Goal: Task Accomplishment & Management: Use online tool/utility

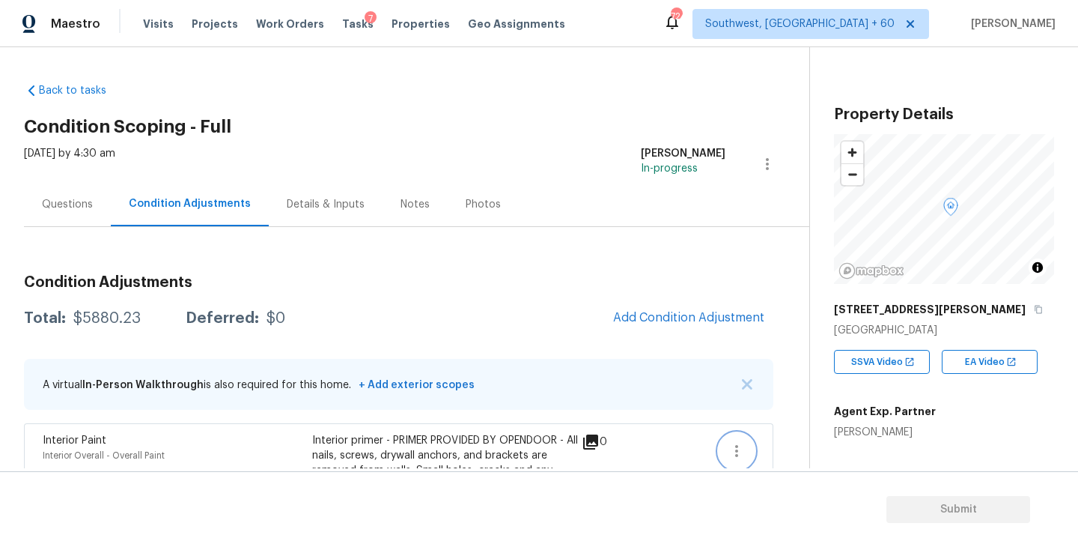
click at [732, 445] on icon "button" at bounding box center [737, 451] width 18 height 18
click at [742, 440] on button "button" at bounding box center [737, 451] width 36 height 36
click at [767, 445] on div "Edit" at bounding box center [822, 447] width 117 height 15
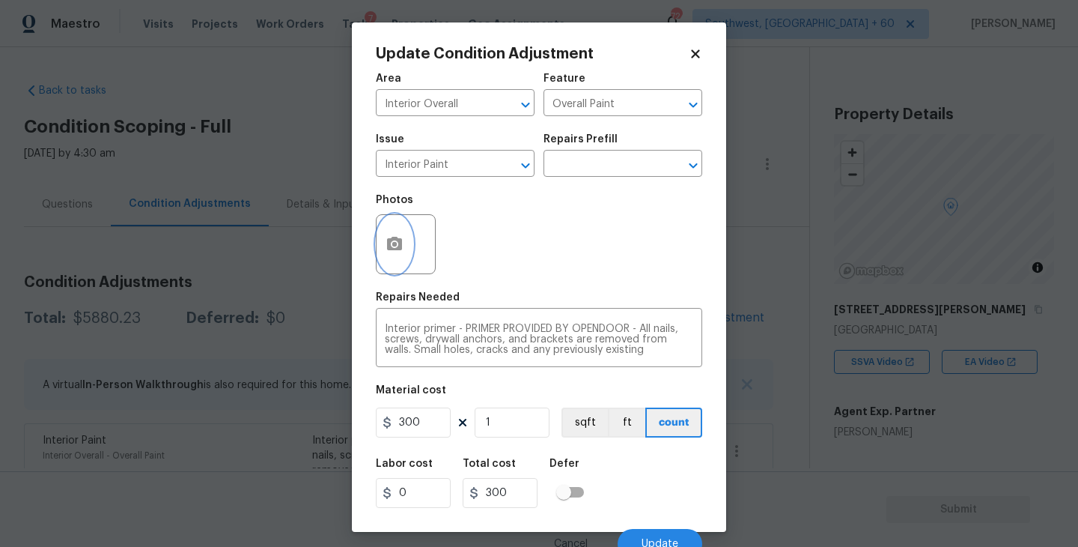
click at [409, 252] on button "button" at bounding box center [395, 244] width 36 height 58
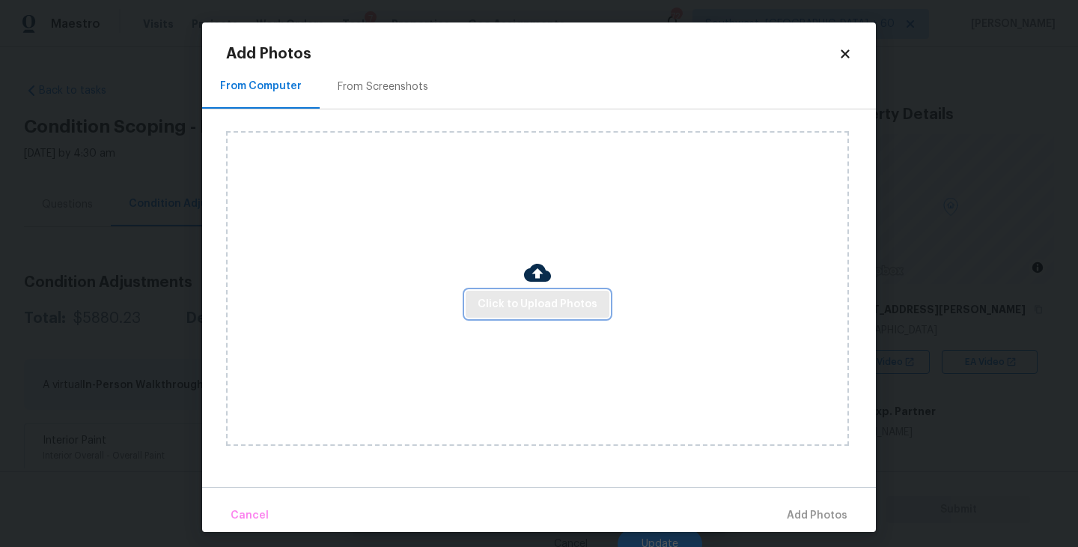
click at [515, 308] on span "Click to Upload Photos" at bounding box center [538, 304] width 120 height 19
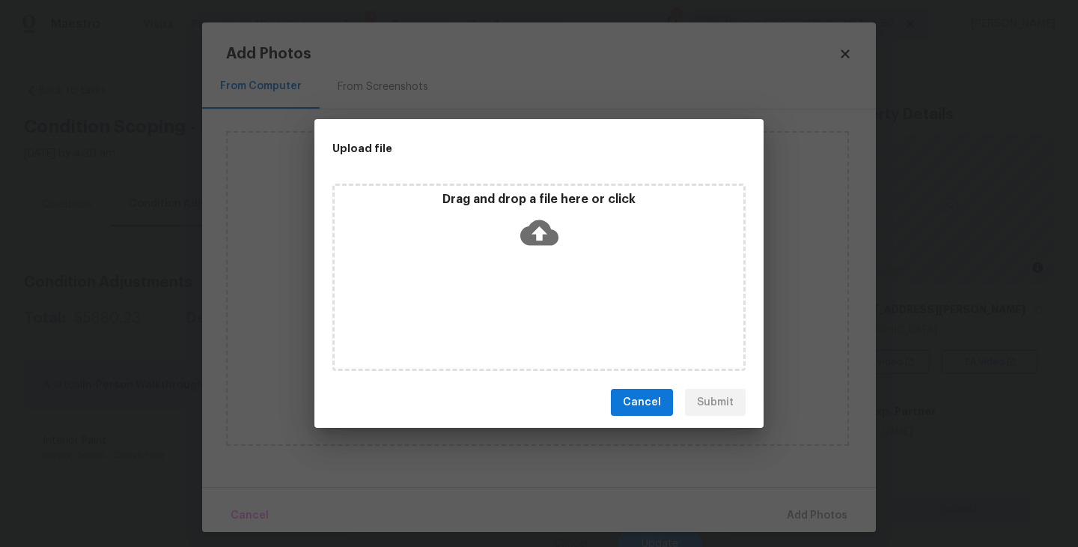
click at [526, 250] on div "Drag and drop a file here or click" at bounding box center [539, 224] width 409 height 64
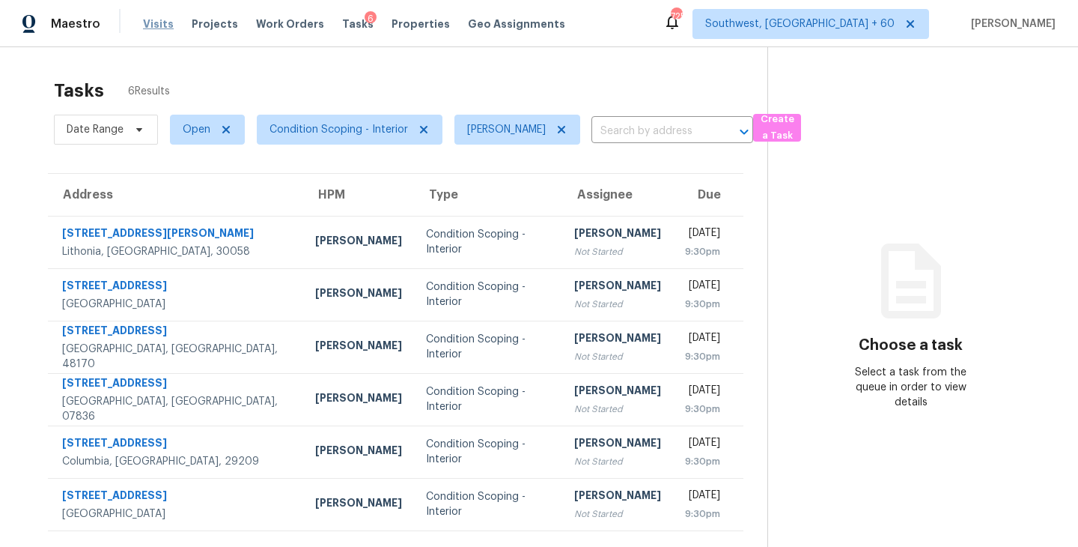
click at [149, 22] on span "Visits" at bounding box center [158, 23] width 31 height 15
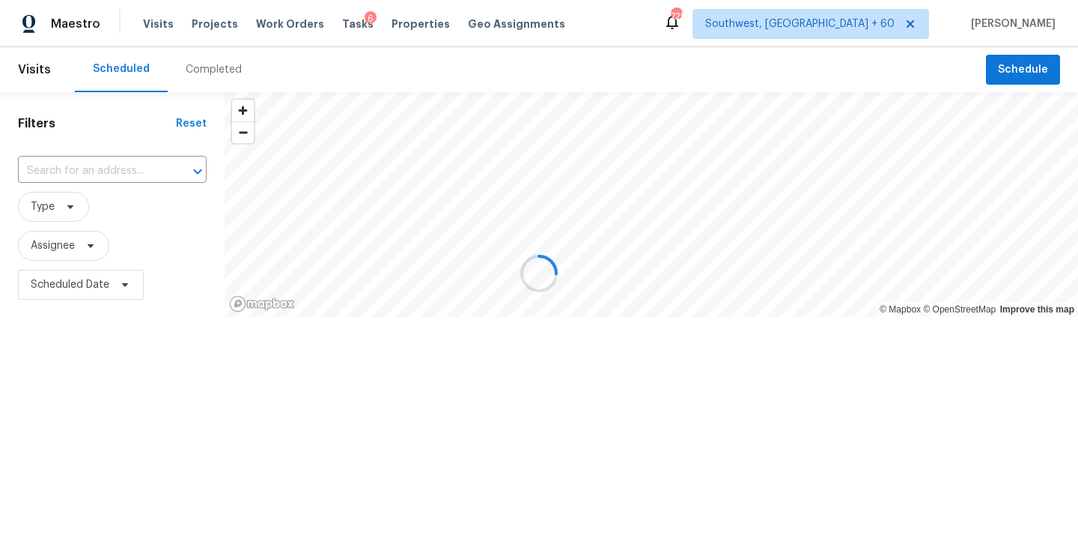
click at [209, 74] on div at bounding box center [539, 273] width 1078 height 547
click at [213, 72] on div at bounding box center [539, 273] width 1078 height 547
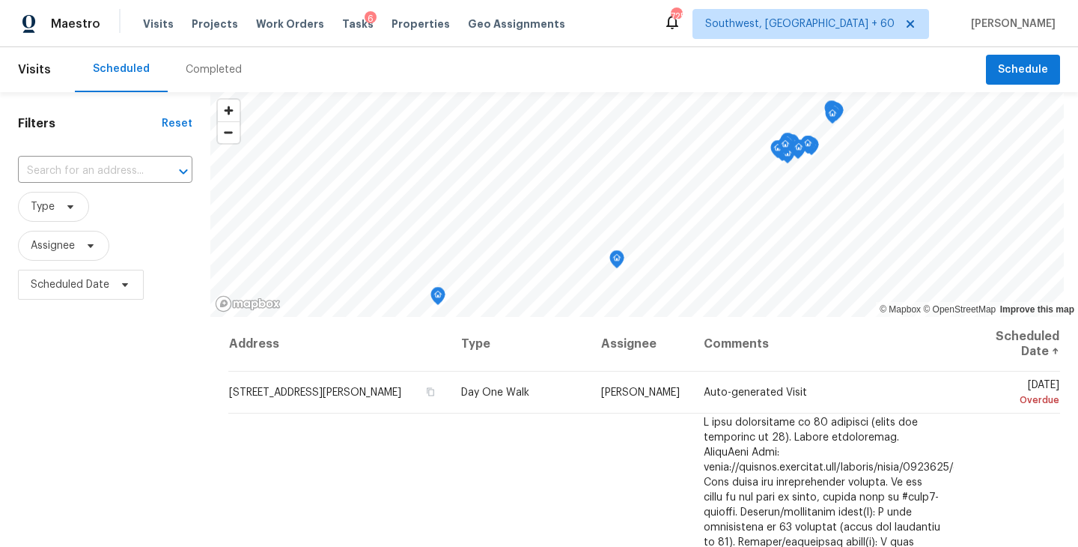
click at [213, 72] on div "Completed" at bounding box center [214, 69] width 56 height 15
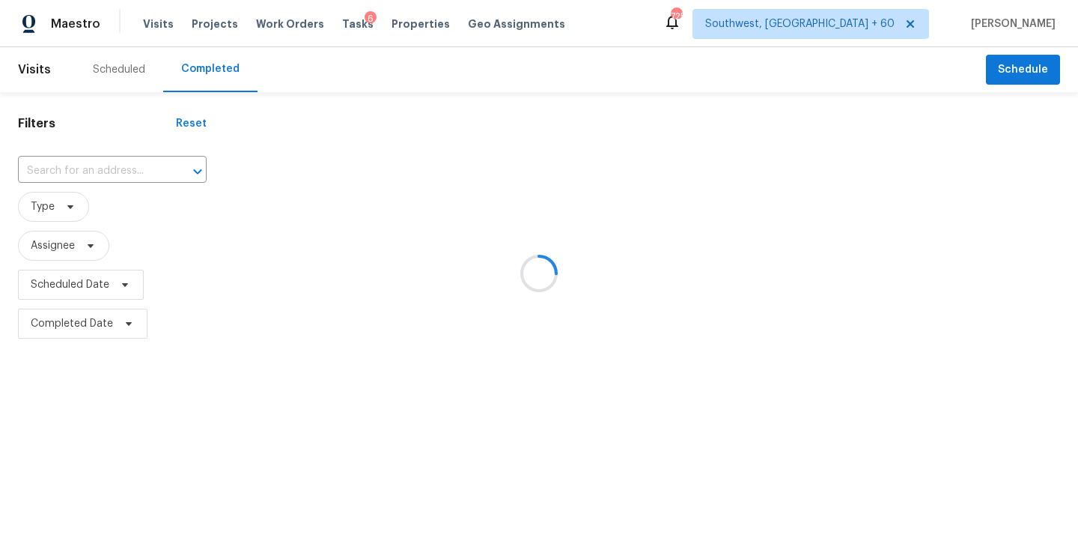
click at [112, 172] on div at bounding box center [539, 273] width 1078 height 547
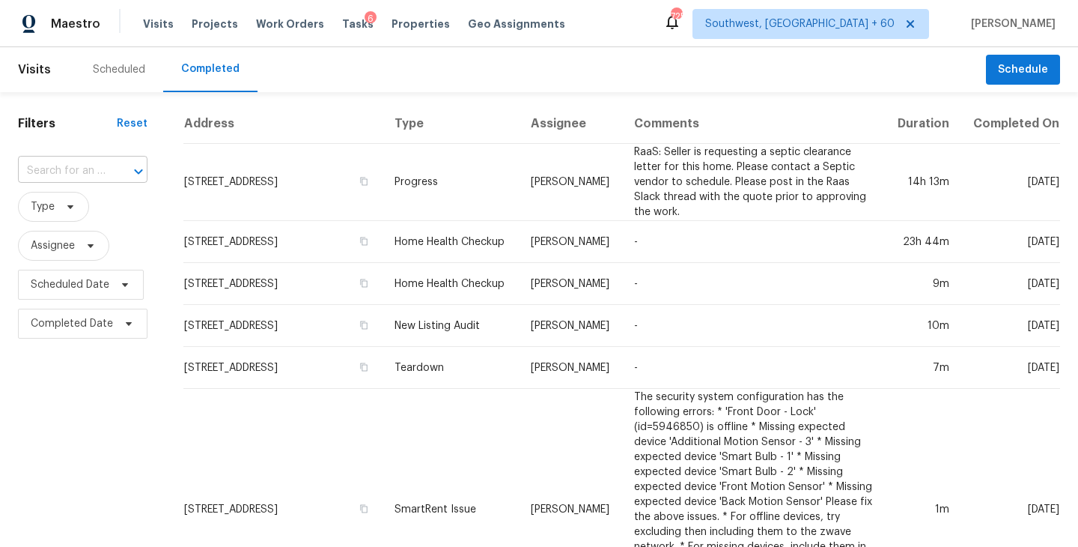
click at [97, 174] on input "text" at bounding box center [62, 170] width 88 height 23
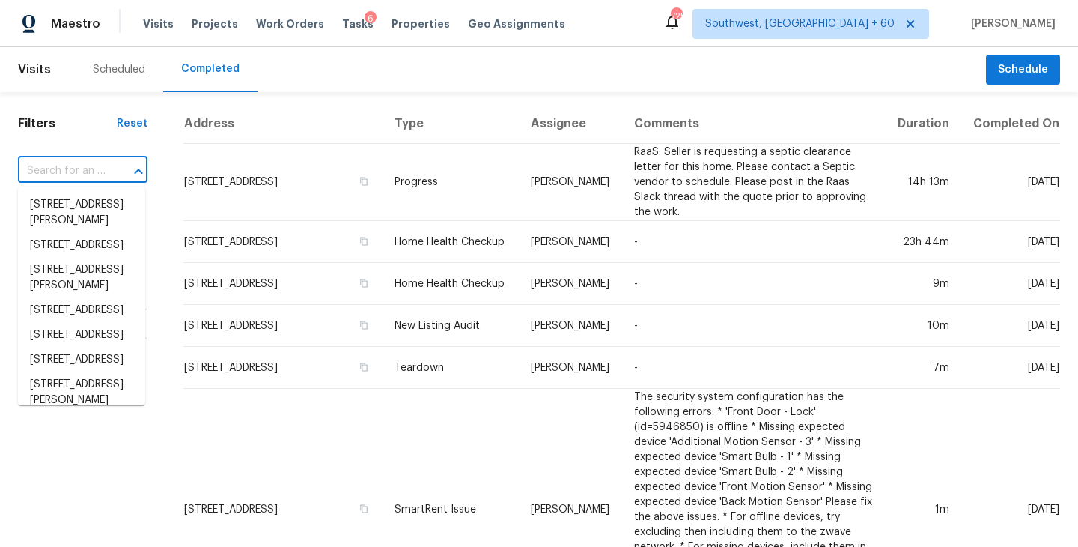
paste input "7472 Woods Ct, Lithonia, GA 30058"
type input "7472 Woods Ct, Lithonia, GA 30058"
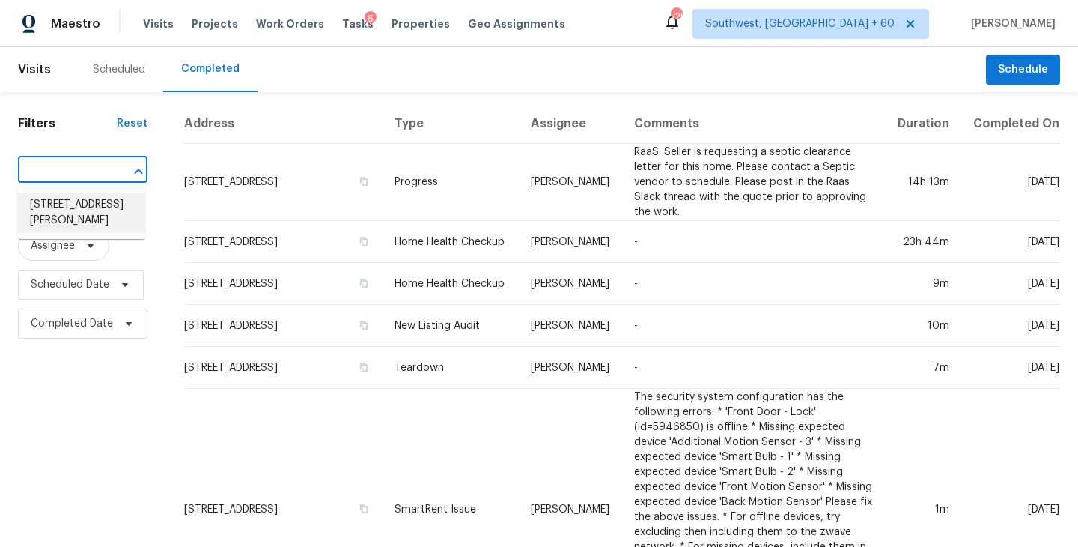
click at [92, 208] on li "7472 Woods Ct, Lithonia, GA 30058" at bounding box center [81, 212] width 127 height 40
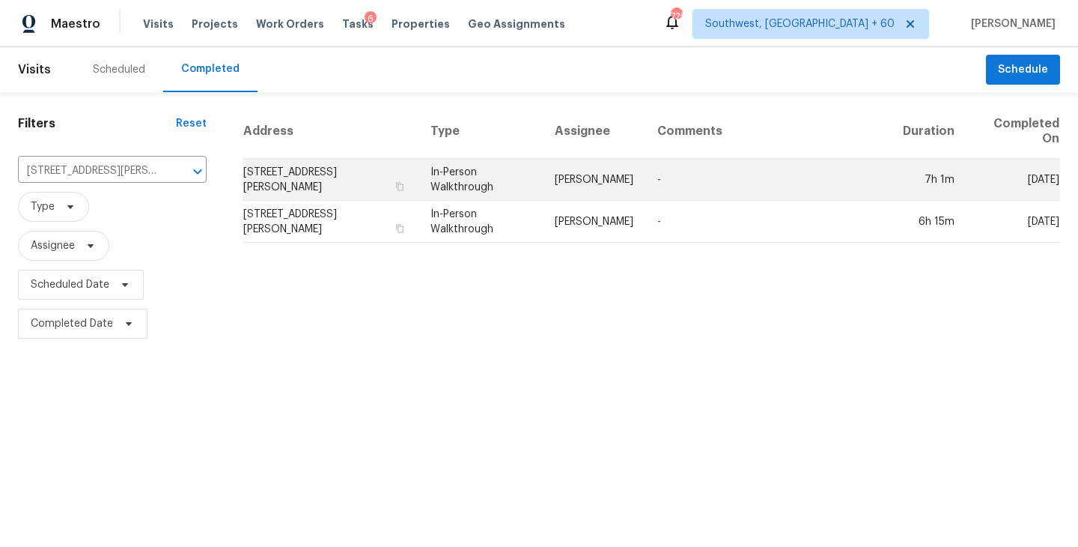
click at [585, 187] on td "Ryan Fogarty" at bounding box center [594, 180] width 103 height 42
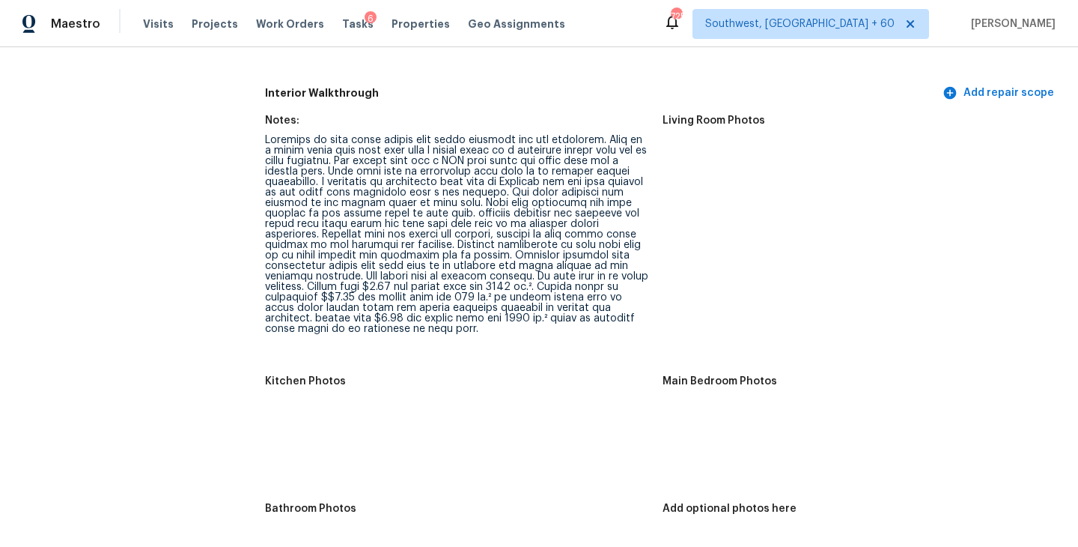
scroll to position [1946, 0]
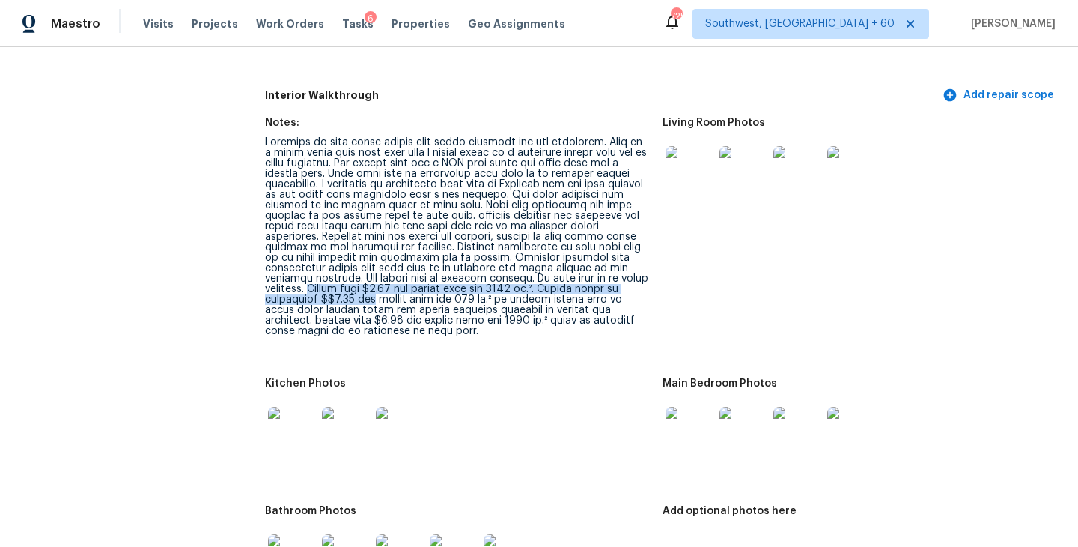
drag, startPoint x: 592, startPoint y: 259, endPoint x: 617, endPoint y: 264, distance: 25.9
click at [617, 264] on div at bounding box center [458, 236] width 386 height 199
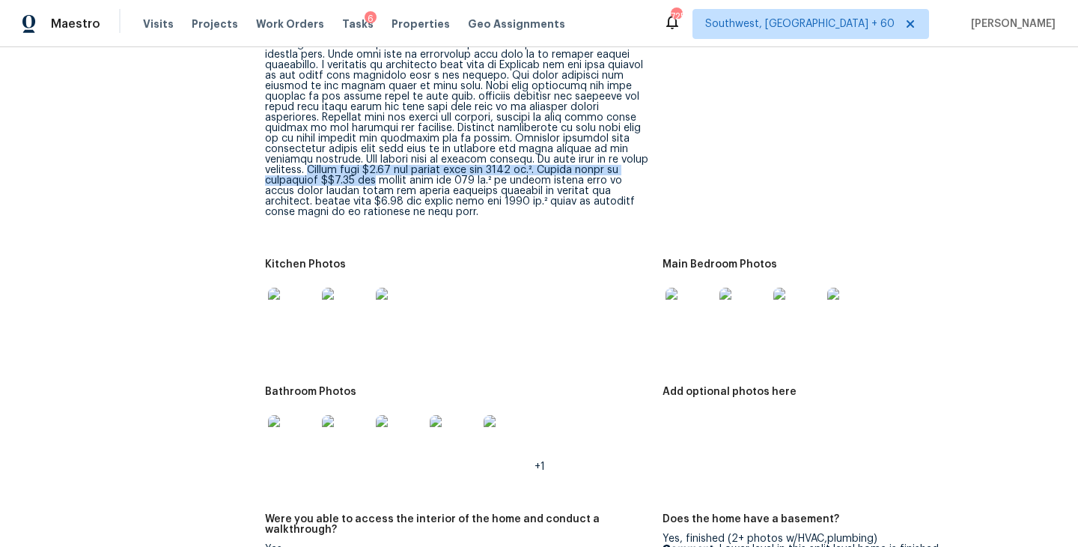
scroll to position [1945, 0]
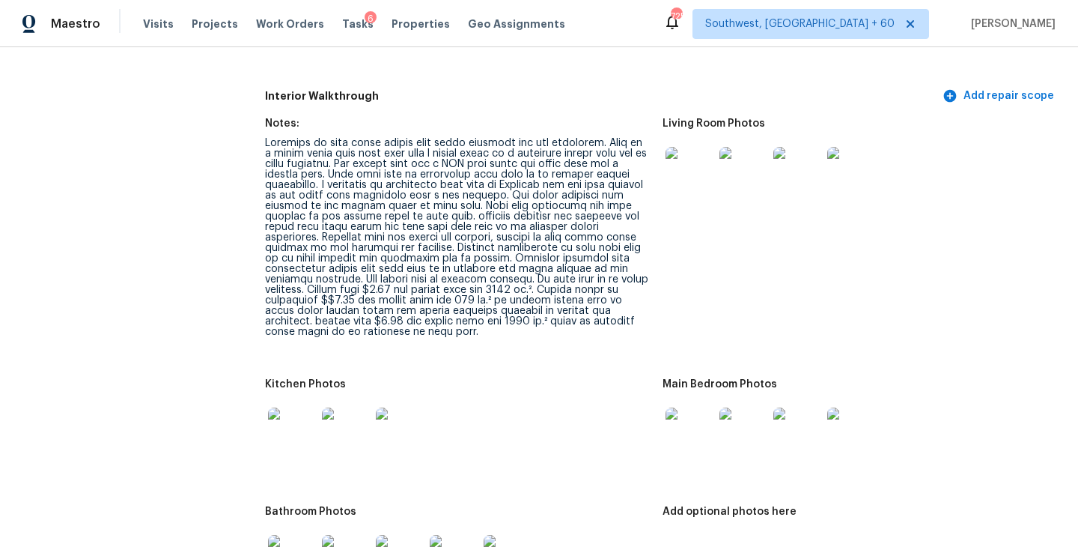
click at [772, 246] on figure "Living Room Photos" at bounding box center [862, 239] width 398 height 243
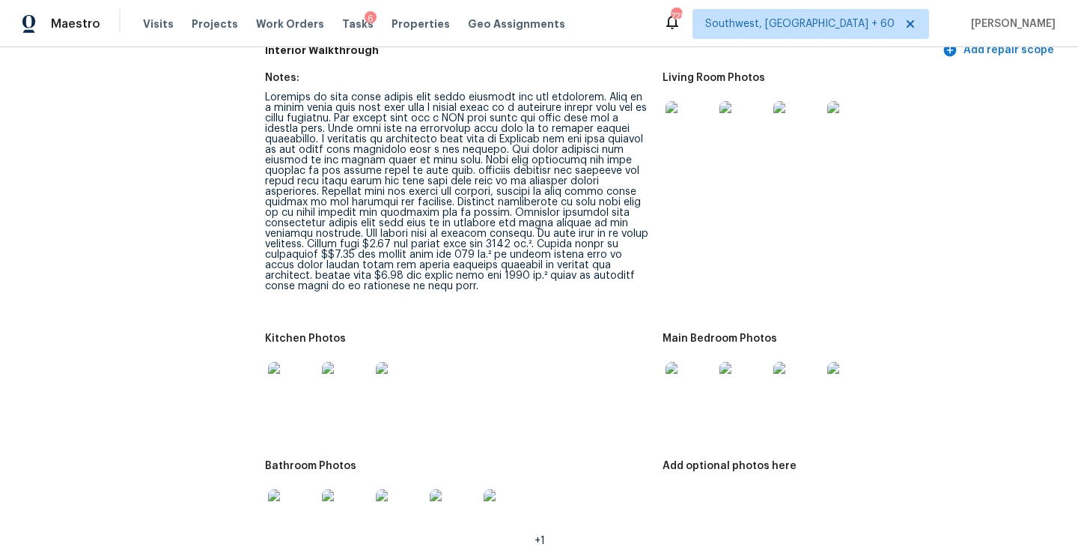
scroll to position [1927, 0]
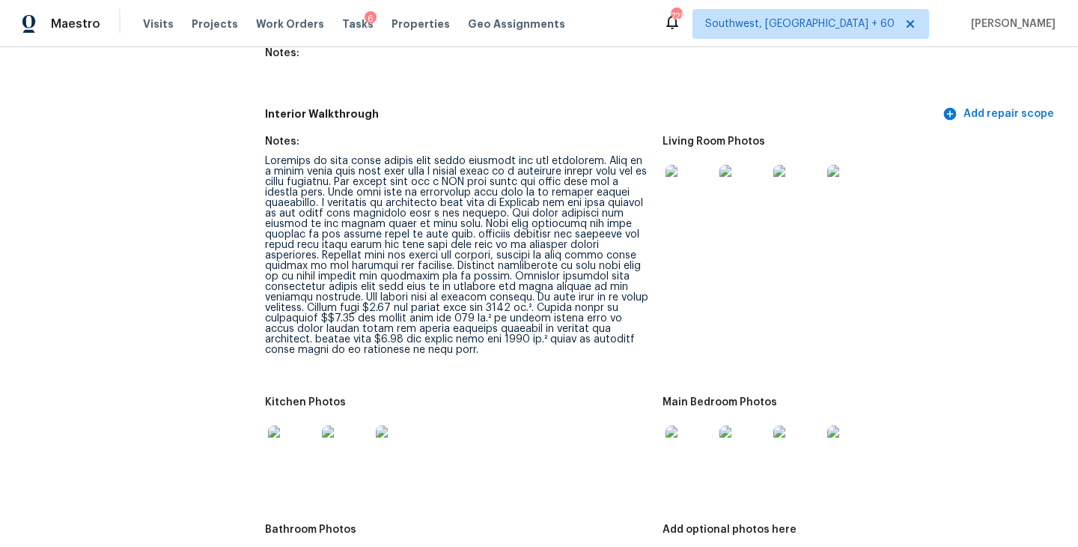
click at [686, 195] on div at bounding box center [690, 189] width 54 height 66
click at [684, 180] on img at bounding box center [690, 189] width 48 height 48
click at [669, 443] on img at bounding box center [690, 449] width 48 height 48
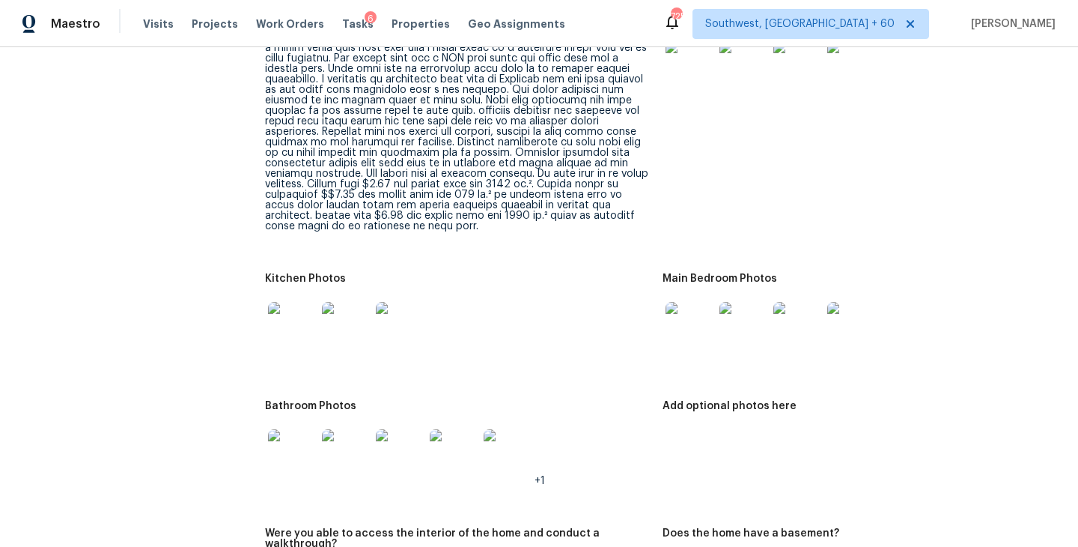
click at [306, 328] on img at bounding box center [292, 326] width 48 height 48
click at [259, 442] on div "All visits 7472 Woods Ct Lithonia, GA 30058 Home details Other Visits In-Person…" at bounding box center [539, 259] width 1042 height 4466
click at [276, 440] on img at bounding box center [292, 453] width 48 height 48
click at [549, 335] on div at bounding box center [458, 326] width 386 height 66
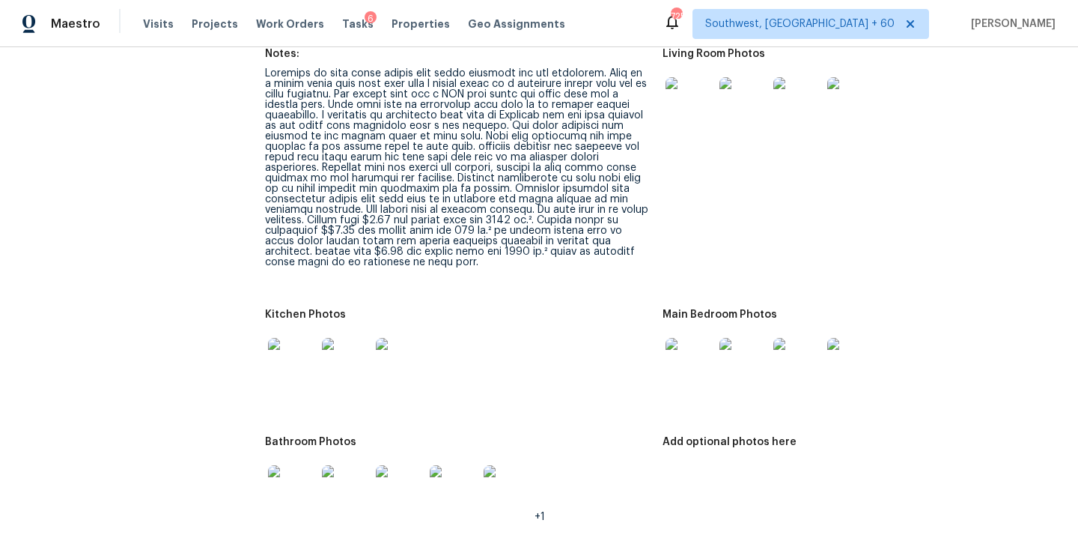
scroll to position [2005, 0]
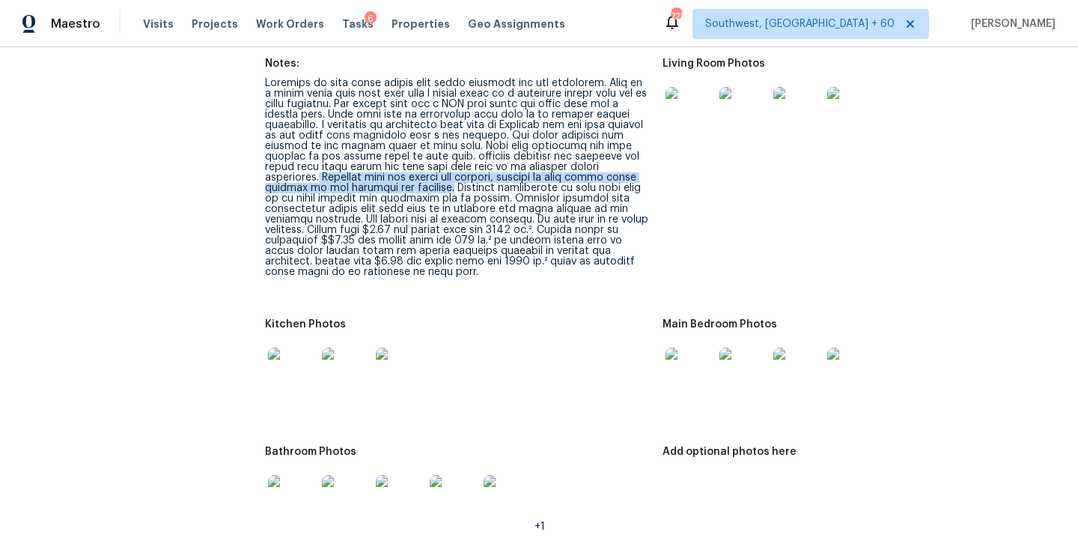
drag, startPoint x: 601, startPoint y: 146, endPoint x: 365, endPoint y: 165, distance: 237.4
click at [365, 165] on div at bounding box center [458, 177] width 386 height 199
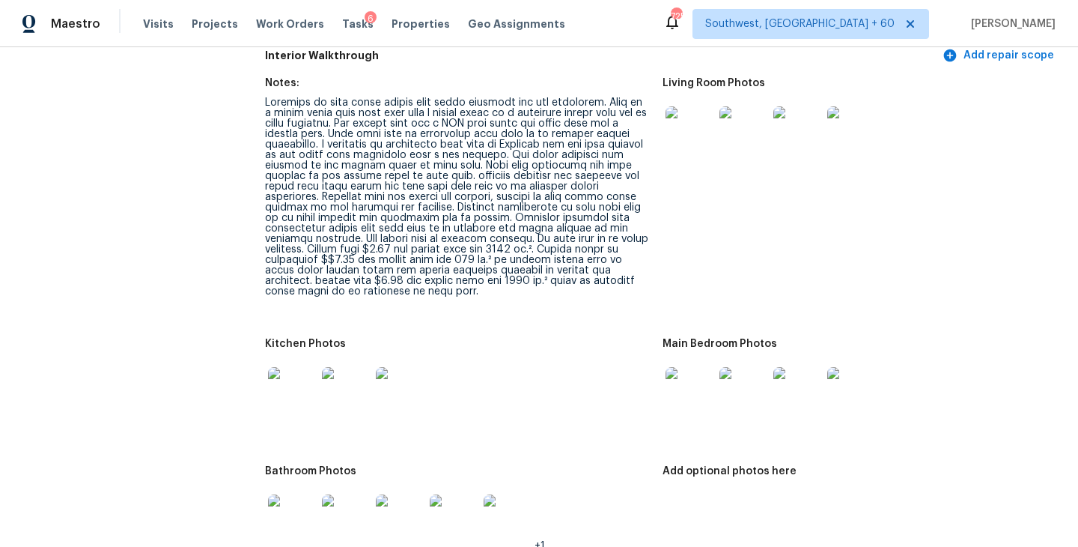
click at [497, 338] on div "Kitchen Photos" at bounding box center [458, 347] width 386 height 19
click at [281, 371] on img at bounding box center [292, 391] width 48 height 48
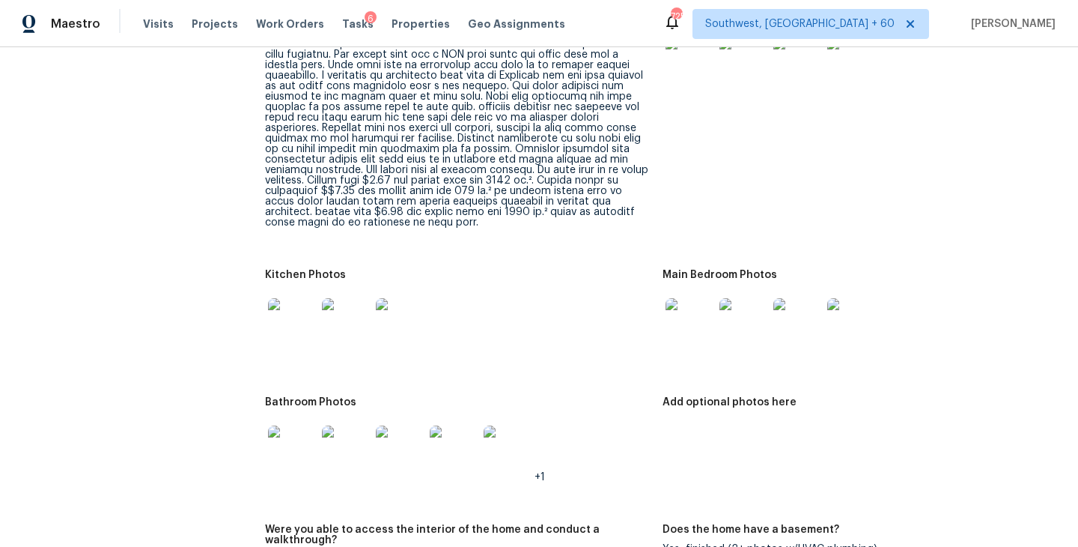
scroll to position [2102, 0]
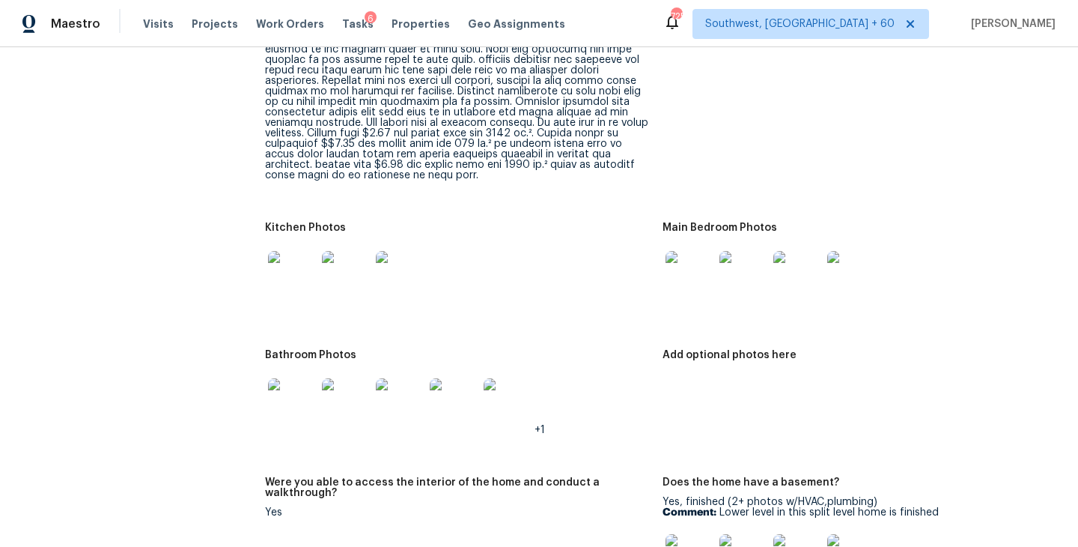
click at [267, 395] on div at bounding box center [292, 402] width 54 height 66
click at [289, 389] on img at bounding box center [292, 402] width 48 height 48
click at [487, 276] on div at bounding box center [458, 275] width 386 height 66
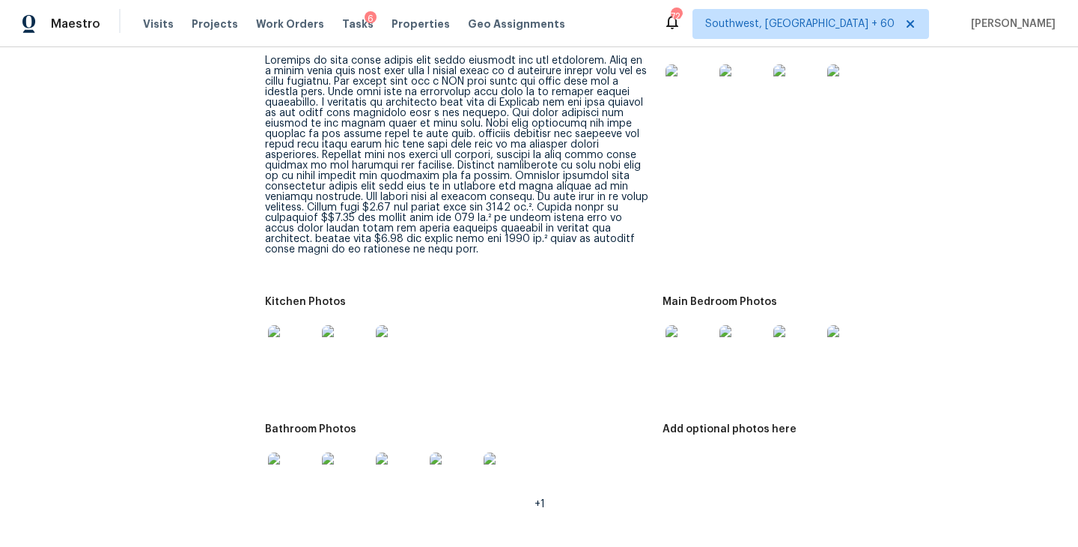
scroll to position [2023, 0]
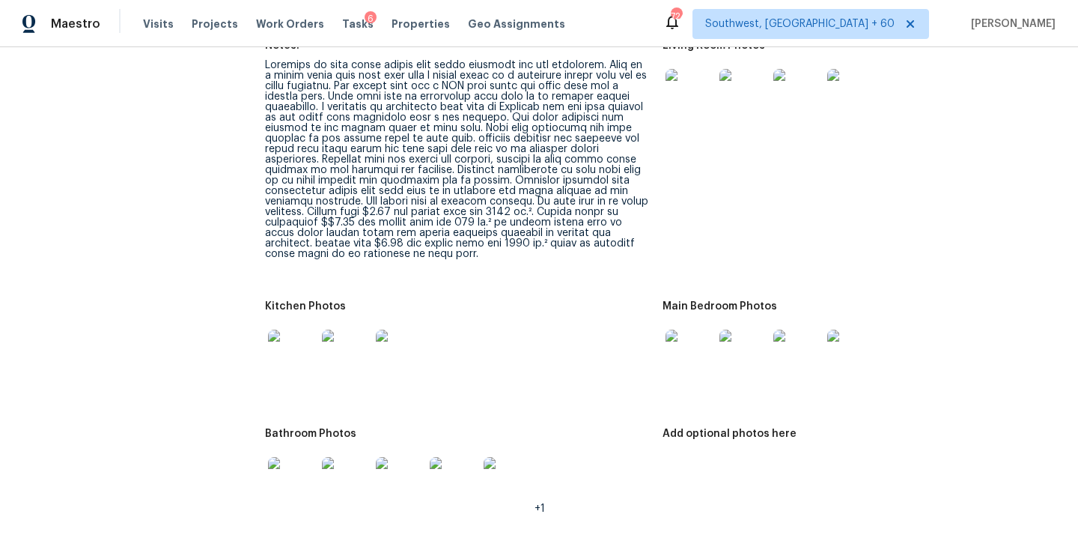
click at [333, 160] on div at bounding box center [458, 159] width 386 height 199
drag, startPoint x: 330, startPoint y: 160, endPoint x: 453, endPoint y: 159, distance: 122.8
click at [453, 159] on div at bounding box center [458, 159] width 386 height 199
copy div "resurface due to damage"
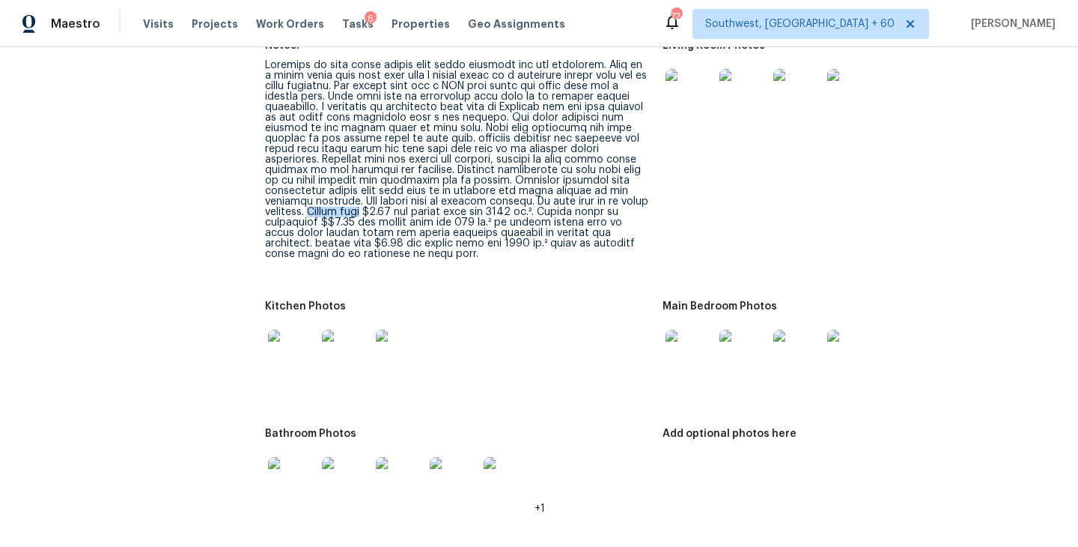
drag, startPoint x: 590, startPoint y: 181, endPoint x: 648, endPoint y: 180, distance: 57.7
click at [648, 180] on div at bounding box center [458, 159] width 386 height 199
drag, startPoint x: 586, startPoint y: 212, endPoint x: 511, endPoint y: 226, distance: 77.0
click at [511, 226] on div at bounding box center [458, 159] width 386 height 199
click at [558, 245] on figure "Notes:" at bounding box center [464, 161] width 398 height 243
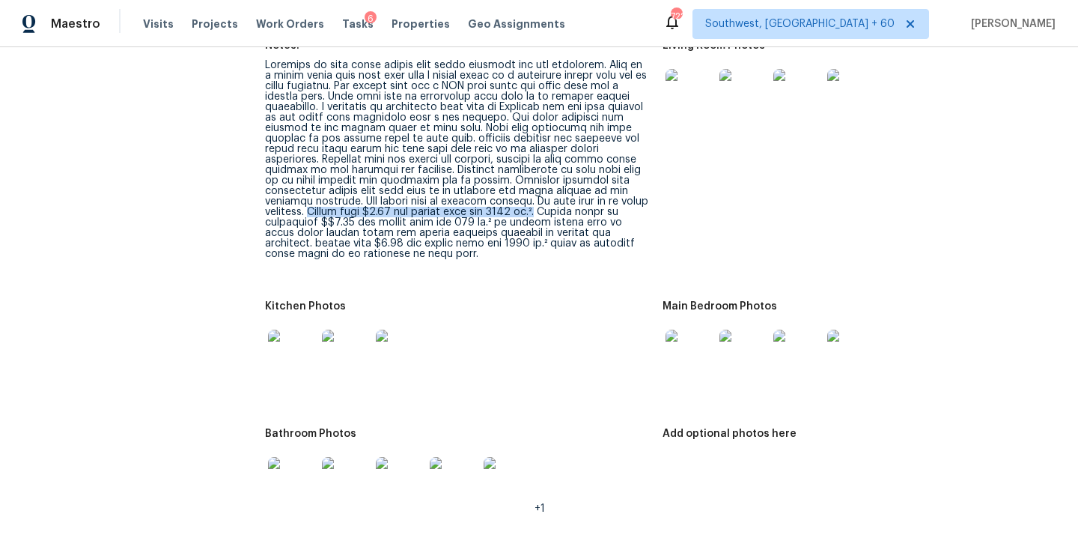
drag, startPoint x: 592, startPoint y: 179, endPoint x: 431, endPoint y: 192, distance: 161.5
click at [431, 192] on div at bounding box center [458, 159] width 386 height 199
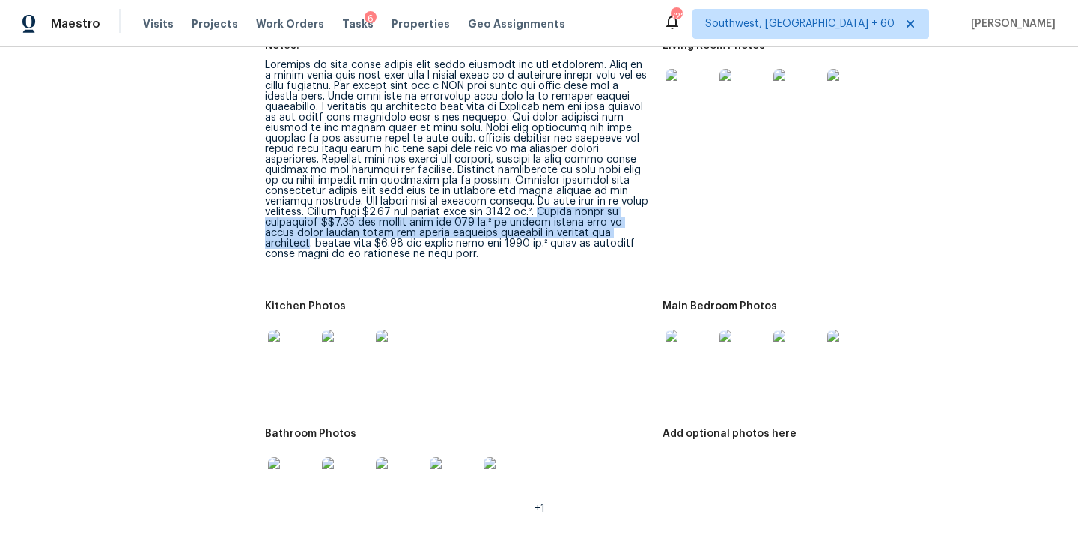
drag, startPoint x: 436, startPoint y: 192, endPoint x: 520, endPoint y: 214, distance: 86.6
click at [520, 214] on div at bounding box center [458, 159] width 386 height 199
copy div "Please scope an additional $$4.25 for square foot for 750 ft.² to remove damage…"
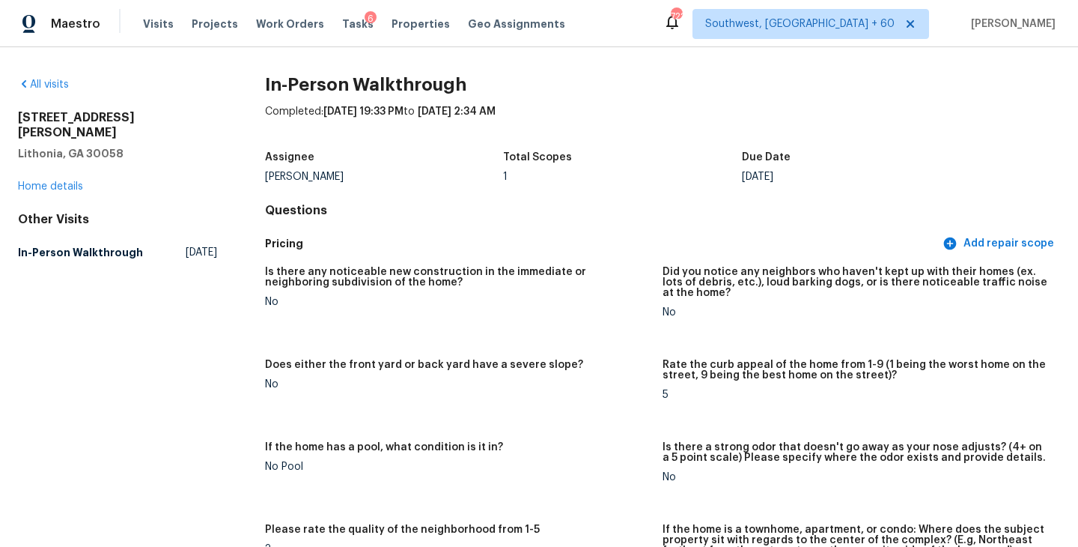
scroll to position [339, 0]
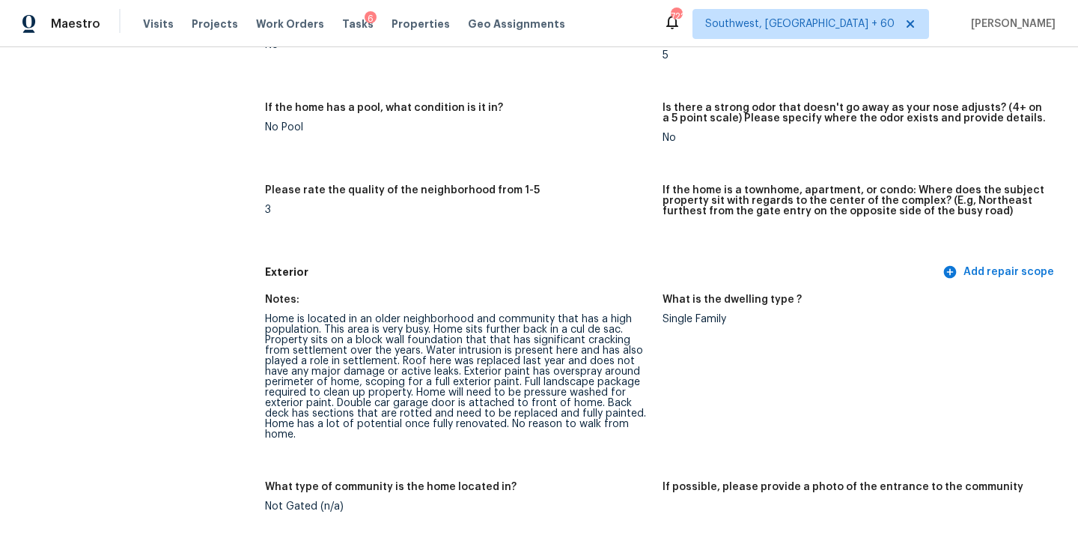
click at [613, 344] on div "Home is located in an older neighborhood and community that has a high populati…" at bounding box center [458, 377] width 386 height 126
click at [603, 349] on div "Home is located in an older neighborhood and community that has a high populati…" at bounding box center [458, 377] width 386 height 126
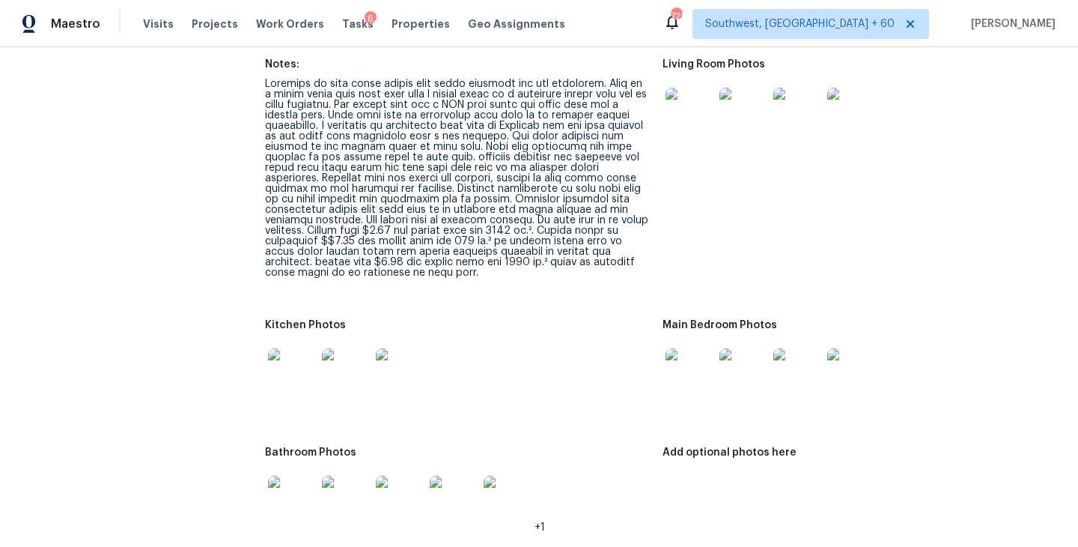
scroll to position [1974, 0]
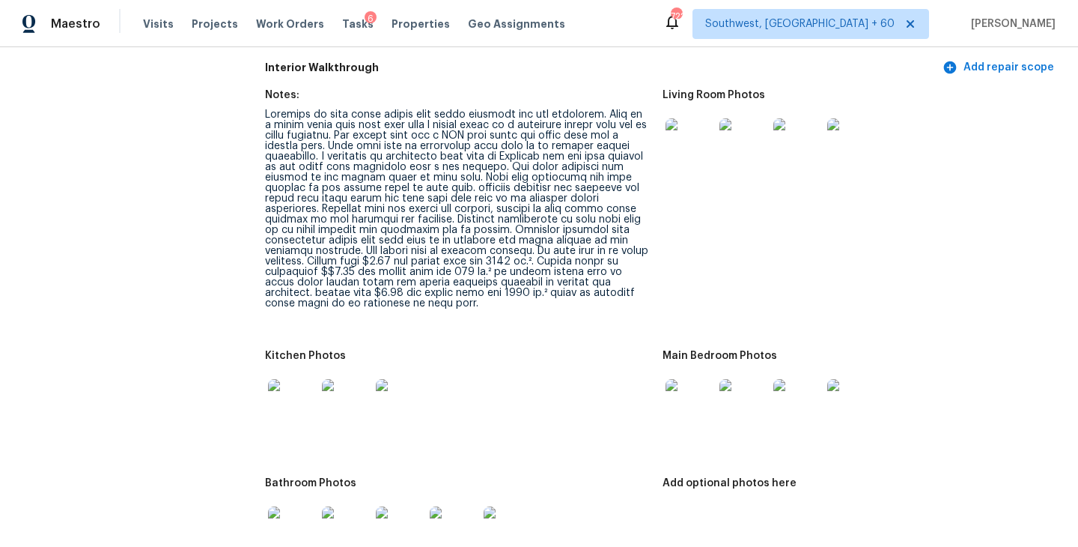
click at [501, 168] on div at bounding box center [458, 208] width 386 height 199
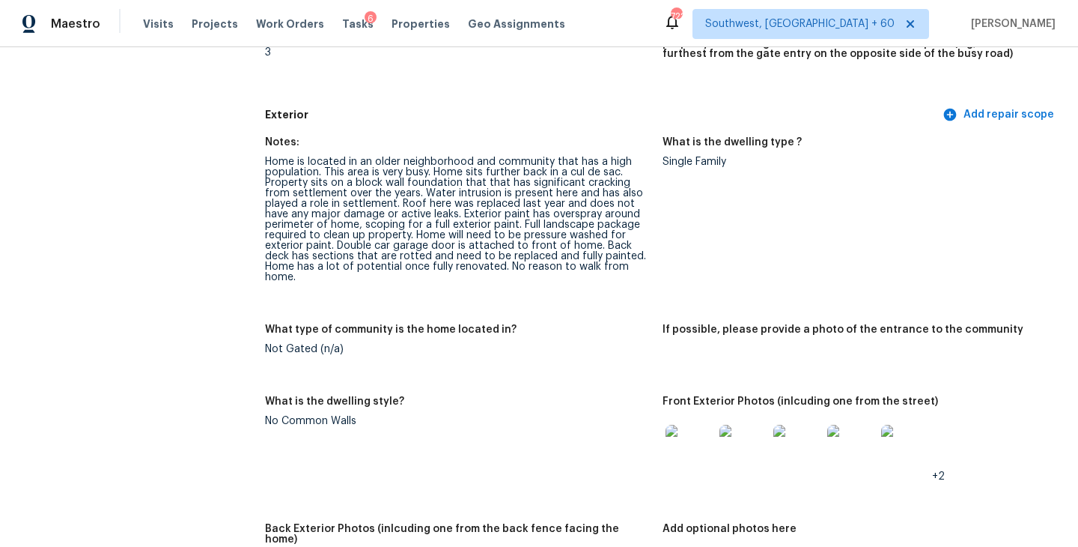
scroll to position [509, 0]
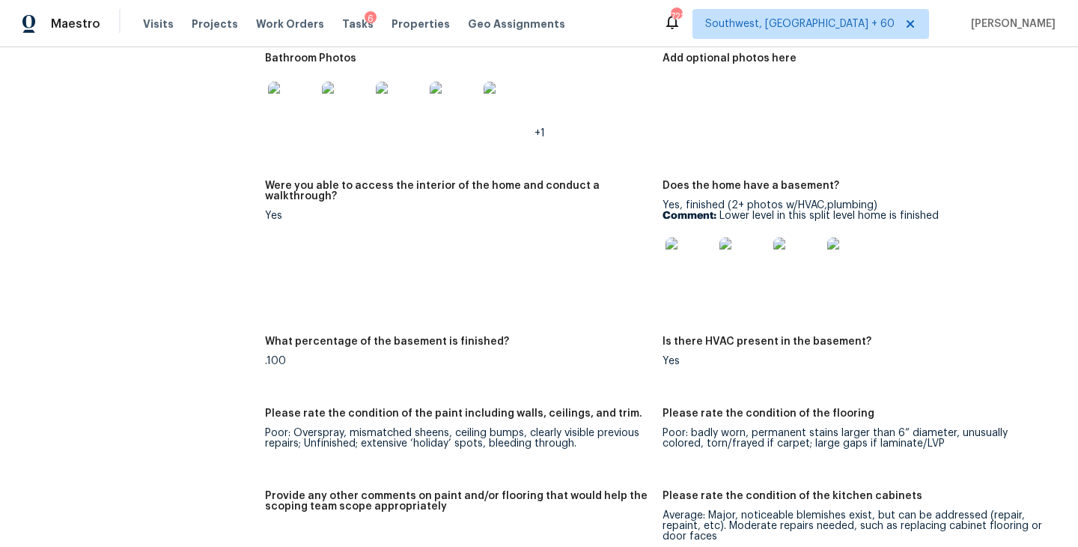
click at [518, 356] on div ".100" at bounding box center [458, 361] width 386 height 10
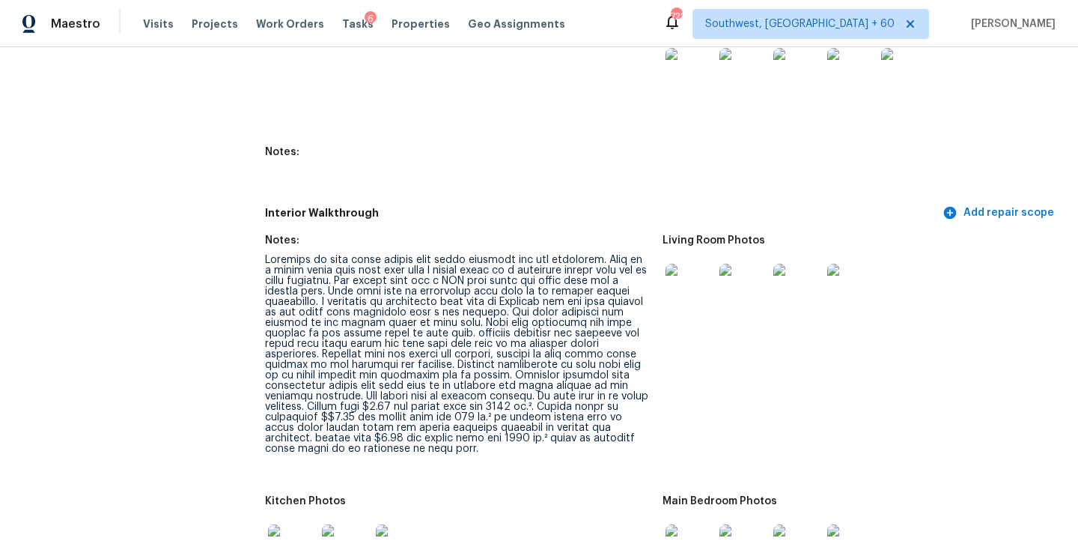
click at [518, 341] on div at bounding box center [458, 354] width 386 height 199
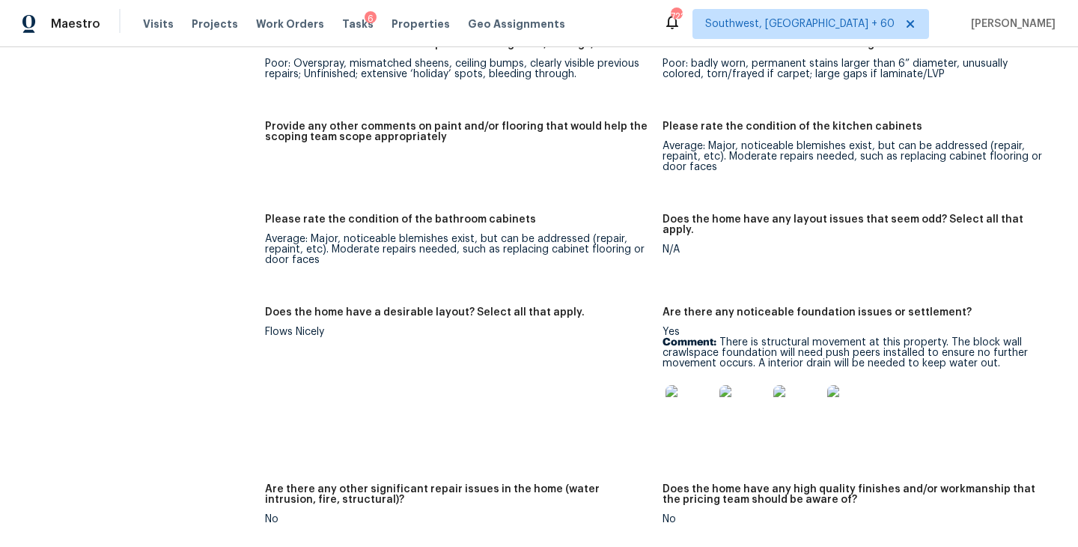
scroll to position [2884, 0]
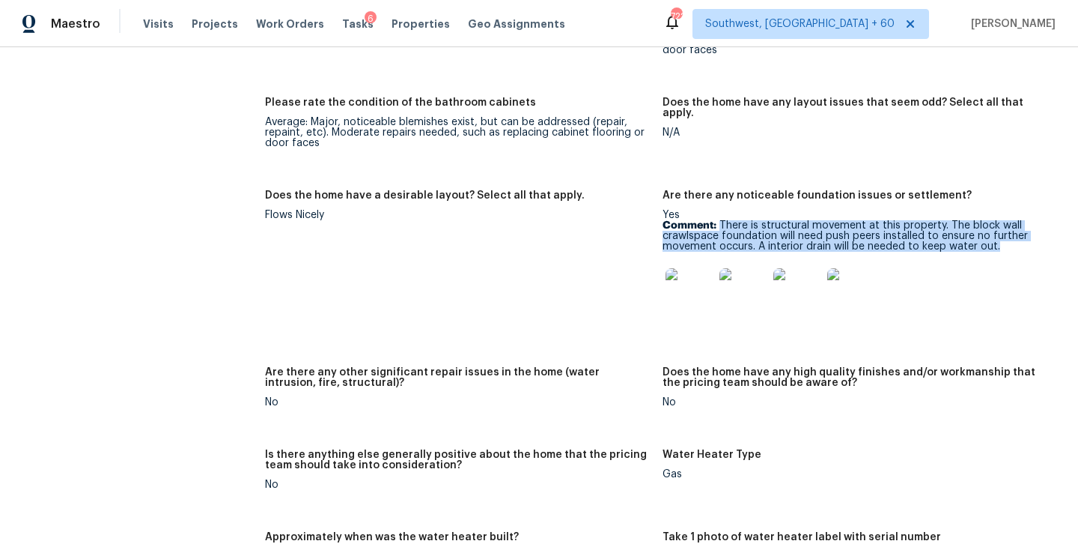
drag, startPoint x: 721, startPoint y: 204, endPoint x: 1002, endPoint y: 220, distance: 281.3
click at [1002, 220] on p "Comment: There is structural movement at this property. The block wall crawlspa…" at bounding box center [856, 235] width 386 height 31
copy p "There is structural movement at this property. The block wall crawlspace founda…"
click at [687, 282] on img at bounding box center [690, 292] width 48 height 48
copy p "There is structural movement at this property. The block wall crawlspace founda…"
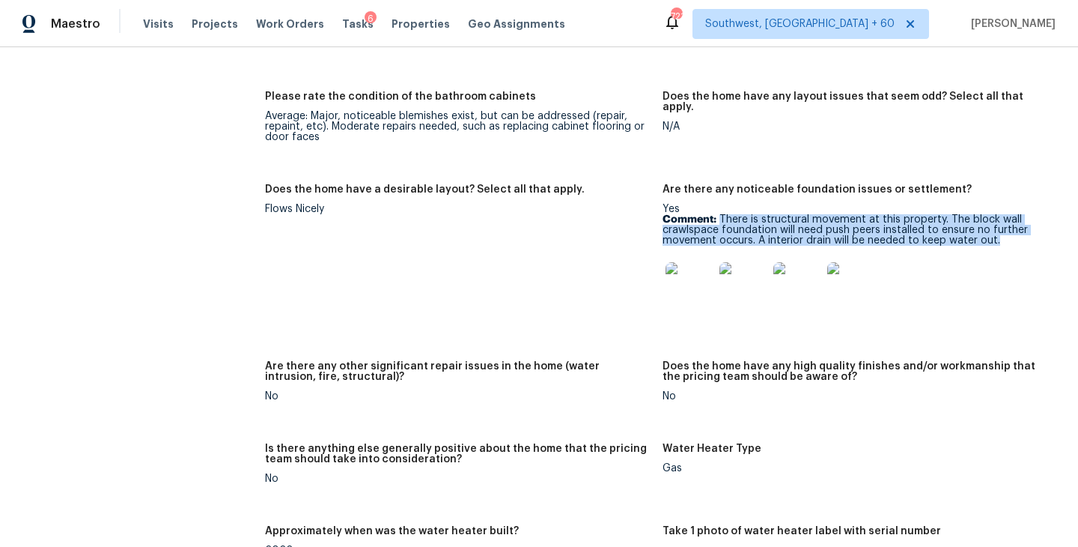
scroll to position [2846, 0]
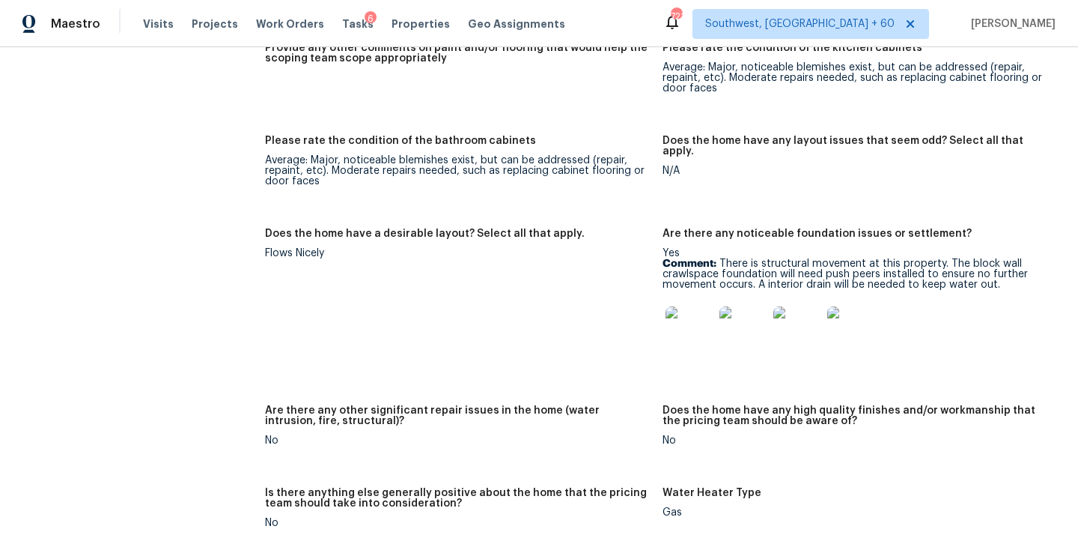
click at [542, 292] on figure "Does the home have a desirable layout? Select all that apply. Flows Nicely" at bounding box center [464, 307] width 398 height 159
click at [693, 306] on img at bounding box center [690, 330] width 48 height 48
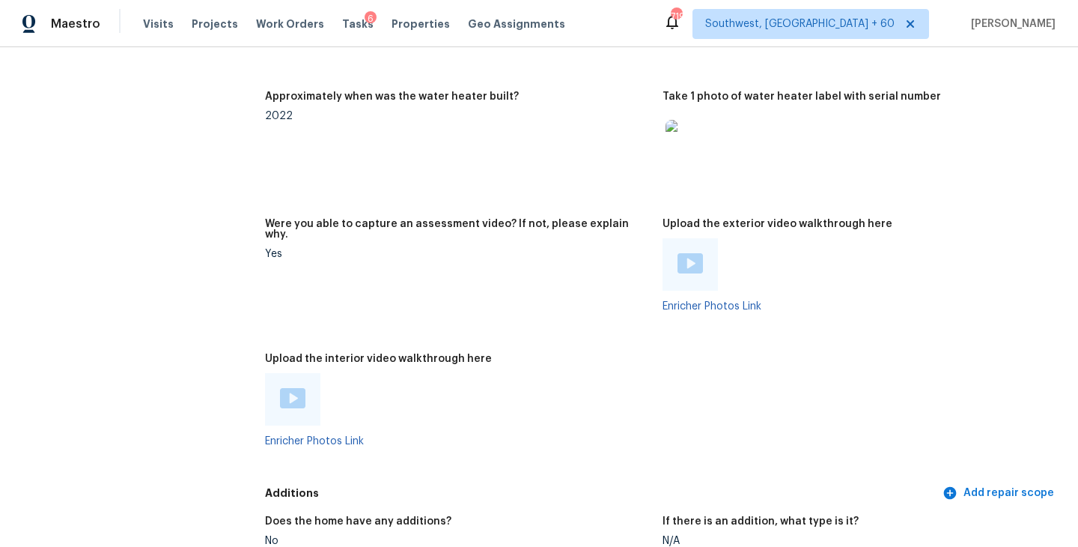
scroll to position [3647, 0]
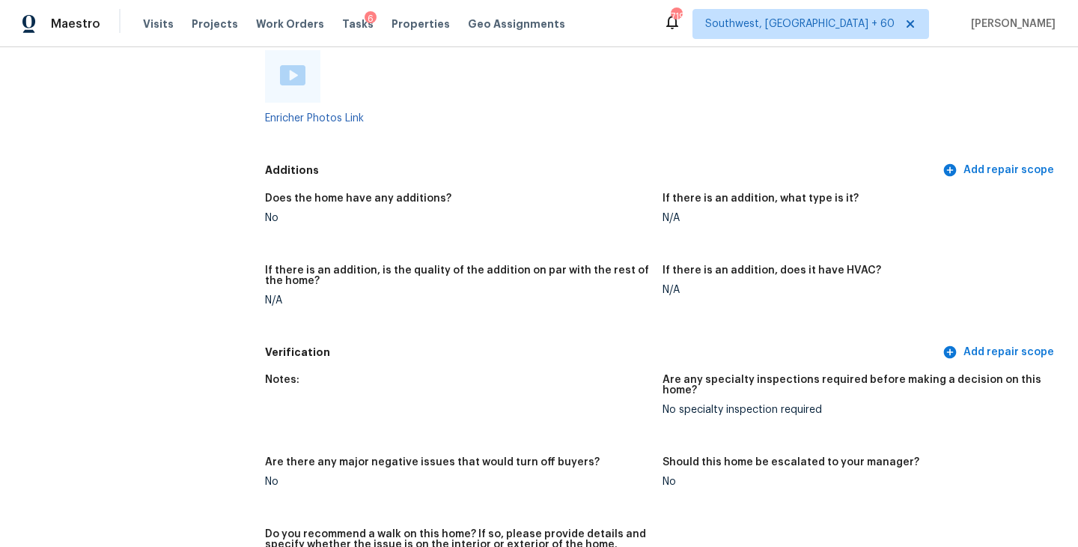
click at [502, 208] on figure "Does the home have any additions? No" at bounding box center [464, 220] width 398 height 54
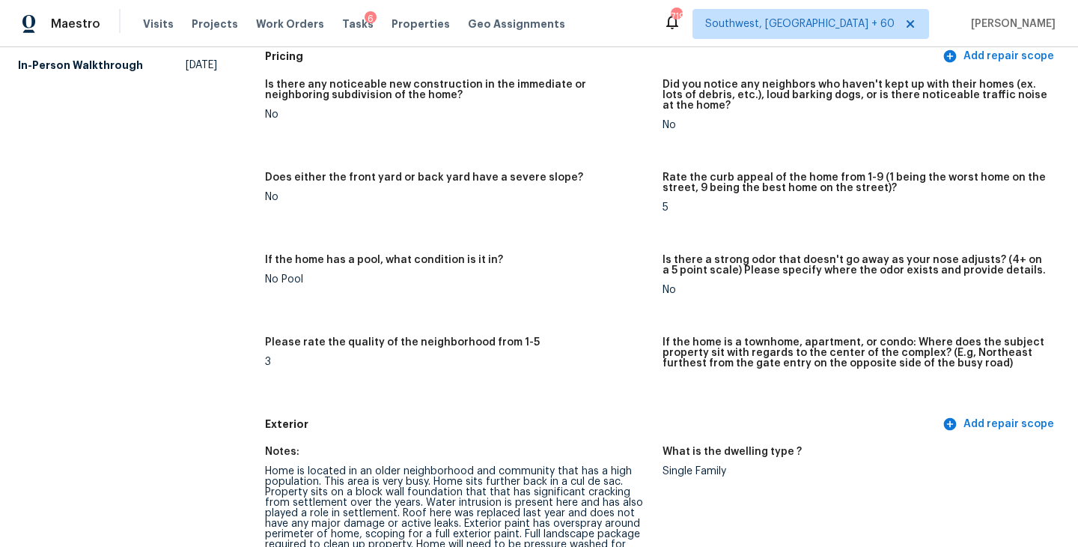
scroll to position [0, 0]
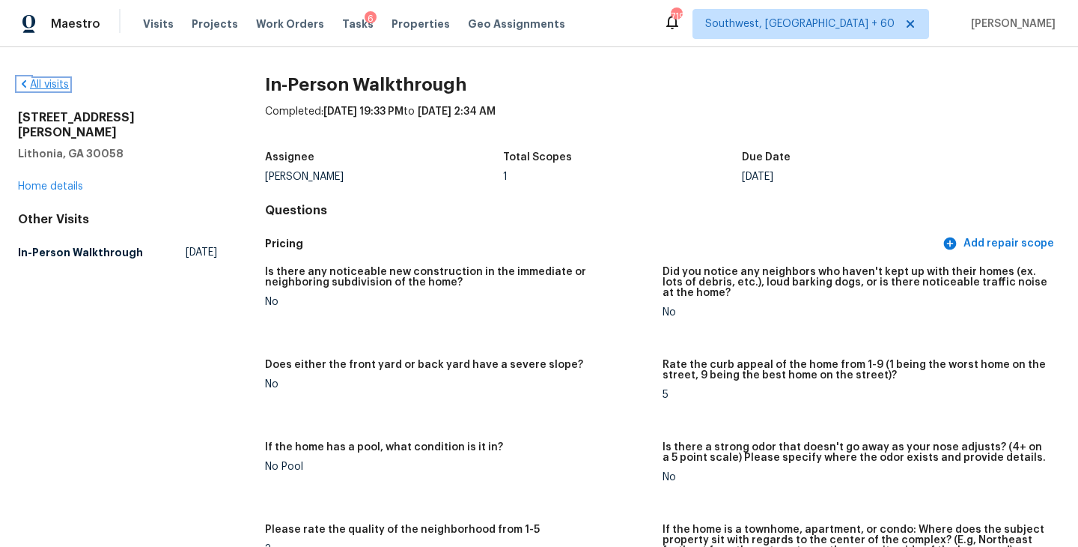
click at [56, 88] on link "All visits" at bounding box center [43, 84] width 51 height 10
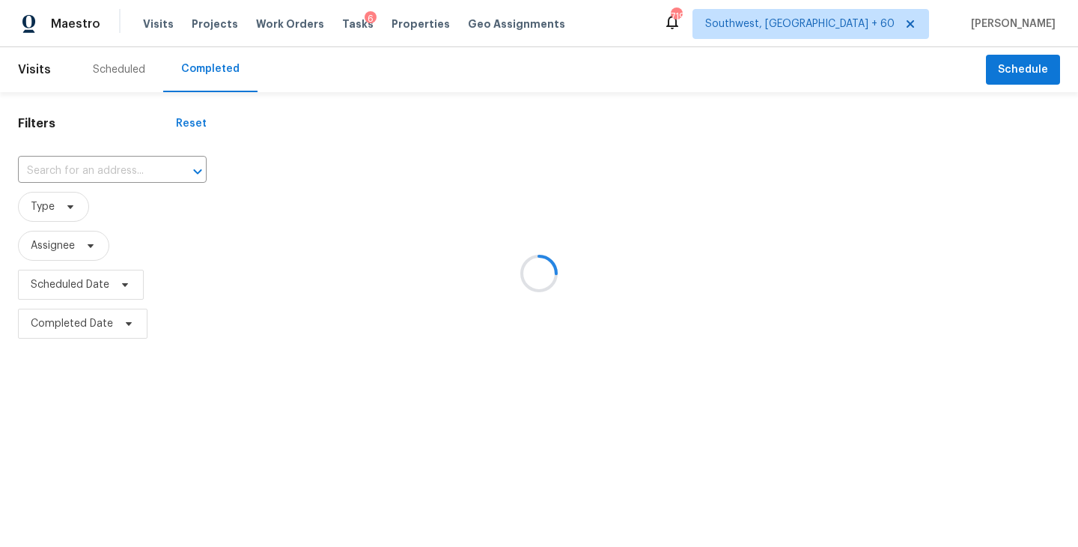
click at [134, 182] on div at bounding box center [539, 273] width 1078 height 547
click at [136, 169] on div at bounding box center [539, 273] width 1078 height 547
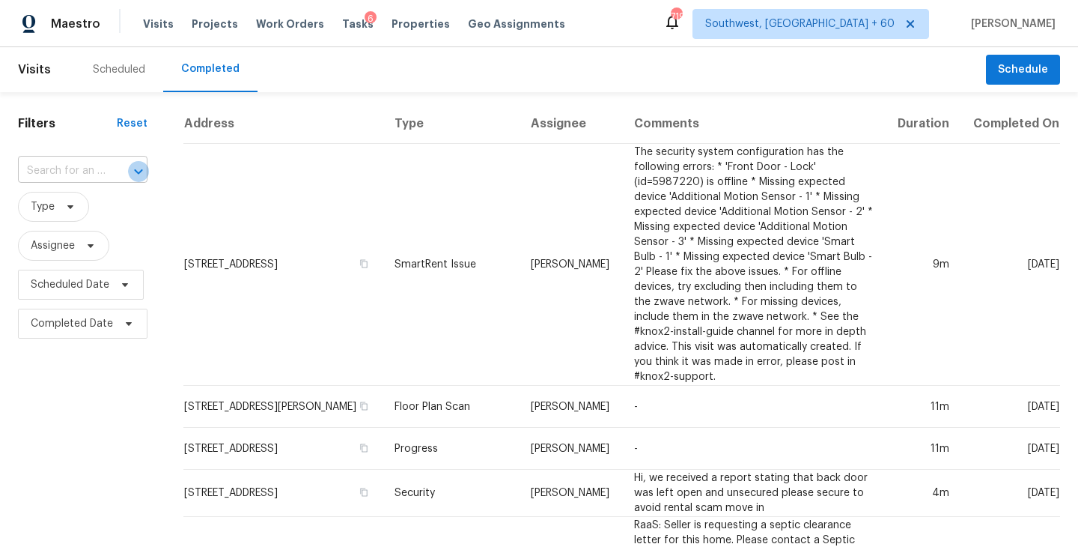
click at [128, 170] on button "Open" at bounding box center [138, 171] width 21 height 21
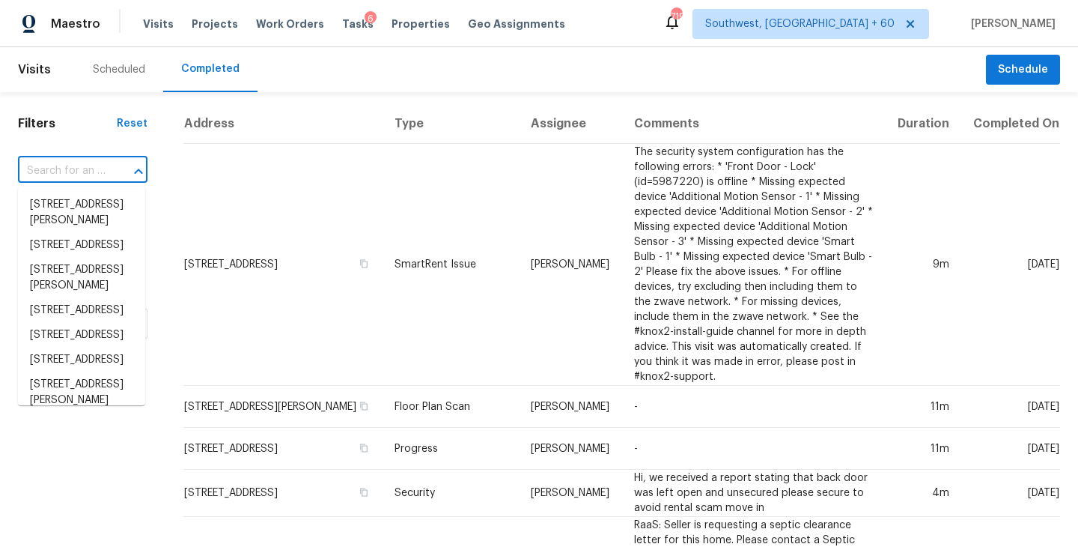
paste input "4112 Cherrydale Ct NW, Albuquerque, NM 87107"
type input "4112 Cherrydale Ct NW, Albuquerque, NM 87107"
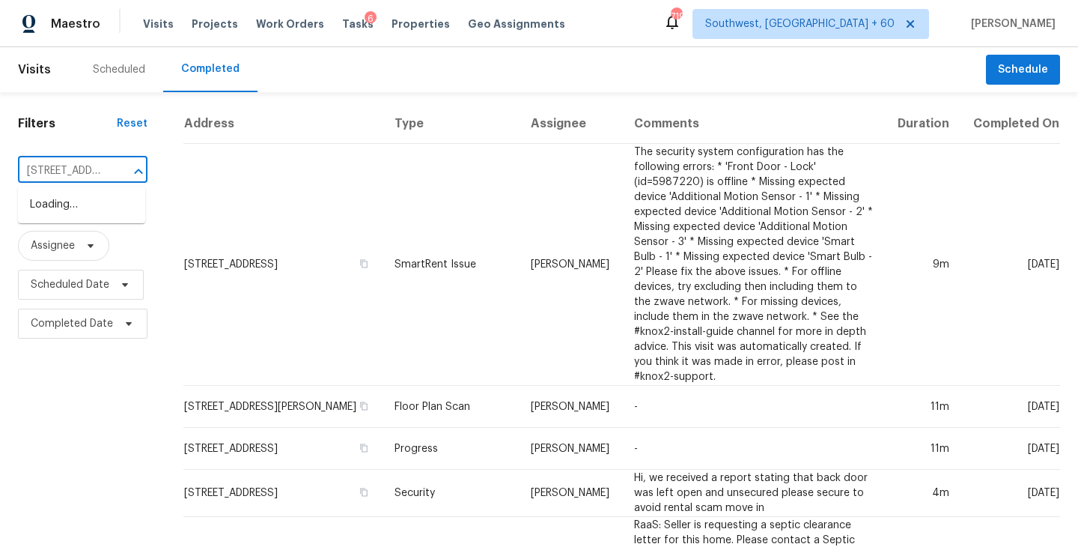
scroll to position [0, 156]
click at [103, 217] on li "4112 Cherrydale Ct NW, Albuquerque, NM 87107" at bounding box center [81, 204] width 127 height 25
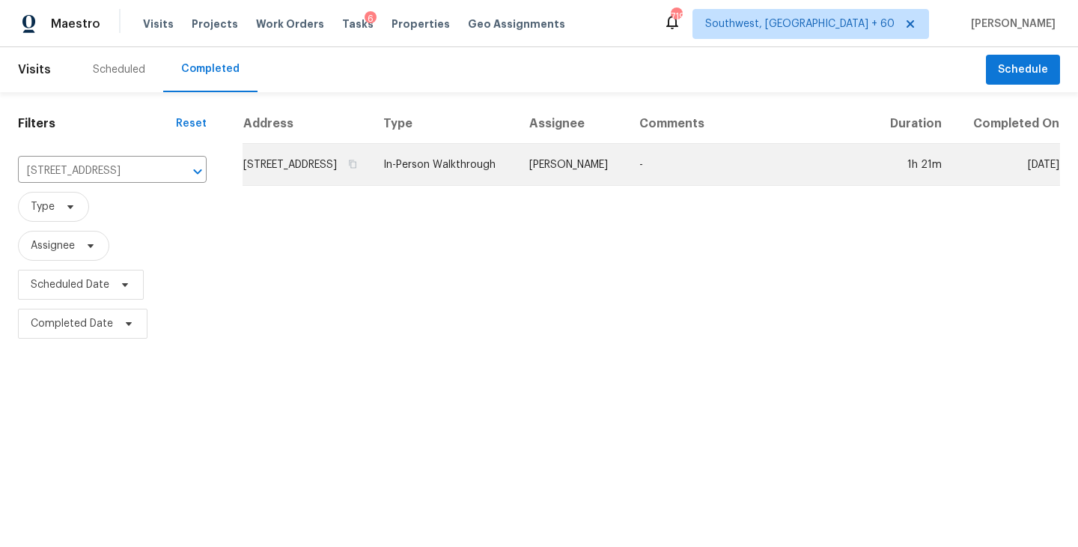
click at [517, 186] on td "In-Person Walkthrough" at bounding box center [444, 165] width 146 height 42
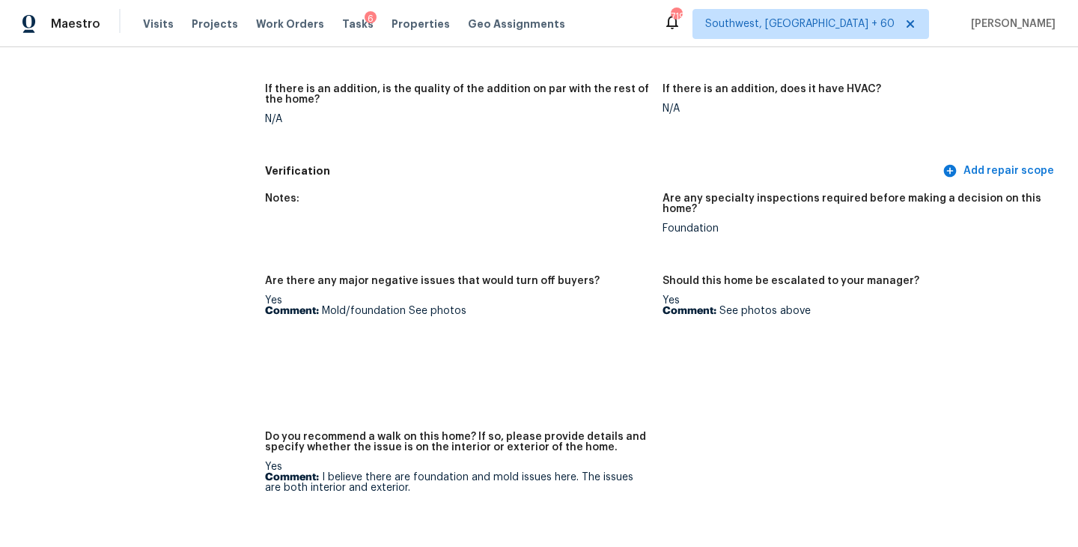
scroll to position [3605, 0]
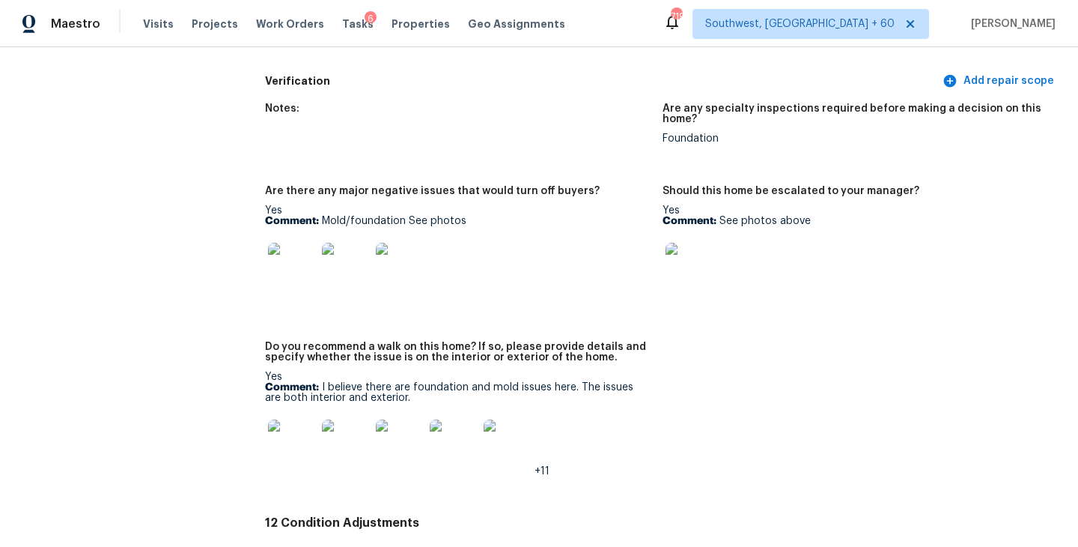
click at [300, 258] on img at bounding box center [292, 267] width 48 height 48
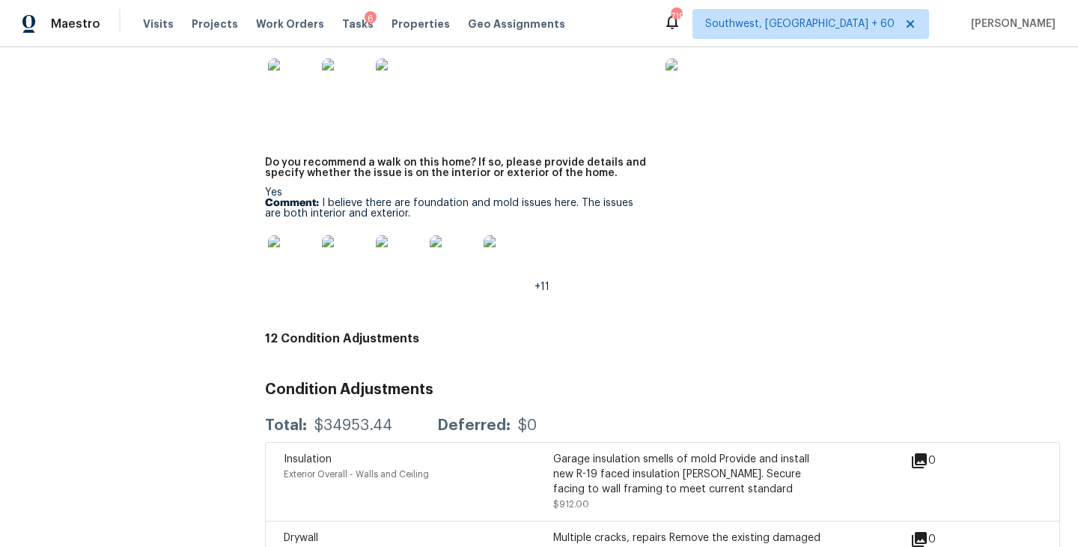
scroll to position [3699, 0]
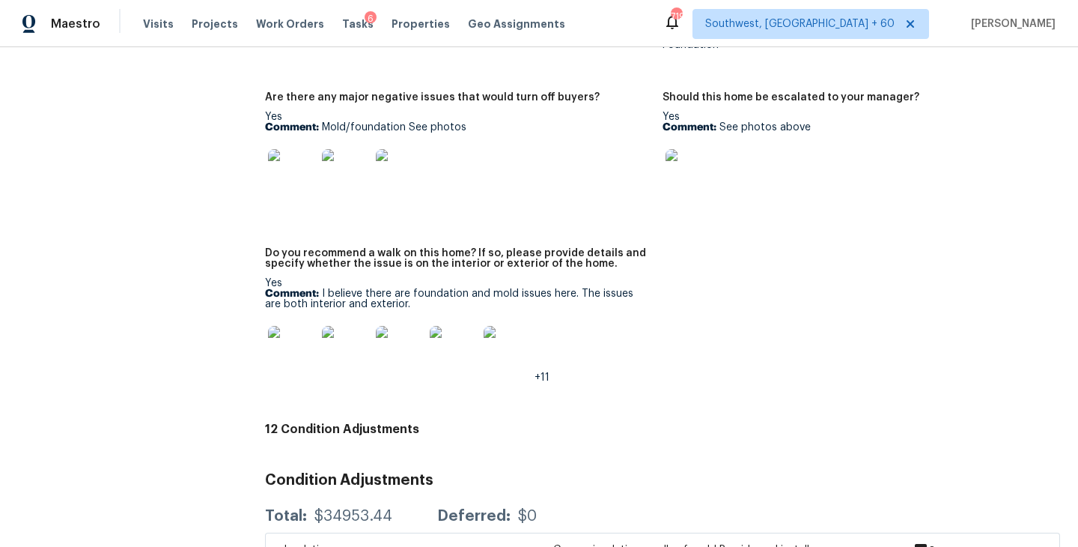
click at [299, 344] on img at bounding box center [292, 350] width 48 height 48
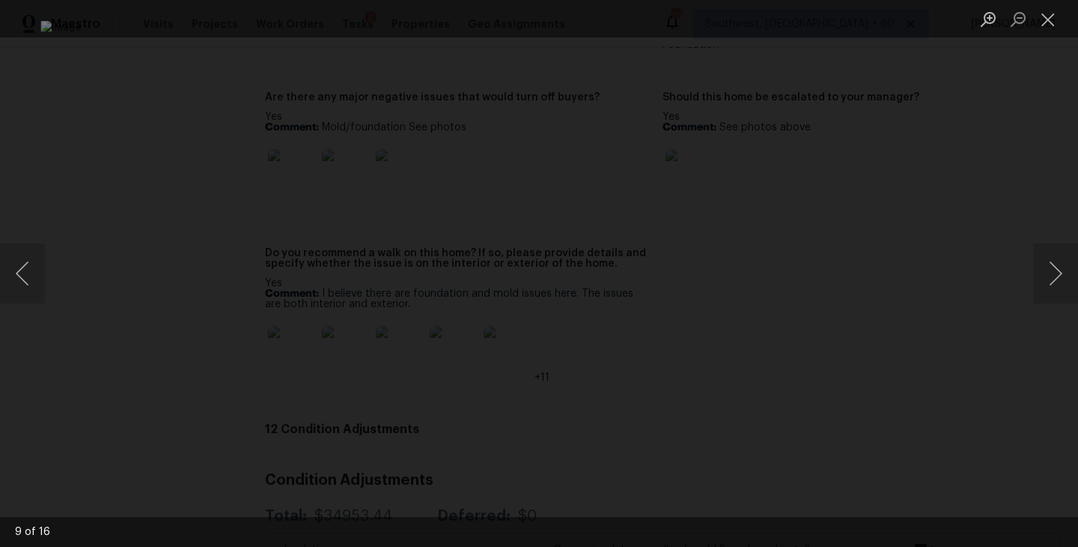
click at [969, 436] on div "Lightbox" at bounding box center [539, 273] width 1078 height 547
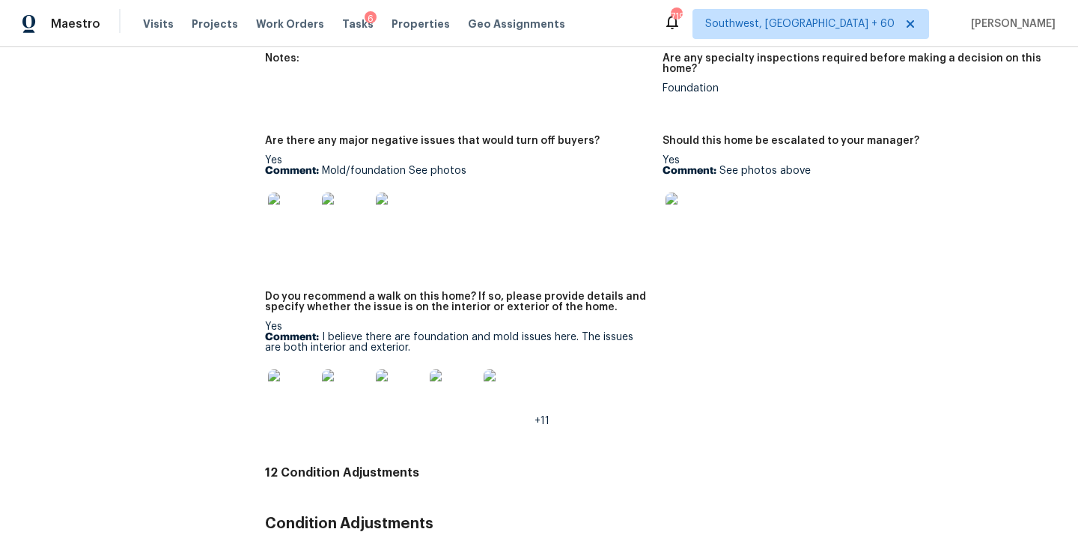
scroll to position [3652, 0]
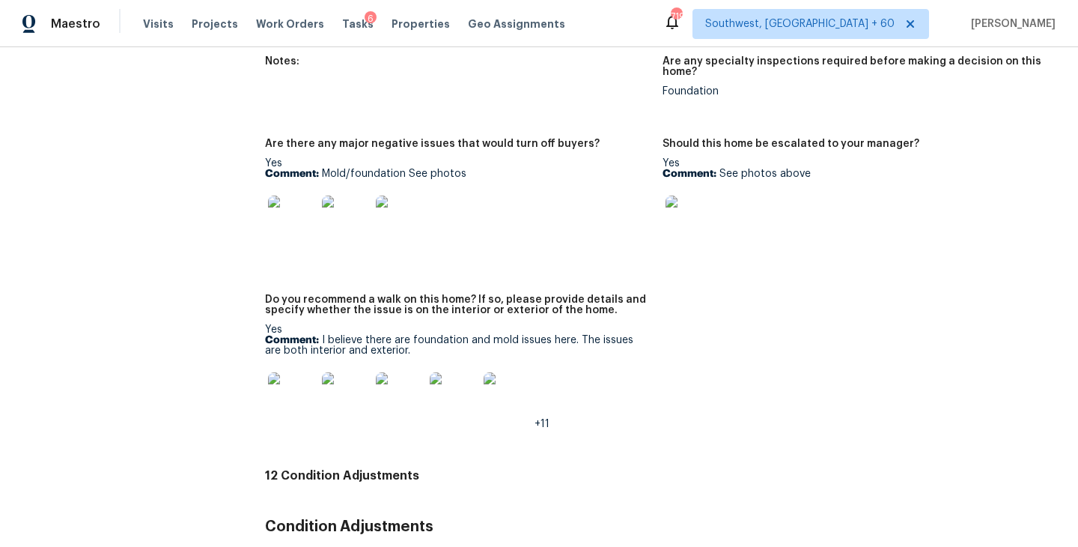
click at [294, 372] on img at bounding box center [292, 396] width 48 height 48
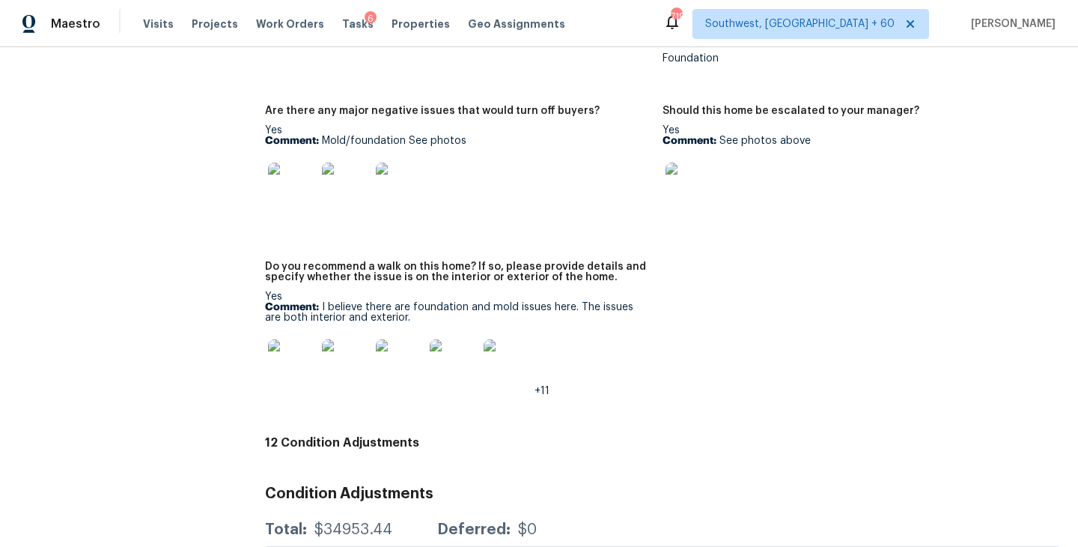
scroll to position [3696, 0]
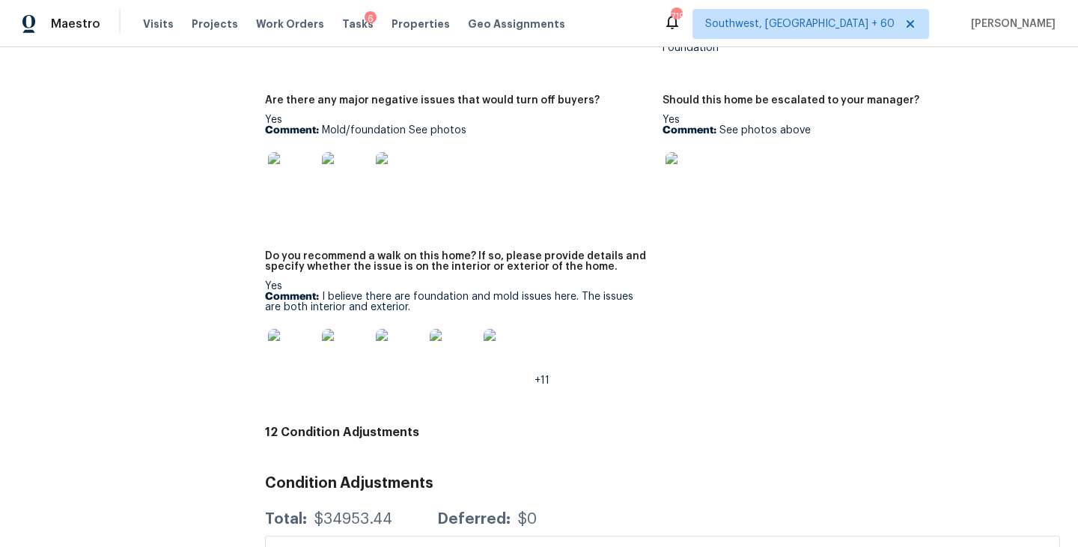
click at [306, 335] on img at bounding box center [292, 353] width 48 height 48
click at [303, 341] on img at bounding box center [292, 353] width 48 height 48
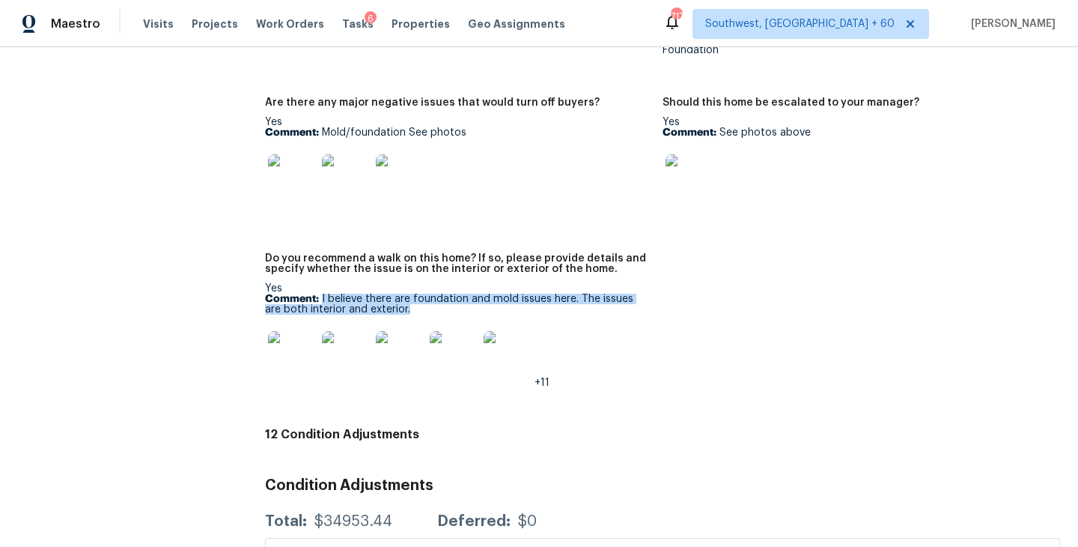
drag, startPoint x: 321, startPoint y: 279, endPoint x: 391, endPoint y: 287, distance: 70.1
click at [391, 294] on p "Comment: I believe there are foundation and mold issues here. The issues are bo…" at bounding box center [458, 304] width 386 height 21
copy p "I believe there are foundation and mold issues here. The issues are both interi…"
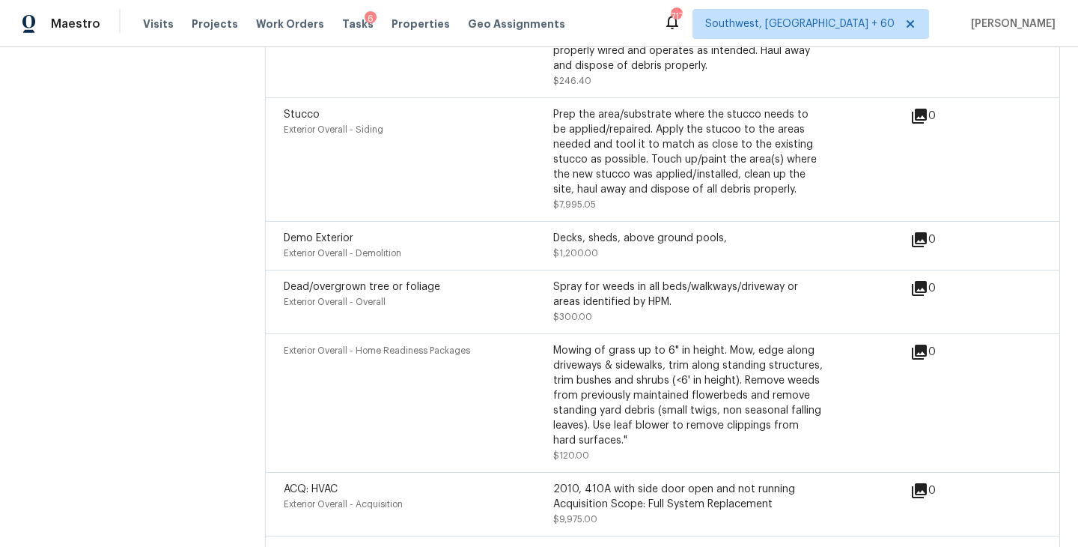
scroll to position [4920, 0]
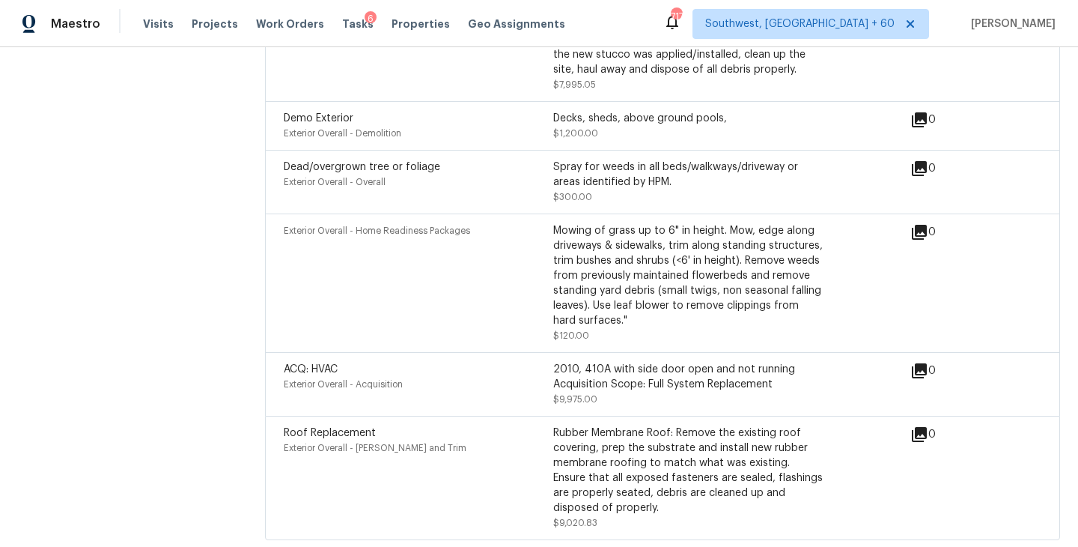
click at [583, 362] on div "2010, 410A with side door open and not running Acquisition Scope: Full System R…" at bounding box center [688, 377] width 270 height 30
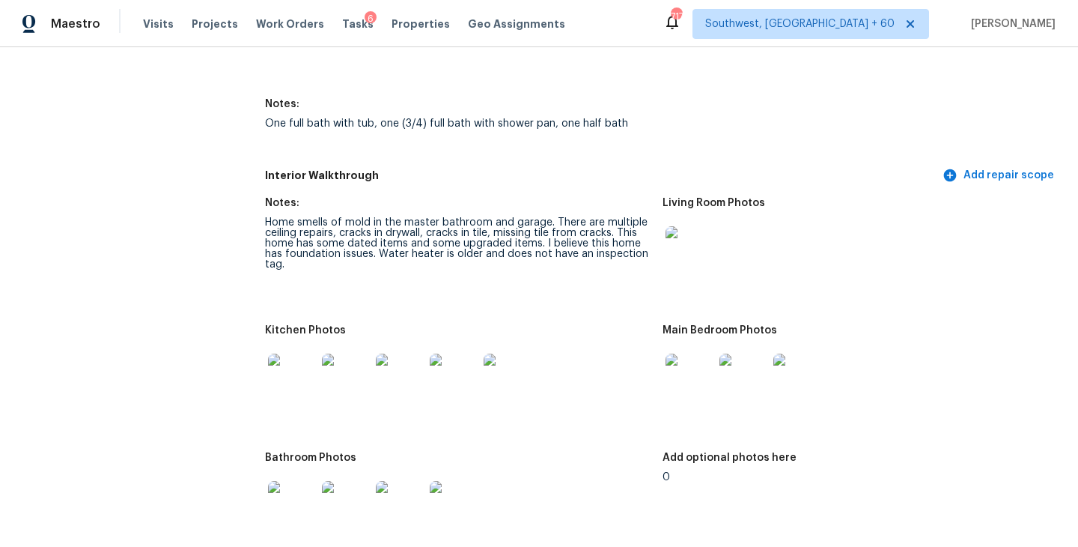
scroll to position [1861, 0]
click at [670, 228] on img at bounding box center [690, 252] width 48 height 48
click at [718, 394] on div at bounding box center [744, 379] width 54 height 66
click at [687, 365] on img at bounding box center [690, 379] width 48 height 48
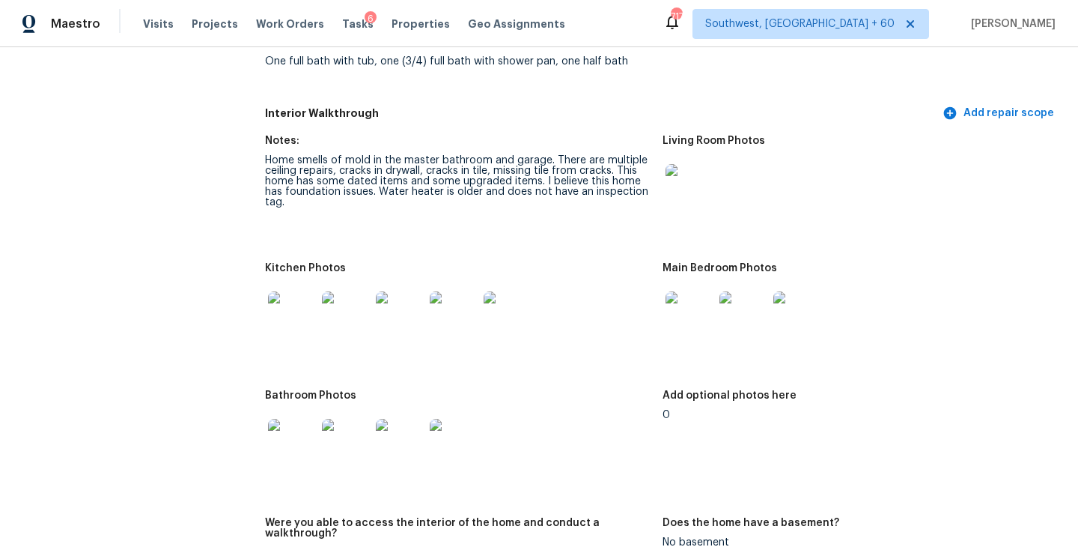
scroll to position [1968, 0]
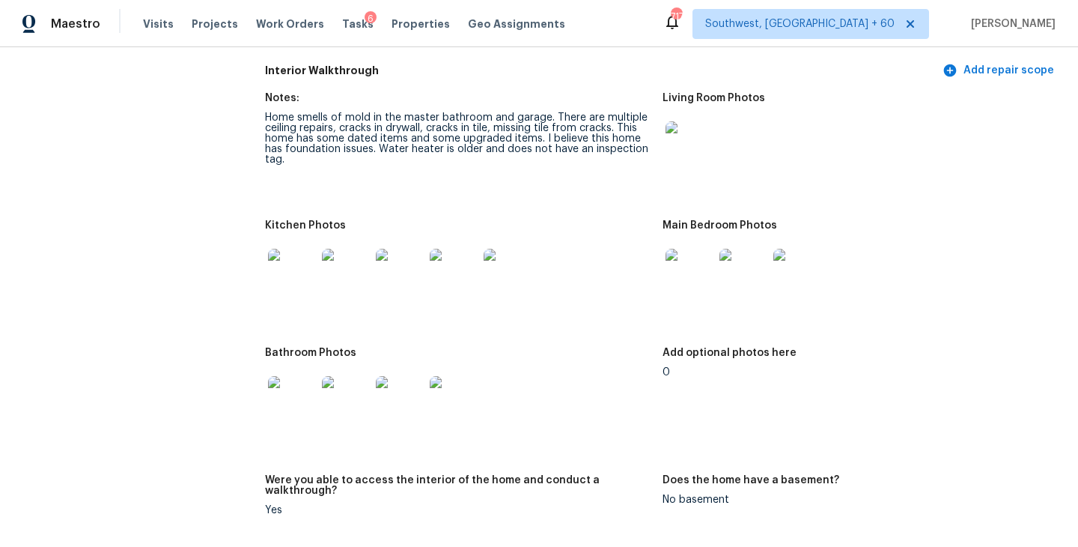
click at [285, 264] on img at bounding box center [292, 273] width 48 height 48
click at [271, 392] on img at bounding box center [292, 400] width 48 height 48
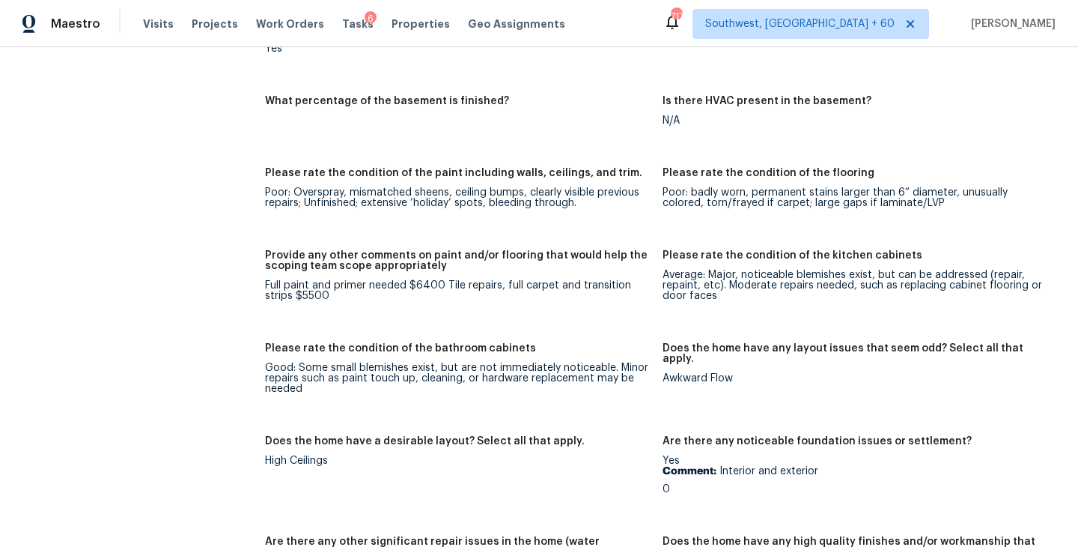
scroll to position [2381, 0]
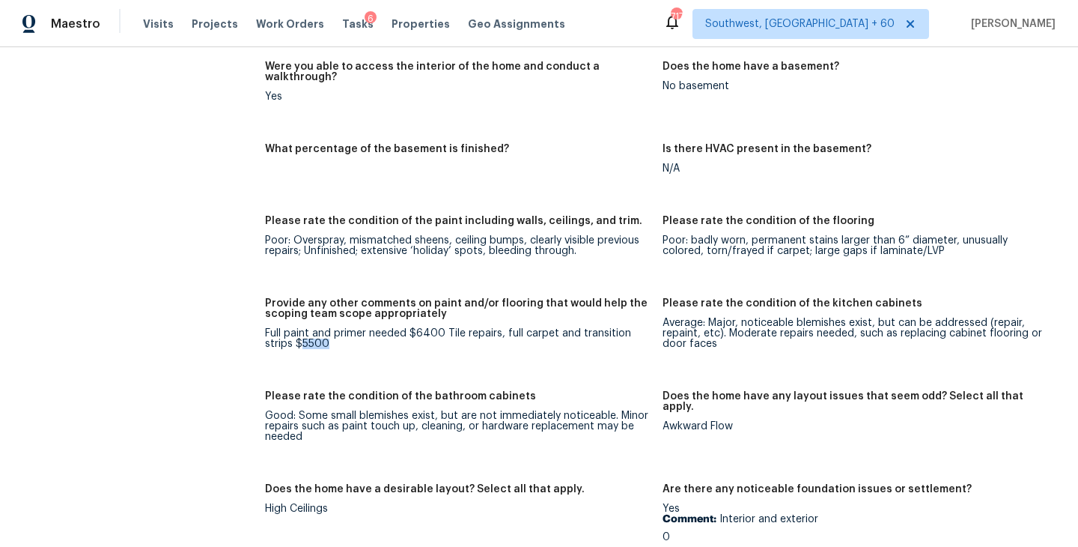
drag, startPoint x: 302, startPoint y: 322, endPoint x: 340, endPoint y: 322, distance: 37.4
click at [340, 328] on div "Full paint and primer needed $6400 Tile repairs, full carpet and transition str…" at bounding box center [458, 338] width 386 height 21
copy div "5500"
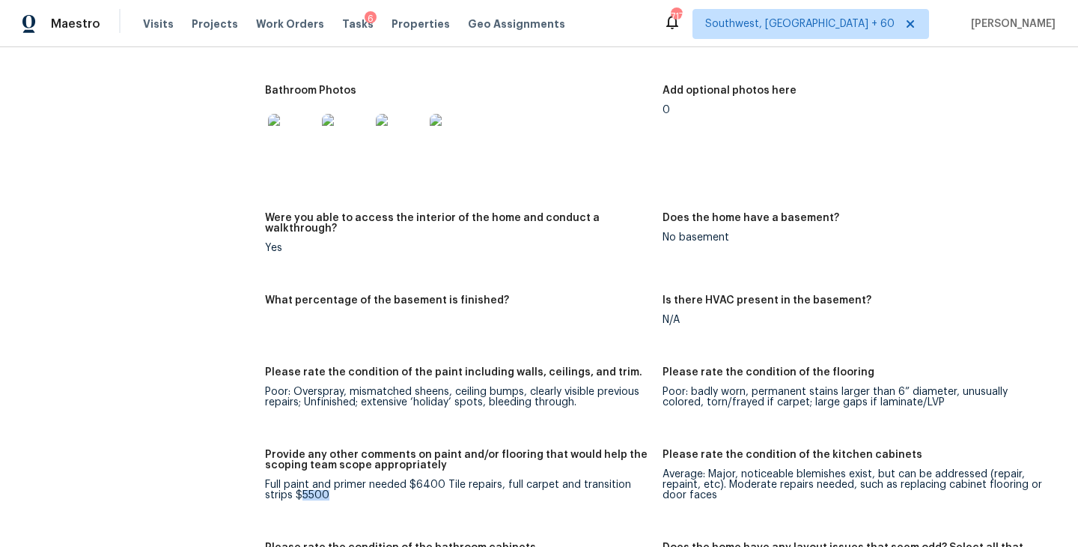
scroll to position [2034, 0]
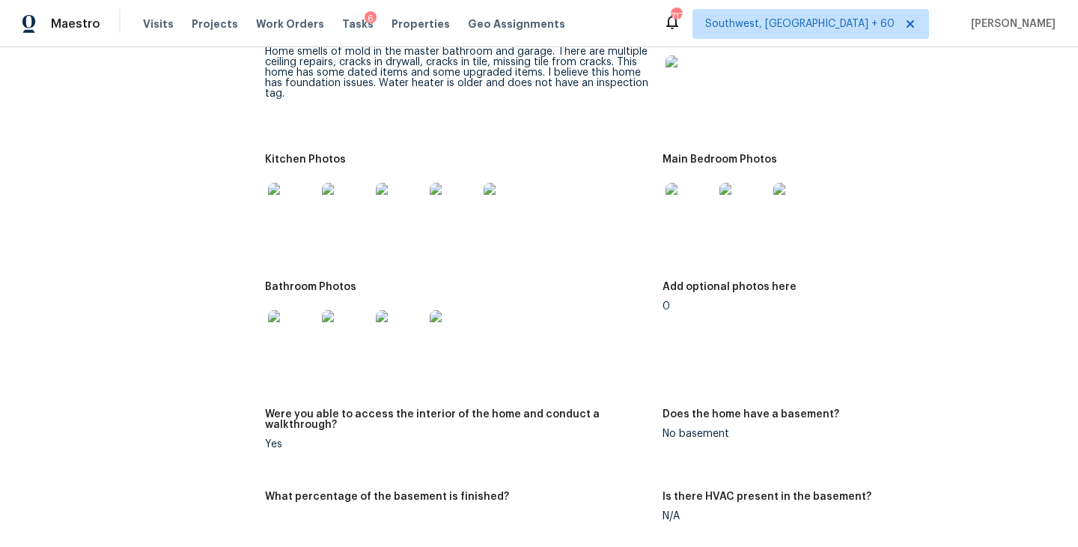
click at [282, 183] on img at bounding box center [292, 207] width 48 height 48
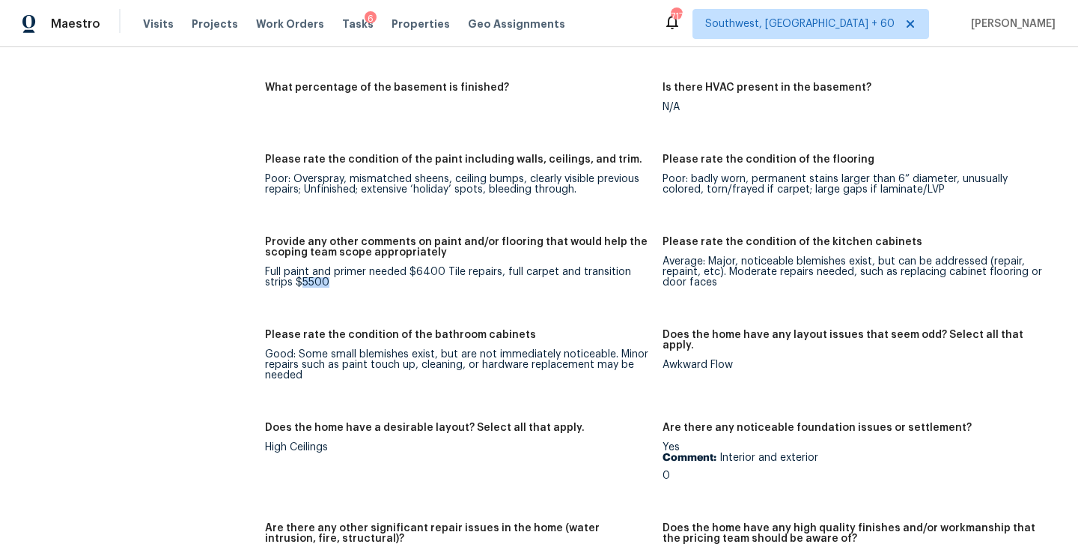
scroll to position [2416, 0]
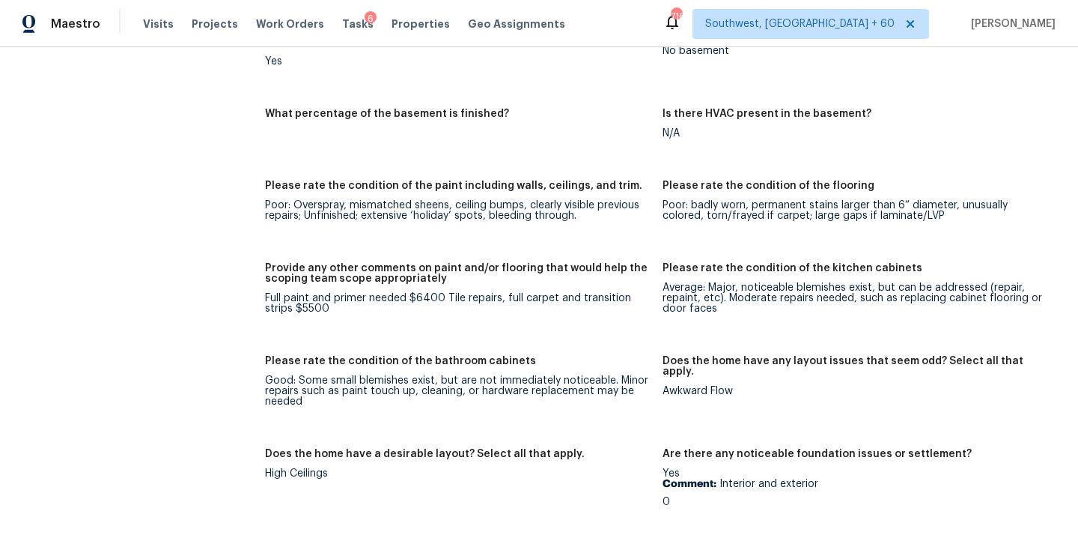
click at [471, 180] on h5 "Please rate the condition of the paint including walls, ceilings, and trim." at bounding box center [453, 185] width 377 height 10
click at [517, 225] on div "Notes: Home smells of mold in the master bathroom and garage. There are multipl…" at bounding box center [662, 354] width 795 height 1439
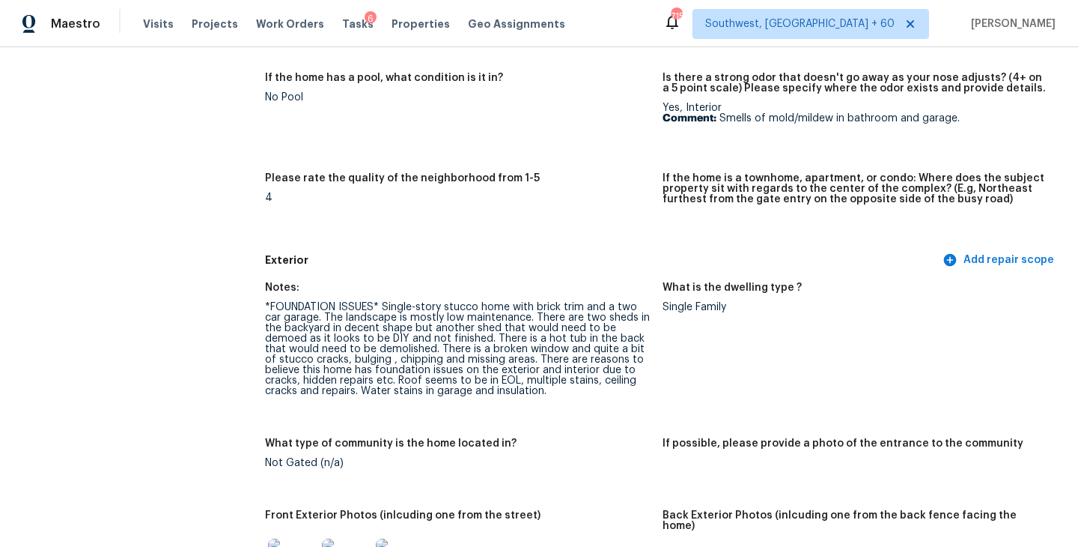
scroll to position [0, 0]
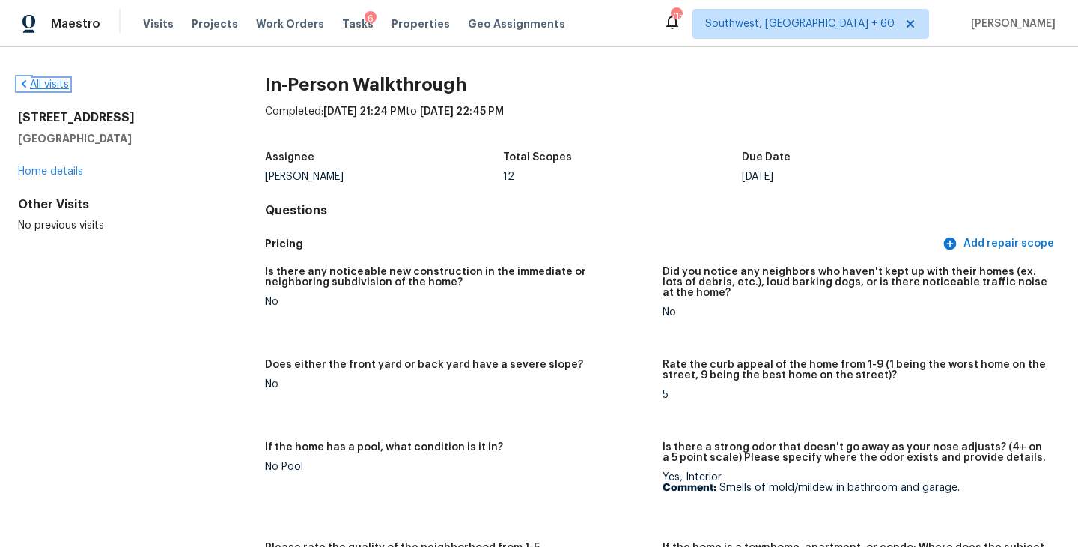
click at [43, 84] on link "All visits" at bounding box center [43, 84] width 51 height 10
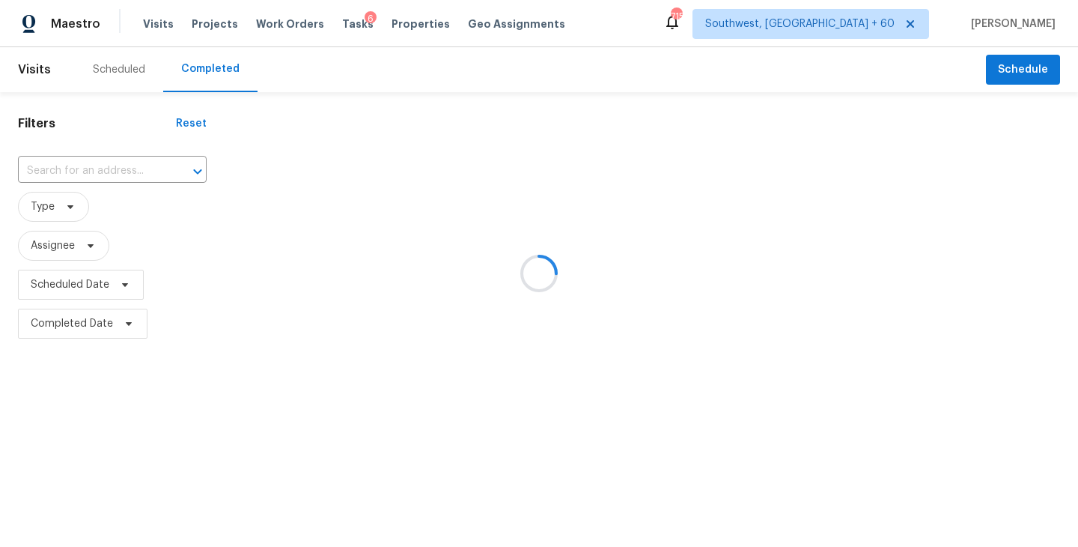
click at [119, 181] on div at bounding box center [539, 273] width 1078 height 547
click at [125, 172] on div at bounding box center [539, 273] width 1078 height 547
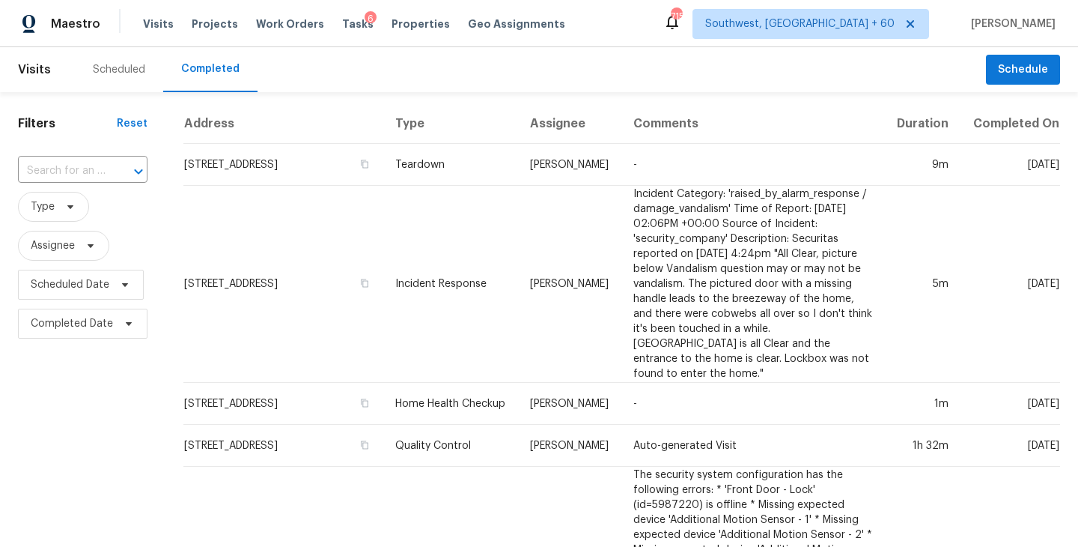
click at [105, 160] on div "​" at bounding box center [83, 170] width 130 height 23
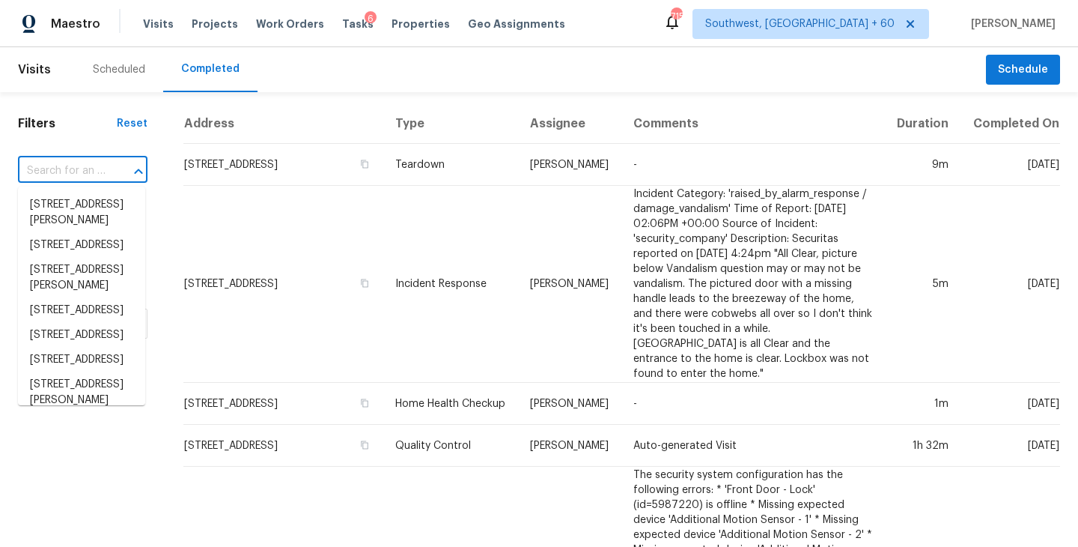
paste input "9101 Ball St, Plymouth, MI 48170"
type input "9101 Ball St, Plymouth, MI 48170"
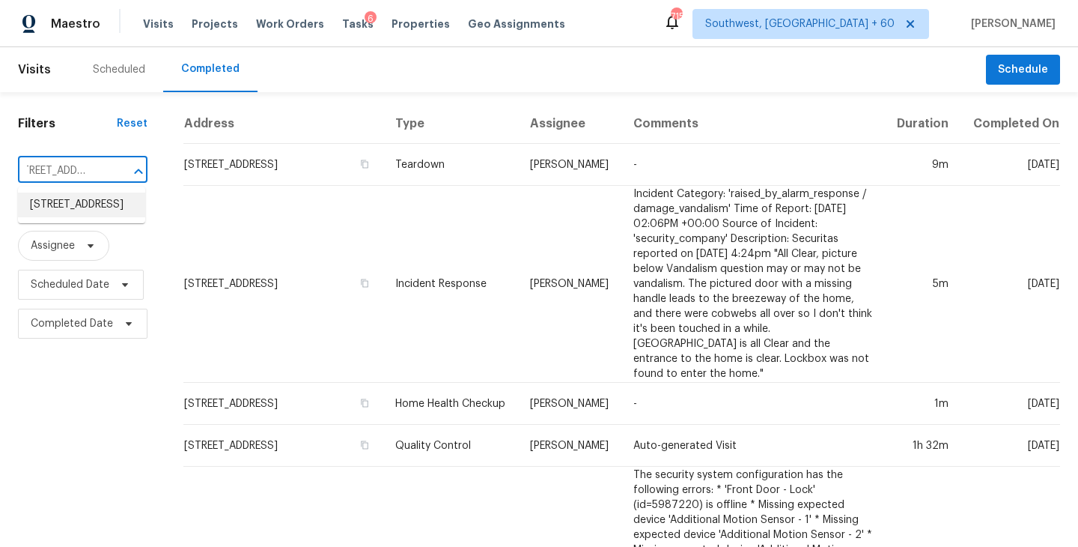
click at [91, 208] on li "9101 Ball St, Plymouth, MI 48170" at bounding box center [81, 204] width 127 height 25
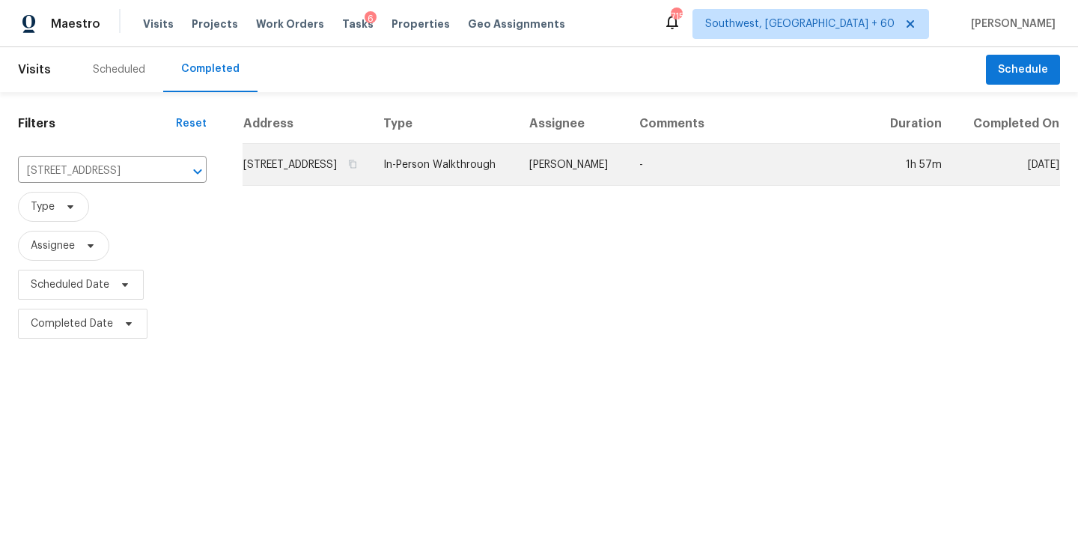
click at [471, 183] on td "In-Person Walkthrough" at bounding box center [444, 165] width 146 height 42
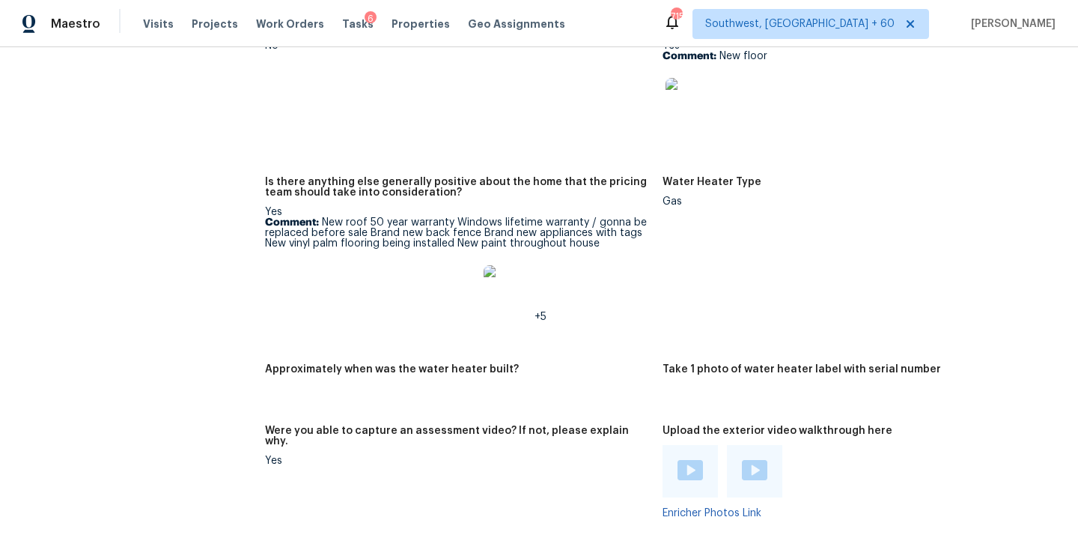
scroll to position [2843, 0]
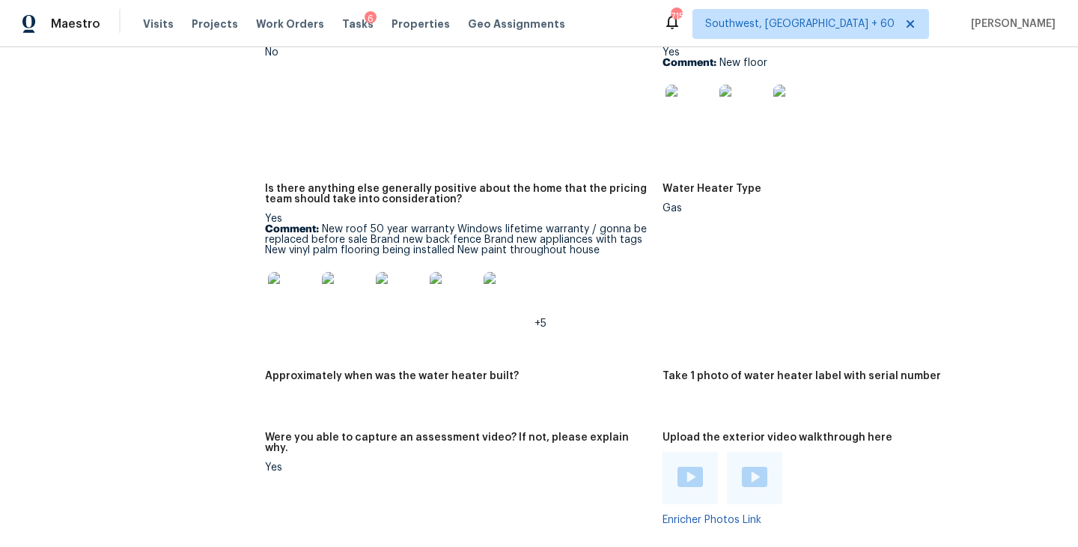
click at [294, 296] on img at bounding box center [292, 296] width 48 height 48
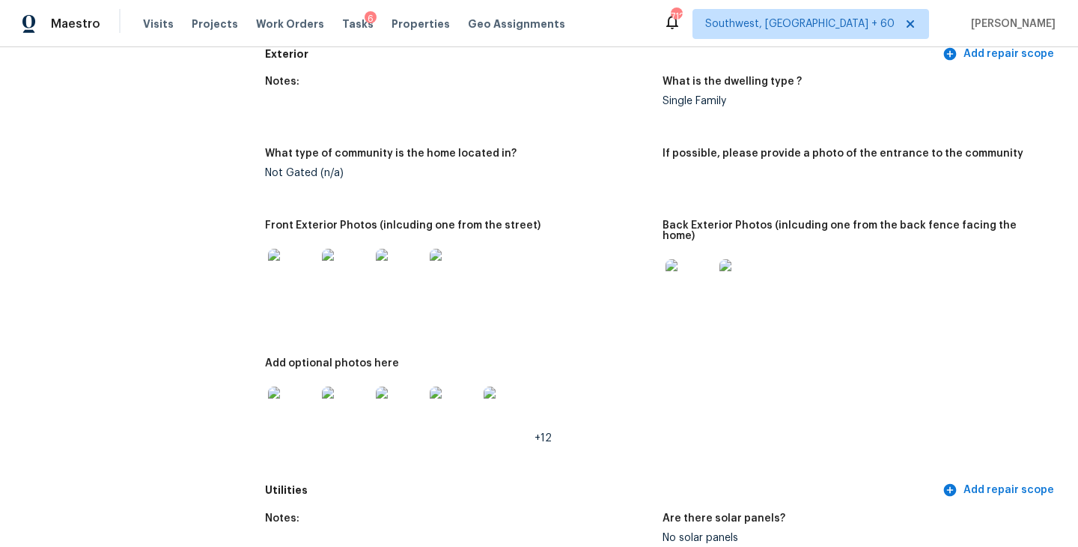
scroll to position [540, 0]
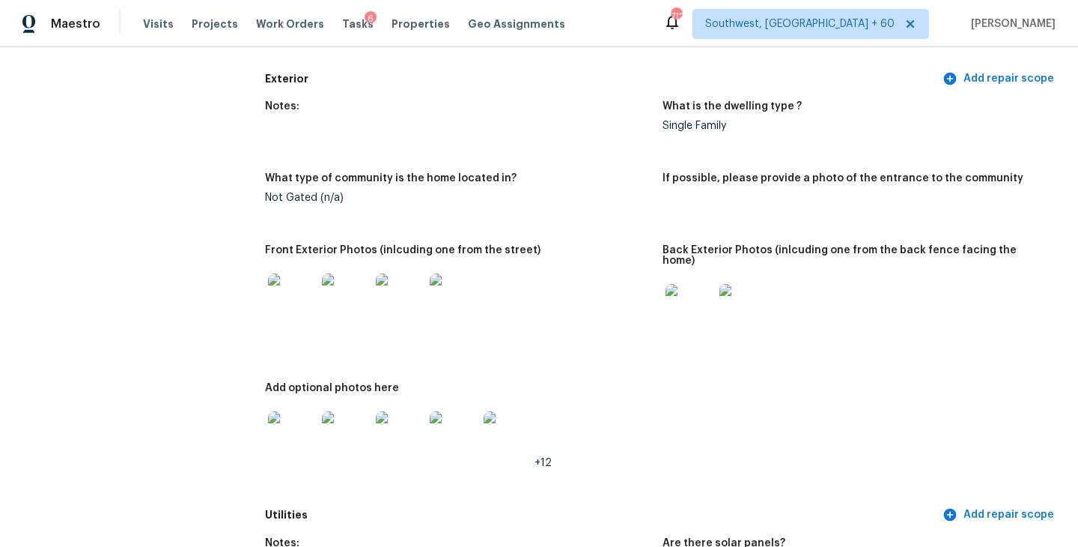
click at [692, 293] on img at bounding box center [690, 308] width 48 height 48
click at [292, 308] on img at bounding box center [292, 297] width 48 height 48
click at [286, 417] on img at bounding box center [292, 435] width 48 height 48
click at [276, 303] on img at bounding box center [292, 297] width 48 height 48
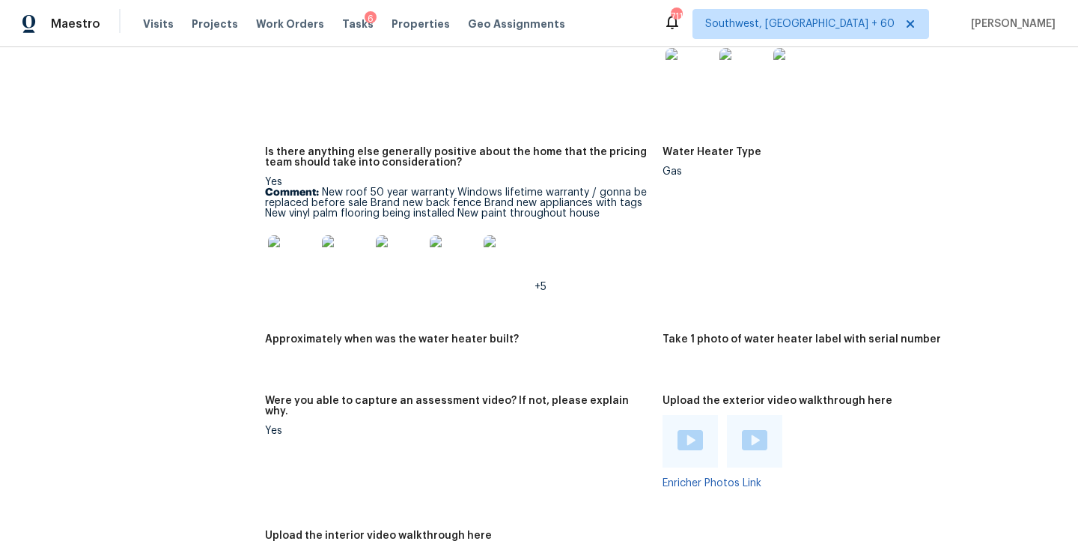
scroll to position [2819, 0]
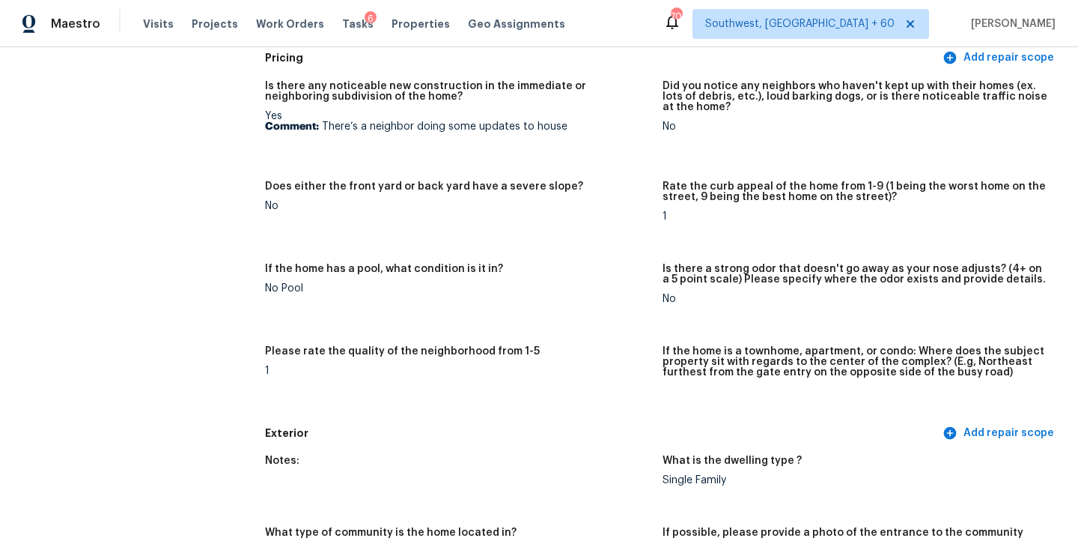
scroll to position [532, 0]
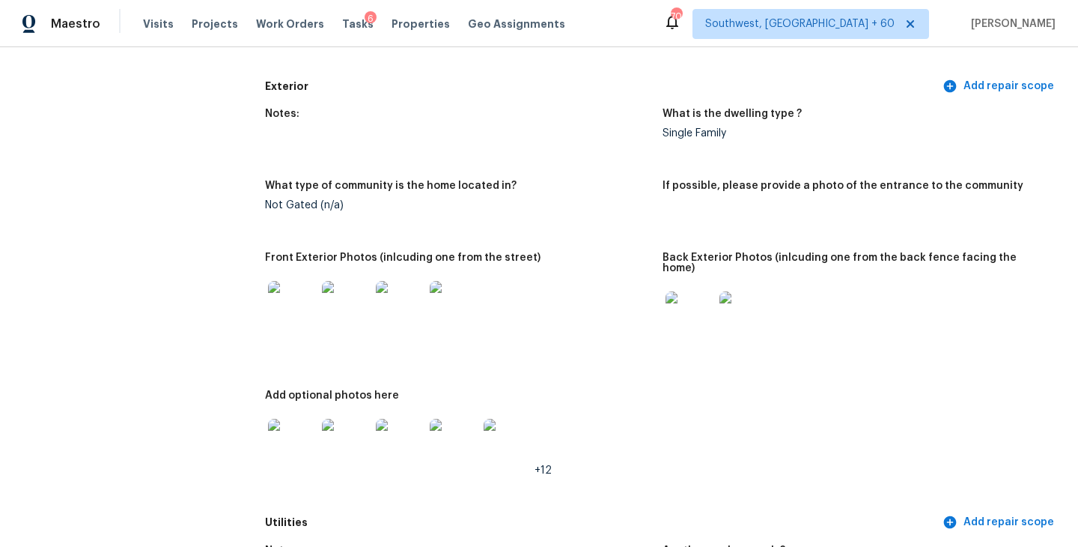
click at [298, 278] on div at bounding box center [292, 305] width 54 height 66
click at [286, 424] on img at bounding box center [292, 443] width 48 height 48
click at [514, 421] on img at bounding box center [508, 443] width 48 height 48
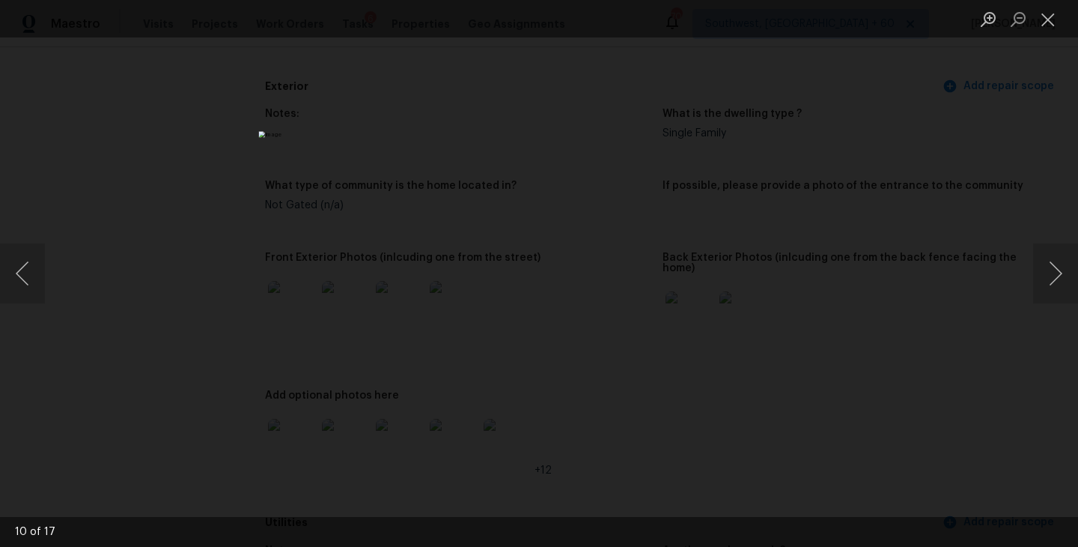
click at [881, 380] on div "Lightbox" at bounding box center [539, 273] width 1078 height 547
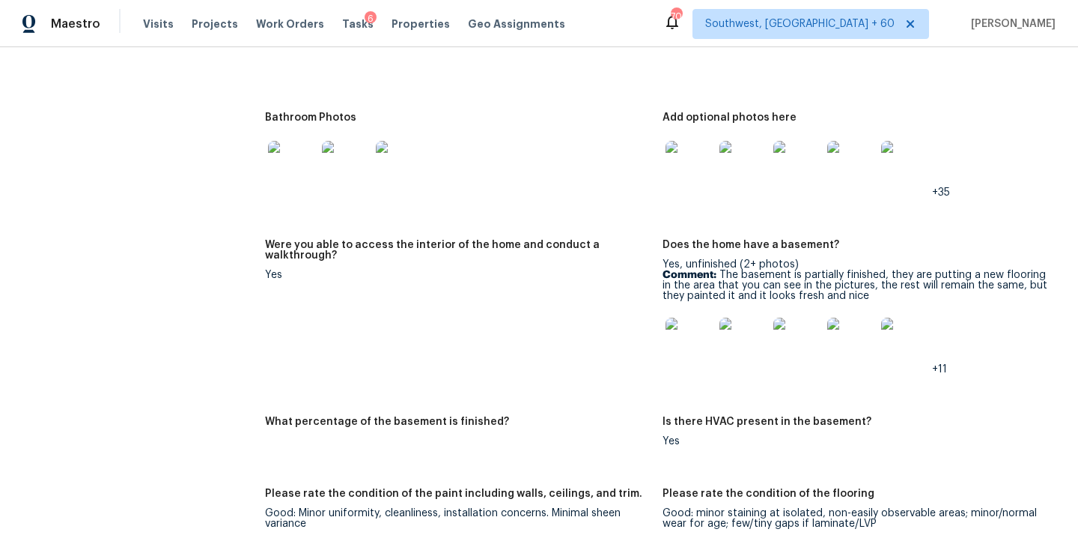
scroll to position [2064, 0]
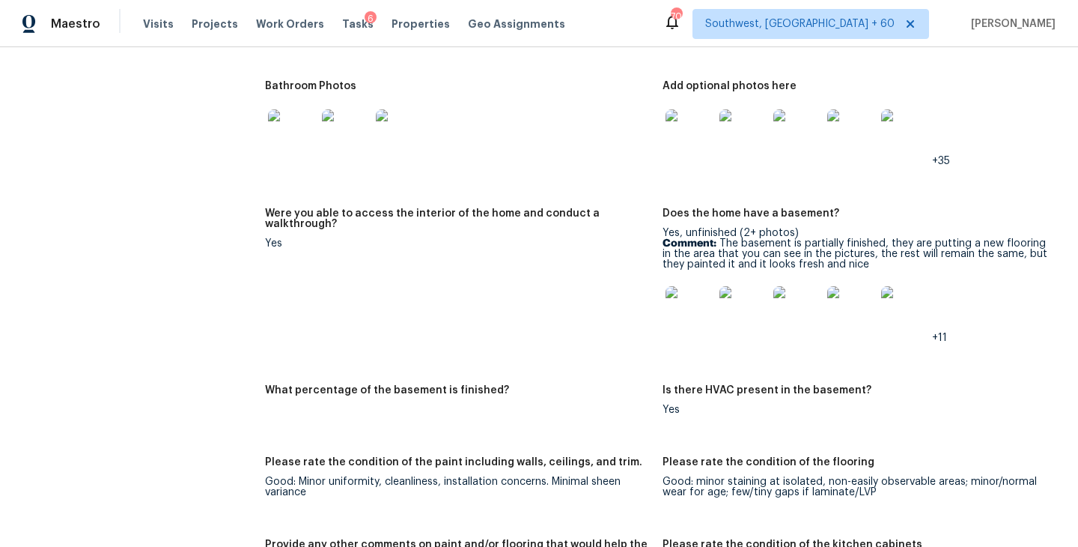
click at [683, 303] on img at bounding box center [690, 310] width 48 height 48
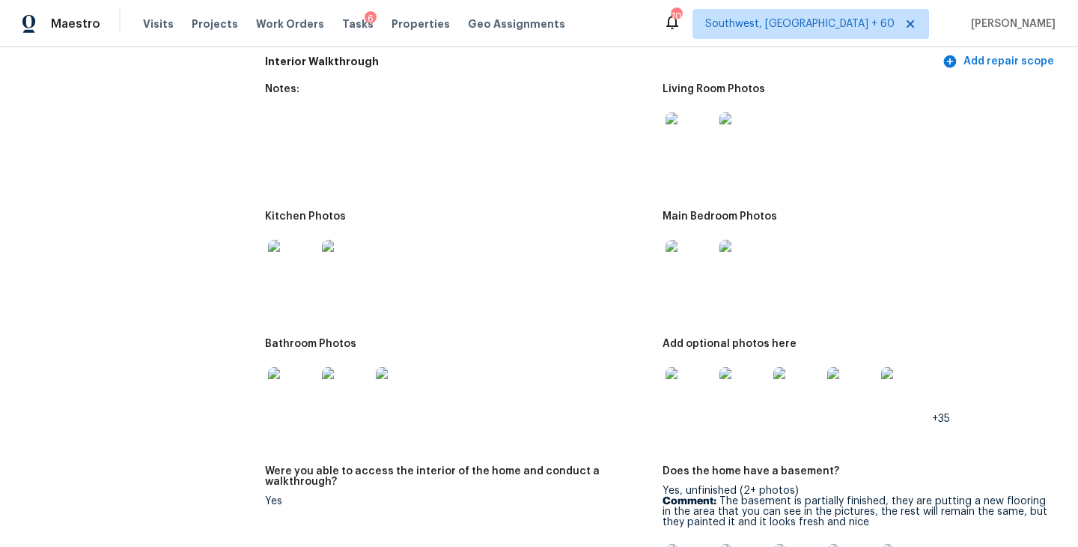
scroll to position [1757, 0]
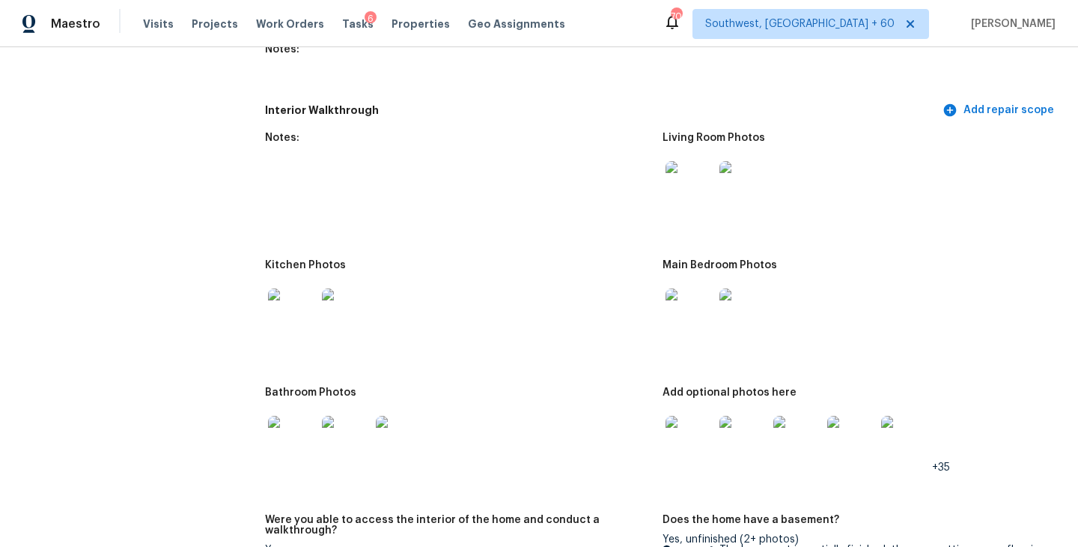
click at [686, 181] on img at bounding box center [690, 185] width 48 height 48
click at [666, 293] on img at bounding box center [690, 312] width 48 height 48
click at [690, 440] on img at bounding box center [690, 440] width 48 height 48
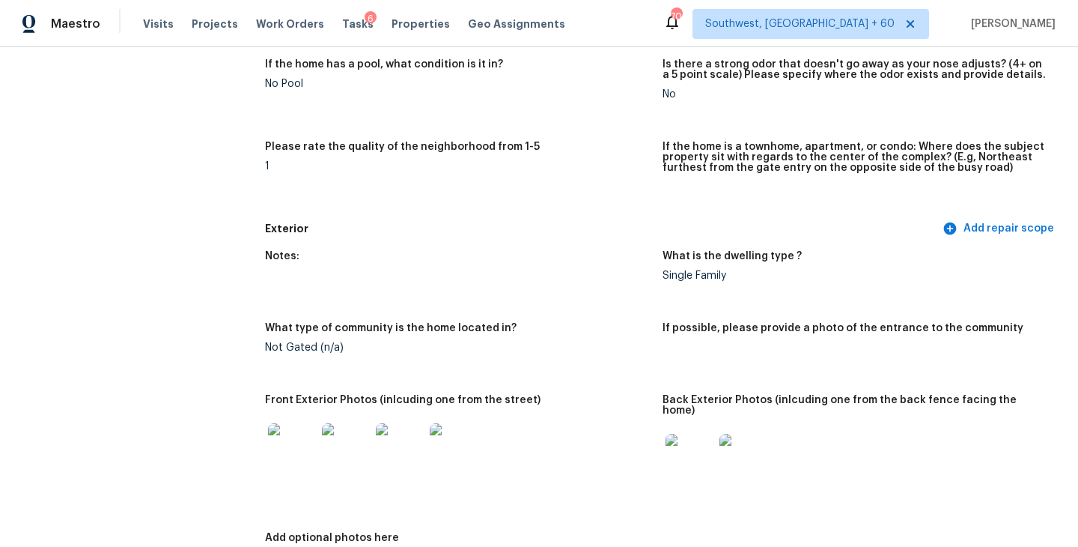
scroll to position [133, 0]
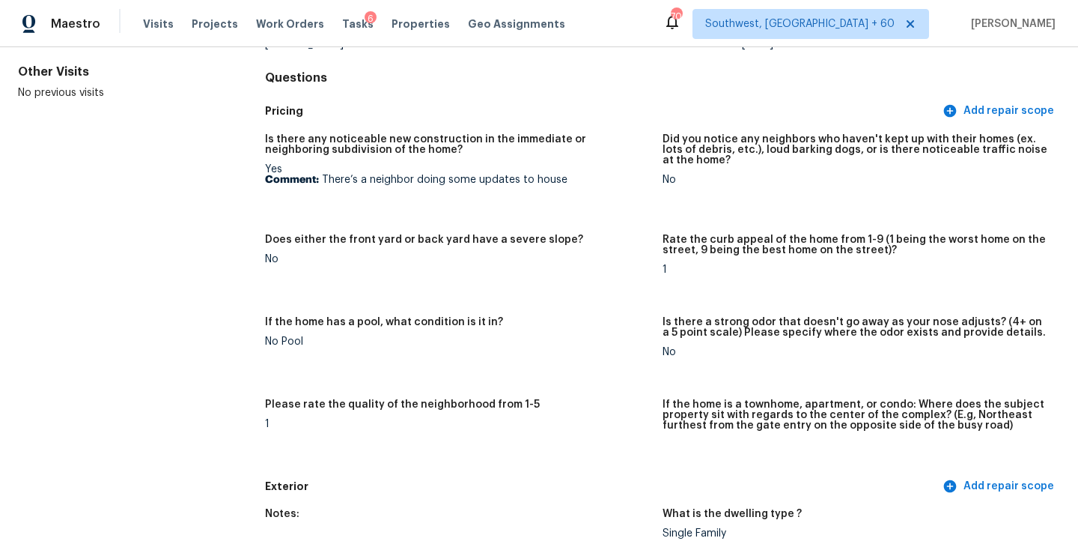
click at [448, 187] on figure "Is there any noticeable new construction in the immediate or neighboring subdiv…" at bounding box center [464, 175] width 398 height 82
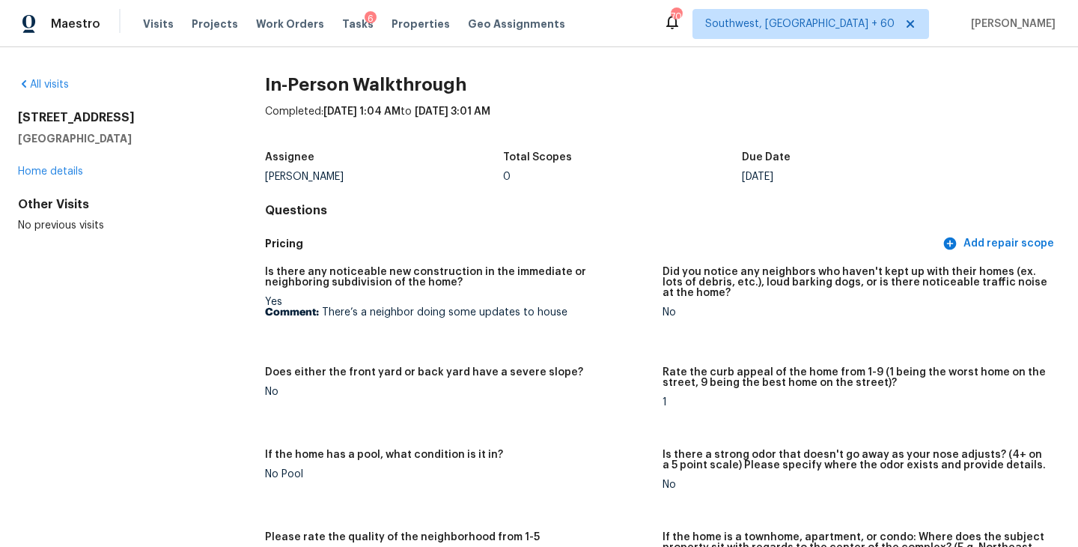
click at [46, 90] on div "All visits" at bounding box center [117, 84] width 199 height 15
click at [64, 83] on link "All visits" at bounding box center [43, 84] width 51 height 10
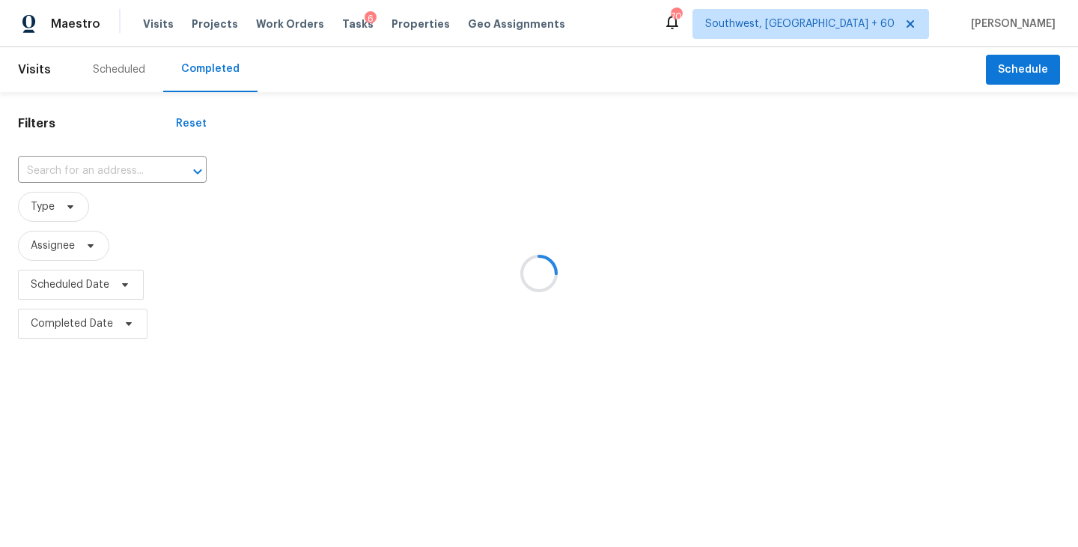
click at [90, 176] on div at bounding box center [539, 273] width 1078 height 547
click at [94, 175] on div at bounding box center [539, 273] width 1078 height 547
click at [97, 169] on div at bounding box center [539, 273] width 1078 height 547
click at [83, 169] on div at bounding box center [539, 273] width 1078 height 547
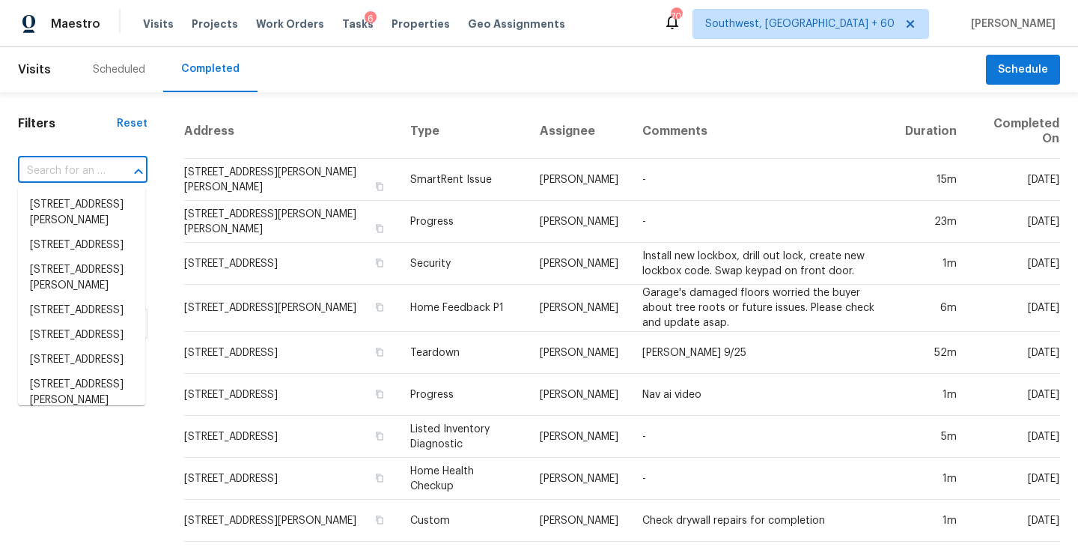
click at [82, 169] on input "text" at bounding box center [62, 170] width 88 height 23
paste input "72 Flanders Drakestown Rd, Flanders, NJ 07836"
type input "72 Flanders Drakestown Rd, Flanders, NJ 07836"
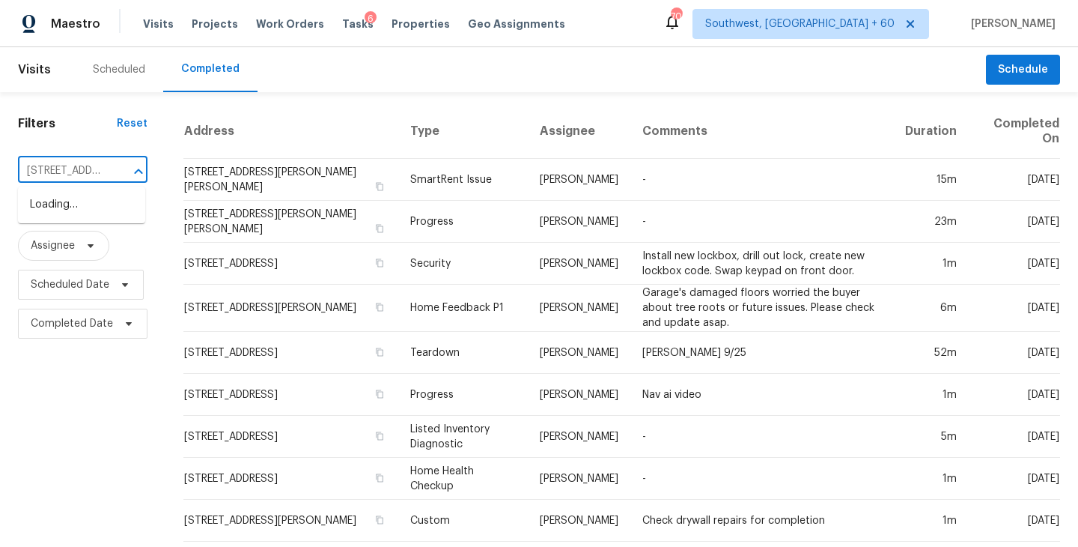
scroll to position [0, 154]
click at [78, 206] on li "72 Flanders Drakestown Rd, Flanders, NJ 07836" at bounding box center [81, 204] width 127 height 25
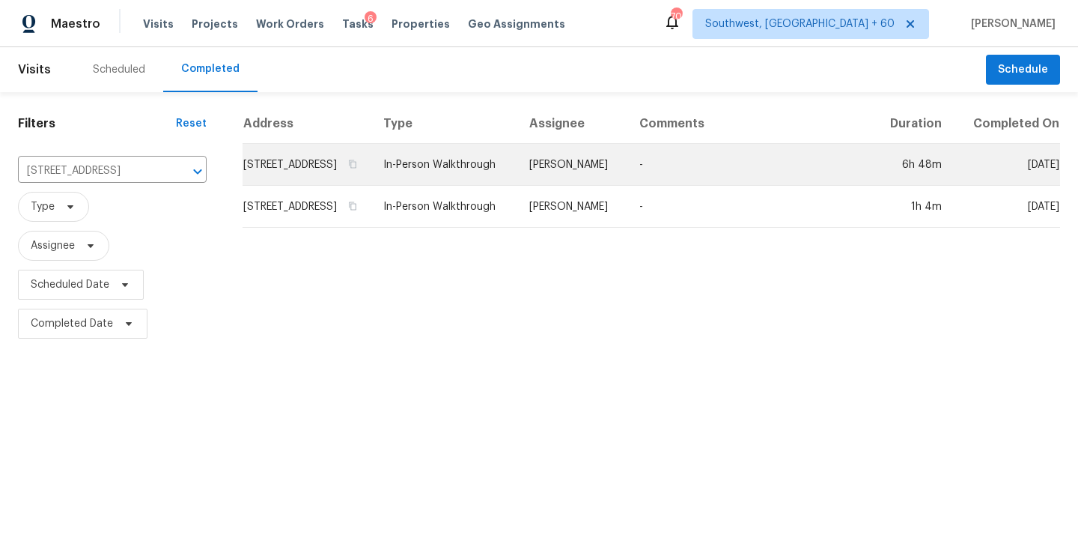
click at [473, 182] on td "In-Person Walkthrough" at bounding box center [444, 165] width 146 height 42
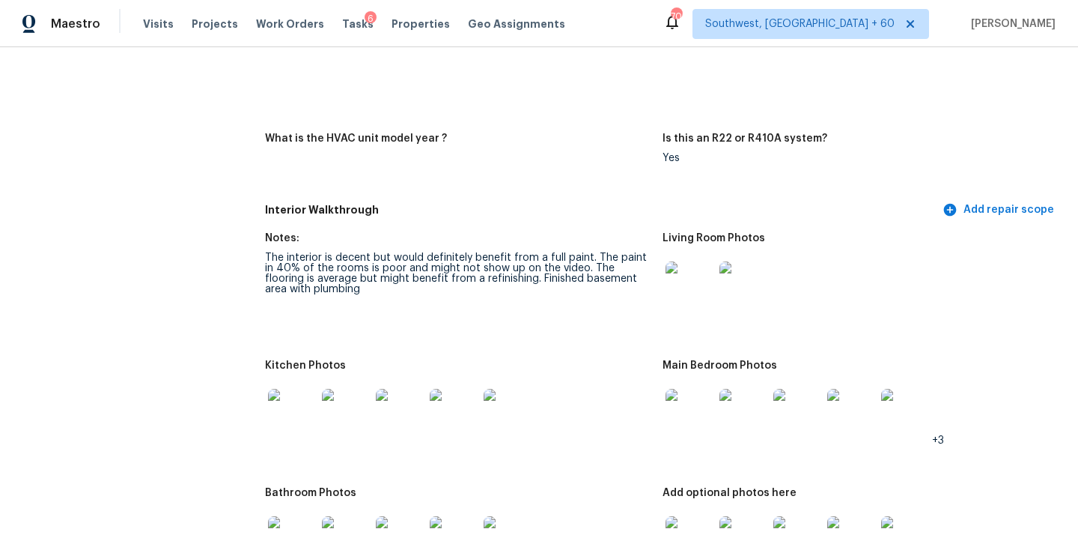
scroll to position [1738, 0]
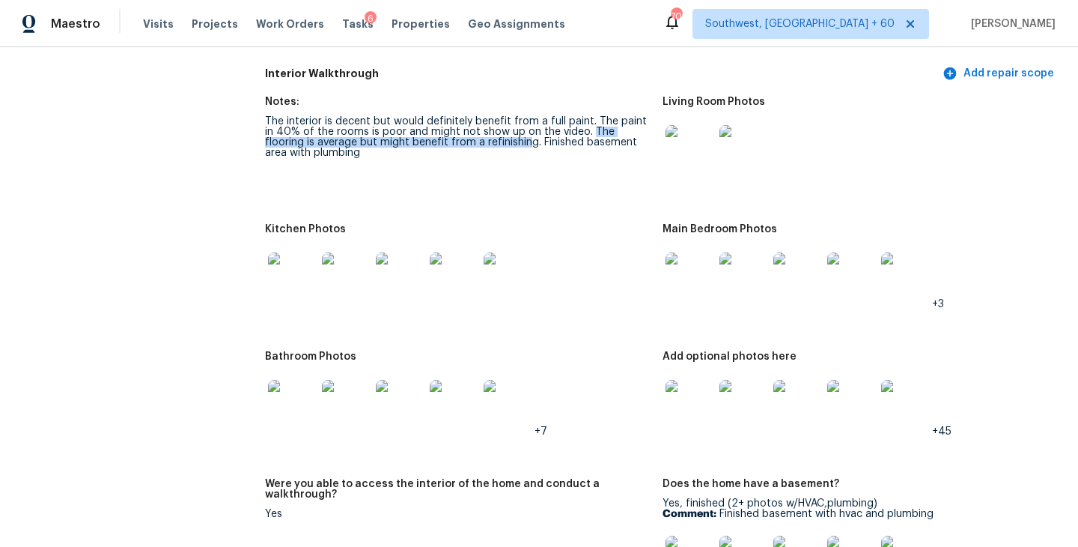
drag, startPoint x: 574, startPoint y: 107, endPoint x: 477, endPoint y: 124, distance: 98.8
click at [476, 124] on div "The interior is decent but would definitely benefit from a full paint. The pain…" at bounding box center [458, 137] width 386 height 42
click at [537, 169] on figure "Notes: The interior is decent but would definitely benefit from a full paint. T…" at bounding box center [464, 151] width 398 height 109
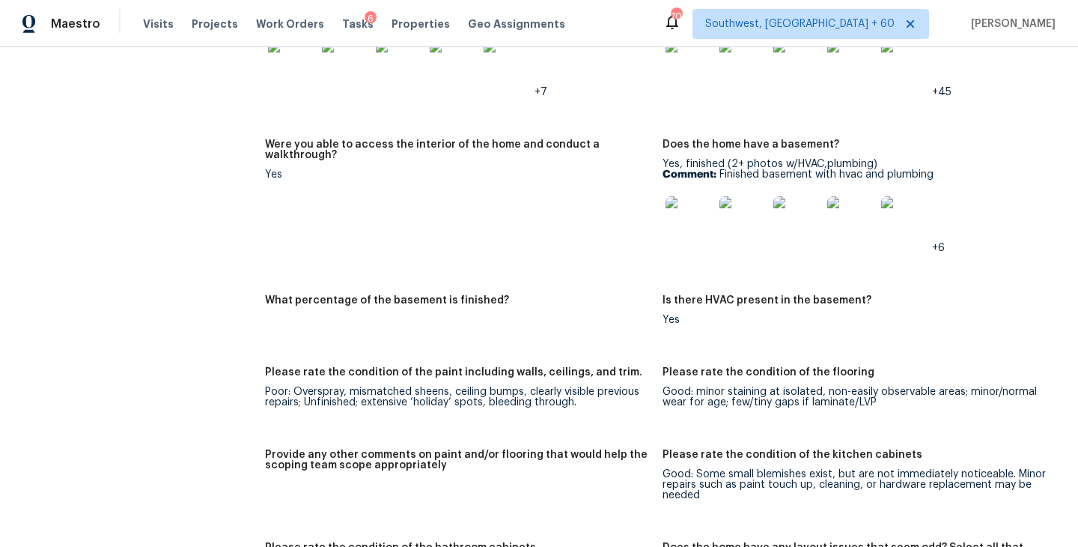
scroll to position [1982, 0]
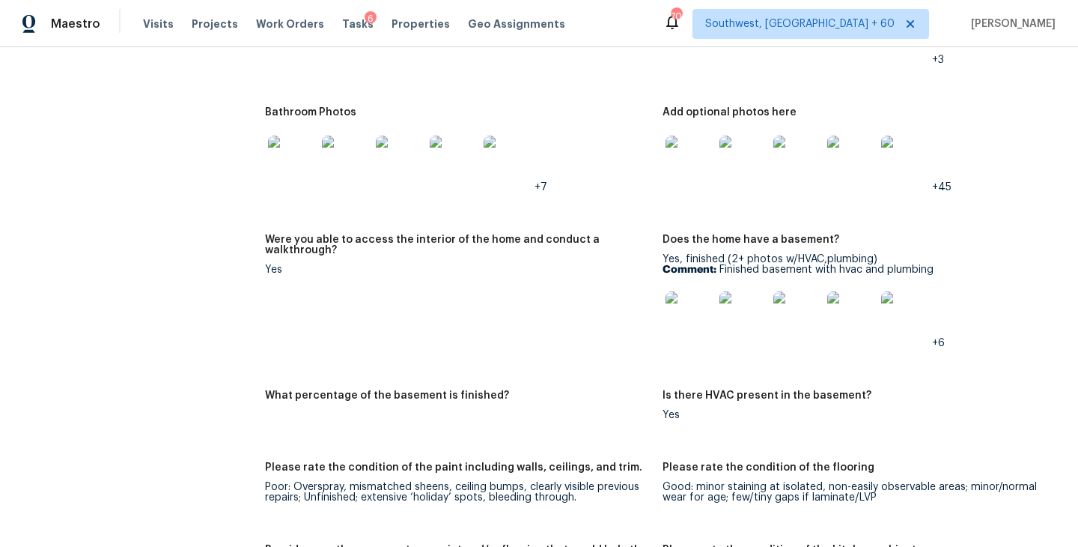
click at [680, 157] on img at bounding box center [690, 160] width 48 height 48
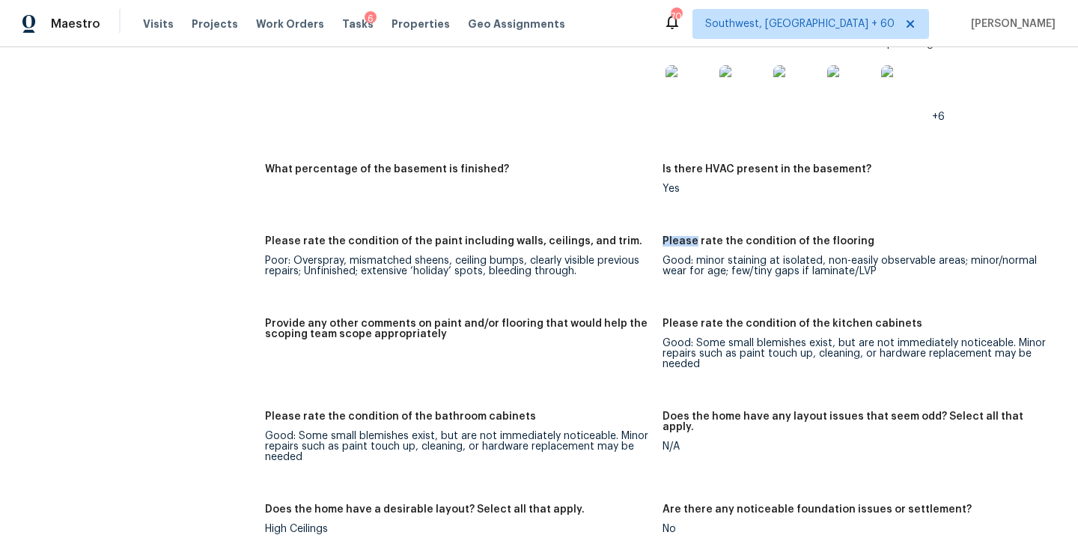
scroll to position [1873, 0]
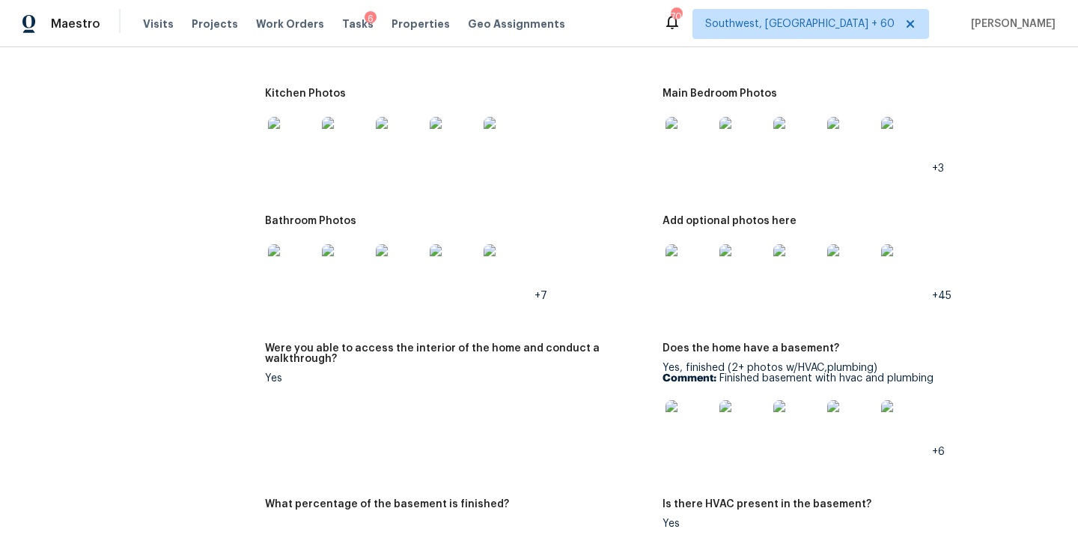
click at [571, 299] on figure "Bathroom Photos +7" at bounding box center [464, 270] width 398 height 109
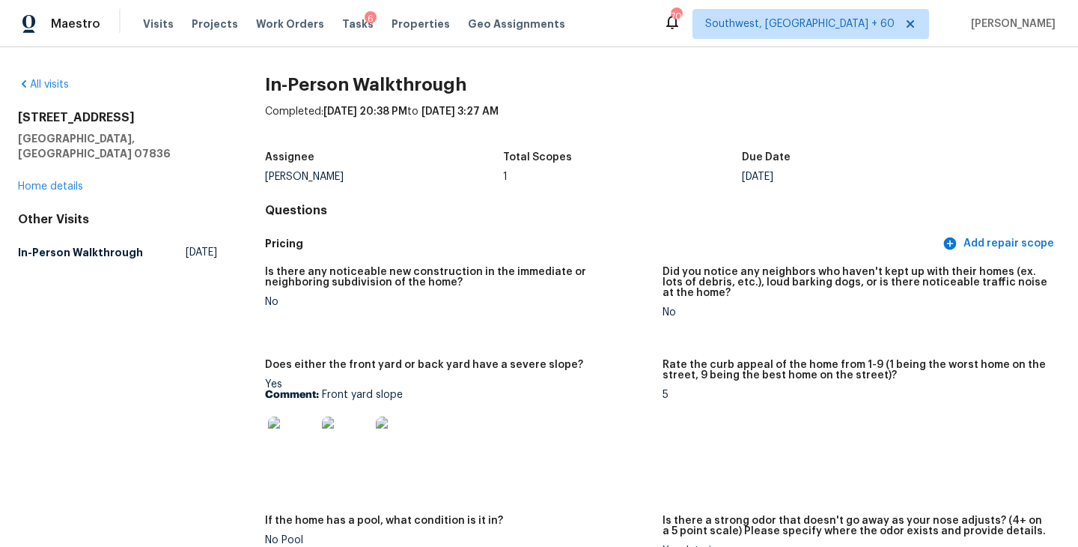
scroll to position [64, 0]
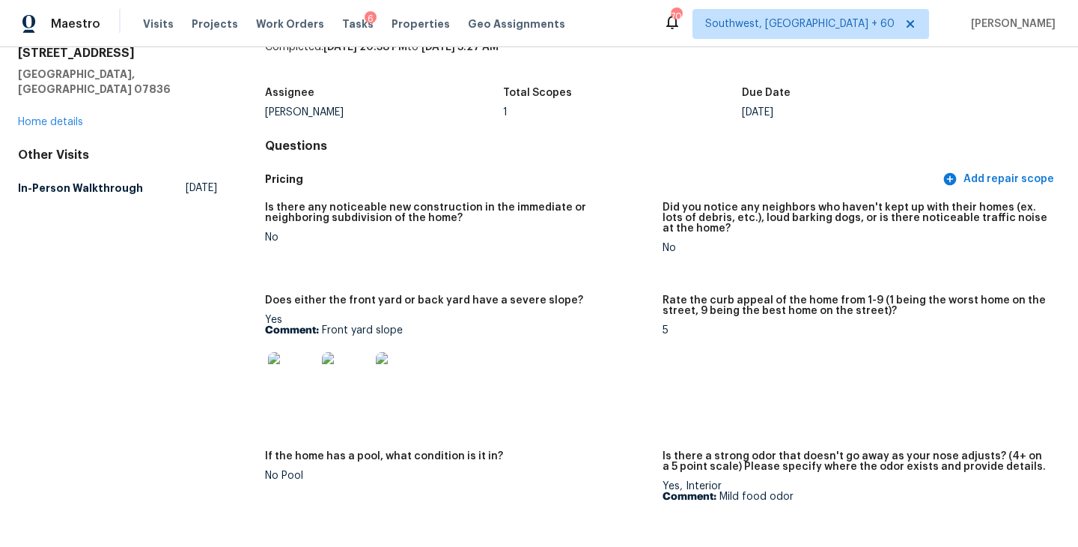
click at [592, 279] on div "Is there any noticeable new construction in the immediate or neighboring subdiv…" at bounding box center [662, 408] width 795 height 431
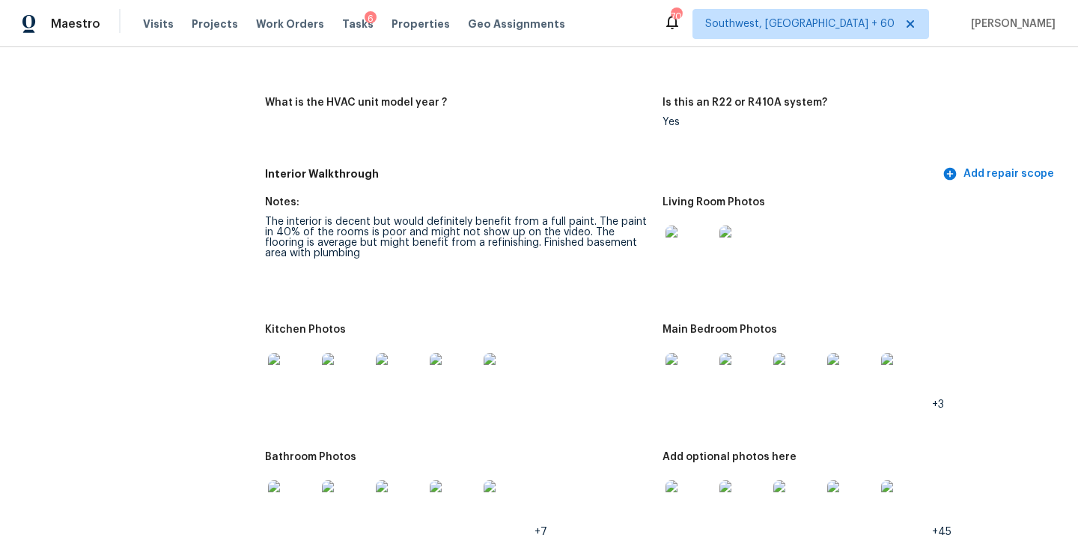
scroll to position [1682, 0]
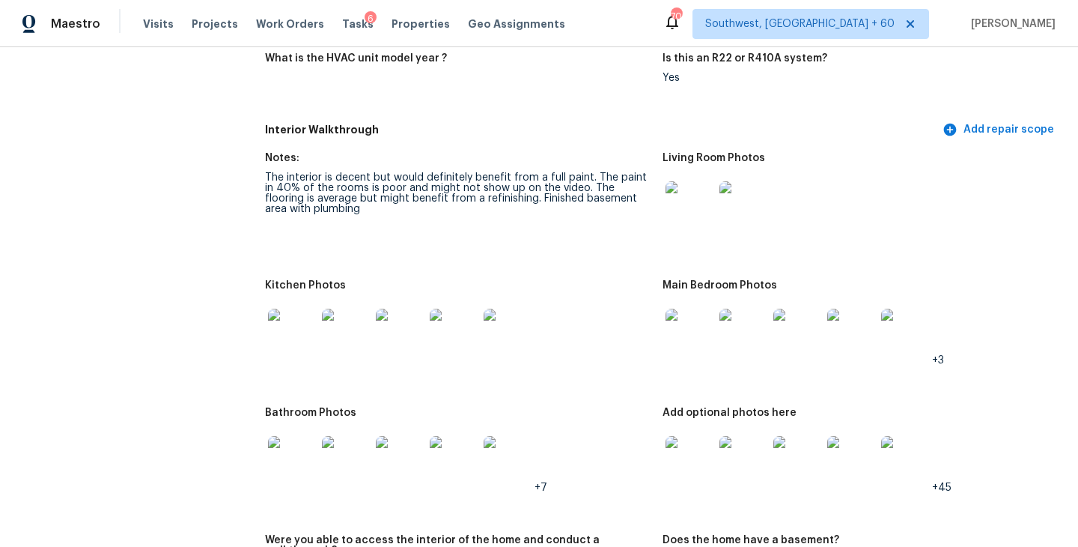
click at [680, 192] on img at bounding box center [690, 205] width 48 height 48
click at [678, 313] on img at bounding box center [690, 332] width 48 height 48
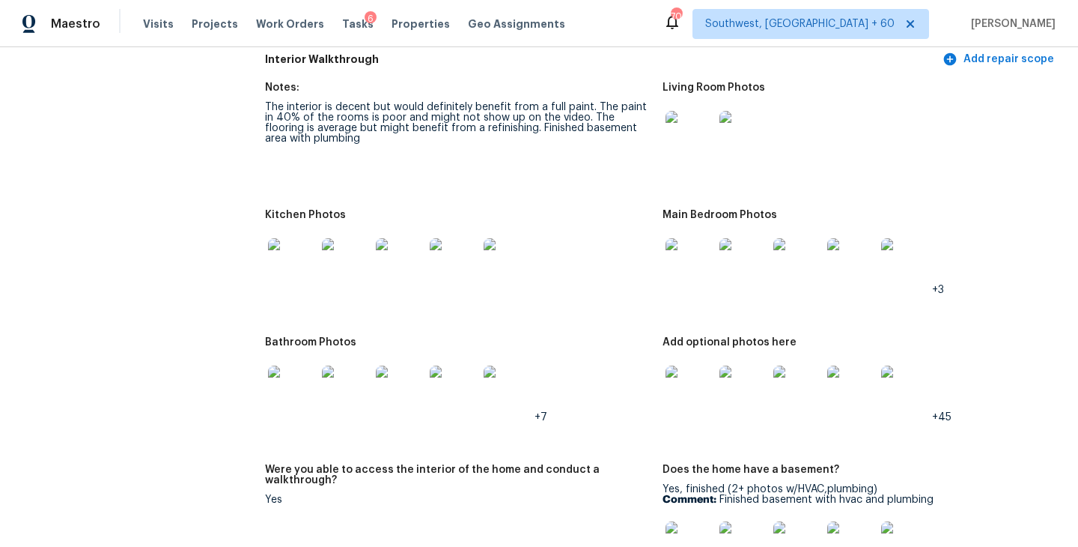
click at [679, 372] on img at bounding box center [690, 389] width 48 height 48
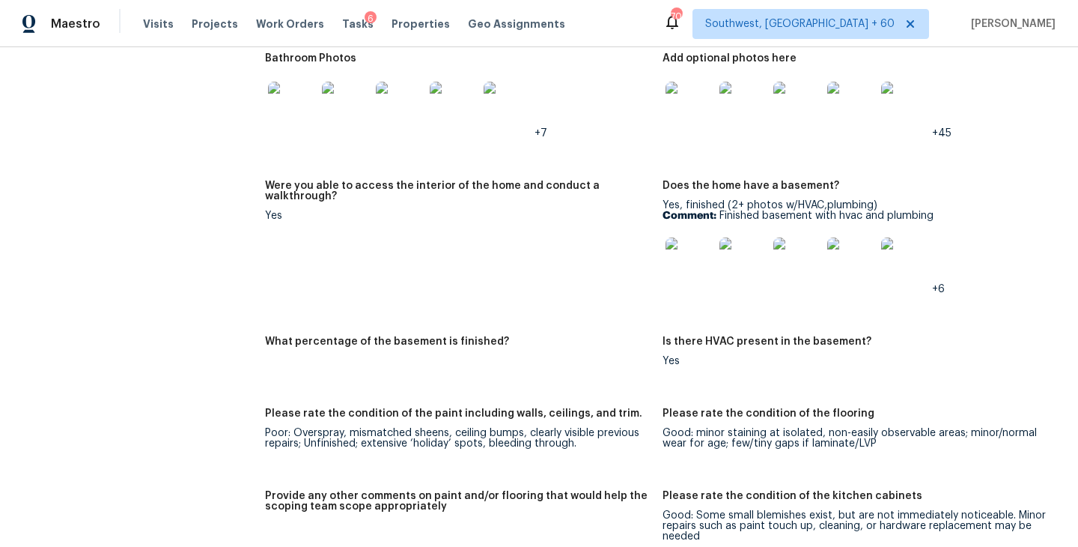
scroll to position [1965, 0]
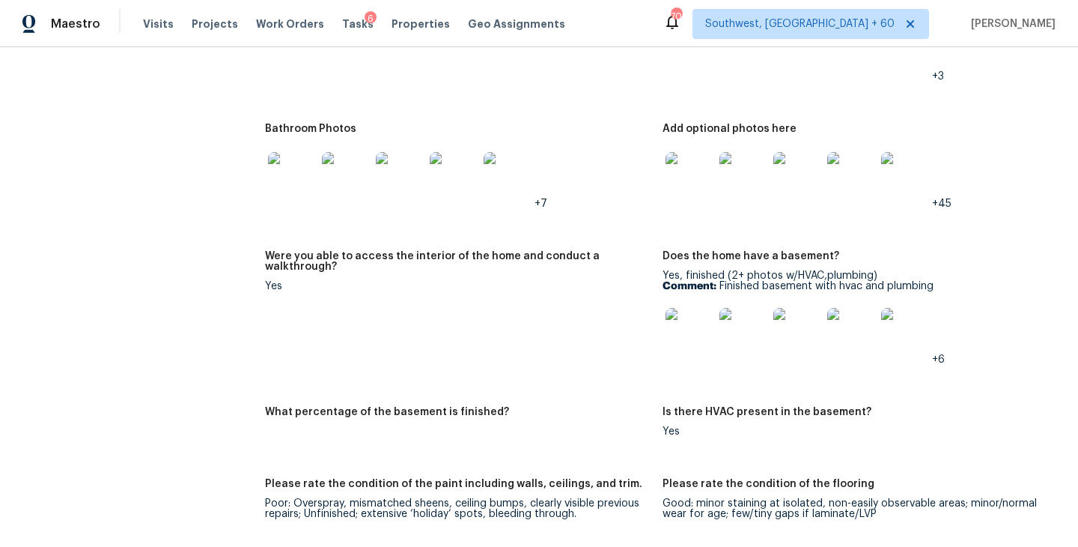
click at [696, 346] on figure "Does the home have a basement? Yes, finished (2+ photos w/HVAC,plumbing) Commen…" at bounding box center [862, 320] width 398 height 138
click at [696, 322] on img at bounding box center [690, 332] width 48 height 48
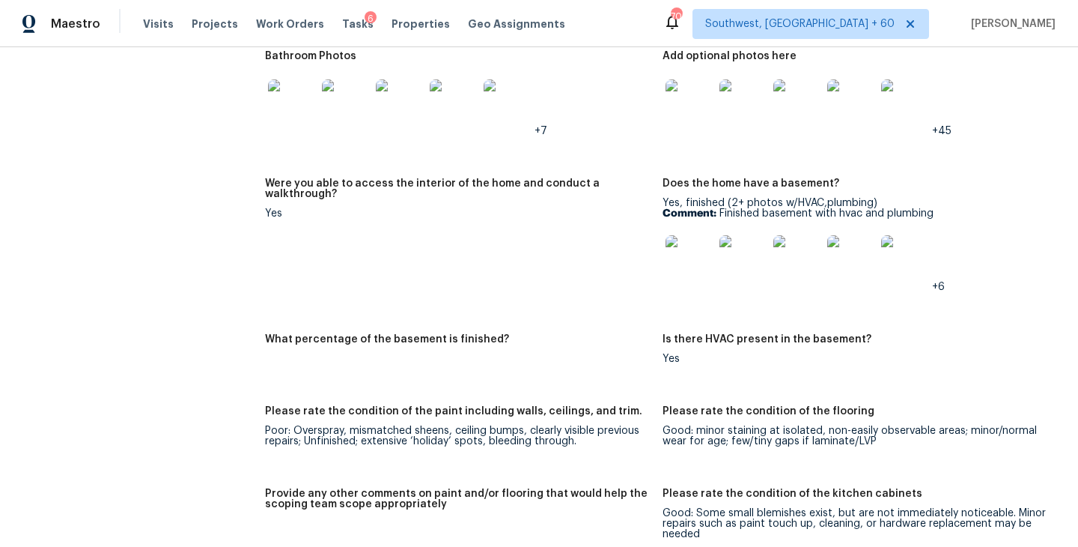
scroll to position [1985, 0]
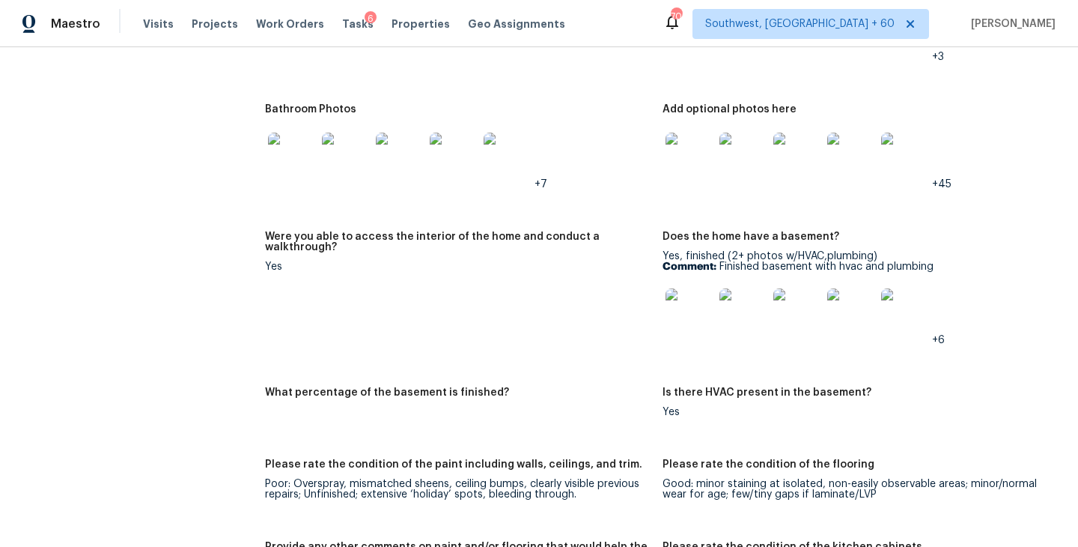
click at [696, 301] on img at bounding box center [690, 312] width 48 height 48
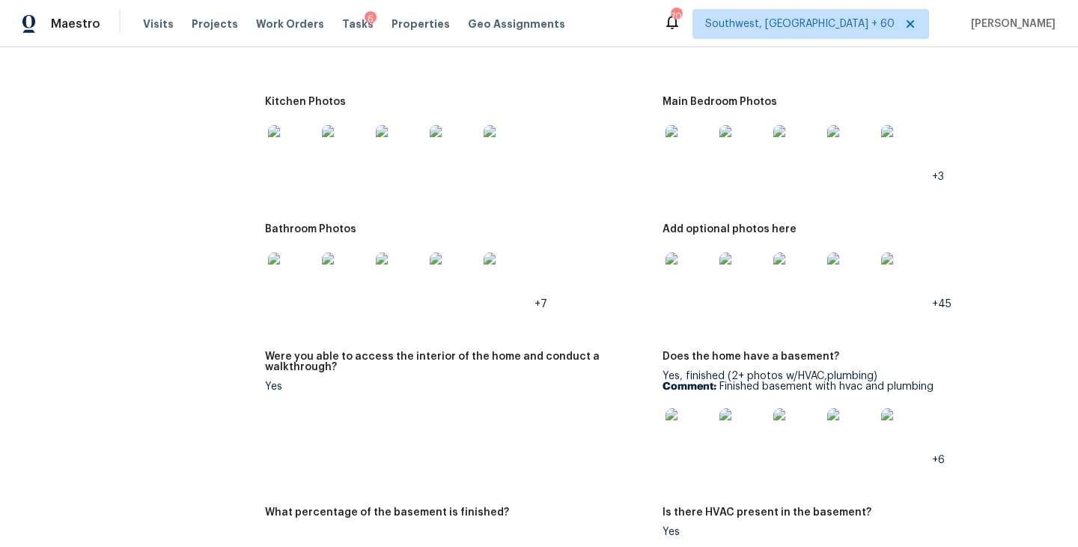
scroll to position [1953, 0]
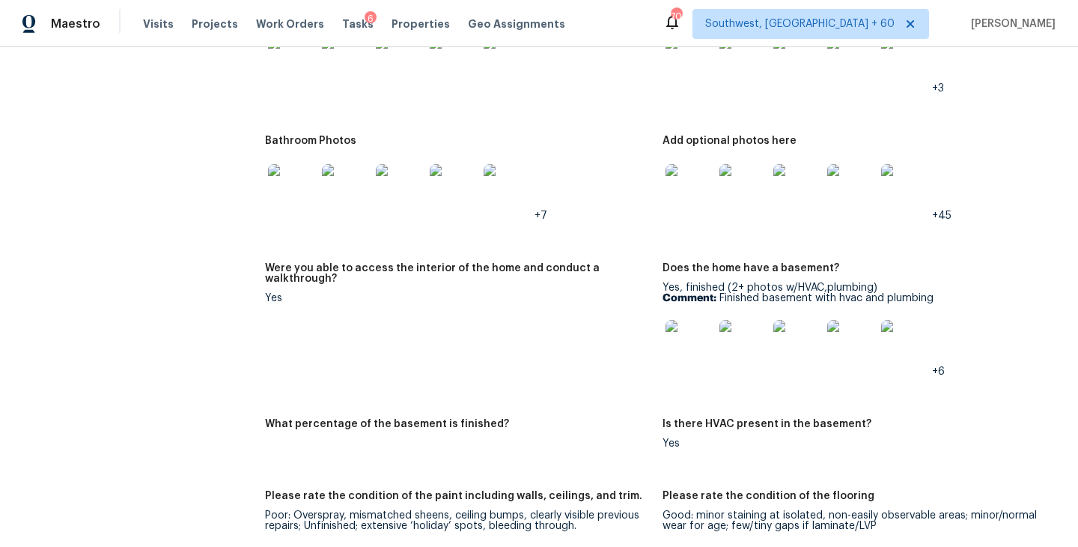
click at [597, 343] on figure "Were you able to access the interior of the home and conduct a walkthrough? Yes" at bounding box center [464, 332] width 398 height 138
click at [669, 329] on img at bounding box center [690, 344] width 48 height 48
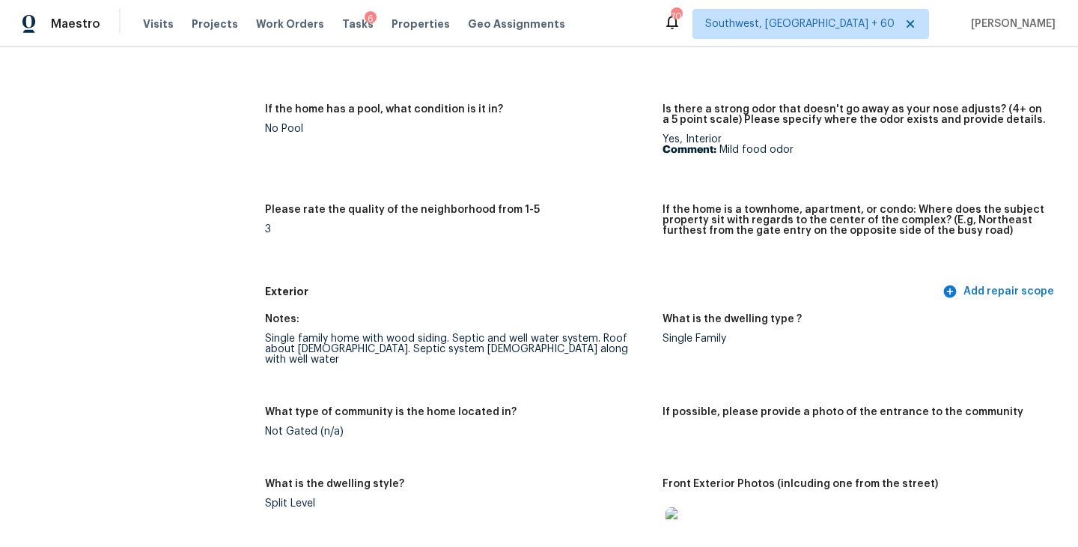
scroll to position [226, 0]
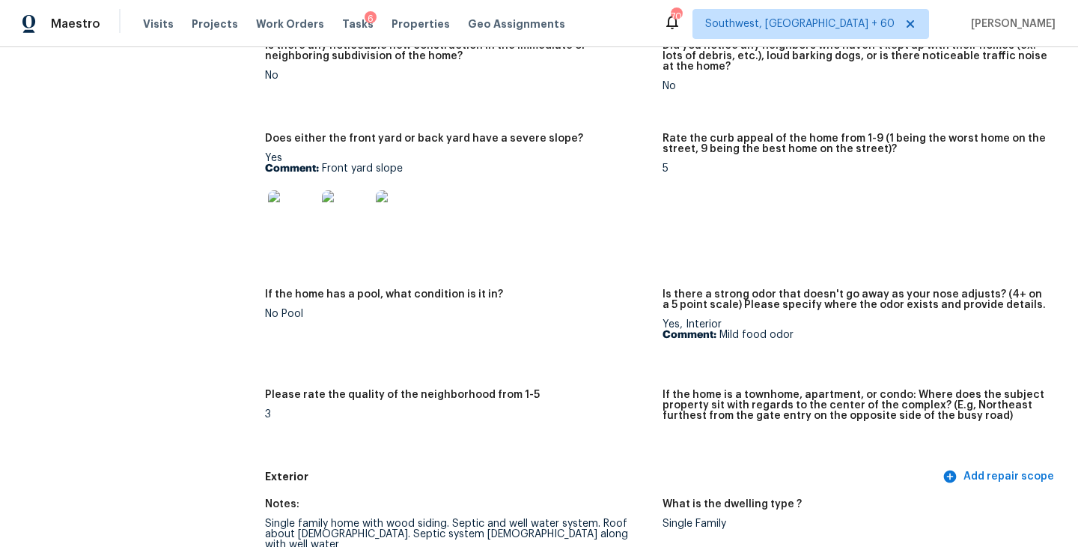
click at [579, 153] on div "Yes Comment: Front yard slope" at bounding box center [458, 200] width 386 height 94
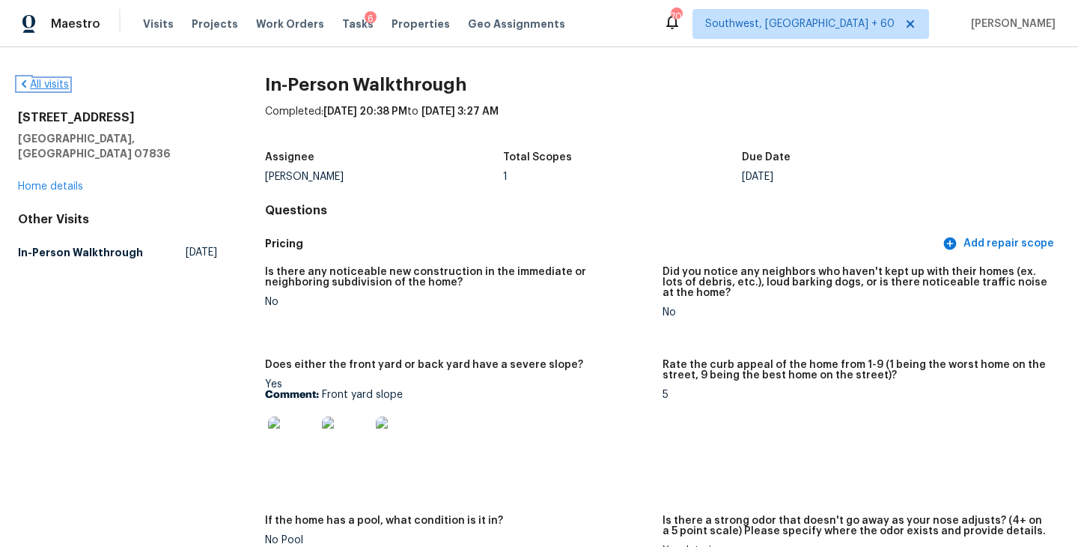
click at [62, 88] on link "All visits" at bounding box center [43, 84] width 51 height 10
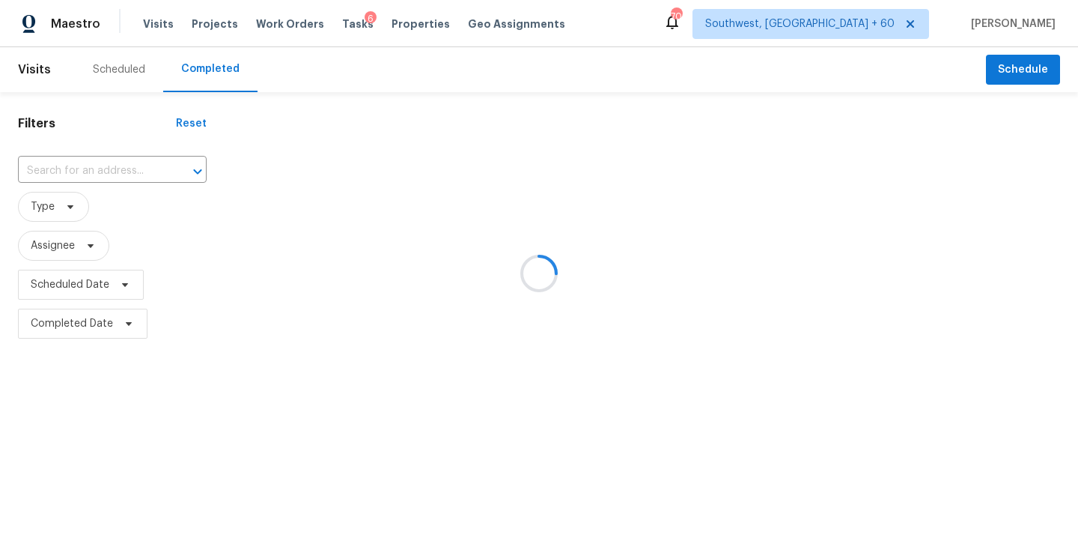
click at [94, 170] on div at bounding box center [539, 273] width 1078 height 547
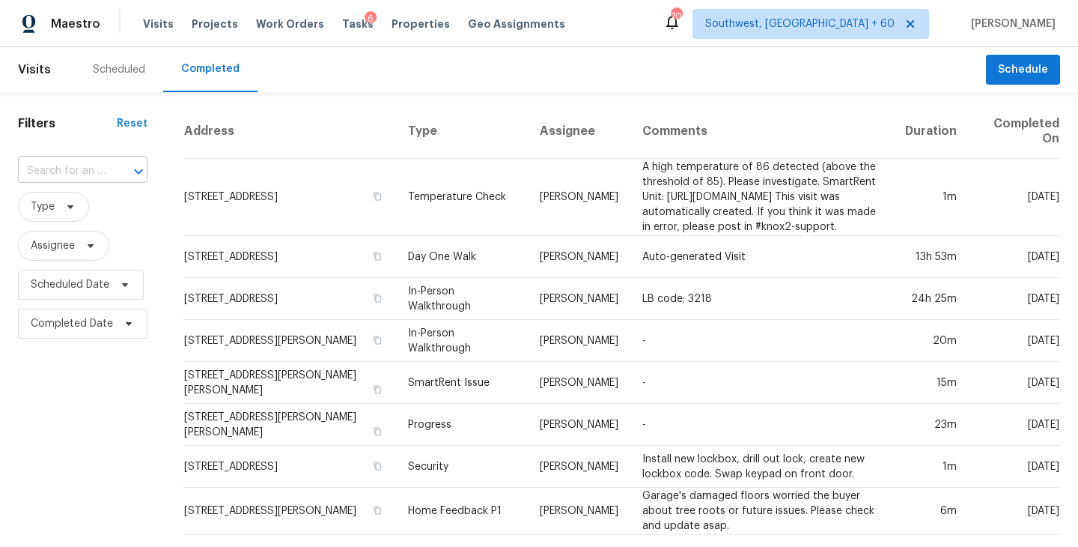
click at [95, 171] on input "text" at bounding box center [62, 170] width 88 height 23
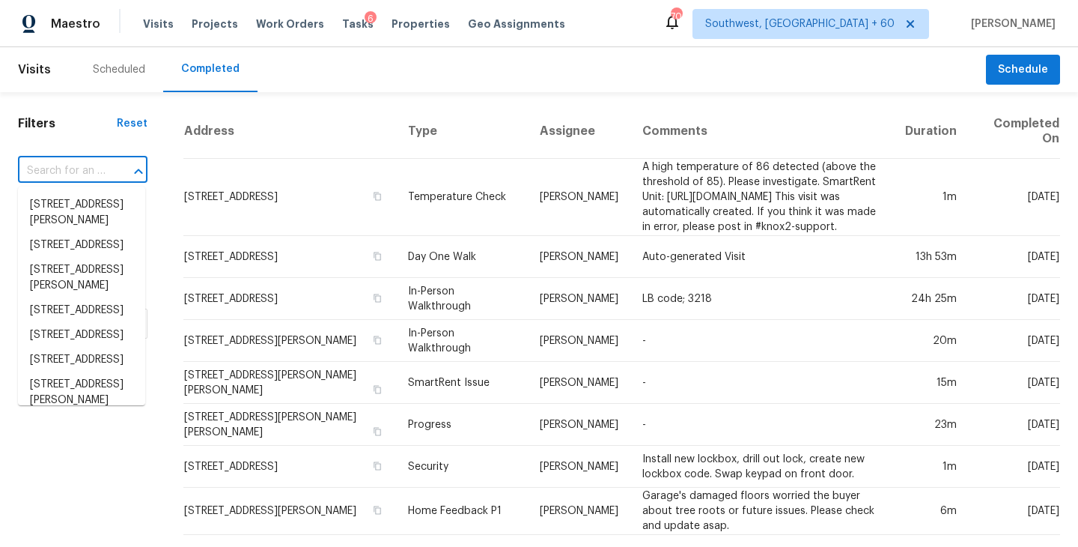
paste input "447 Guard Tower Ln, Columbia, SC 29209"
type input "447 Guard Tower Ln, Columbia, SC 29209"
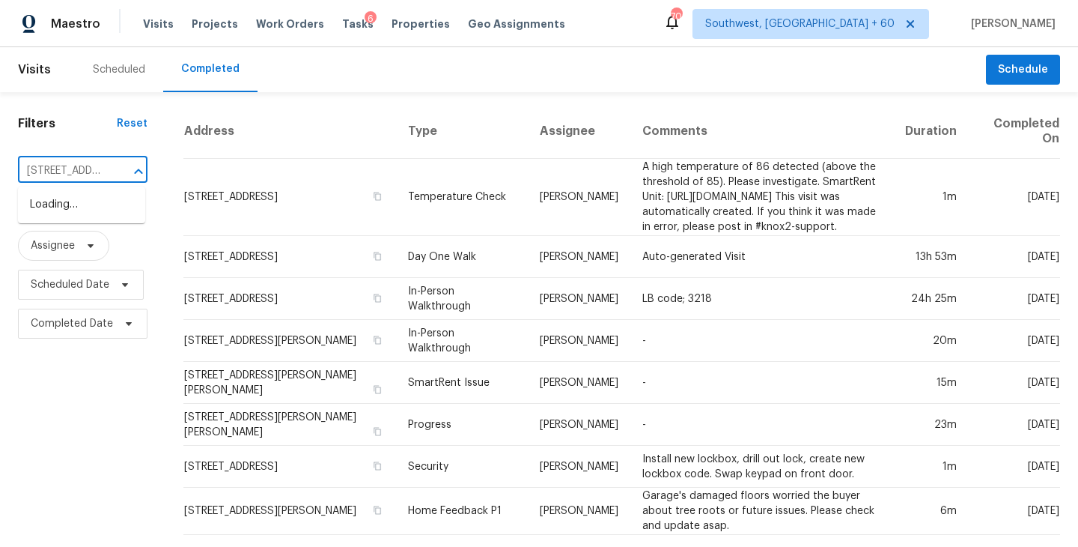
scroll to position [0, 129]
click at [85, 217] on li "447 Guard Tower Ln, Columbia, SC 29209" at bounding box center [81, 204] width 127 height 25
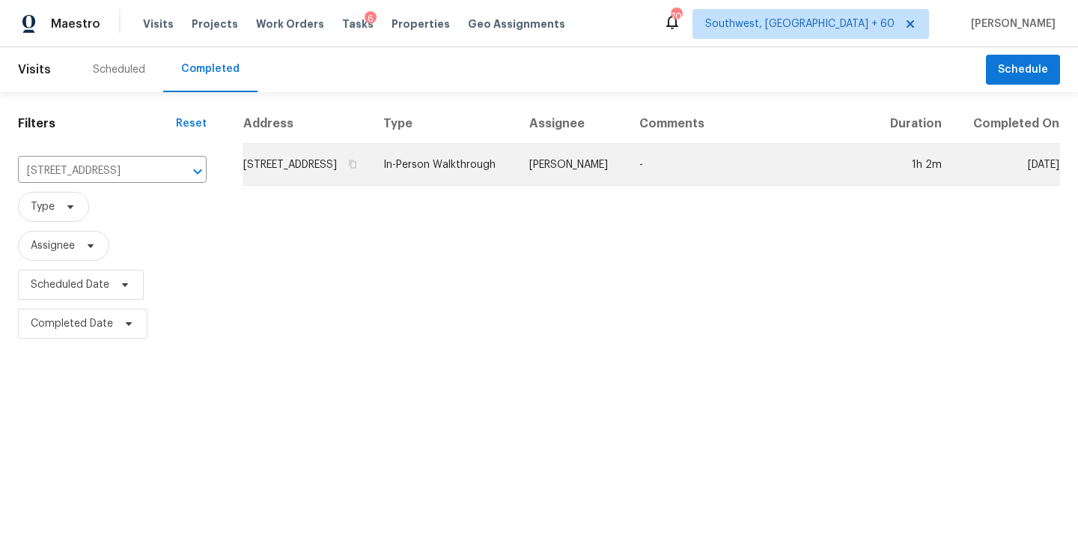
click at [611, 171] on td "Kati Dunn" at bounding box center [572, 165] width 110 height 42
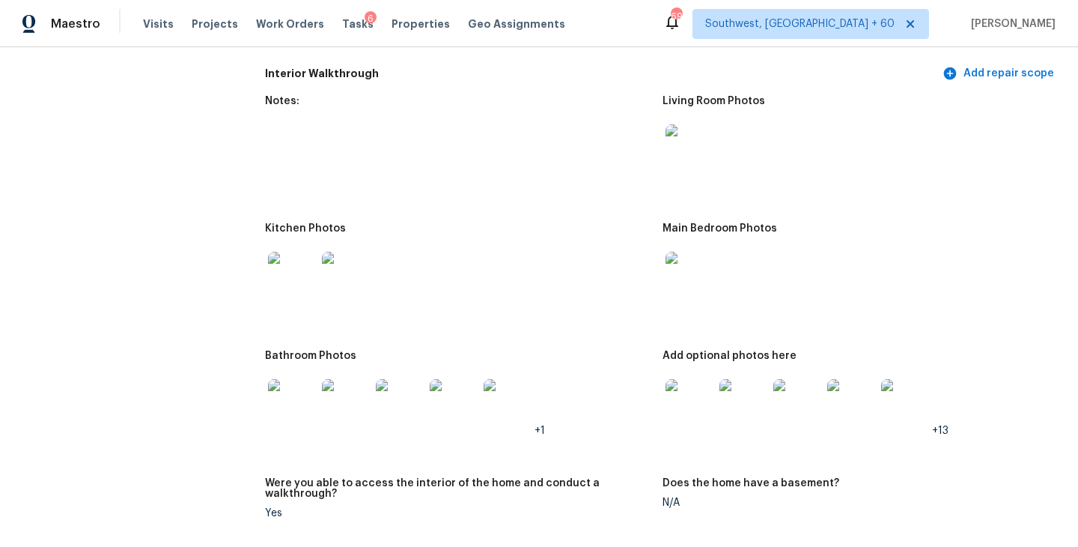
scroll to position [1708, 0]
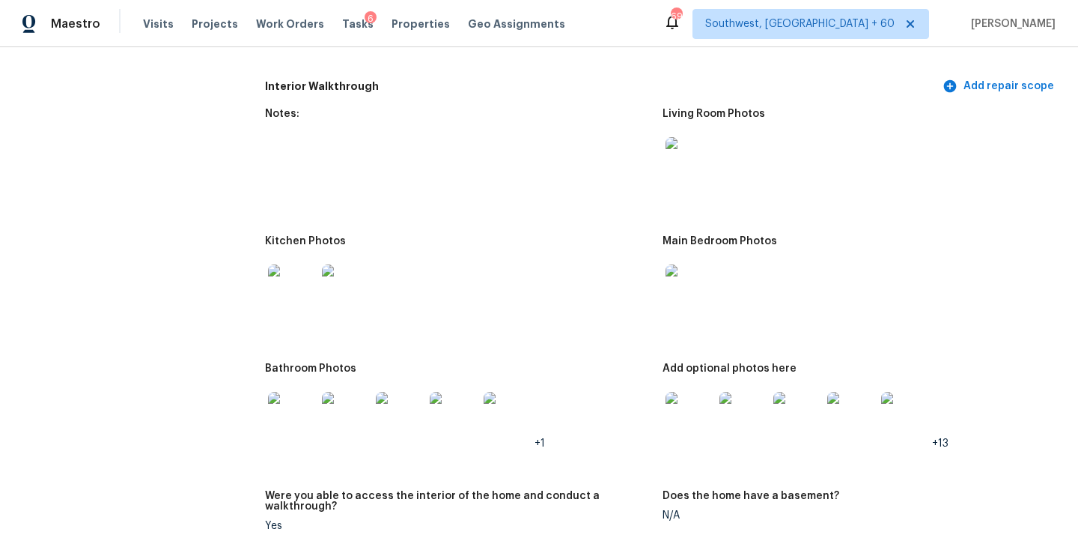
click at [685, 141] on img at bounding box center [690, 161] width 48 height 48
click at [691, 285] on img at bounding box center [690, 288] width 48 height 48
click at [683, 396] on img at bounding box center [690, 416] width 48 height 48
click at [680, 396] on img at bounding box center [690, 416] width 48 height 48
click at [592, 369] on div "Bathroom Photos" at bounding box center [458, 372] width 386 height 19
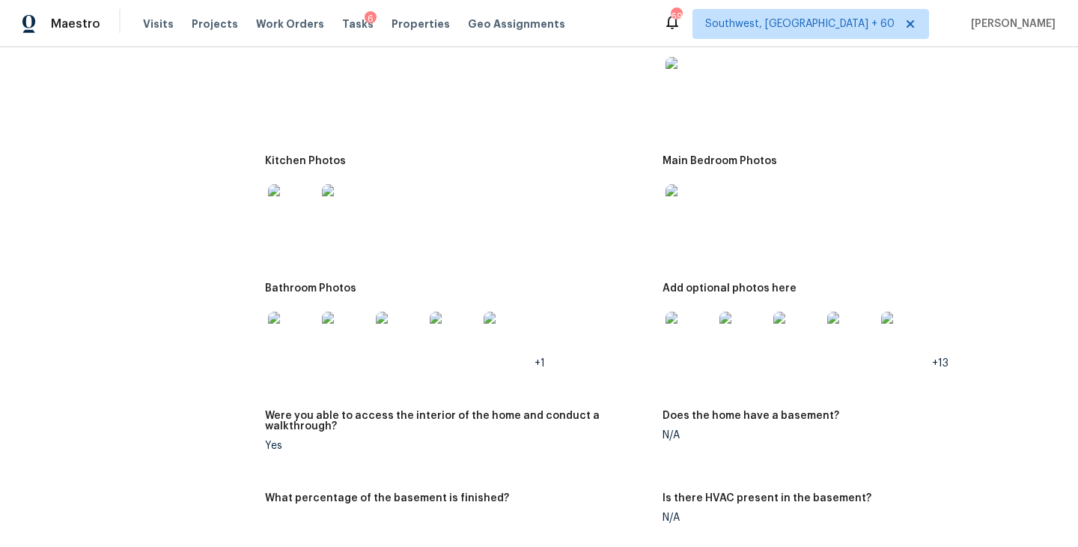
scroll to position [1778, 0]
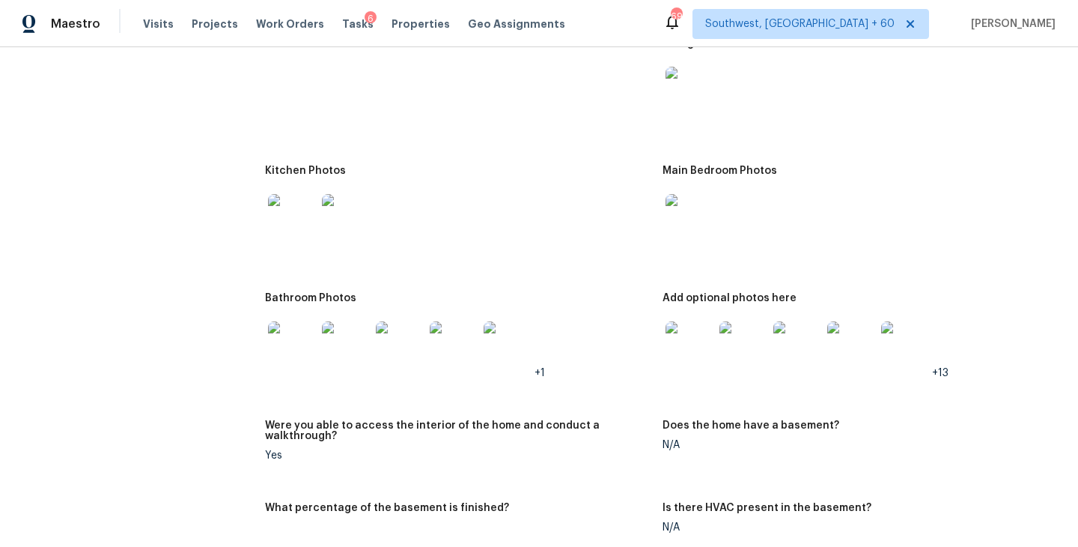
click at [693, 335] on img at bounding box center [690, 345] width 48 height 48
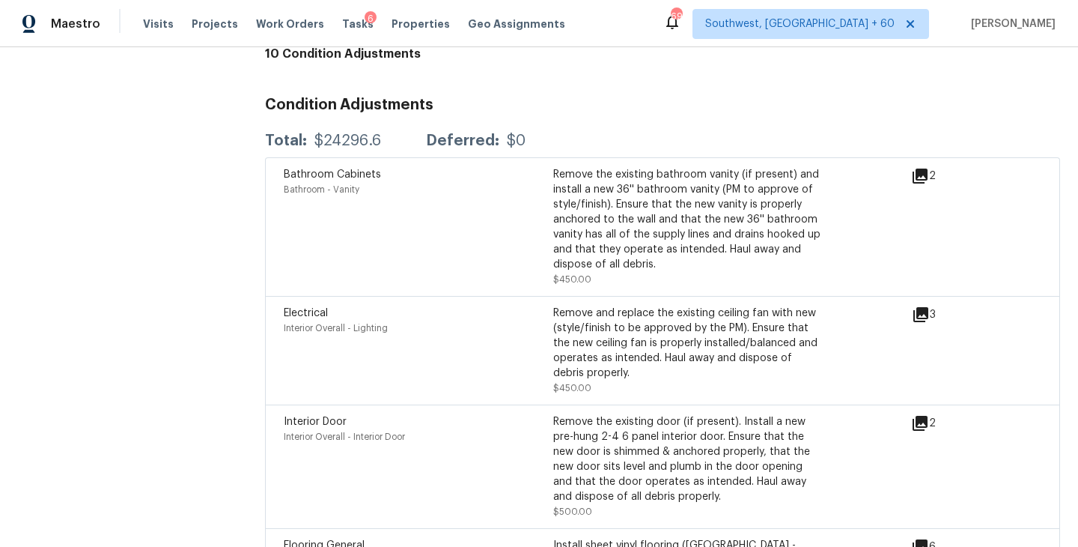
scroll to position [3567, 0]
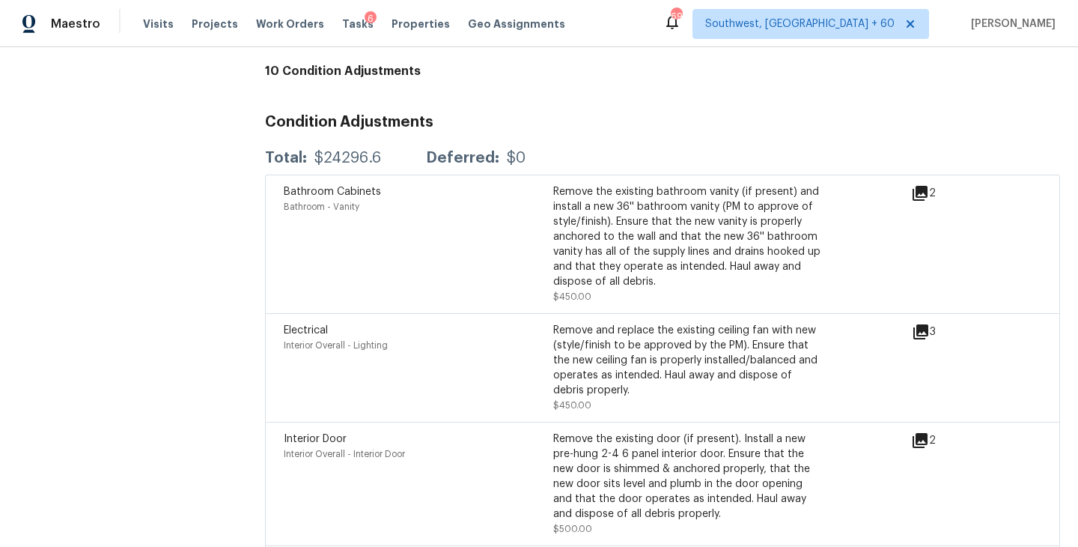
click at [921, 186] on icon at bounding box center [920, 193] width 15 height 15
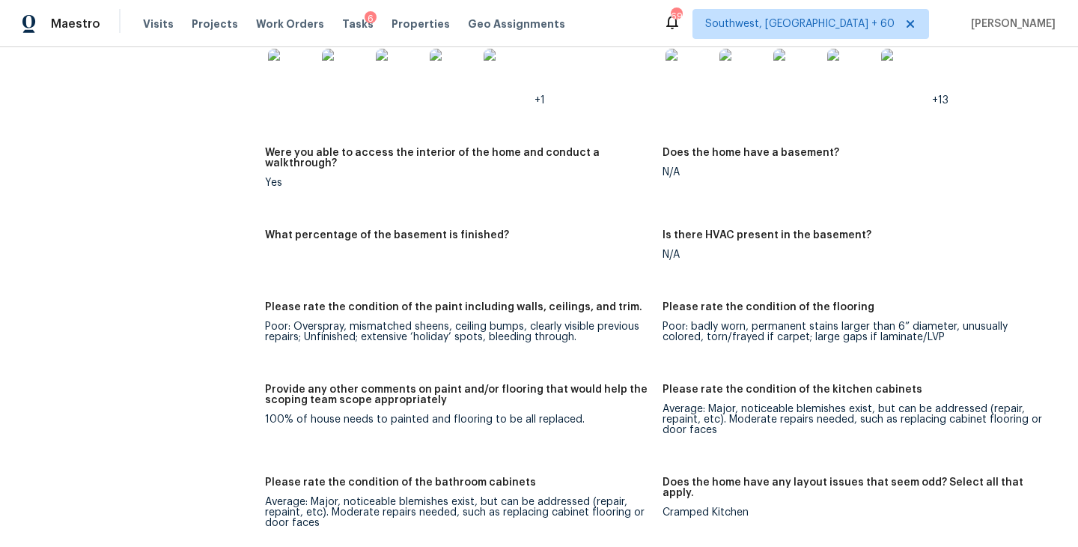
scroll to position [2348, 0]
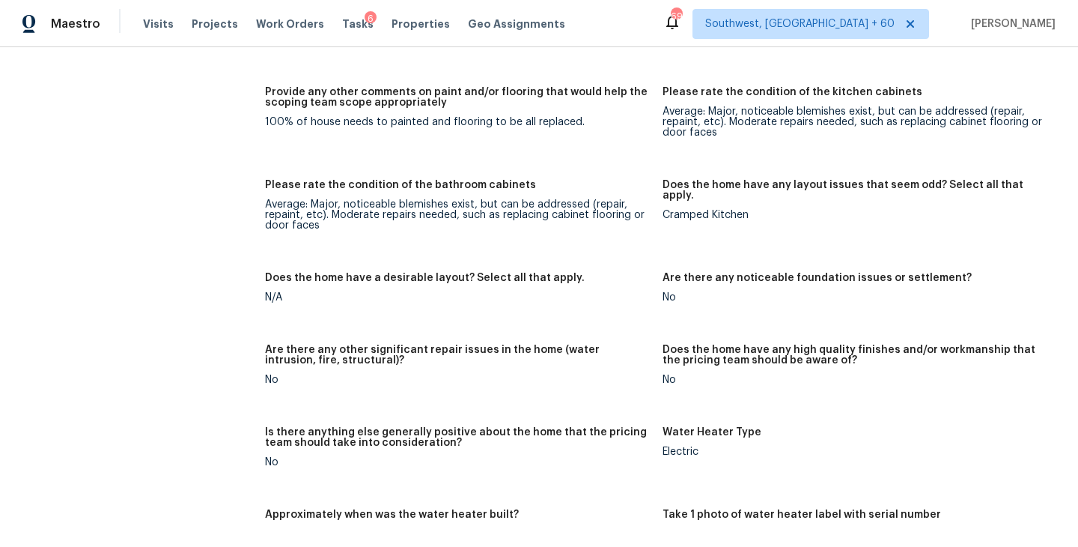
click at [414, 139] on figure "Provide any other comments on paint and/or flooring that would help the scoping…" at bounding box center [464, 124] width 398 height 75
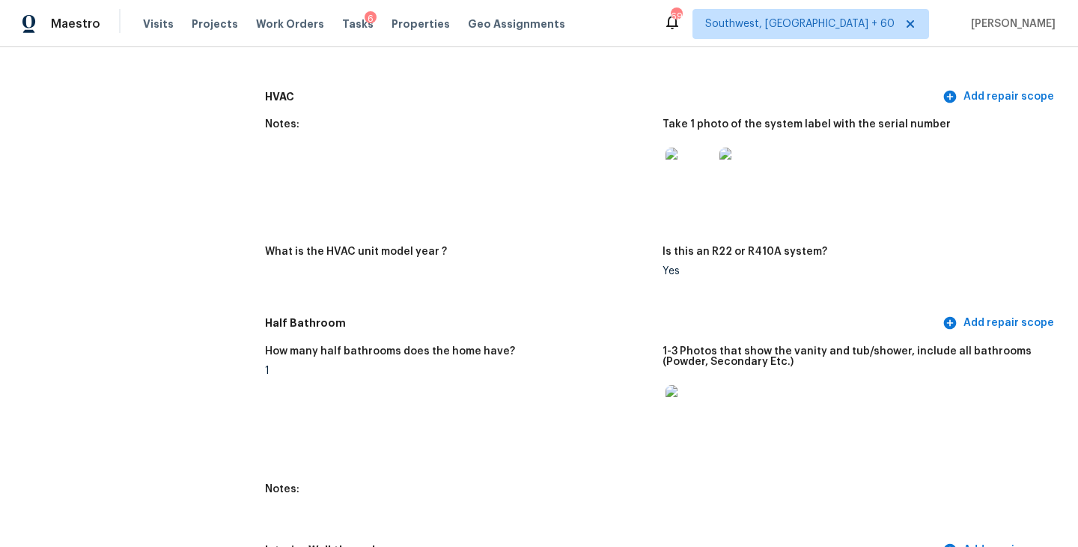
scroll to position [0, 0]
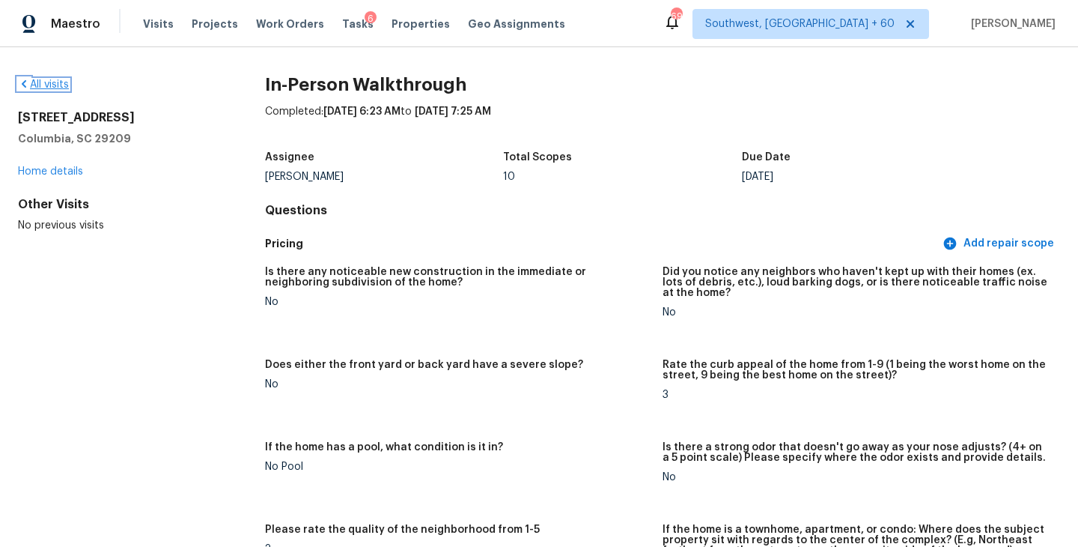
click at [57, 80] on link "All visits" at bounding box center [43, 84] width 51 height 10
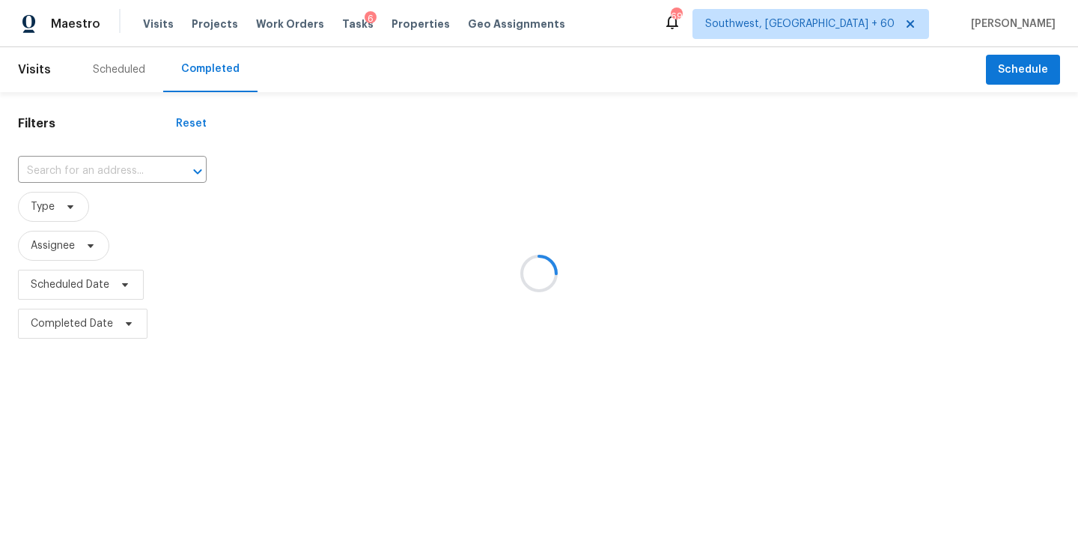
click at [87, 177] on div at bounding box center [539, 273] width 1078 height 547
click at [115, 162] on div at bounding box center [539, 273] width 1078 height 547
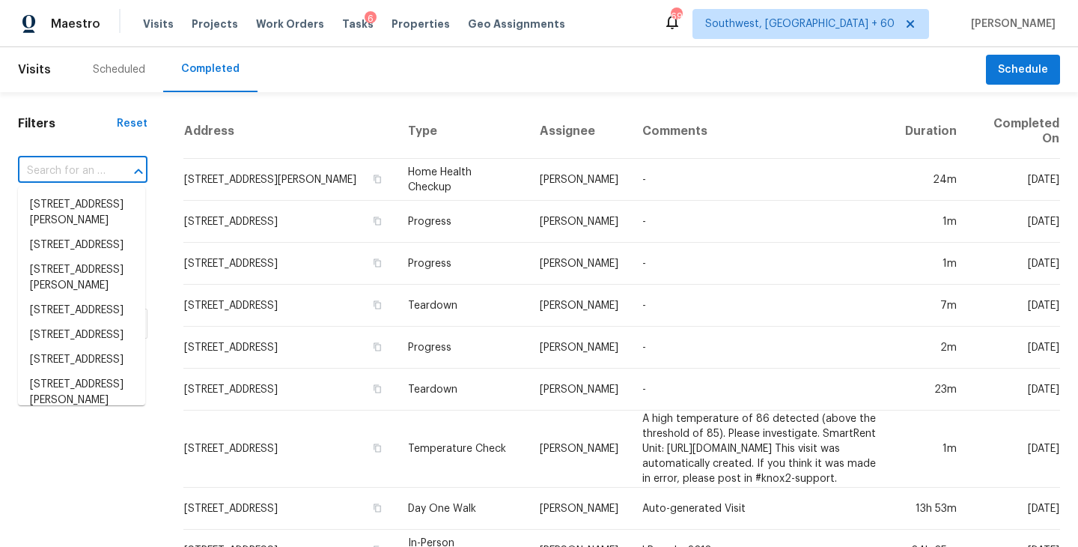
click at [100, 169] on input "text" at bounding box center [62, 170] width 88 height 23
paste input "6231 Jordan St North Prt Fl, North Port, FL 34287"
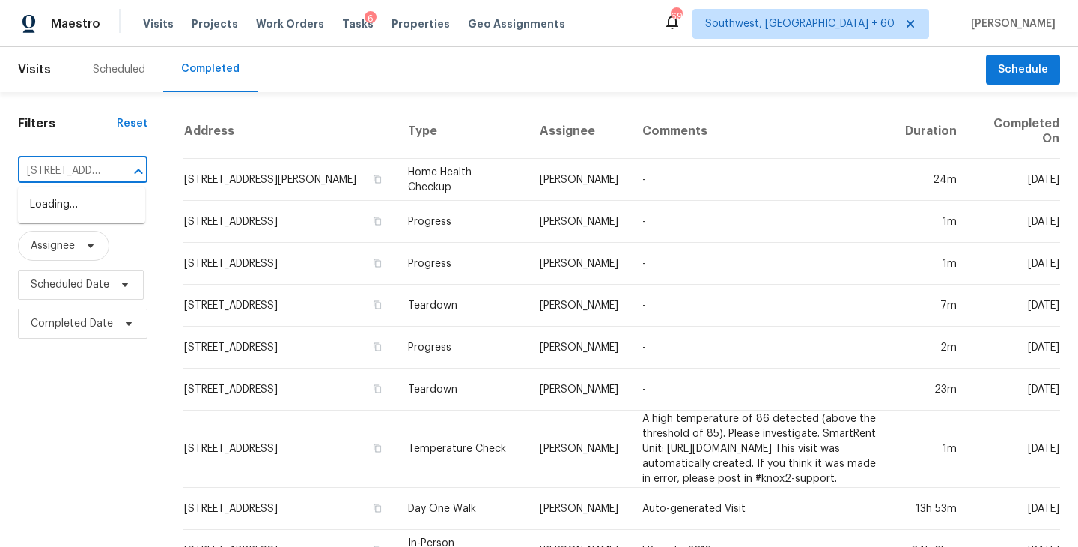
scroll to position [0, 159]
type input "6231 Jordan St North Prt Fl, North Port, FL 34287"
click at [100, 175] on input "text" at bounding box center [62, 170] width 88 height 23
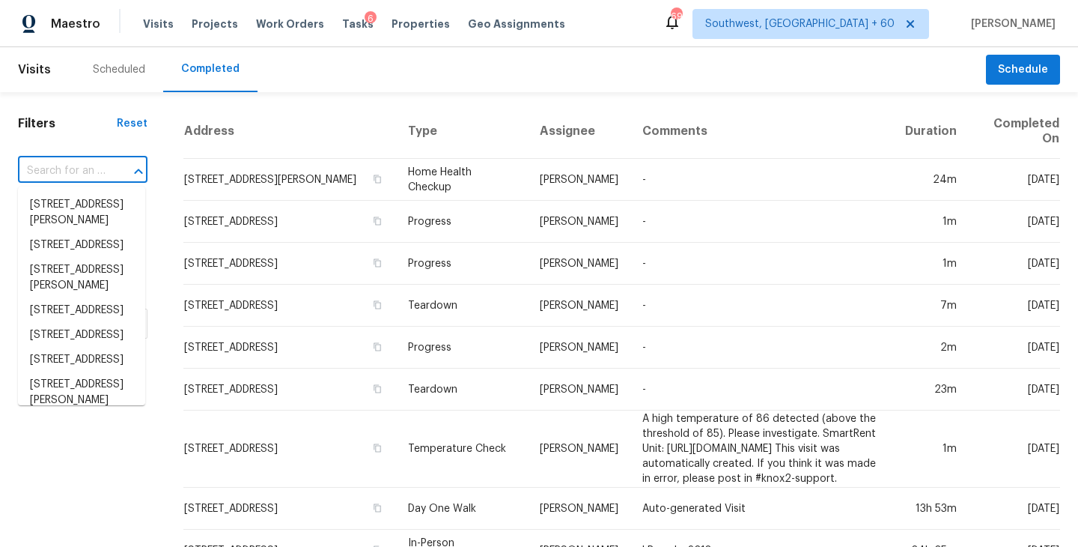
paste input "6231 Jordan St North Prt Fl, North Port, FL 34287"
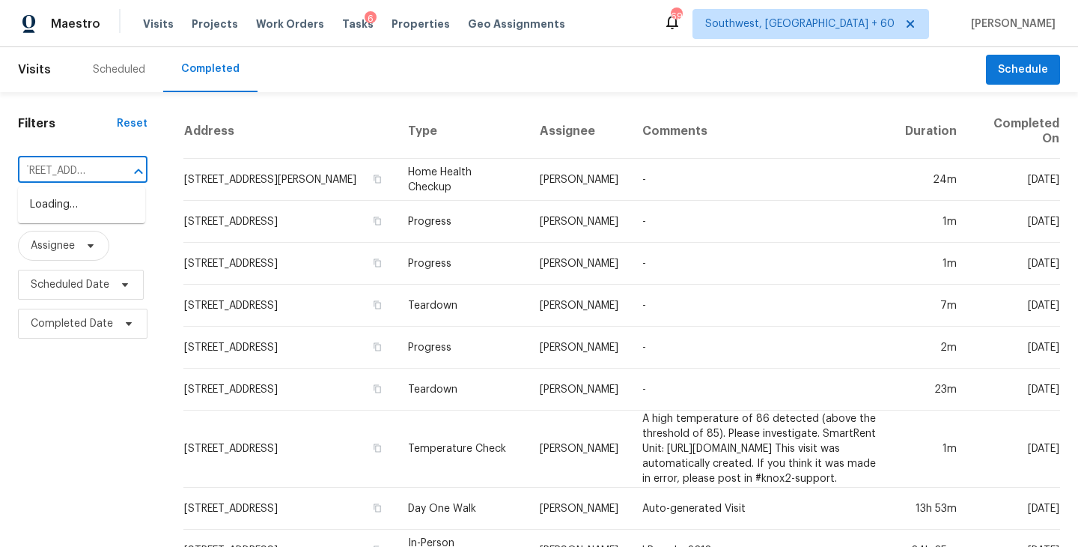
type input "6231 Jordan St North Prt"
click at [72, 217] on li "6231 Jordan St North Prt Fl, North Port, FL 34287" at bounding box center [81, 204] width 127 height 25
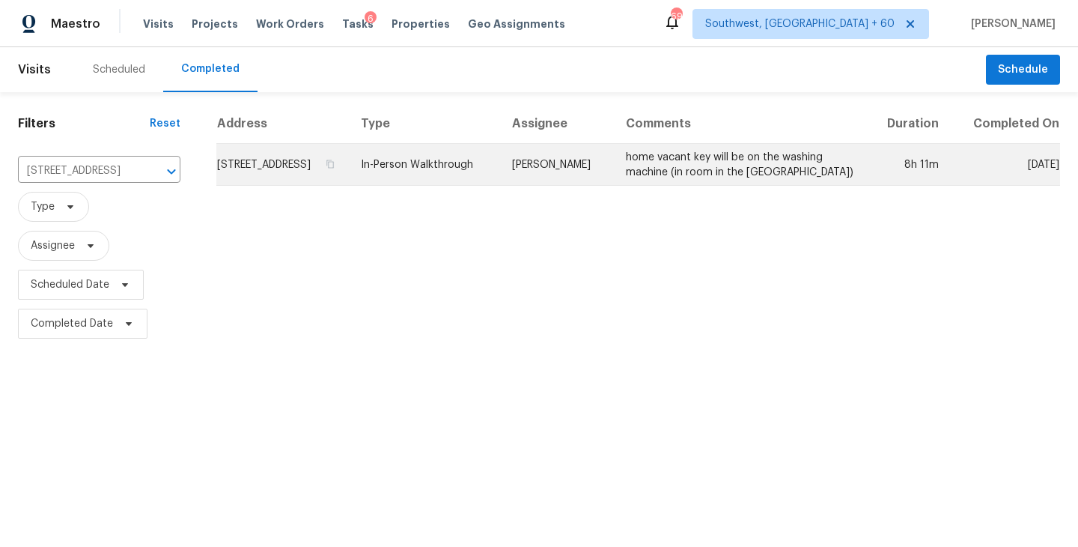
click at [646, 186] on td "home vacant key will be on the washing machine (in room in the carport)" at bounding box center [740, 165] width 253 height 42
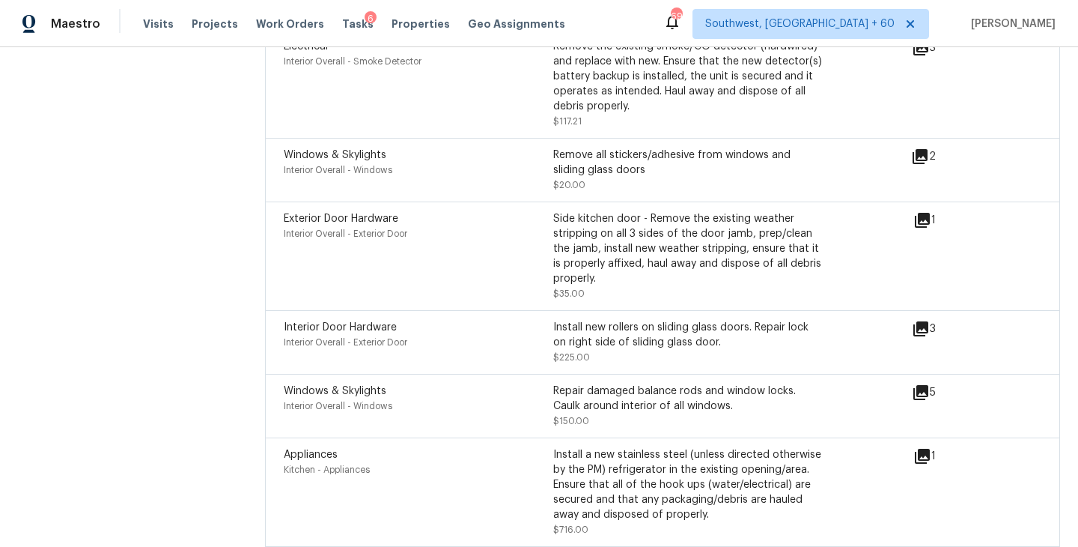
scroll to position [5909, 0]
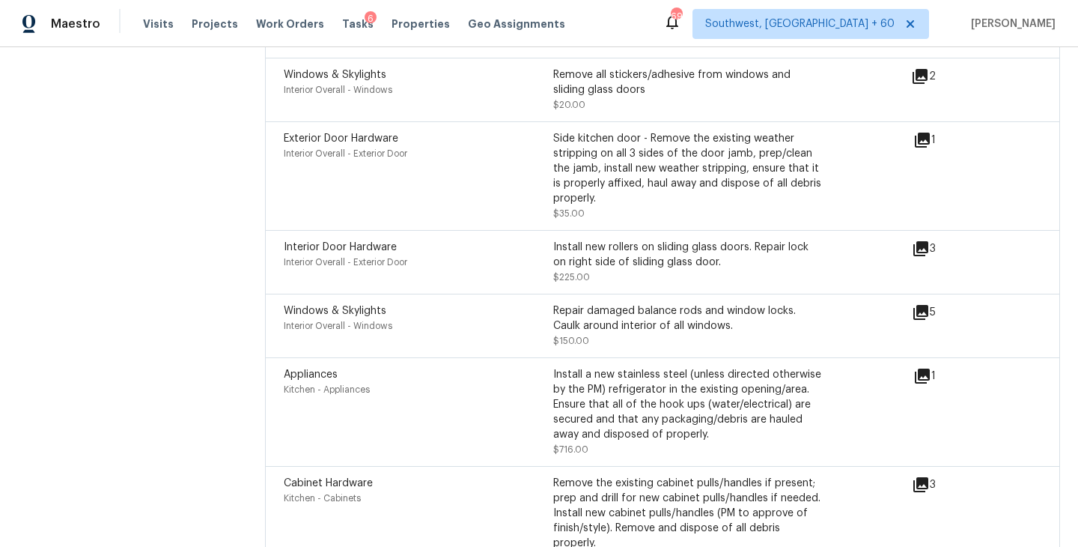
click at [924, 367] on icon at bounding box center [922, 376] width 18 height 18
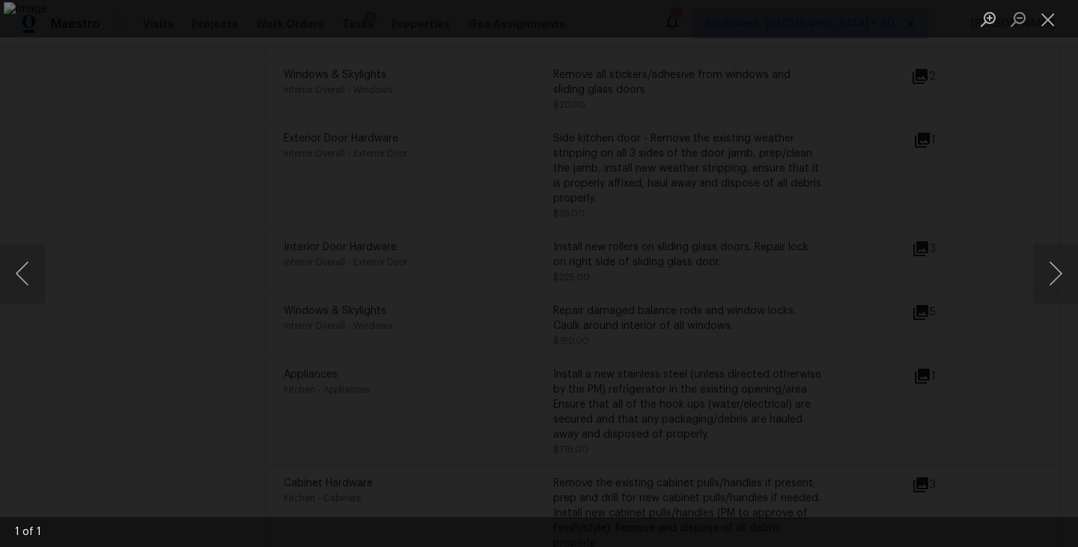
click at [1033, 329] on div "Lightbox" at bounding box center [539, 273] width 1078 height 547
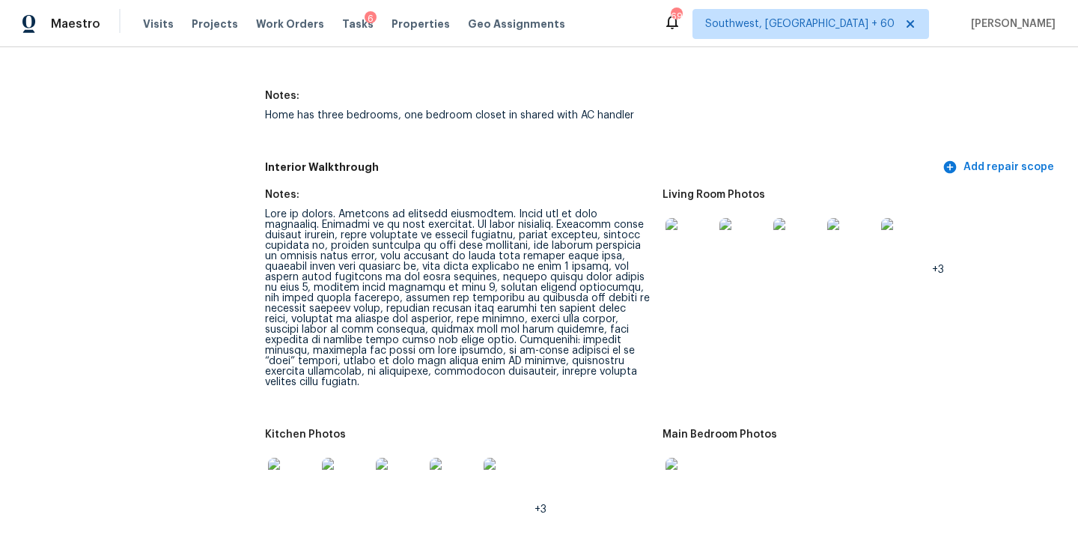
scroll to position [1864, 0]
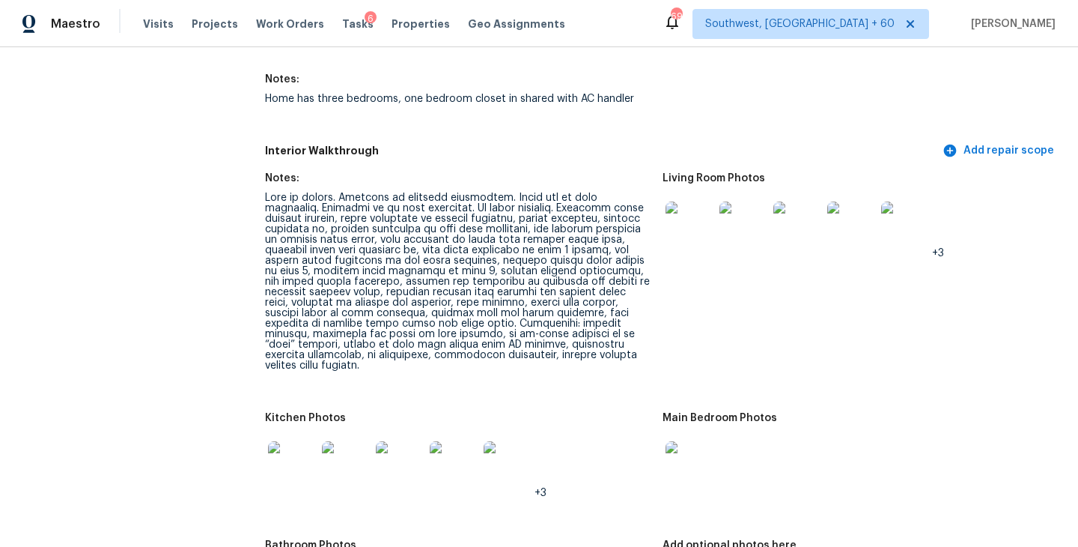
click at [690, 225] on img at bounding box center [690, 225] width 48 height 48
click at [680, 222] on img at bounding box center [690, 225] width 48 height 48
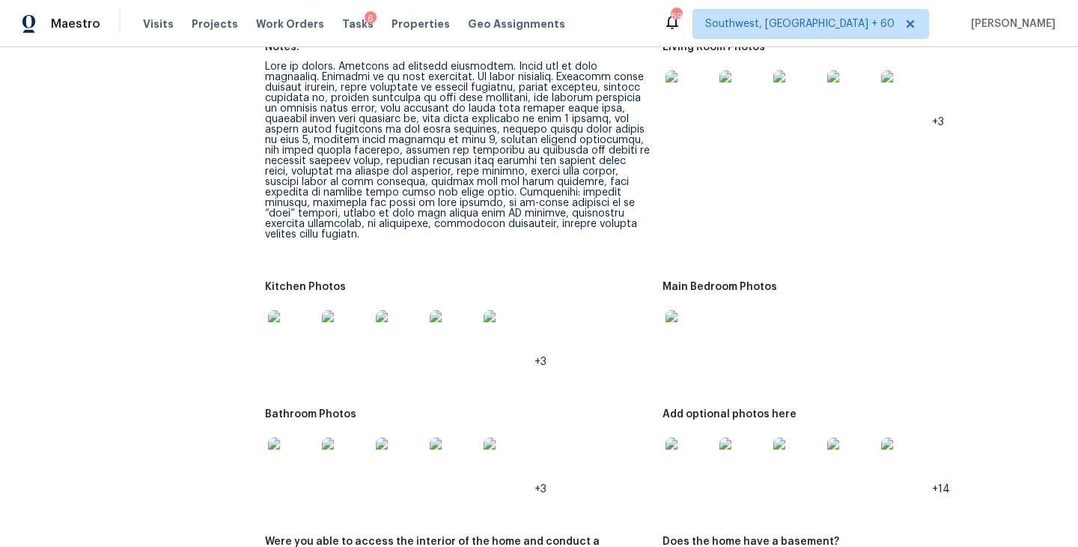
scroll to position [2013, 0]
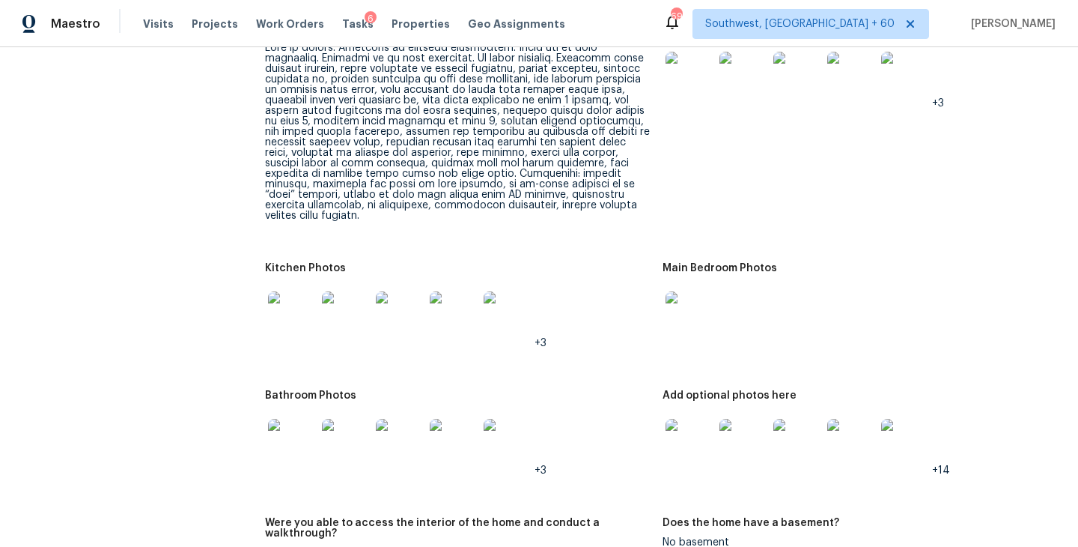
click at [681, 427] on img at bounding box center [690, 443] width 48 height 48
click at [284, 426] on img at bounding box center [292, 443] width 48 height 48
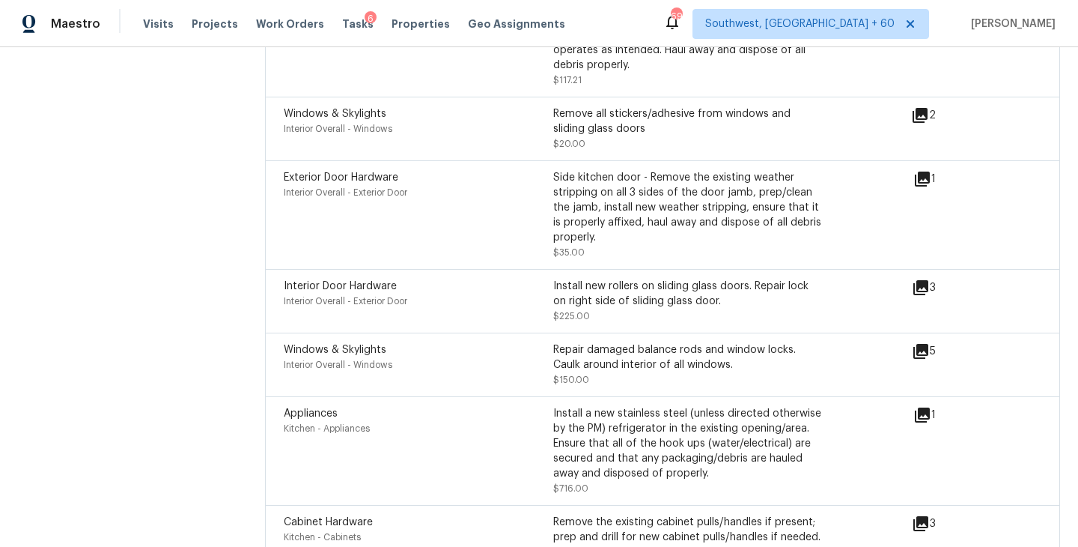
scroll to position [5852, 0]
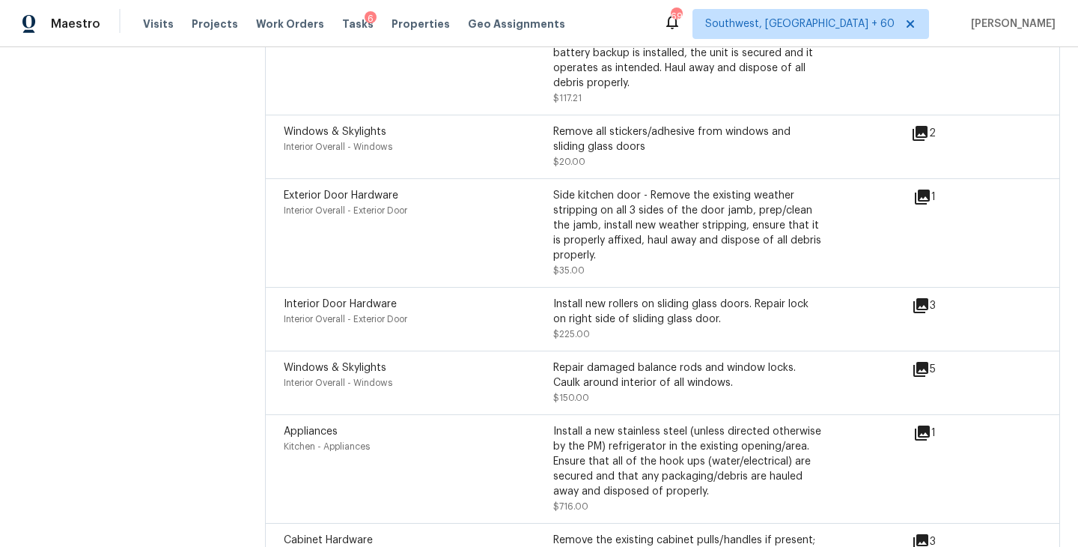
click at [918, 298] on icon at bounding box center [920, 305] width 15 height 15
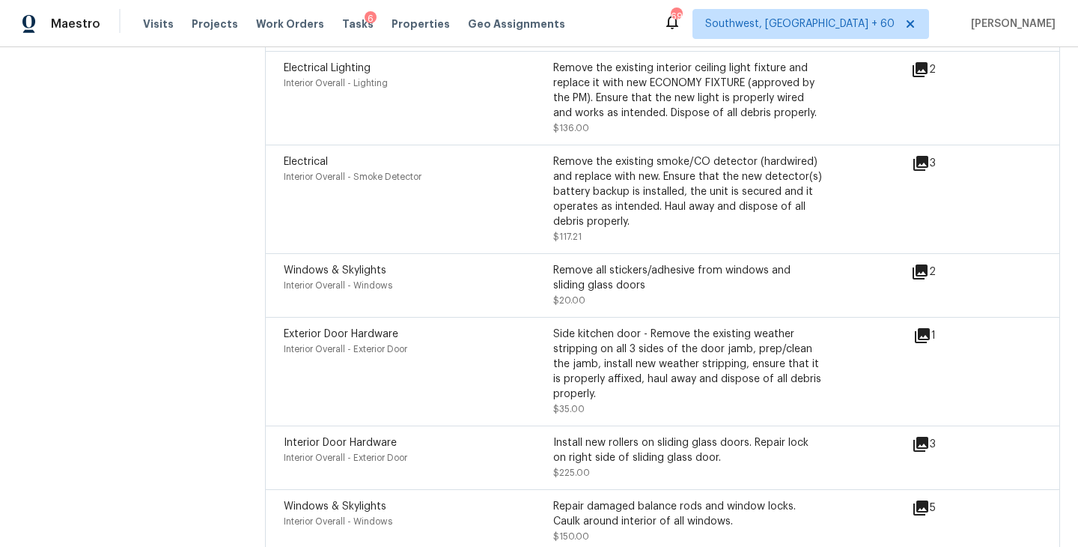
scroll to position [5699, 0]
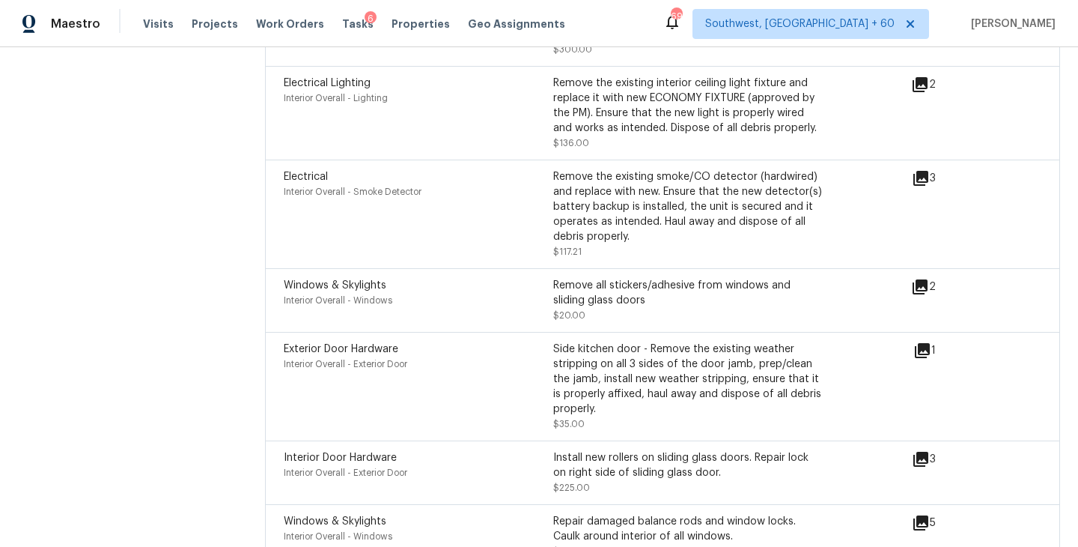
click at [920, 343] on icon at bounding box center [922, 350] width 15 height 15
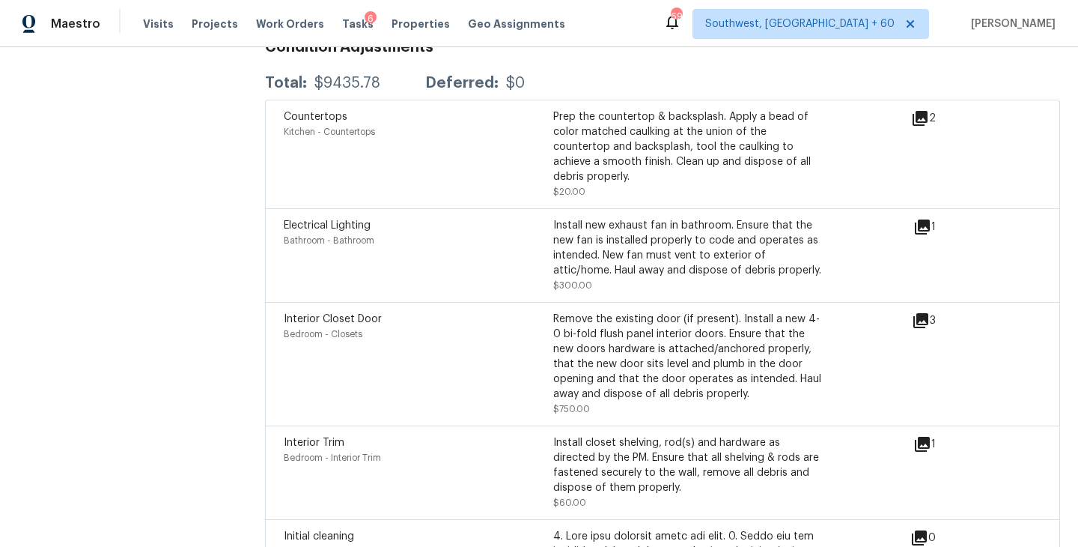
scroll to position [4130, 0]
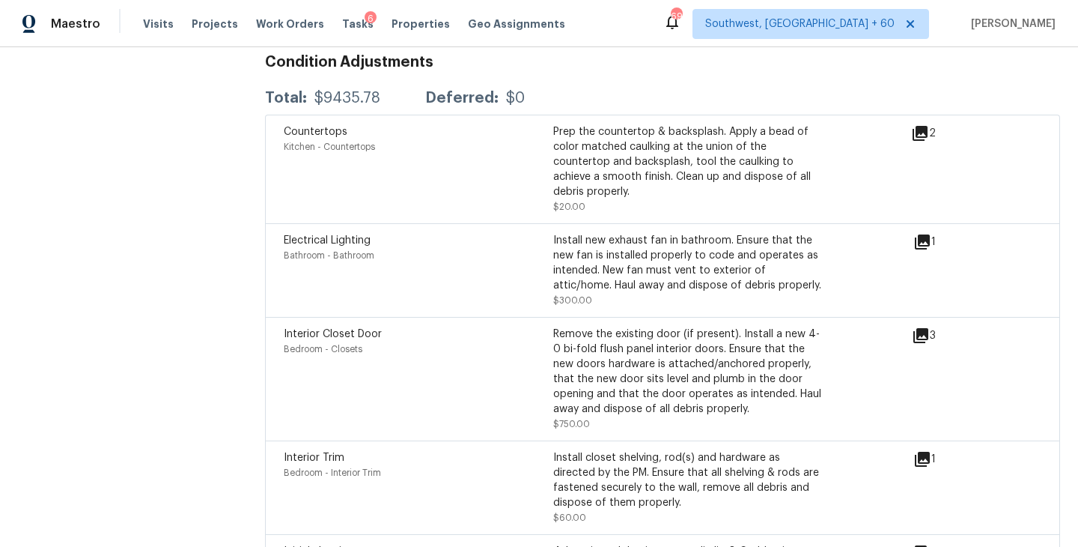
click at [919, 328] on icon at bounding box center [920, 335] width 15 height 15
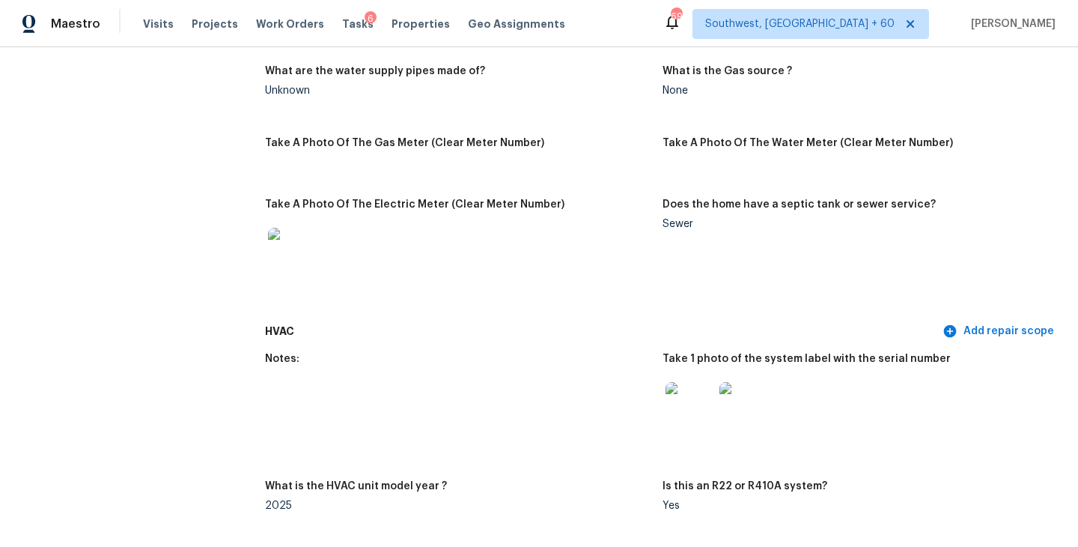
scroll to position [1253, 0]
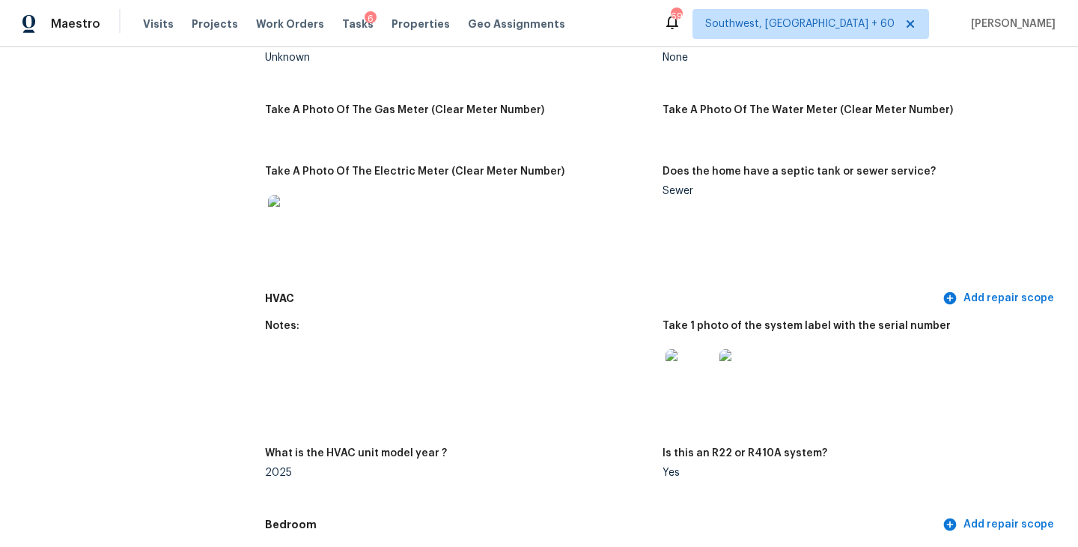
click at [392, 123] on figure "Take A Photo Of The Gas Meter (Clear Meter Number)" at bounding box center [464, 126] width 398 height 43
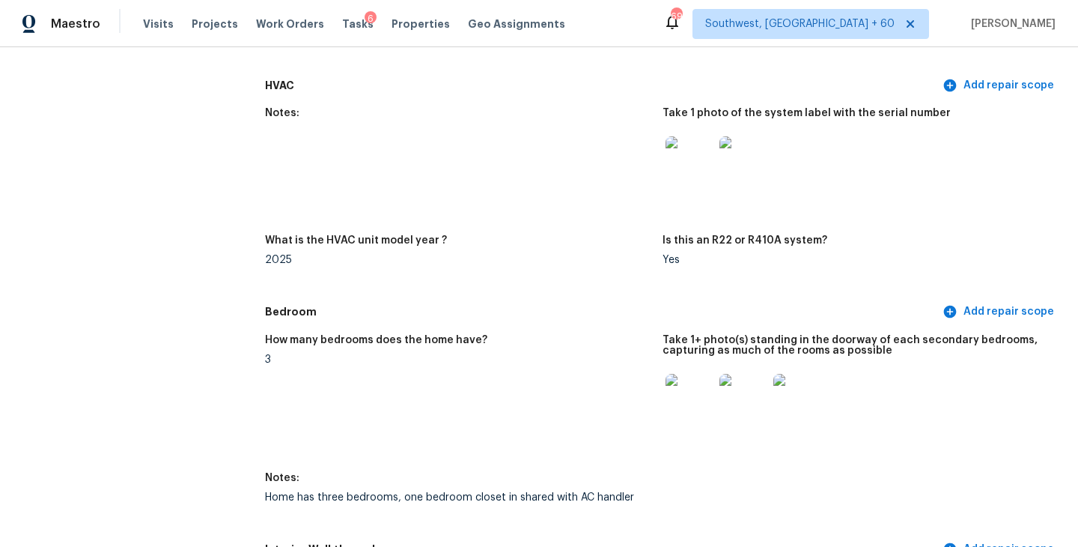
scroll to position [1459, 0]
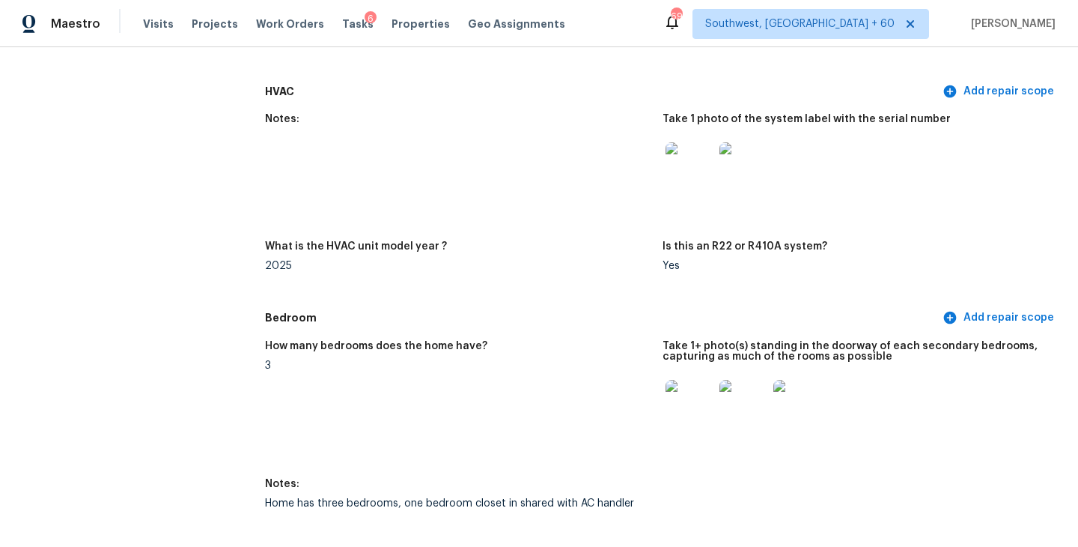
click at [675, 145] on img at bounding box center [690, 166] width 48 height 48
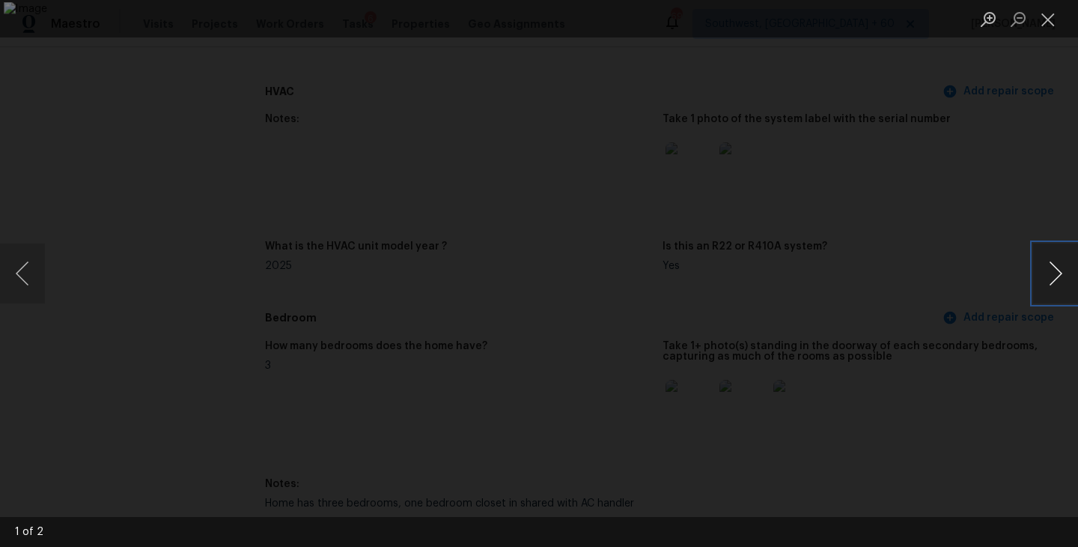
click at [1052, 278] on button "Next image" at bounding box center [1055, 273] width 45 height 60
click at [1043, 22] on button "Close lightbox" at bounding box center [1048, 19] width 30 height 26
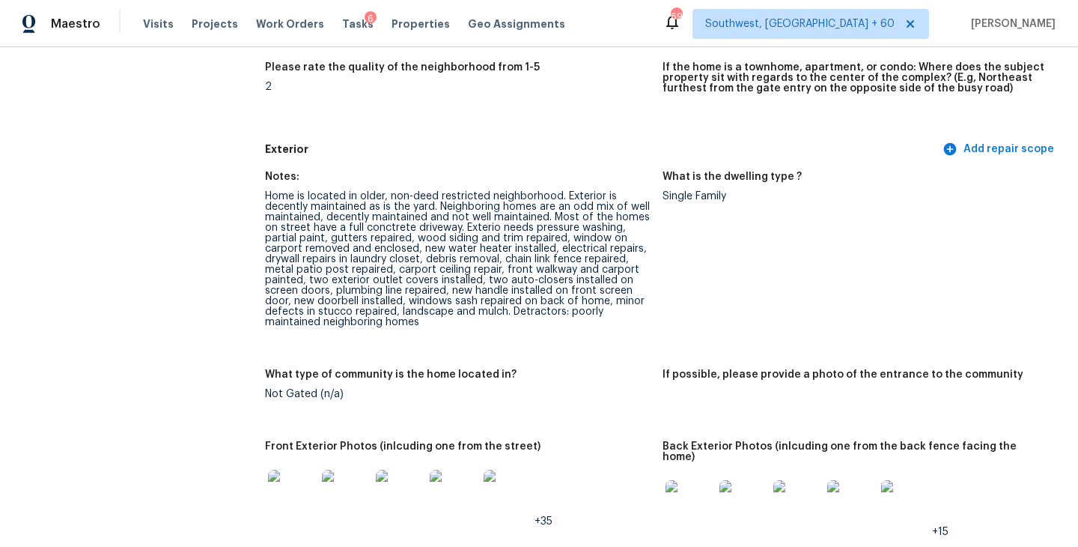
scroll to position [618, 0]
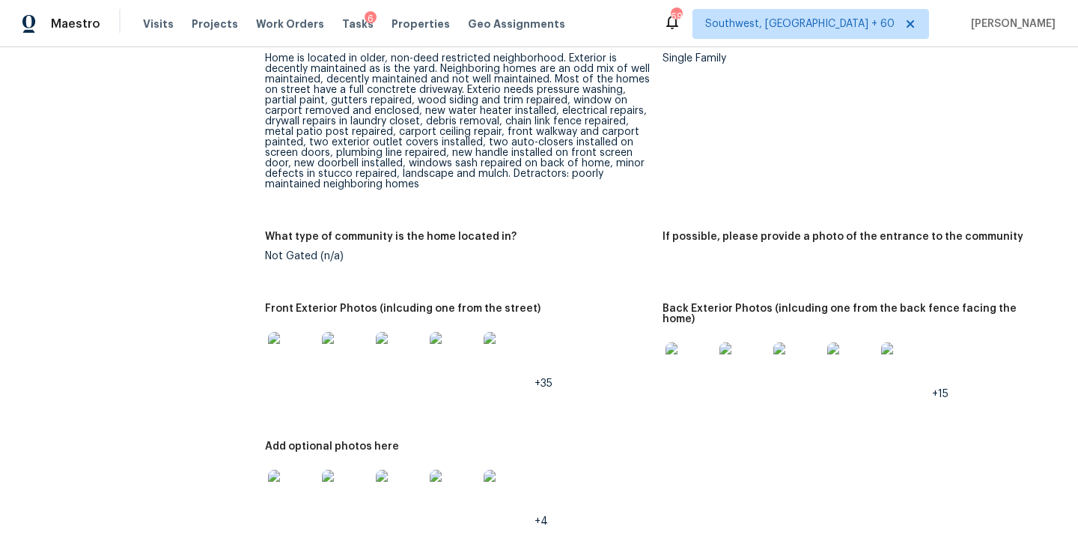
click at [291, 347] on img at bounding box center [292, 356] width 48 height 48
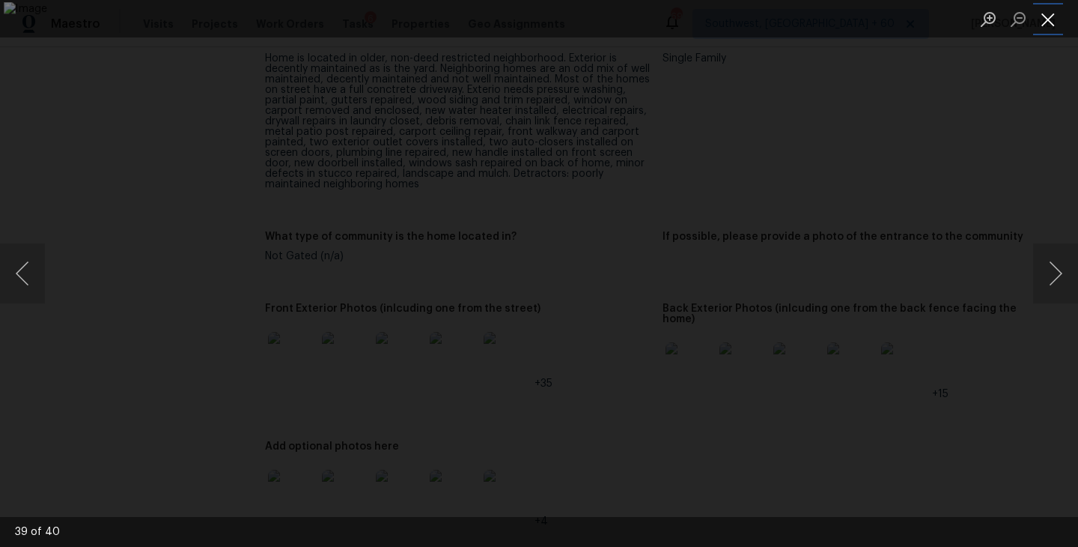
click at [1056, 21] on button "Close lightbox" at bounding box center [1048, 19] width 30 height 26
click at [1052, 26] on button "Close lightbox" at bounding box center [1048, 19] width 30 height 26
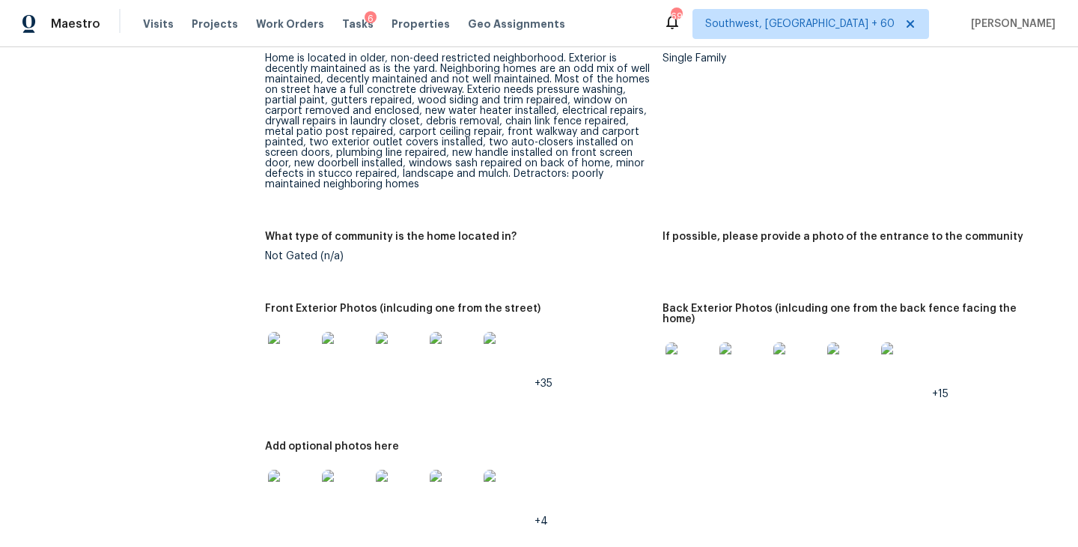
click at [460, 100] on div "Home is located in older, non-deed restricted neighborhood. Exterior is decentl…" at bounding box center [458, 121] width 386 height 136
click at [474, 101] on div "Home is located in older, non-deed restricted neighborhood. Exterior is decentl…" at bounding box center [458, 121] width 386 height 136
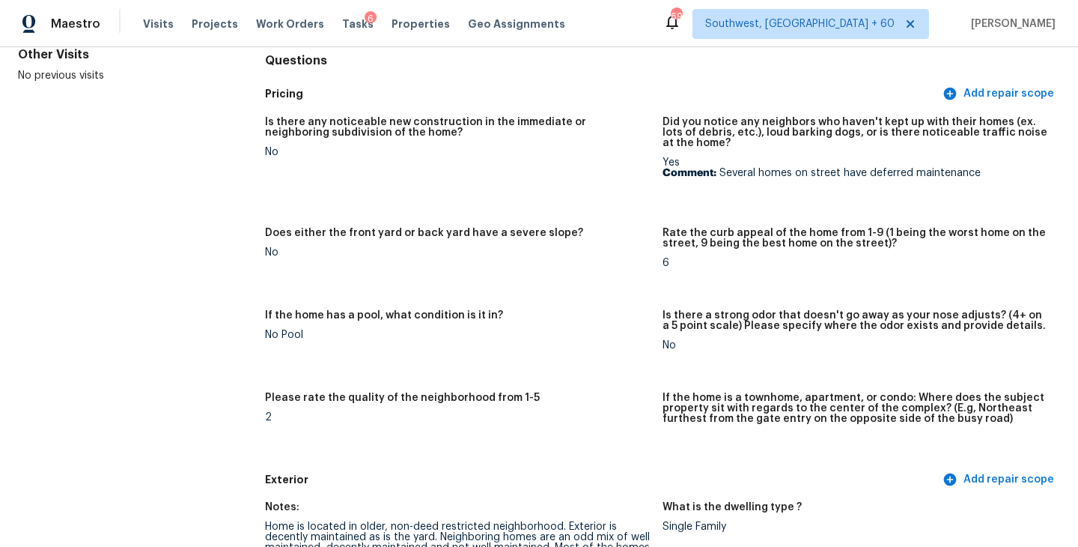
scroll to position [362, 0]
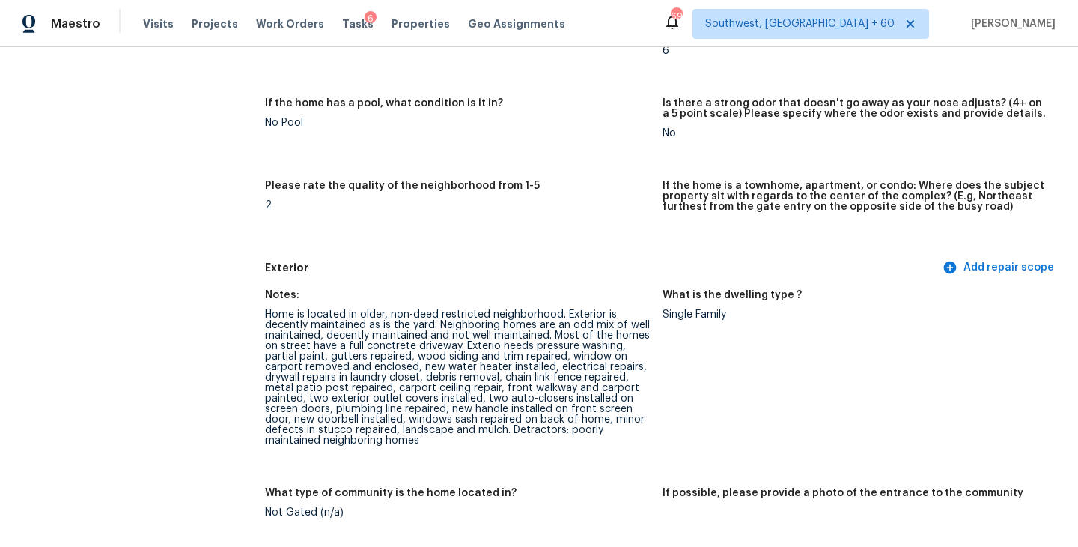
click at [449, 219] on figure "Please rate the quality of the neighborhood from 1-5 2" at bounding box center [464, 212] width 398 height 64
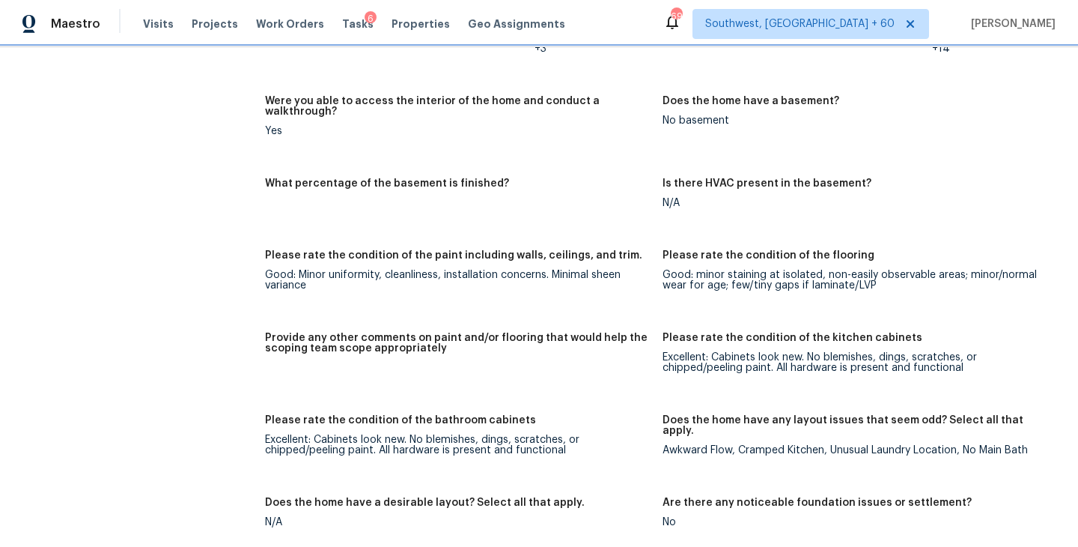
scroll to position [2433, 0]
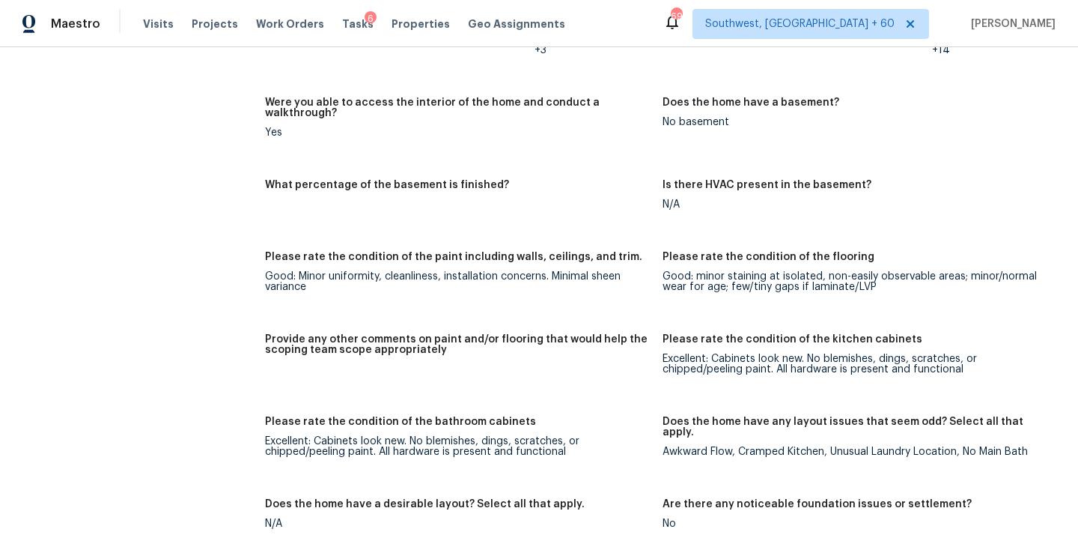
click at [677, 271] on div "Good: minor staining at isolated, non-easily observable areas; minor/normal wea…" at bounding box center [856, 281] width 386 height 21
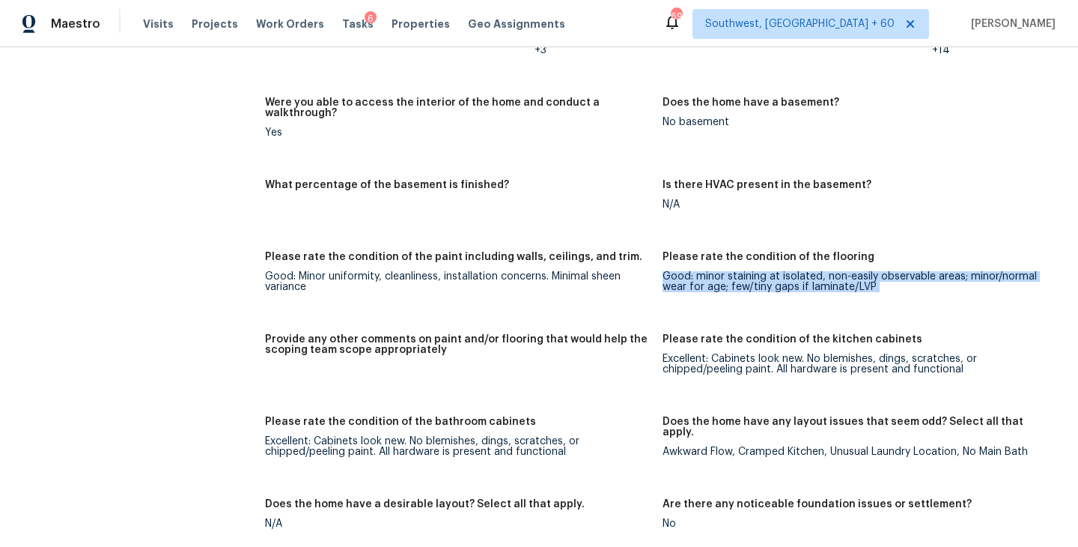
click at [677, 271] on div "Good: minor staining at isolated, non-easily observable areas; minor/normal wea…" at bounding box center [856, 281] width 386 height 21
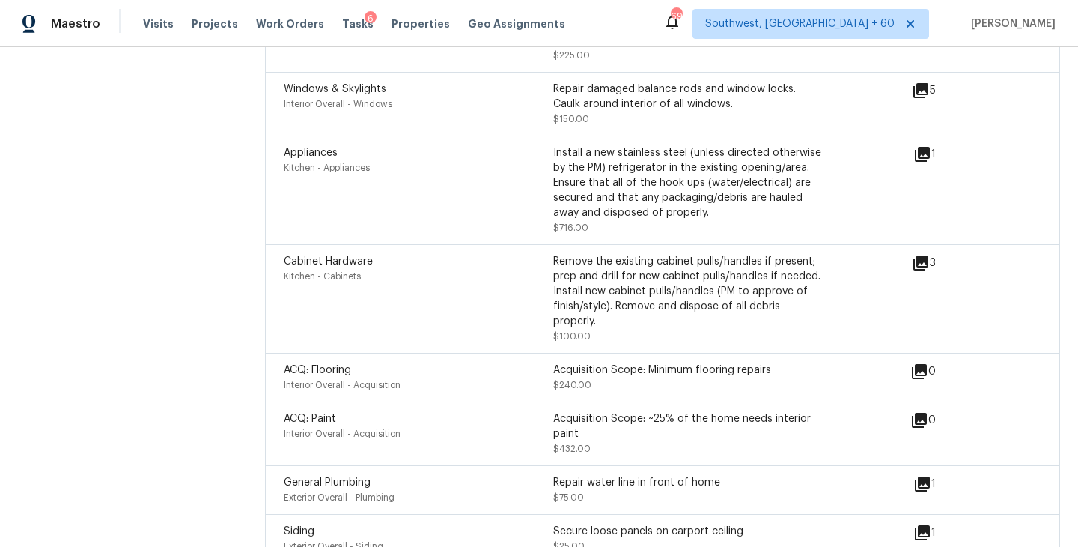
scroll to position [6239, 0]
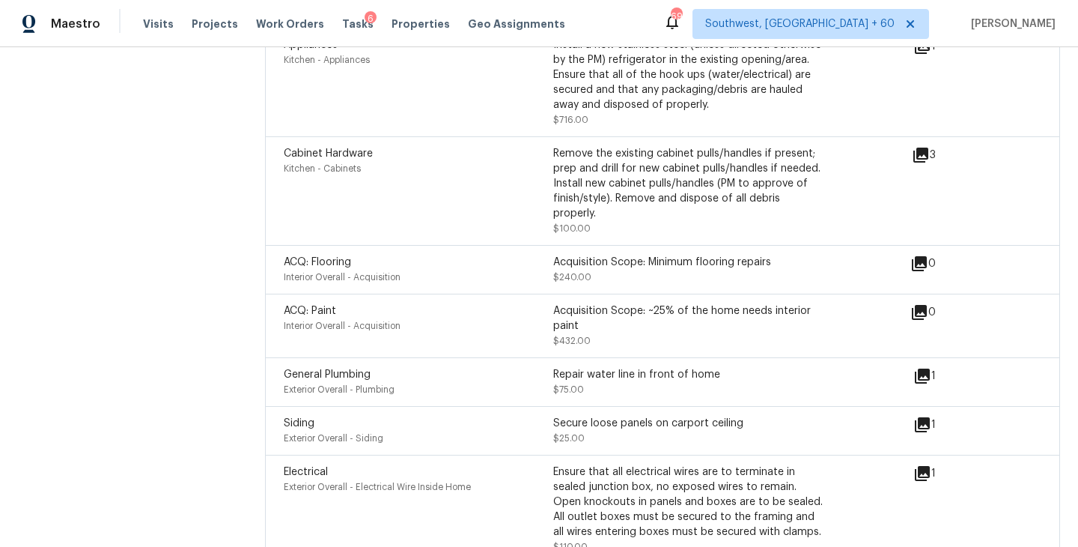
click at [676, 255] on div "Acquisition Scope: Minimum flooring repairs" at bounding box center [688, 262] width 270 height 15
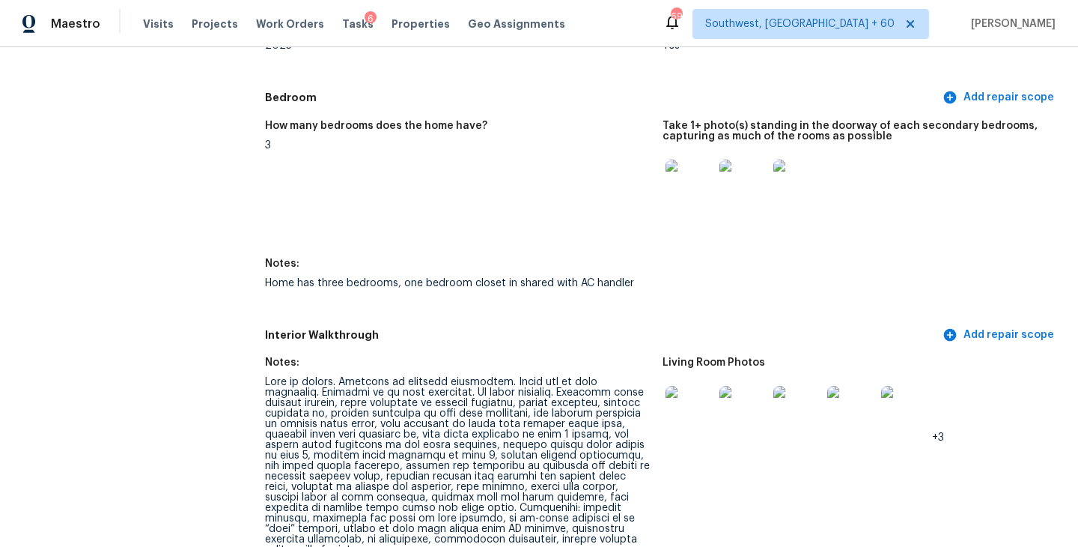
scroll to position [1602, 0]
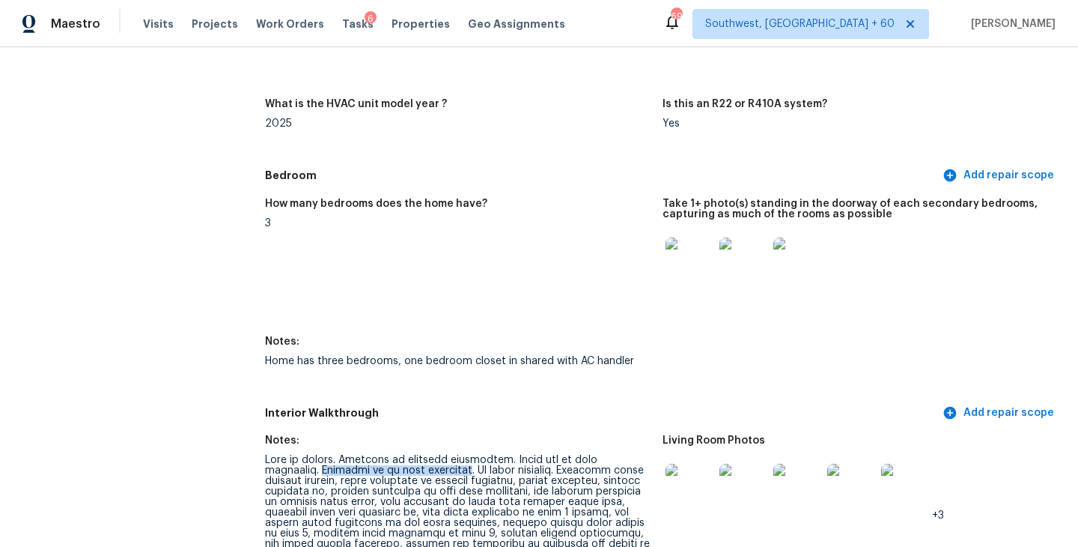
drag, startPoint x: 264, startPoint y: 461, endPoint x: 396, endPoint y: 458, distance: 132.6
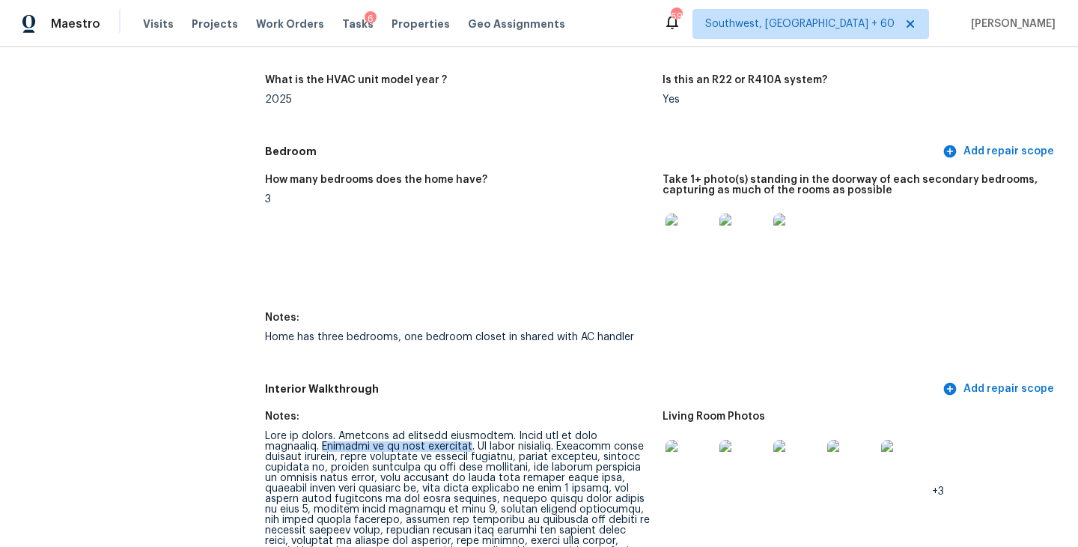
scroll to position [1630, 0]
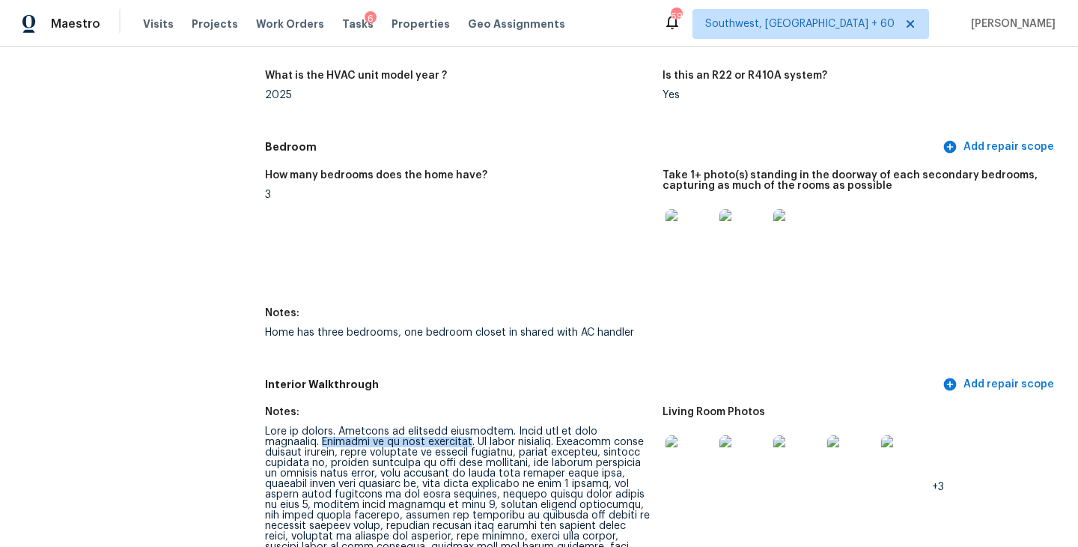
click at [688, 226] on img at bounding box center [690, 233] width 48 height 48
click at [688, 435] on img at bounding box center [690, 459] width 48 height 48
click at [554, 276] on figure "How many bedrooms does the home have? 3" at bounding box center [464, 230] width 398 height 120
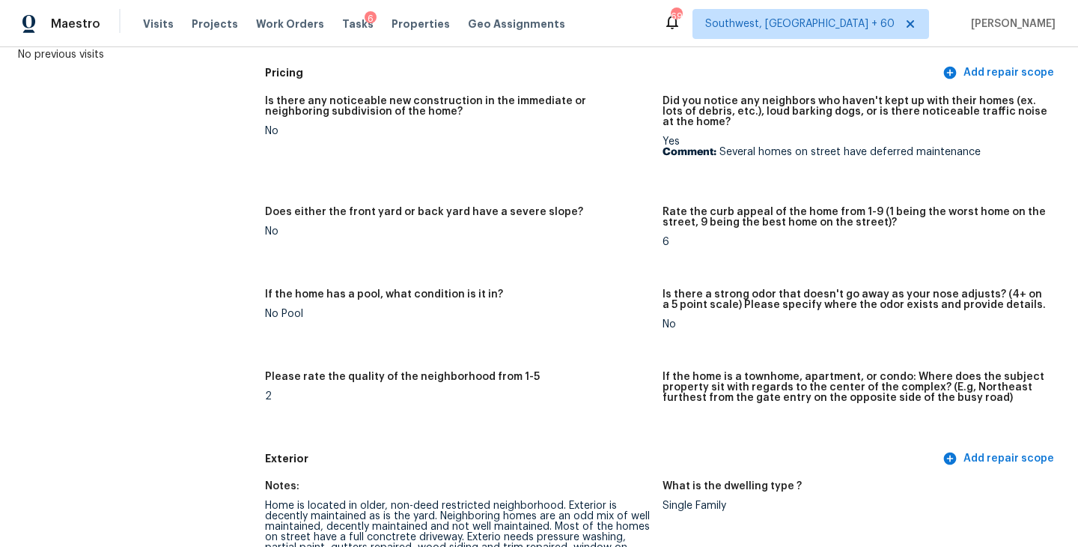
scroll to position [0, 0]
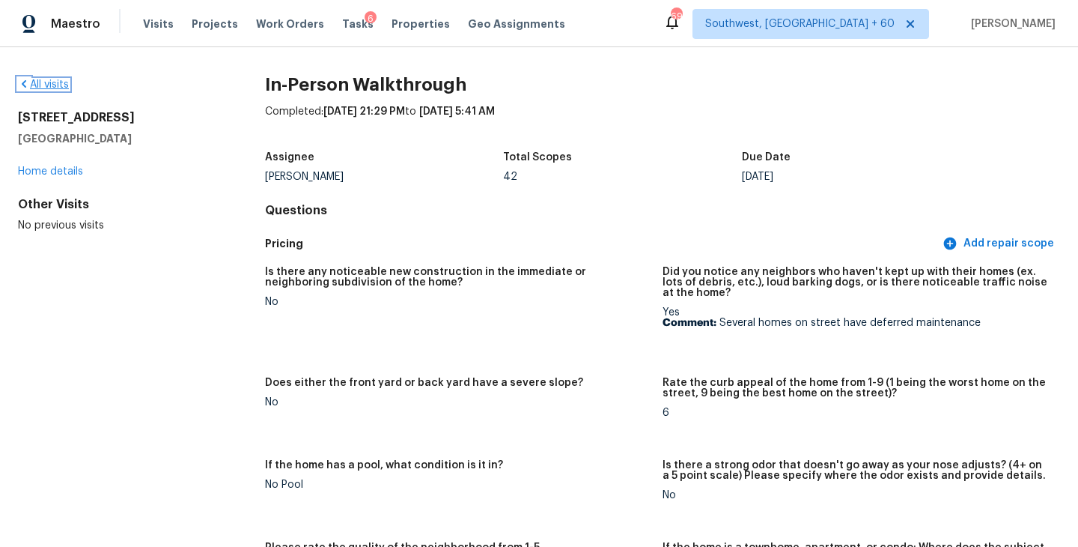
click at [46, 85] on link "All visits" at bounding box center [43, 84] width 51 height 10
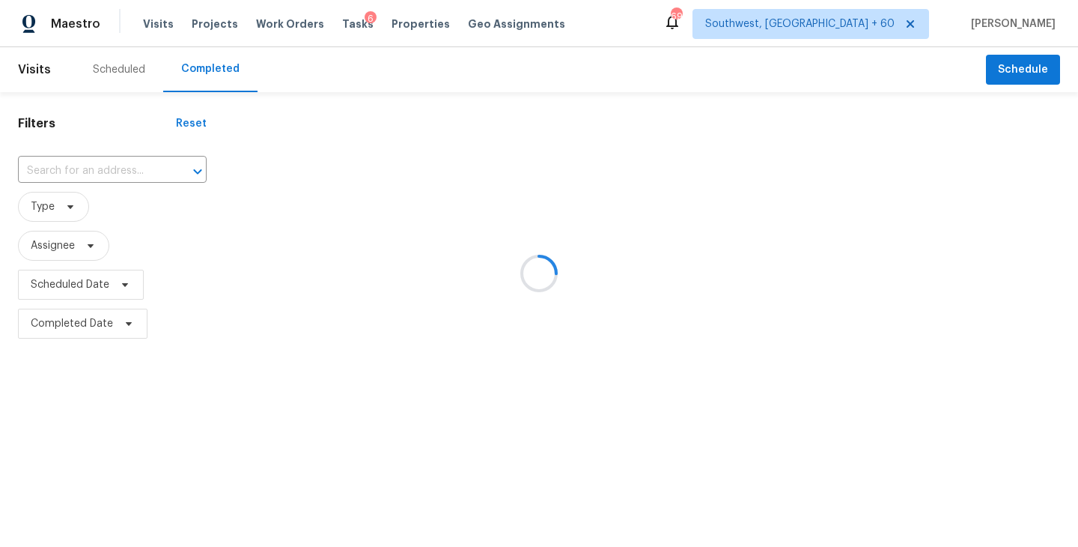
click at [90, 164] on div at bounding box center [539, 273] width 1078 height 547
click at [90, 166] on div at bounding box center [539, 273] width 1078 height 547
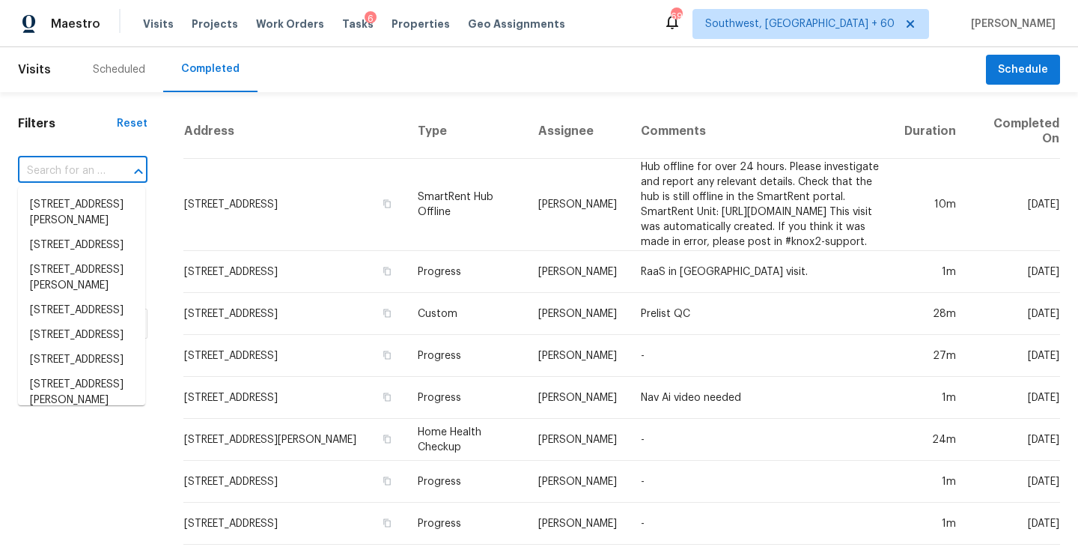
click at [87, 168] on input "text" at bounding box center [62, 170] width 88 height 23
paste input "4946 Beechwood Cir, Avon, IN 46123"
type input "4946 Beechwood Cir, Avon, IN 46123"
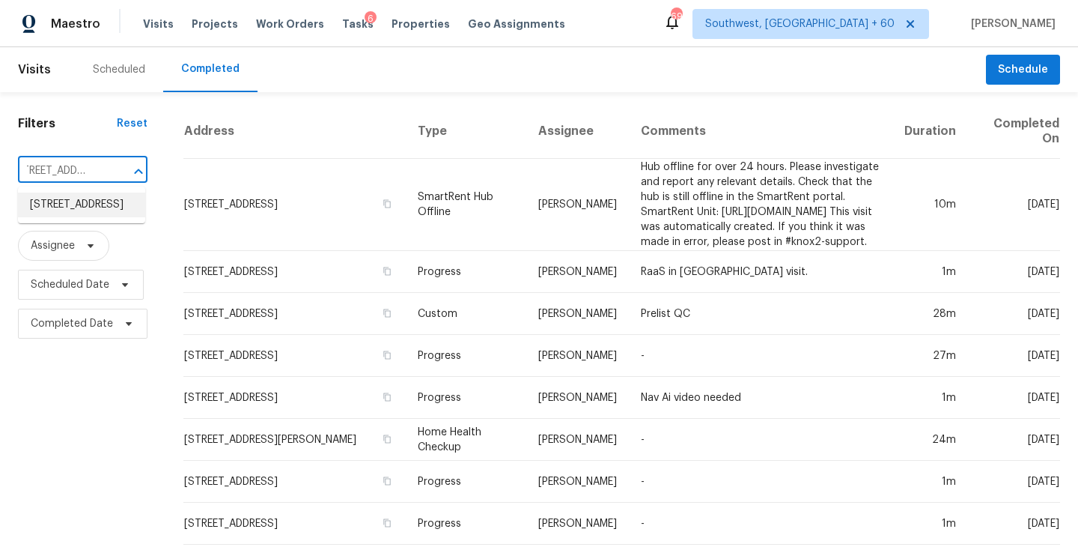
click at [78, 201] on li "4946 Beechwood Cir, Avon, IN 46123" at bounding box center [81, 204] width 127 height 25
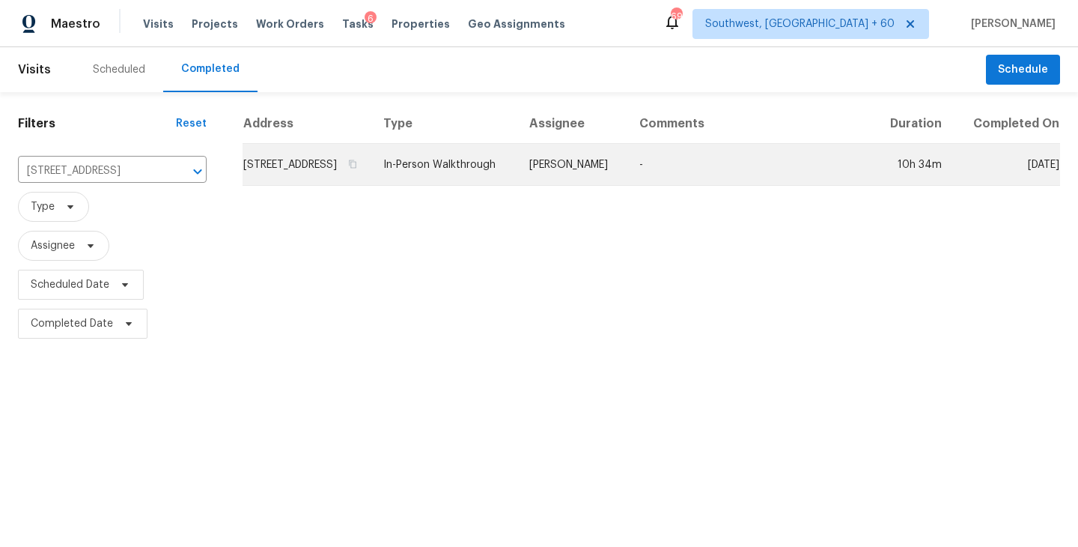
click at [669, 177] on td "-" at bounding box center [750, 165] width 246 height 42
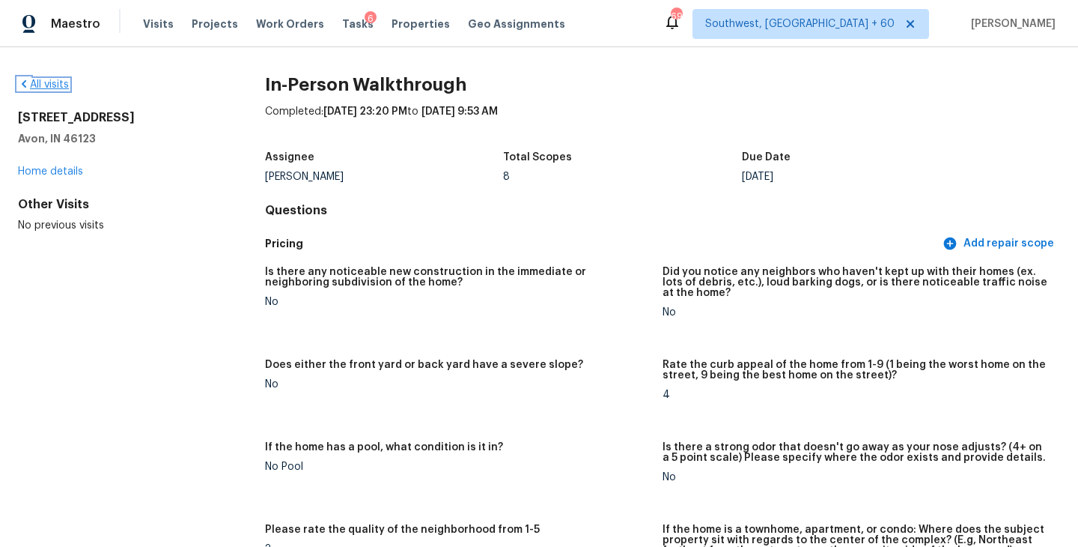
click at [50, 86] on link "All visits" at bounding box center [43, 84] width 51 height 10
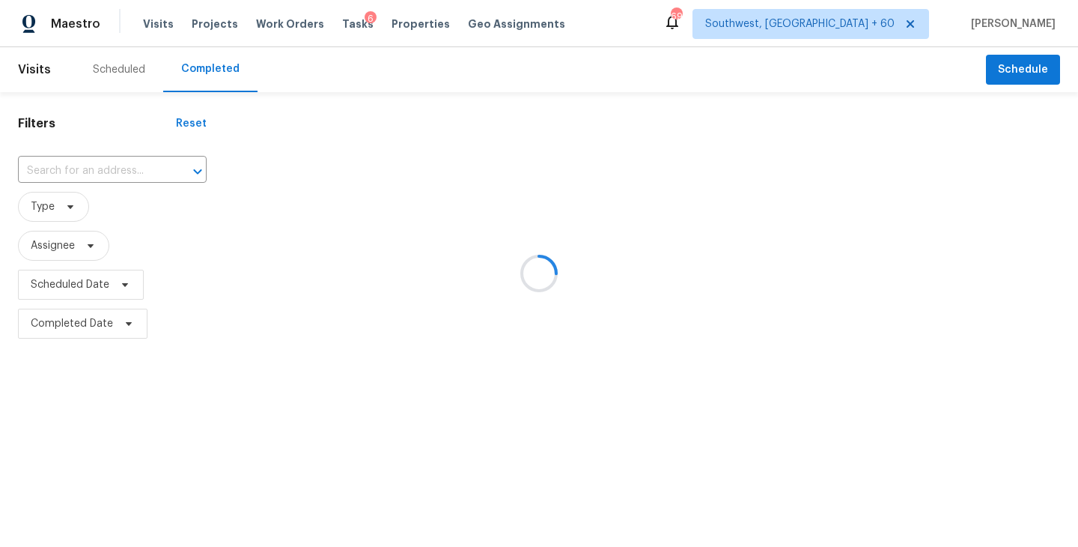
click at [107, 177] on div at bounding box center [539, 273] width 1078 height 547
click at [108, 176] on div at bounding box center [539, 273] width 1078 height 547
click at [97, 165] on div at bounding box center [539, 273] width 1078 height 547
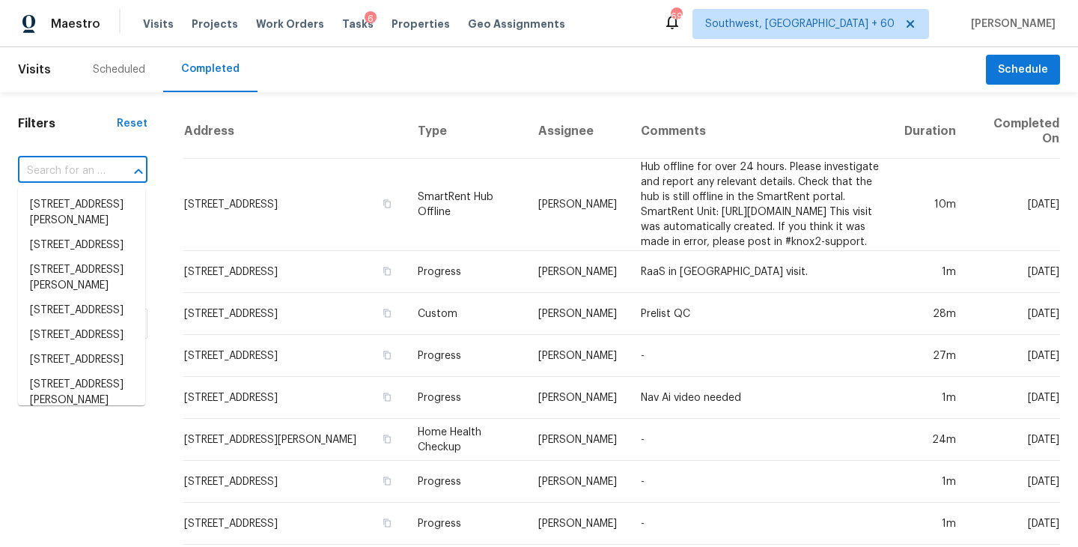
click at [97, 165] on input "text" at bounding box center [62, 170] width 88 height 23
paste input "843 Monteria Ct SE, Washington, DC 20032"
type input "843 Monteria Ct SE, Washington, DC 20032"
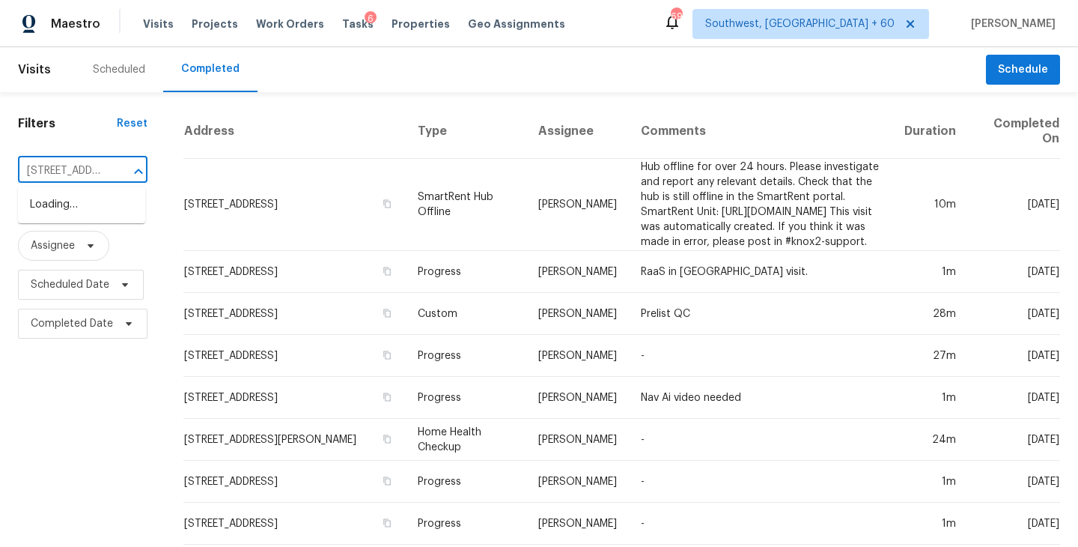
scroll to position [0, 138]
click at [103, 211] on li "843 Monteria Ct SE, Washington, DC 20032" at bounding box center [81, 212] width 127 height 40
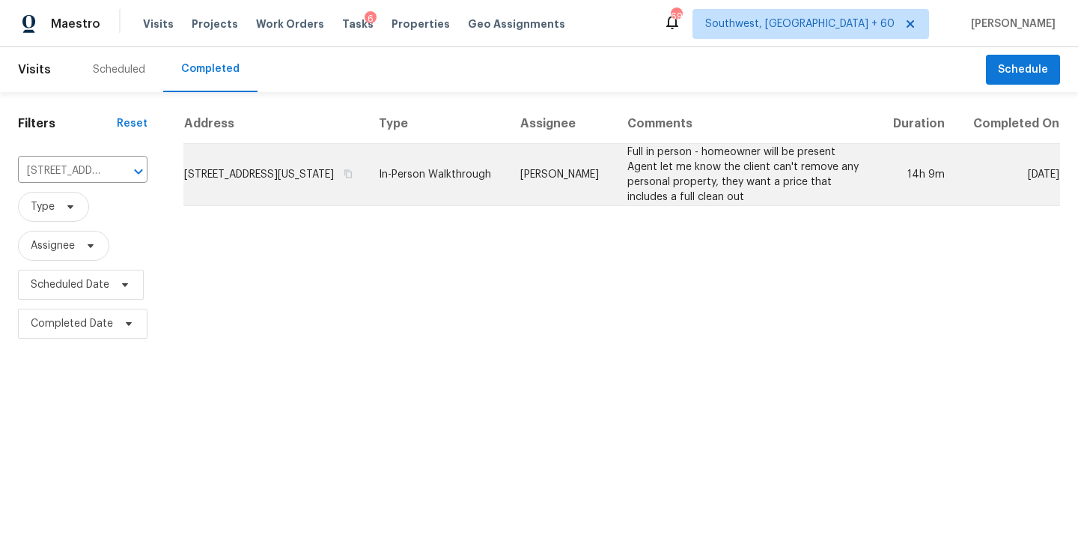
click at [615, 185] on td "[PERSON_NAME]" at bounding box center [561, 175] width 107 height 62
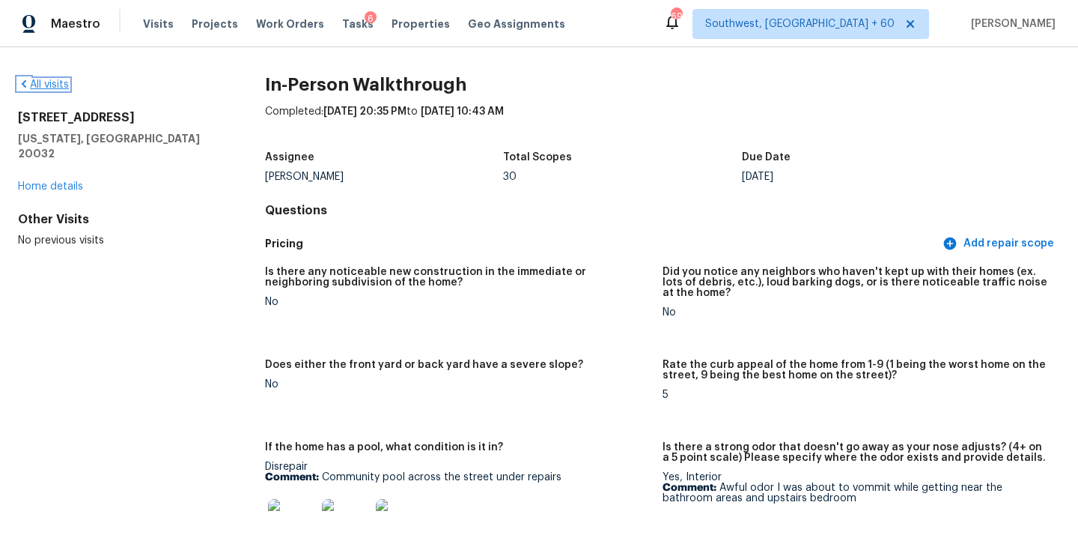
click at [47, 87] on link "All visits" at bounding box center [43, 84] width 51 height 10
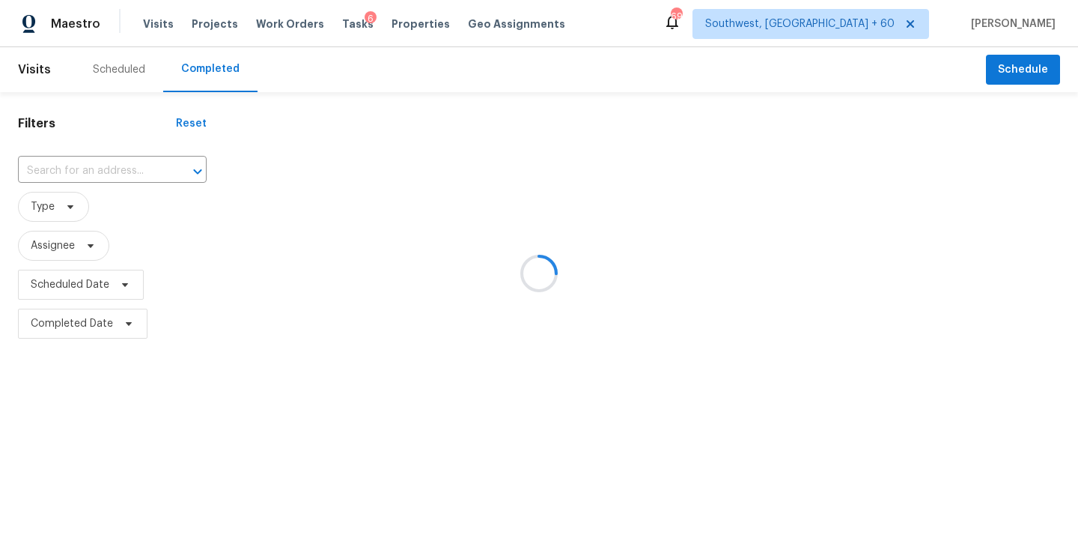
click at [102, 176] on div at bounding box center [539, 273] width 1078 height 547
click at [107, 168] on div at bounding box center [539, 273] width 1078 height 547
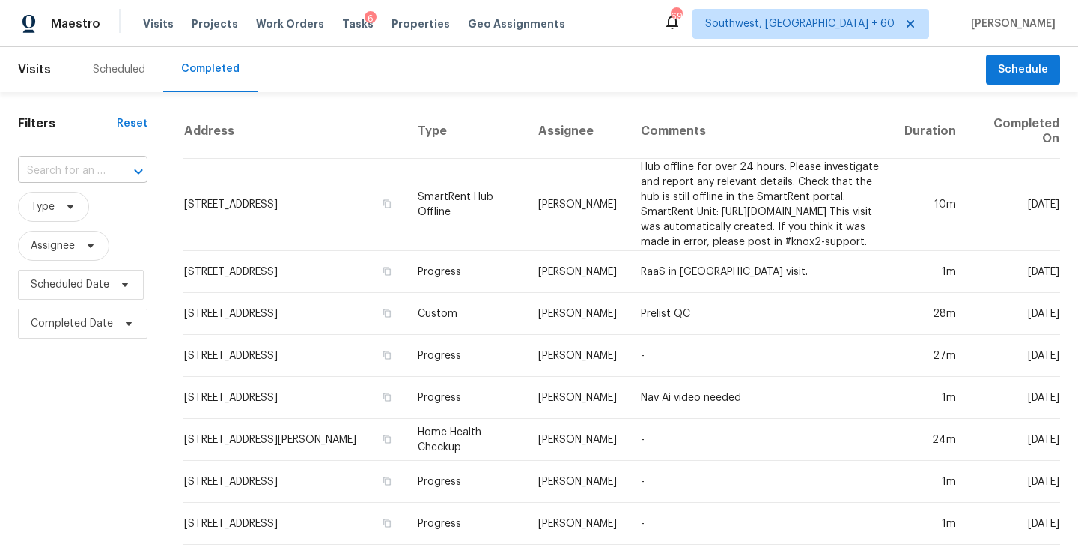
click at [93, 174] on input "text" at bounding box center [62, 170] width 88 height 23
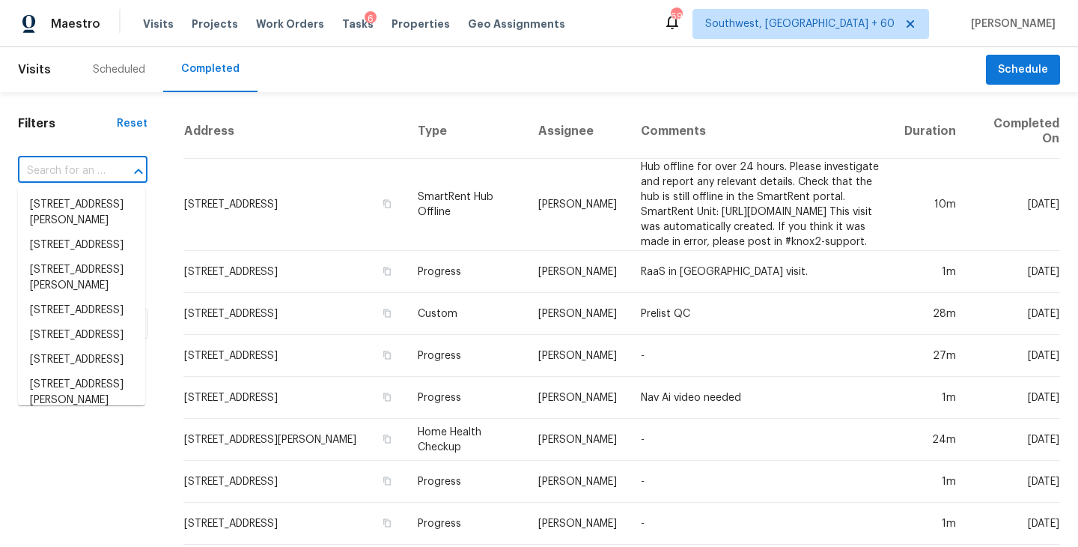
paste input "12 Murray Ave Apt 18, Burlington, MA 01803"
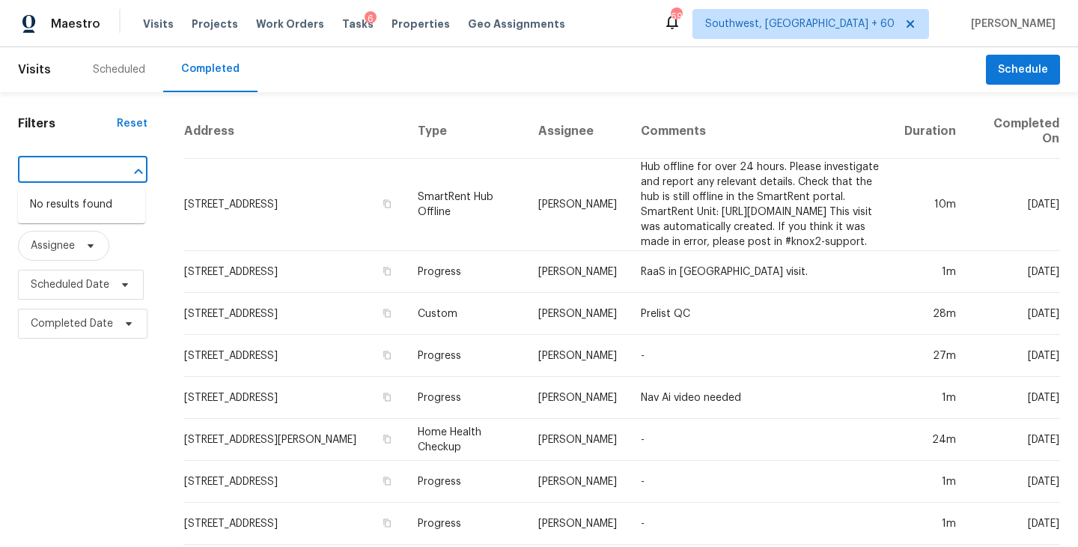
type input "12 Murray Ave Apt 18, Burlington, MA 01803"
click at [99, 180] on input "text" at bounding box center [62, 170] width 88 height 23
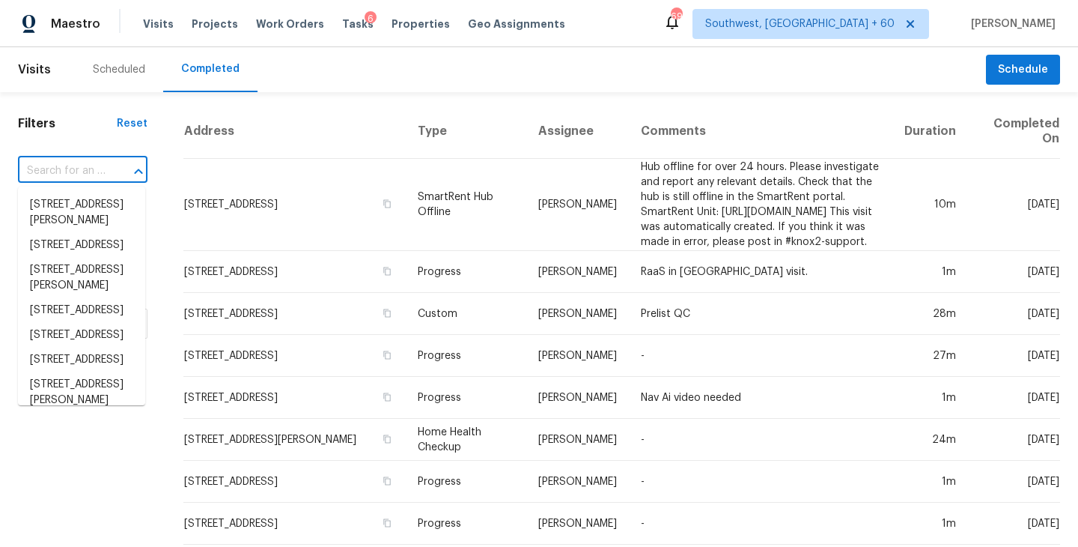
paste input "12 Murray Ave Apt 18, Burlington, MA 01803"
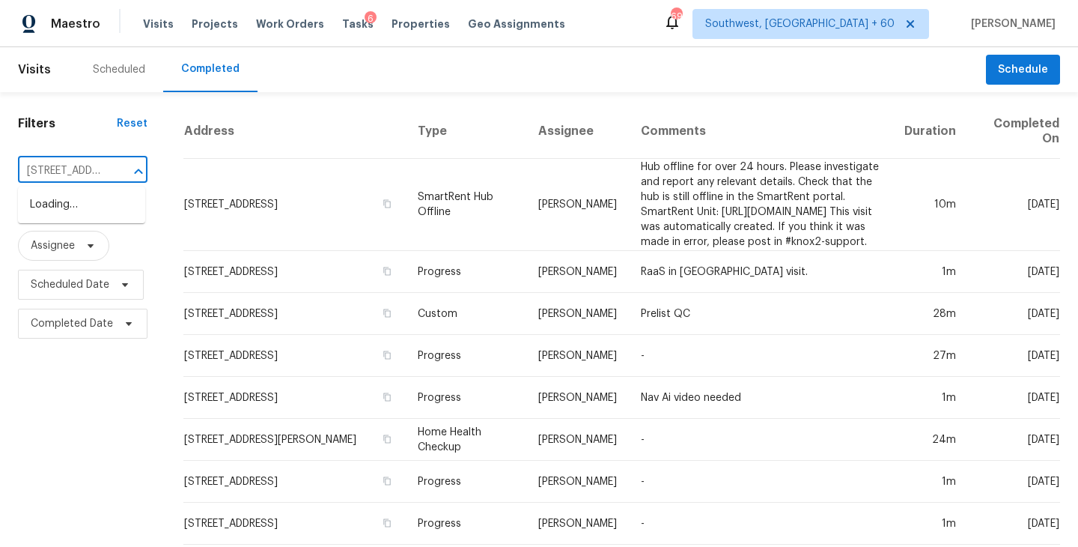
type input "12 Murray Ave"
click at [83, 262] on li "12 Murray Ave Apt 18, Burlington, MA 01803" at bounding box center [81, 253] width 127 height 40
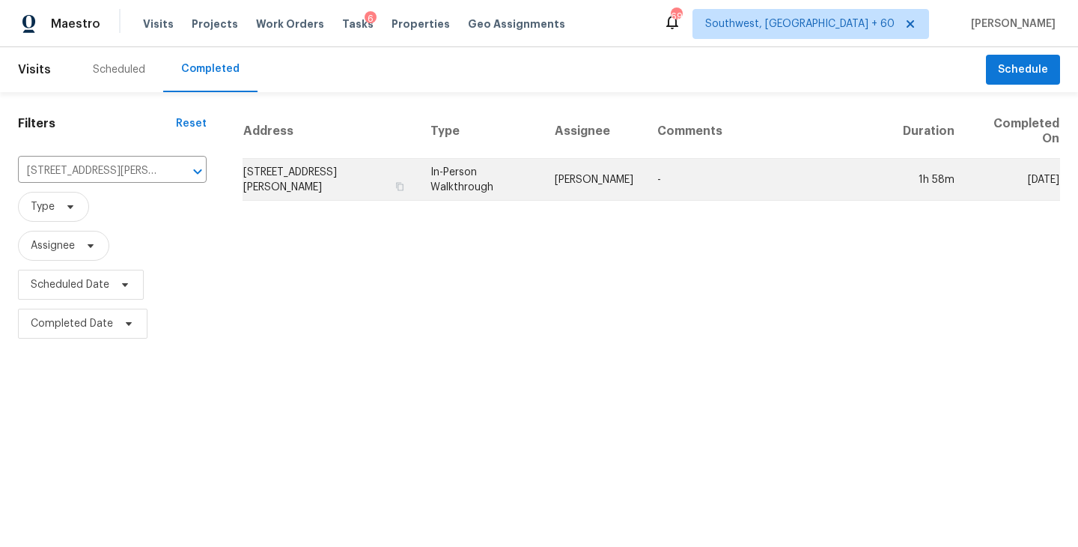
click at [614, 183] on td "Mark DiDio Jr." at bounding box center [594, 180] width 103 height 42
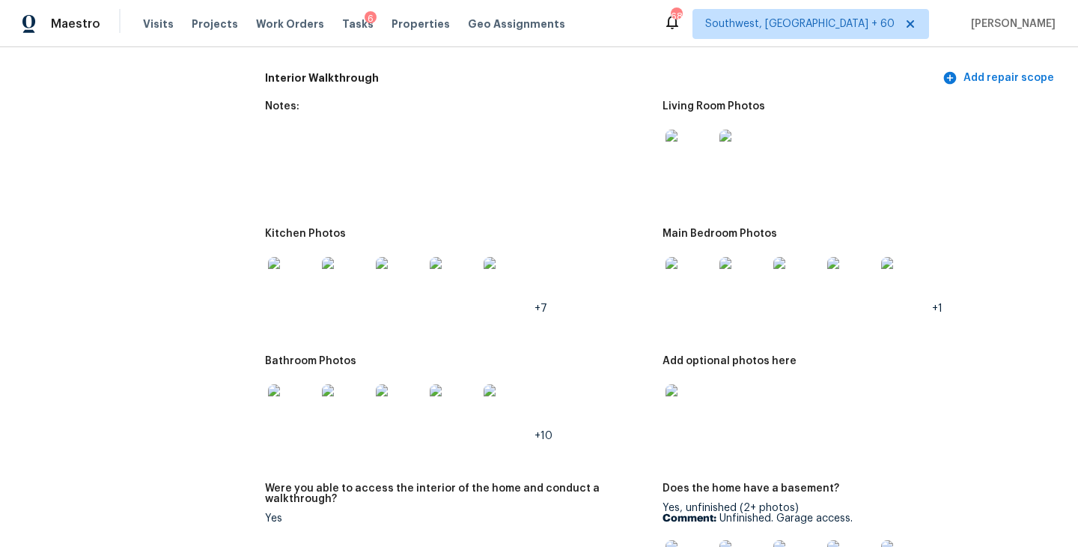
scroll to position [1657, 0]
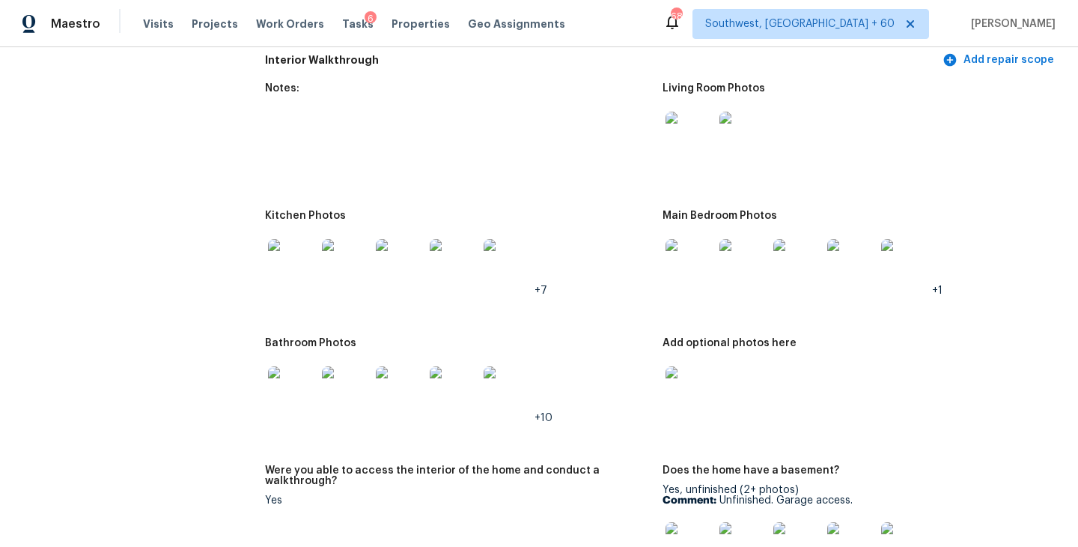
click at [686, 126] on img at bounding box center [690, 136] width 48 height 48
click at [684, 250] on img at bounding box center [690, 263] width 48 height 48
click at [687, 377] on img at bounding box center [690, 390] width 48 height 48
click at [678, 149] on div at bounding box center [690, 136] width 54 height 66
click at [686, 133] on img at bounding box center [690, 136] width 48 height 48
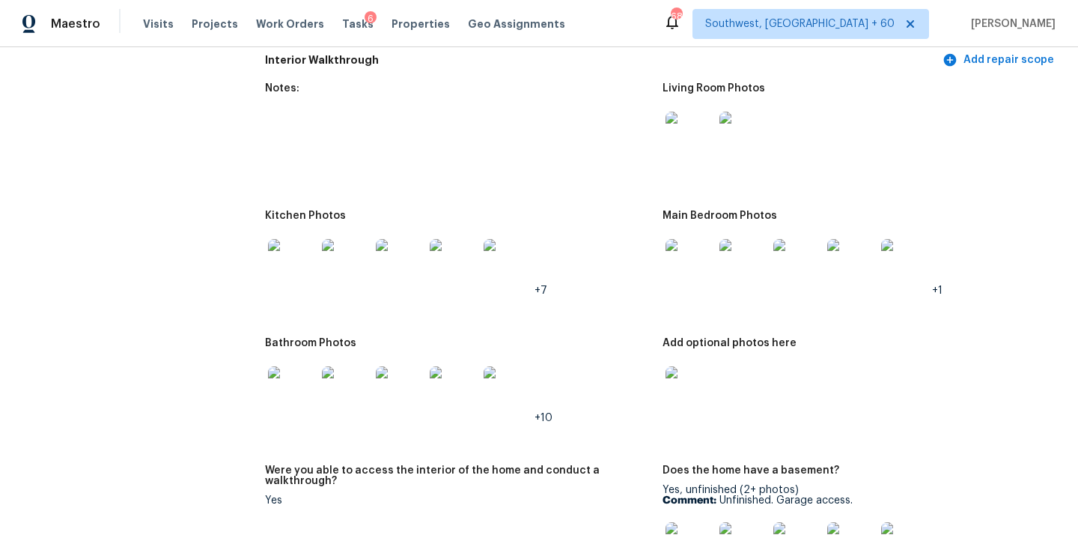
click at [705, 265] on img at bounding box center [690, 263] width 48 height 48
click at [294, 378] on img at bounding box center [292, 390] width 48 height 48
click at [276, 260] on img at bounding box center [292, 263] width 48 height 48
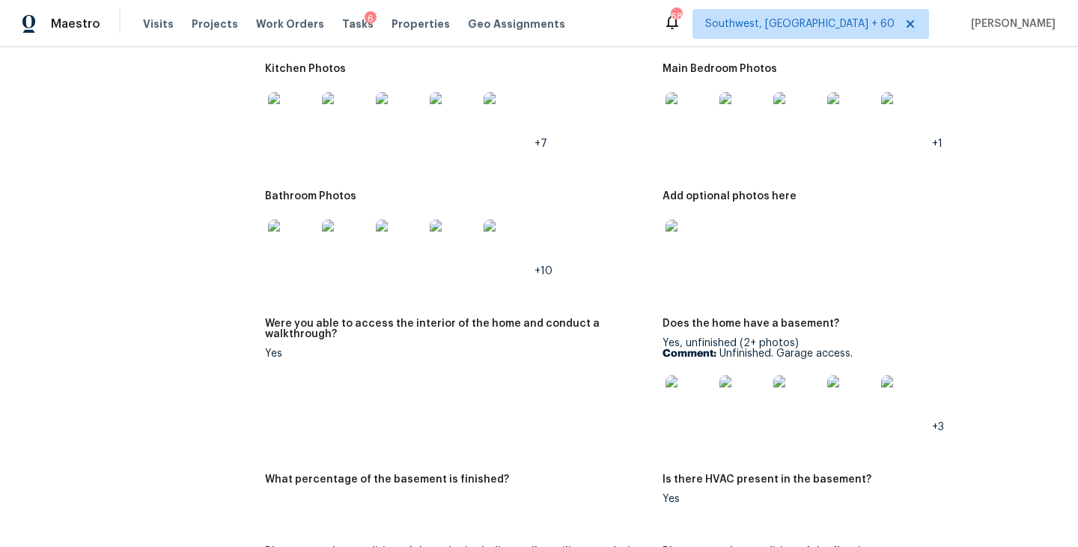
scroll to position [1852, 0]
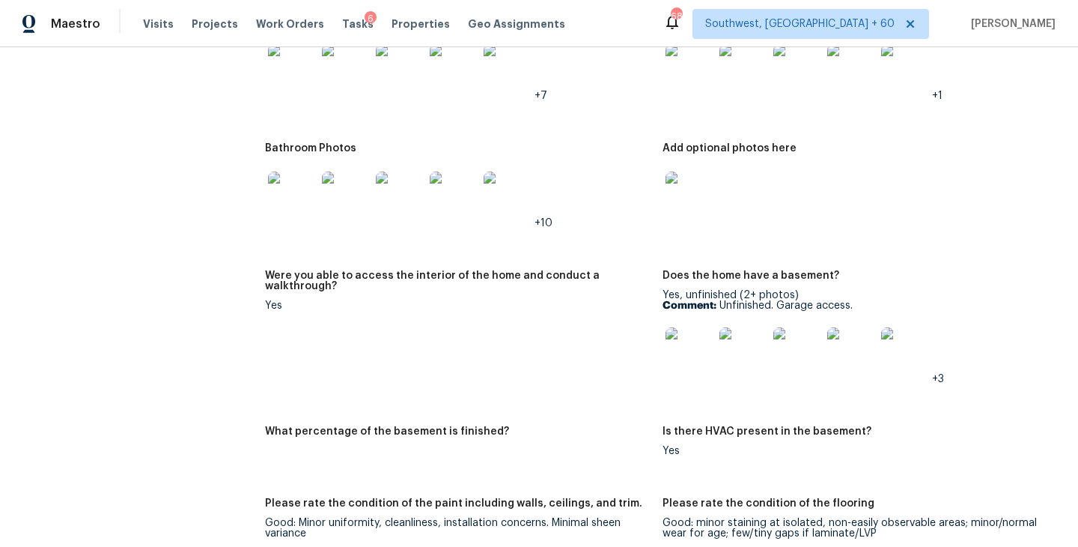
click at [681, 342] on img at bounding box center [690, 351] width 48 height 48
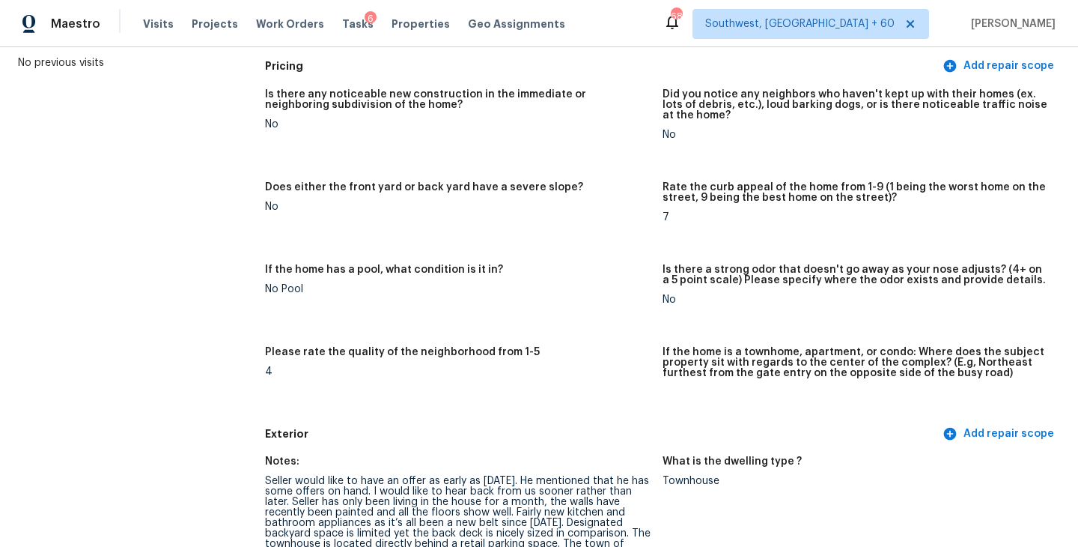
scroll to position [0, 0]
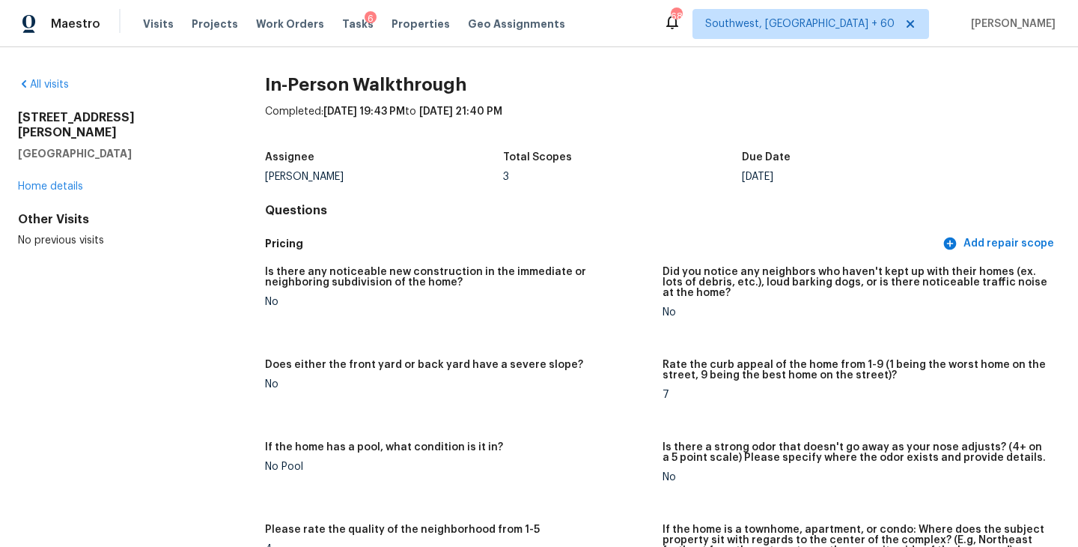
drag, startPoint x: 131, startPoint y: 136, endPoint x: 2, endPoint y: 117, distance: 130.1
click at [2, 117] on div "All visits 12 Murray Ave Apt 18 Burlington, MA 01803 Home details Other Visits …" at bounding box center [539, 296] width 1078 height 499
copy div "12 Murray Ave Apt 18 Burlington, MA 01803"
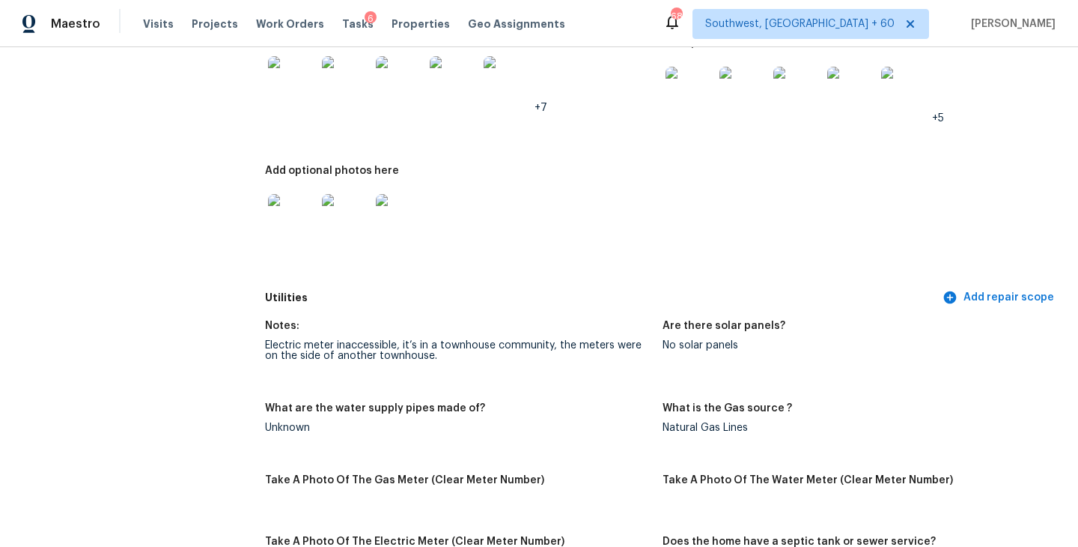
click at [622, 320] on div "Notes:" at bounding box center [458, 329] width 386 height 19
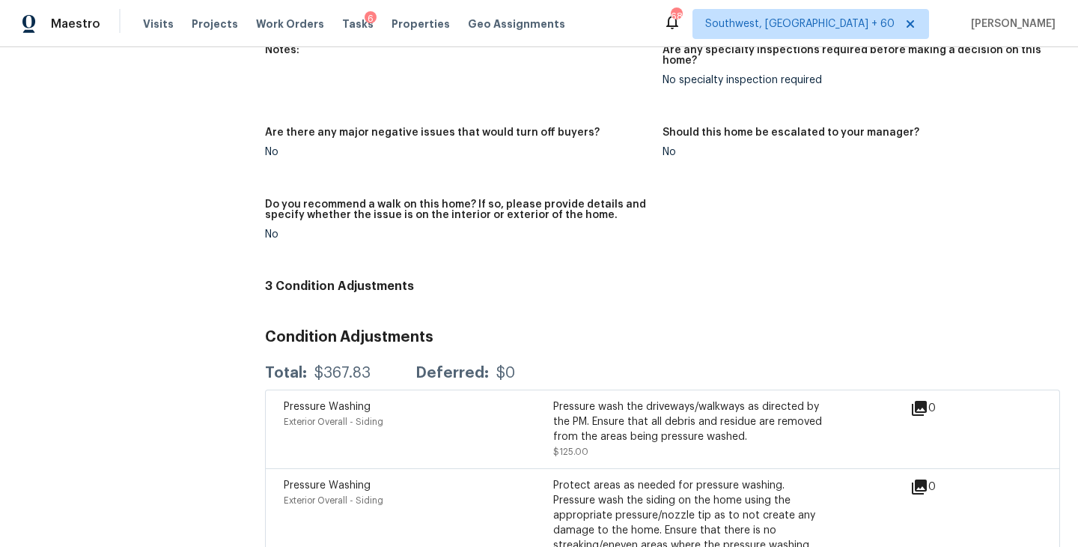
scroll to position [3385, 0]
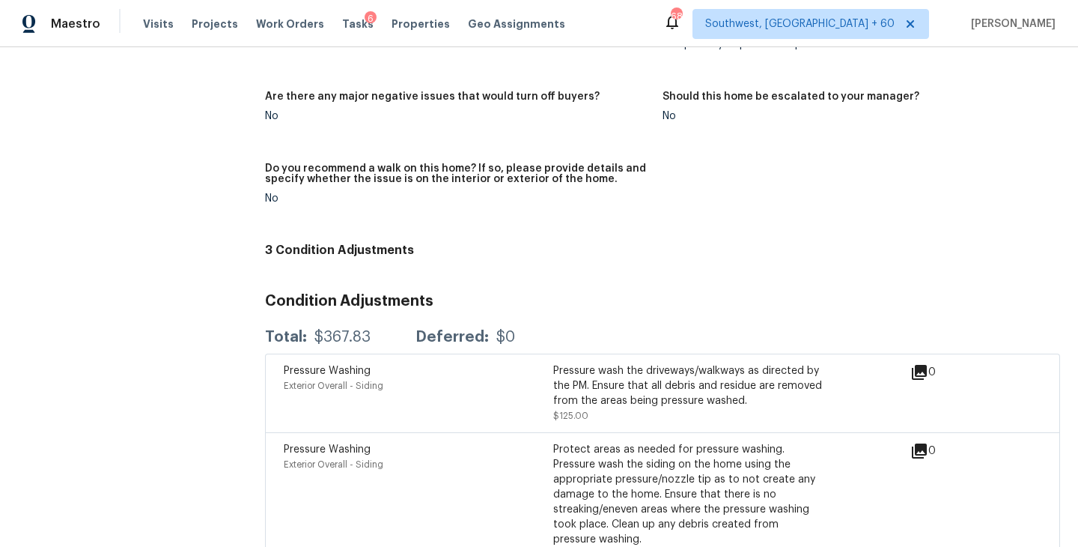
click at [443, 163] on h5 "Do you recommend a walk on this home? If so, please provide details and specify…" at bounding box center [458, 173] width 386 height 21
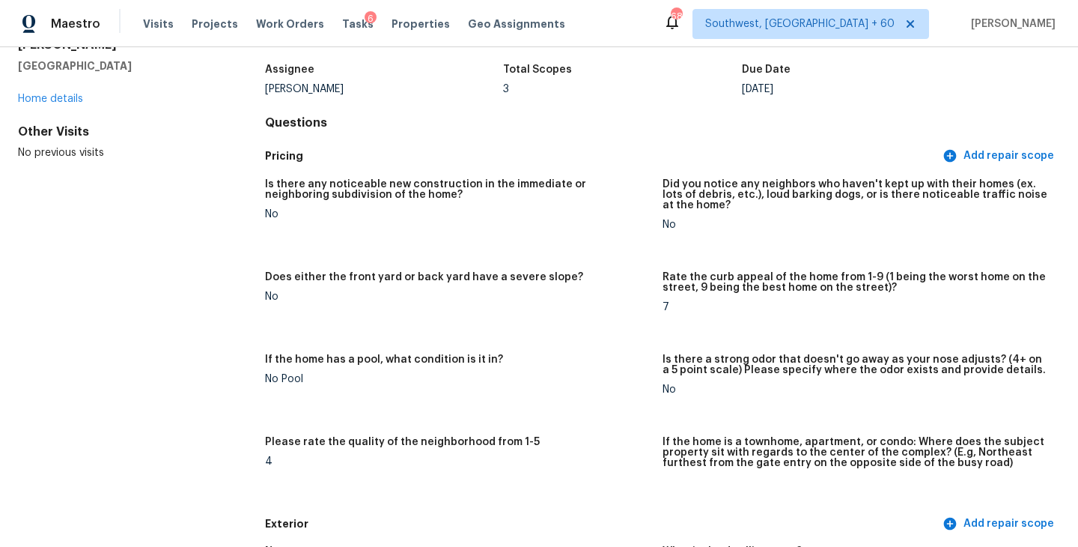
scroll to position [0, 0]
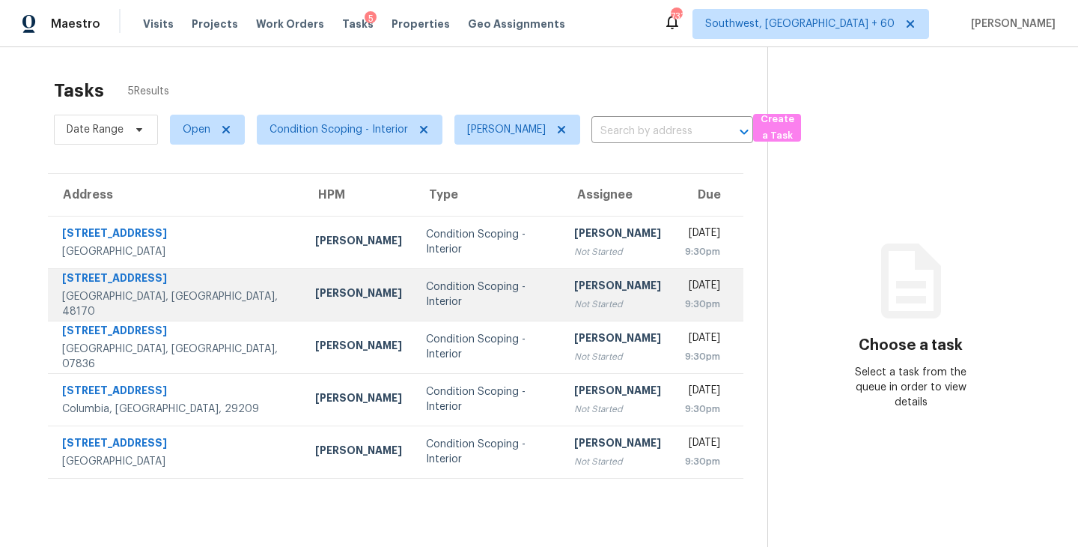
scroll to position [47, 0]
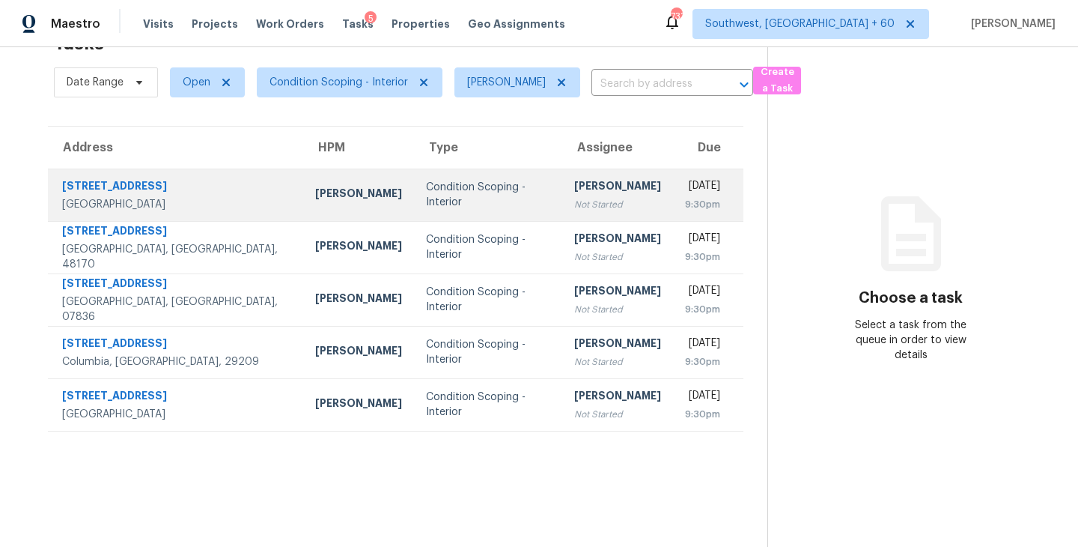
click at [562, 204] on td "[PERSON_NAME] Not Started" at bounding box center [617, 194] width 111 height 52
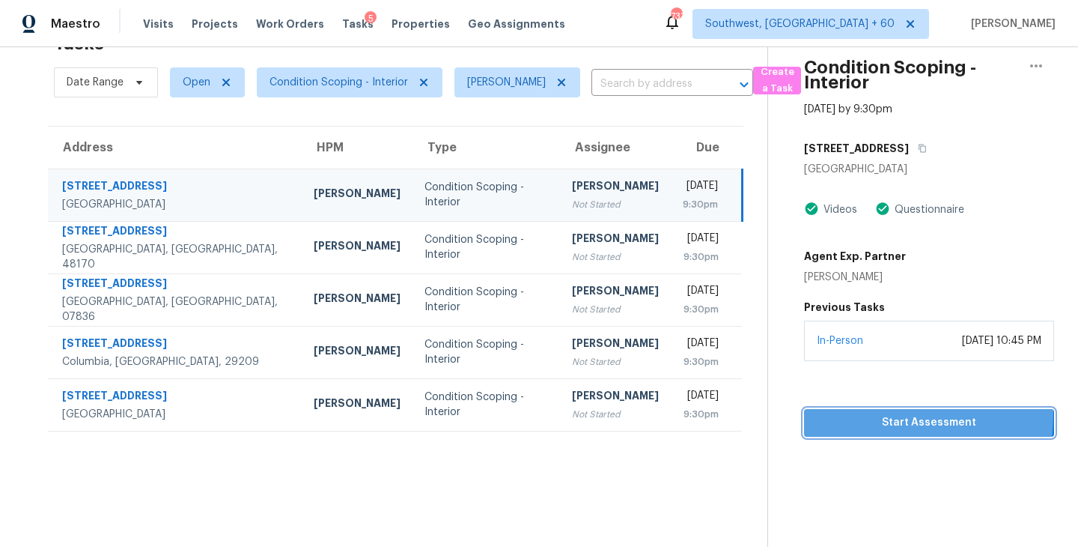
click at [847, 413] on span "Start Assessment" at bounding box center [929, 422] width 226 height 19
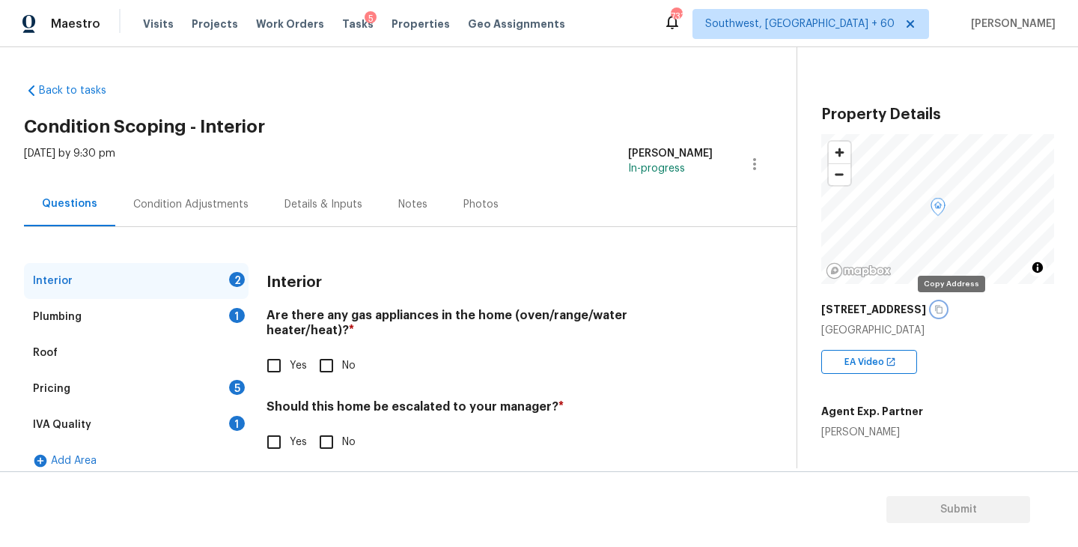
click at [943, 310] on icon "button" at bounding box center [938, 309] width 9 height 9
click at [201, 204] on div "Condition Adjustments" at bounding box center [190, 204] width 115 height 15
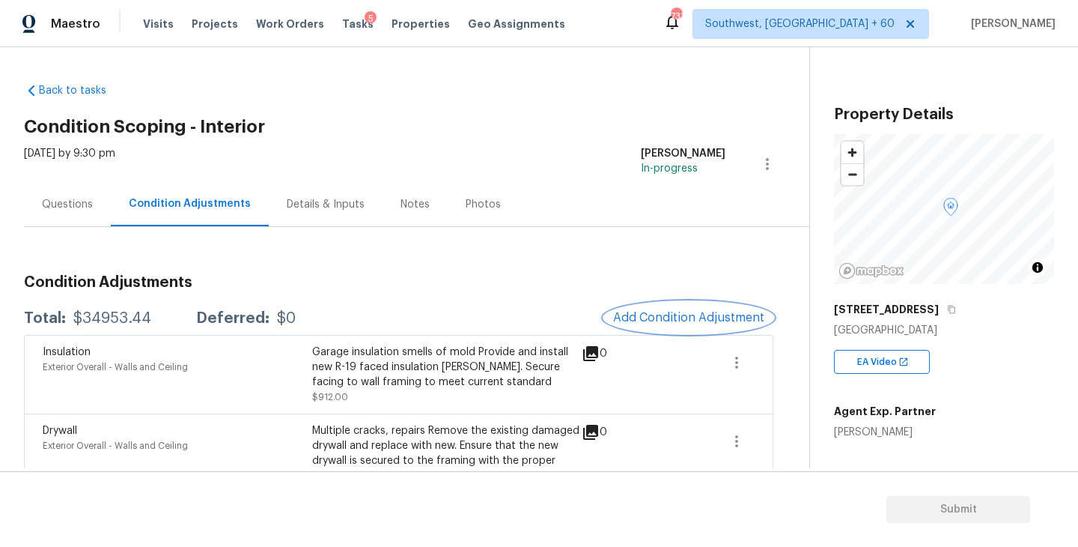
click at [638, 314] on span "Add Condition Adjustment" at bounding box center [688, 317] width 151 height 13
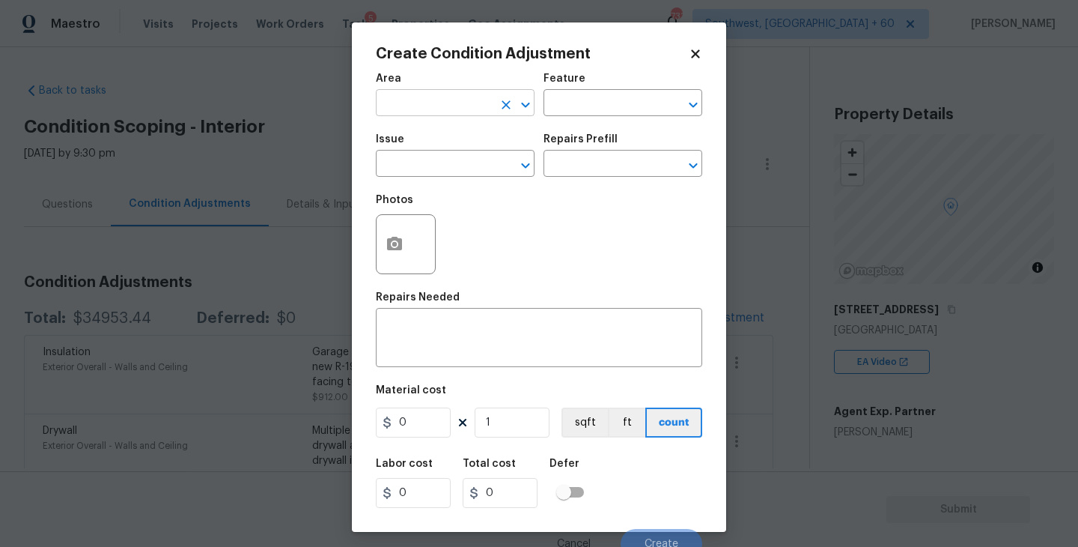
click at [437, 111] on input "text" at bounding box center [434, 104] width 117 height 23
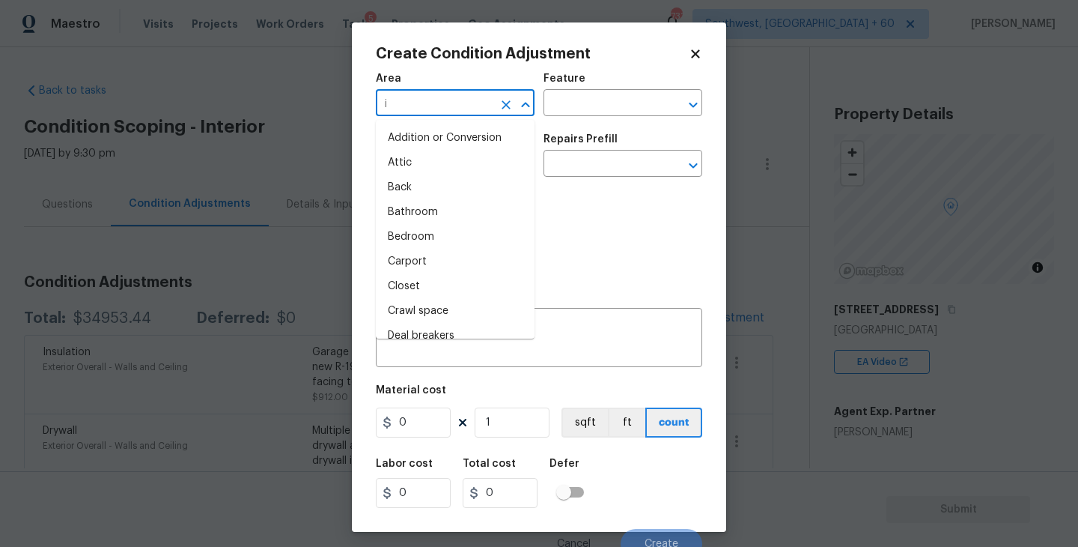
type input "in"
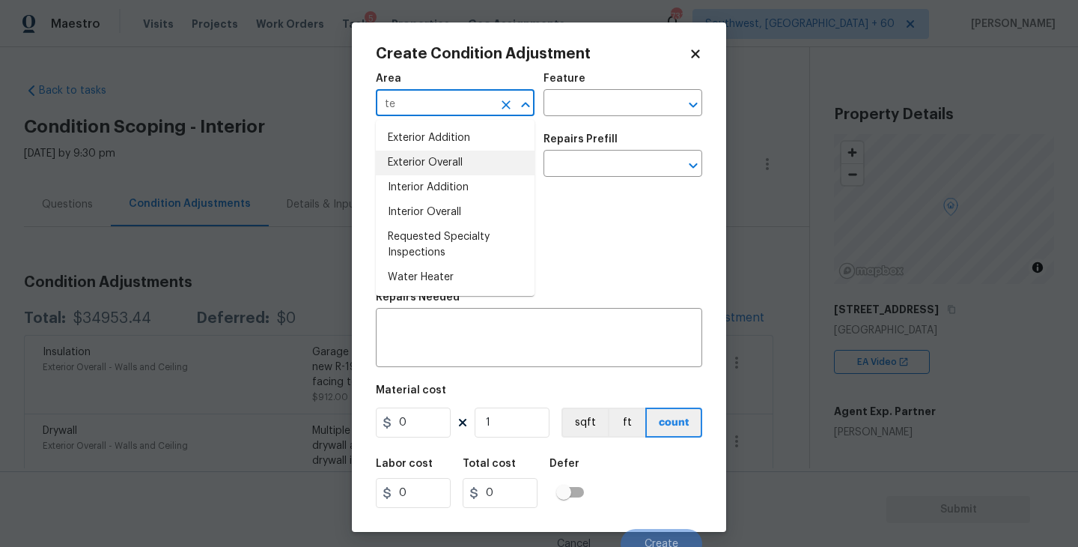
type input "t"
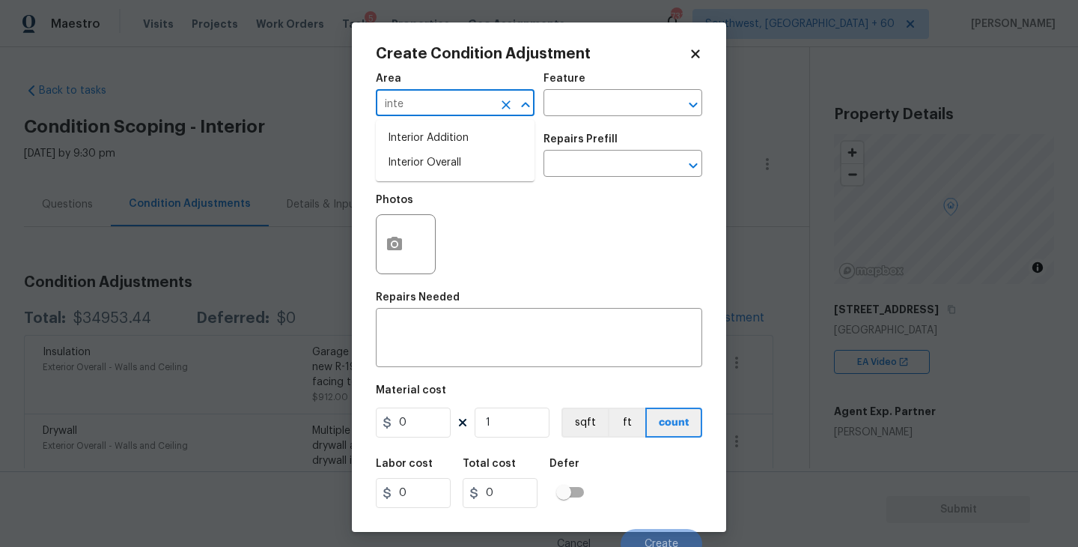
click at [446, 170] on li "Interior Overall" at bounding box center [455, 162] width 159 height 25
type input "Interior Overall"
click at [594, 87] on div "Feature" at bounding box center [623, 82] width 159 height 19
click at [590, 95] on input "text" at bounding box center [602, 104] width 117 height 23
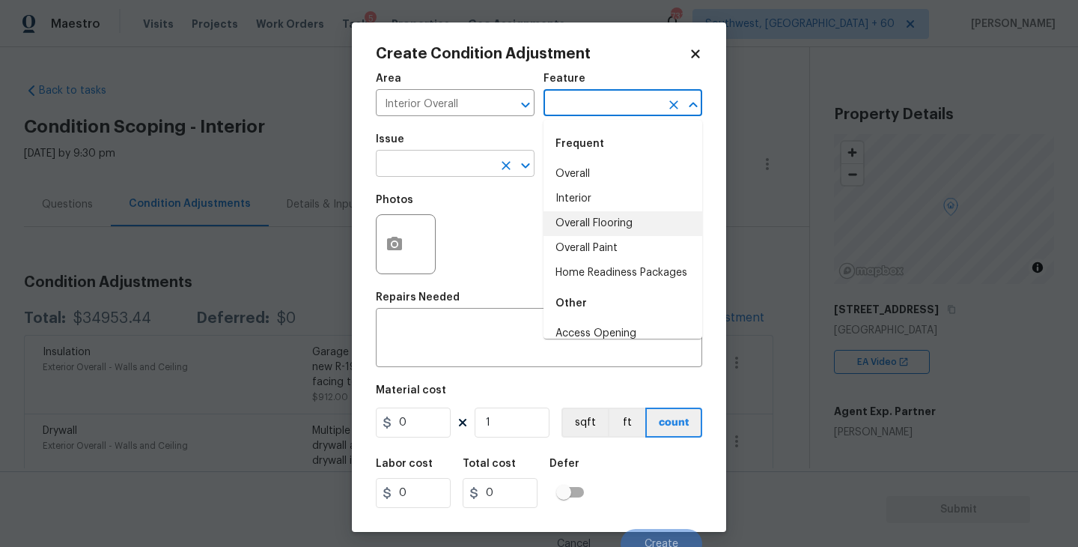
click at [411, 162] on input "text" at bounding box center [434, 164] width 117 height 23
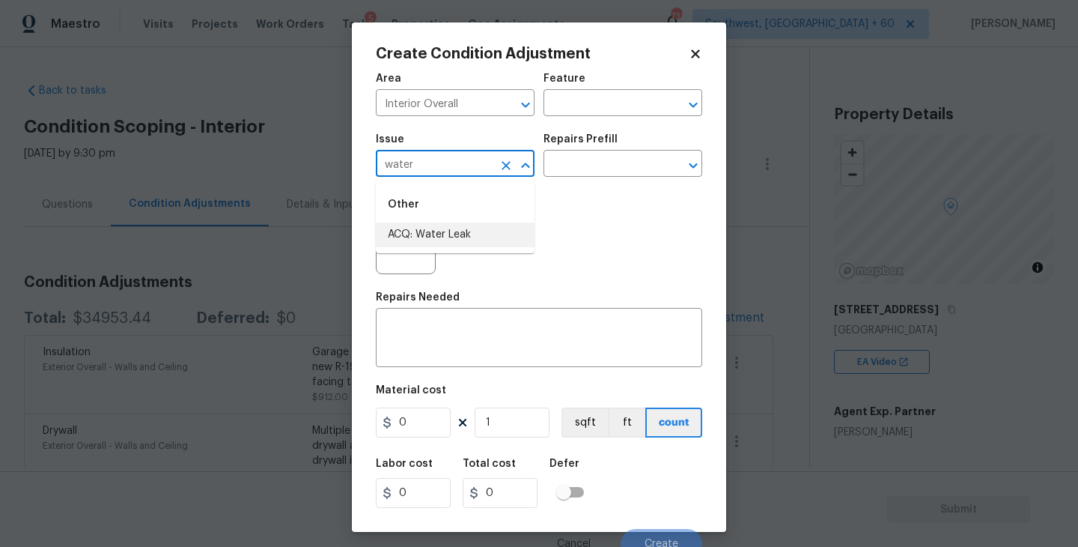
click at [440, 250] on ul "Other ACQ: Water Leak" at bounding box center [455, 216] width 159 height 73
click at [480, 234] on li "ACQ: Water Leak" at bounding box center [455, 234] width 159 height 25
type input "ACQ: Water Leak"
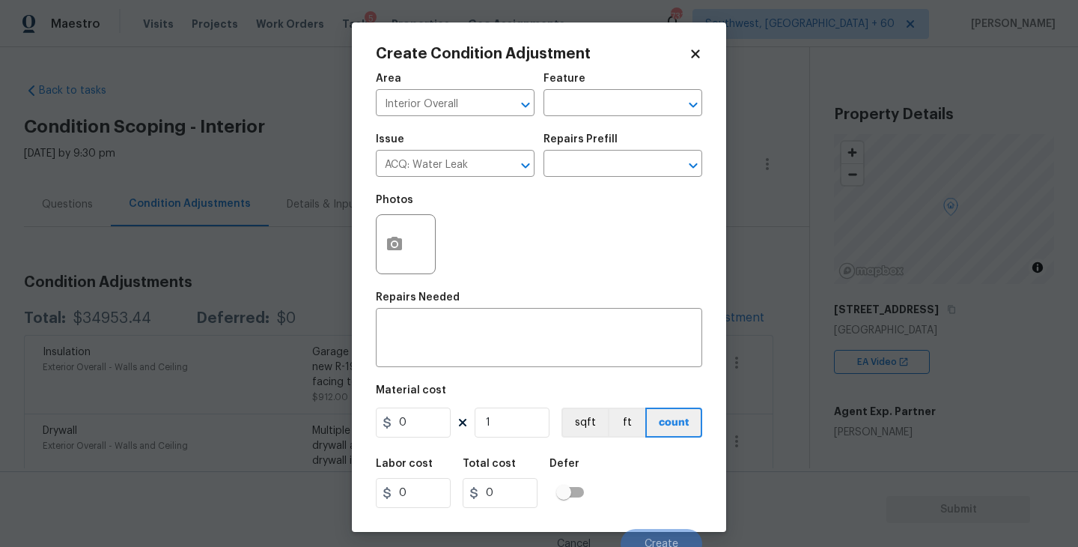
click at [574, 191] on div "Photos" at bounding box center [539, 234] width 326 height 97
click at [603, 177] on div "Issue ACQ: Water Leak ​ Repairs Prefill ​" at bounding box center [539, 155] width 326 height 61
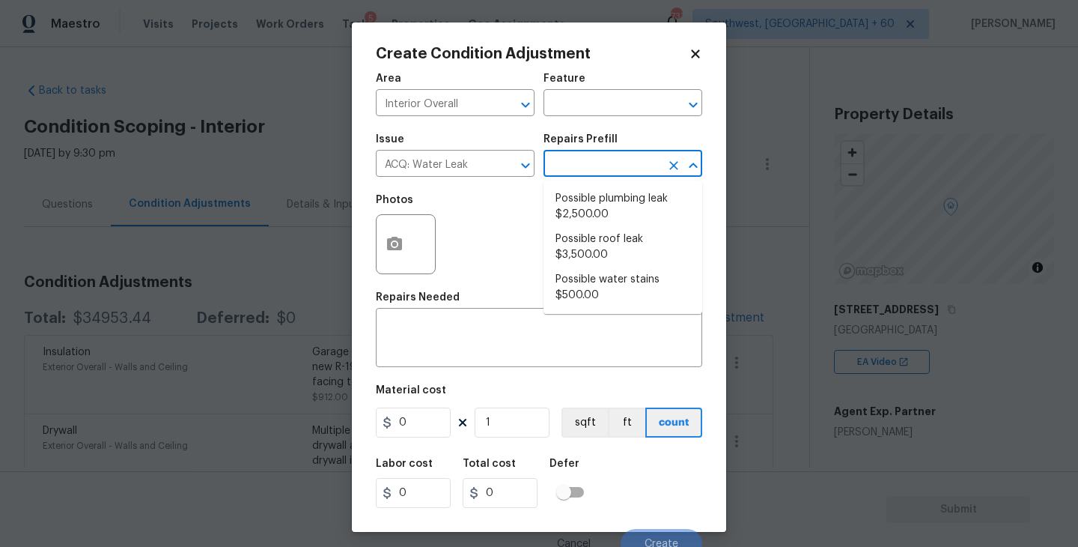
click at [621, 168] on input "text" at bounding box center [602, 164] width 117 height 23
click at [598, 226] on li "Possible plumbing leak $2,500.00" at bounding box center [623, 206] width 159 height 40
type input "Acquisition"
type textarea "Acquisition Scope: Possible plumbing leak"
type input "2500"
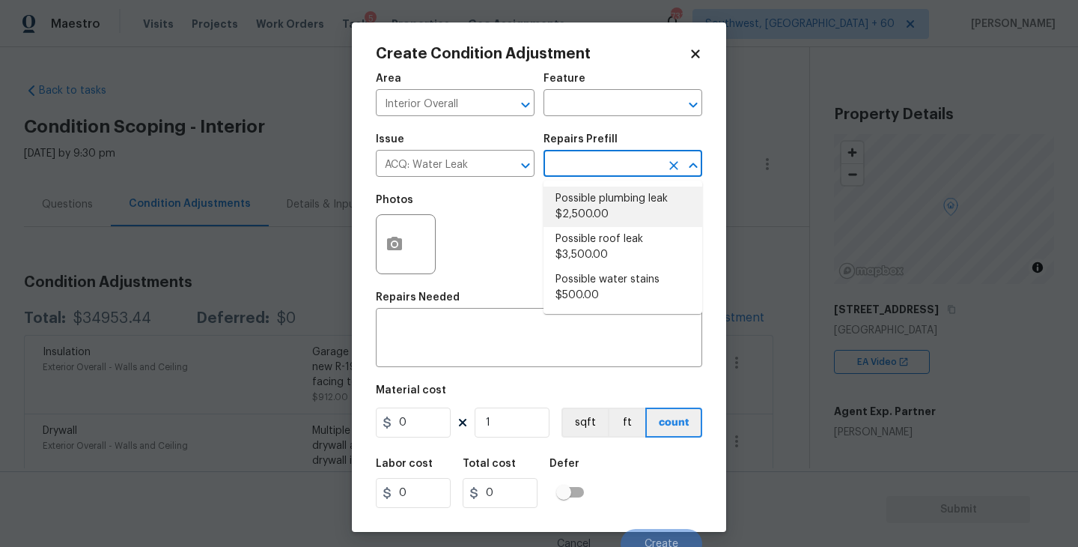
type input "2500"
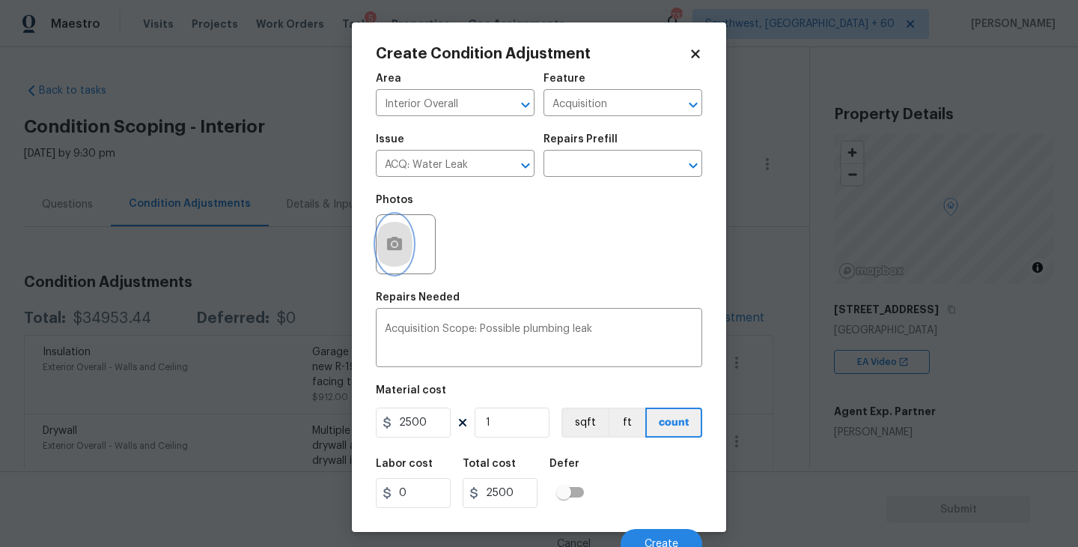
click at [404, 258] on button "button" at bounding box center [395, 244] width 36 height 58
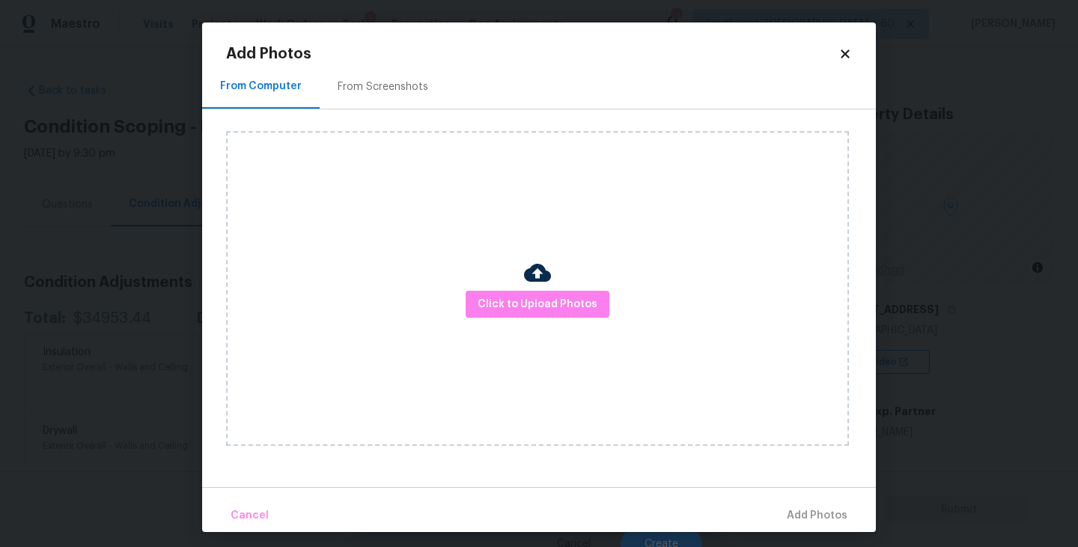
click at [532, 344] on div "Click to Upload Photos" at bounding box center [537, 288] width 623 height 314
click at [547, 305] on span "Click to Upload Photos" at bounding box center [538, 304] width 120 height 19
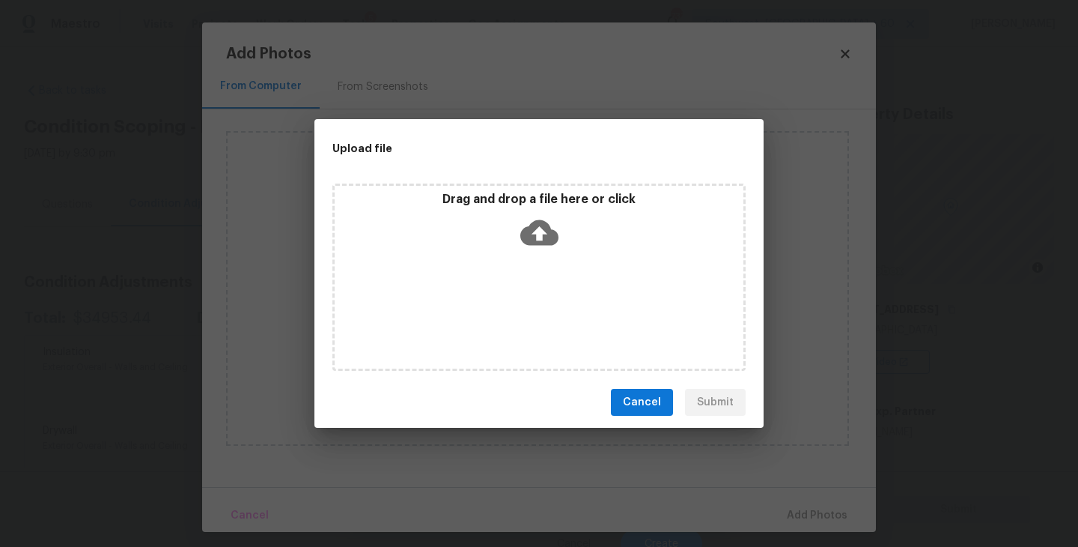
drag, startPoint x: 547, startPoint y: 305, endPoint x: 547, endPoint y: 262, distance: 42.7
click at [547, 262] on div "Drag and drop a file here or click" at bounding box center [538, 276] width 413 height 187
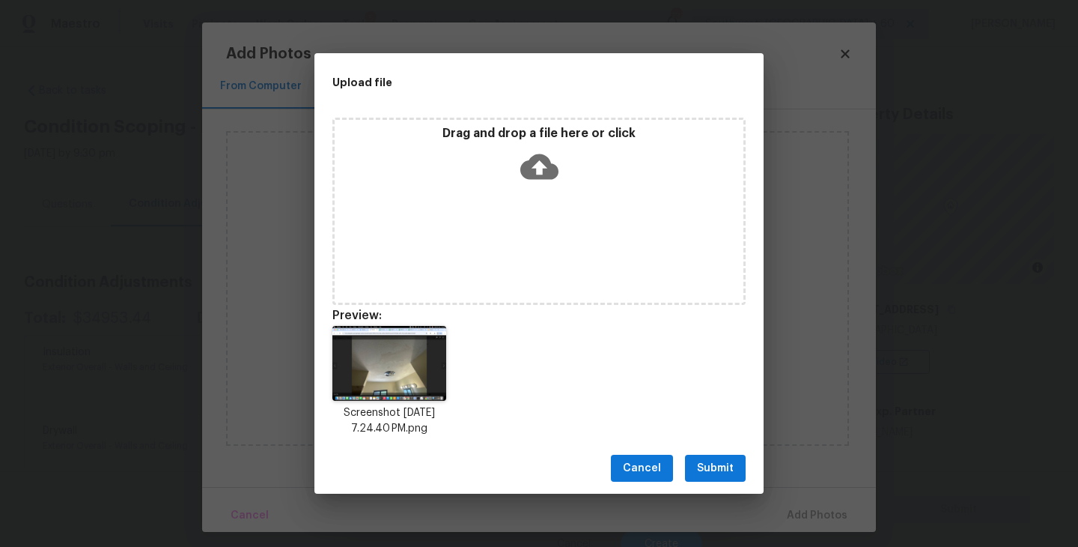
click at [716, 452] on div "Cancel Submit" at bounding box center [538, 469] width 449 height 52
click at [725, 466] on span "Submit" at bounding box center [715, 468] width 37 height 19
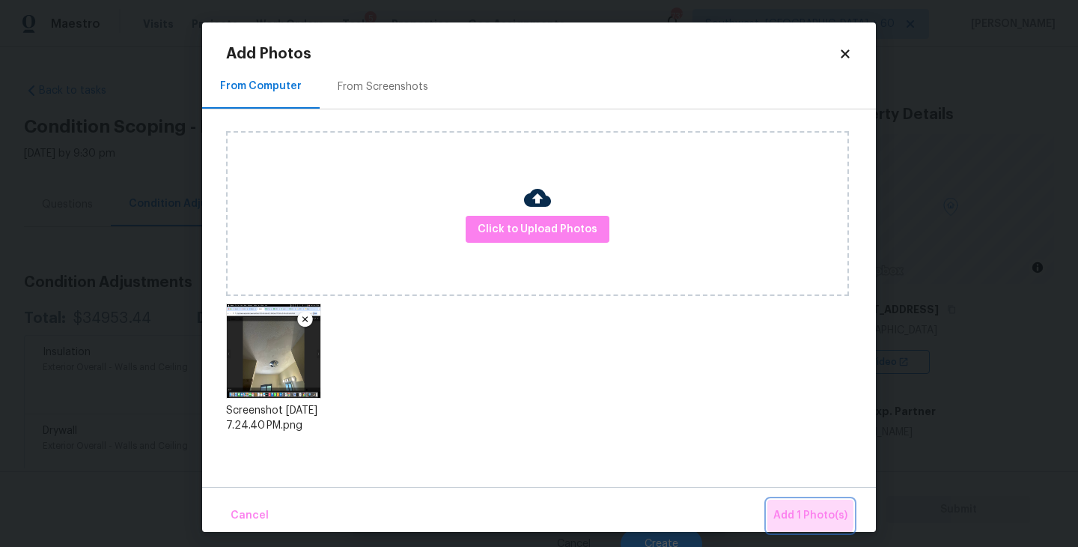
click at [774, 504] on button "Add 1 Photo(s)" at bounding box center [810, 515] width 86 height 32
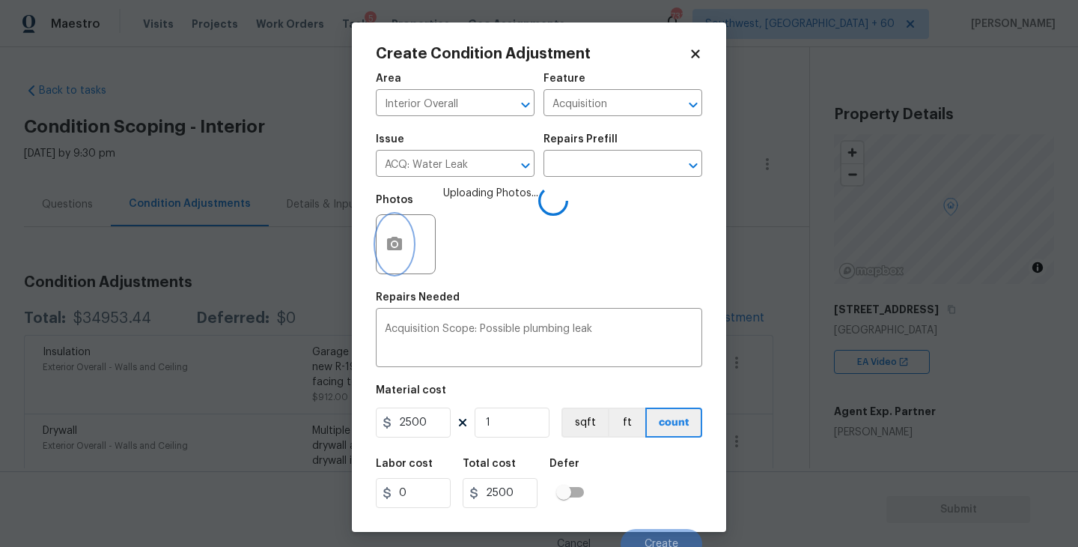
scroll to position [13, 0]
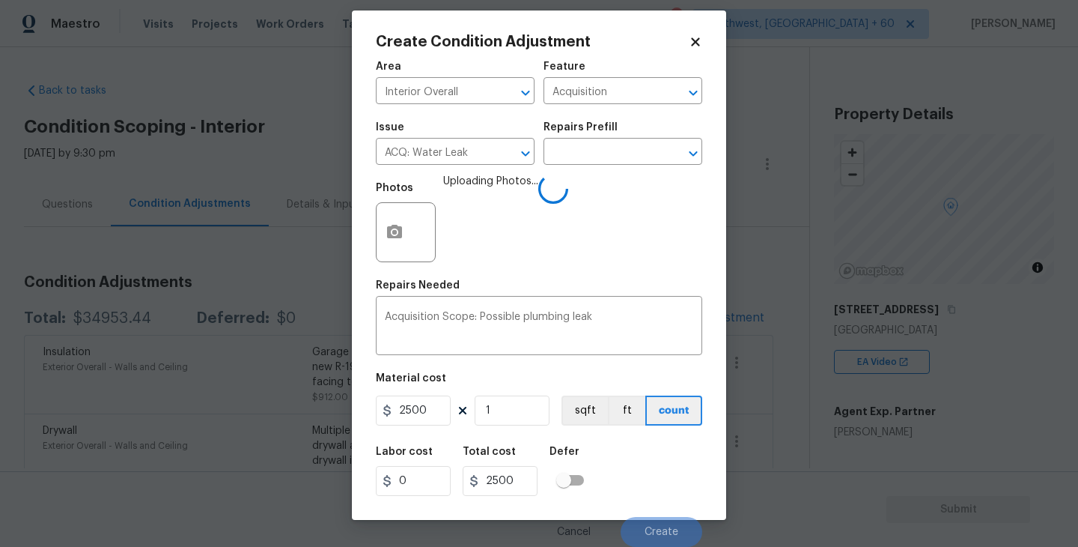
click at [684, 472] on div "Labor cost 0 Total cost 2500 Defer" at bounding box center [539, 470] width 326 height 67
click at [654, 472] on div "Labor cost 0 Total cost 2500 Defer" at bounding box center [539, 470] width 326 height 67
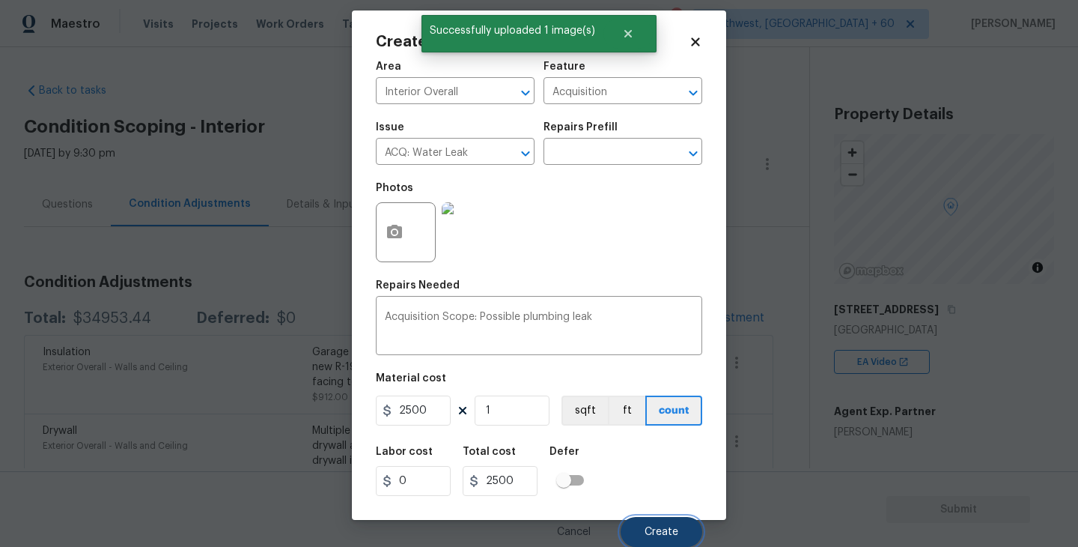
click at [659, 529] on span "Create" at bounding box center [662, 531] width 34 height 11
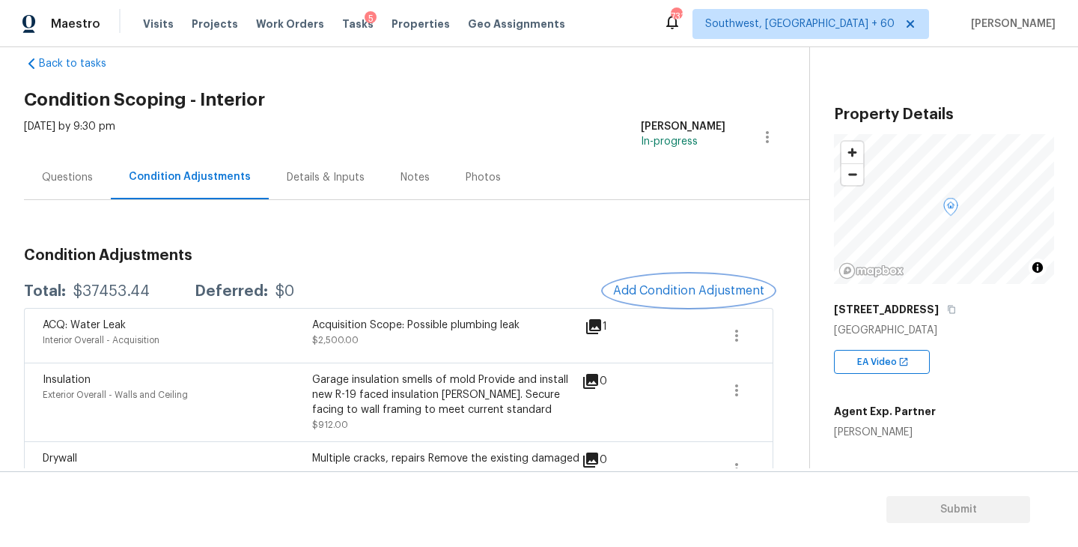
scroll to position [44, 0]
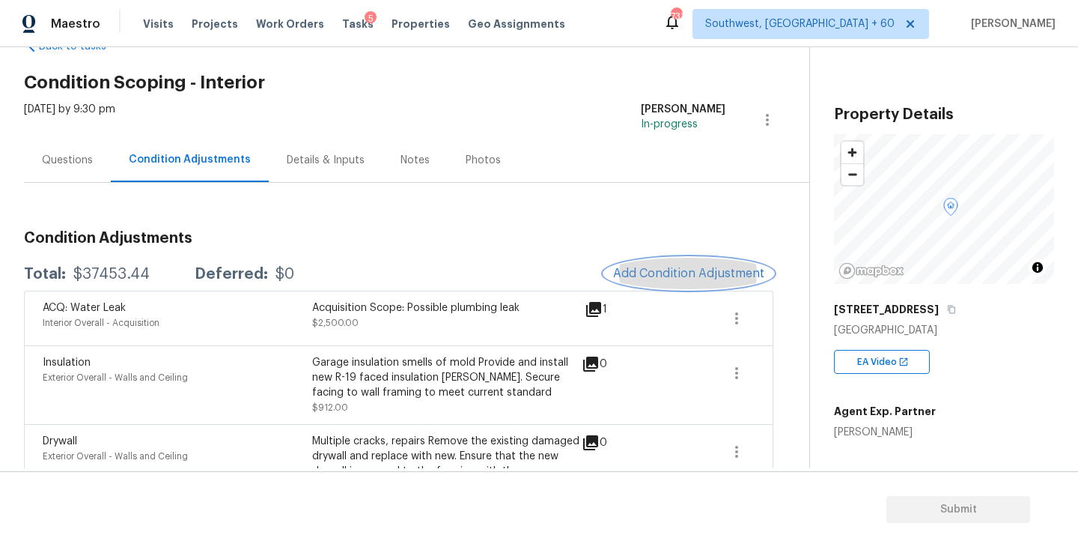
click at [651, 268] on span "Add Condition Adjustment" at bounding box center [688, 273] width 151 height 13
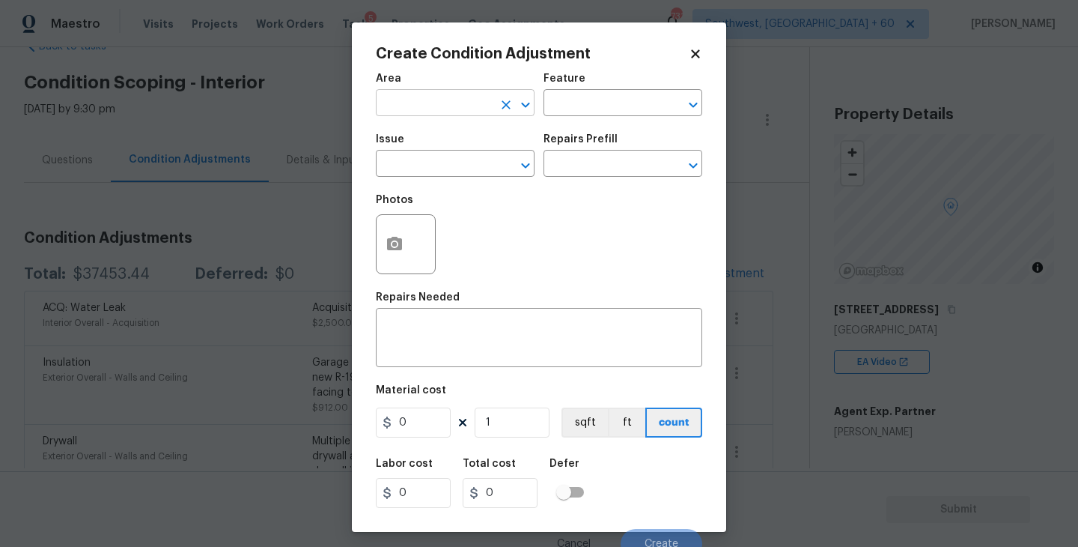
click at [450, 110] on input "text" at bounding box center [434, 104] width 117 height 23
click at [454, 159] on li "Interior Overall" at bounding box center [455, 162] width 159 height 25
type input "Interior Overall"
click at [628, 78] on div "Feature" at bounding box center [623, 82] width 159 height 19
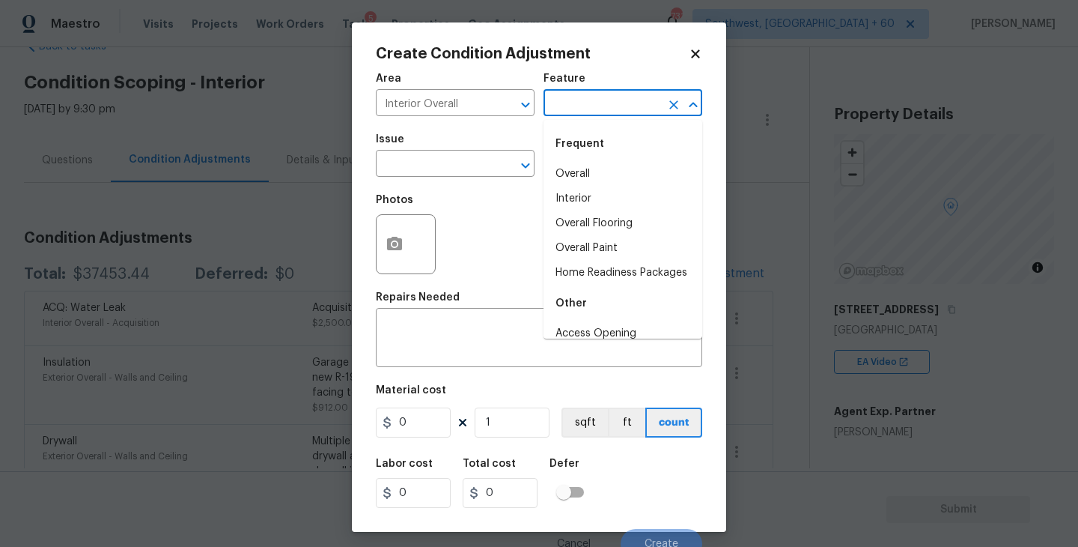
click at [607, 100] on input "text" at bounding box center [602, 104] width 117 height 23
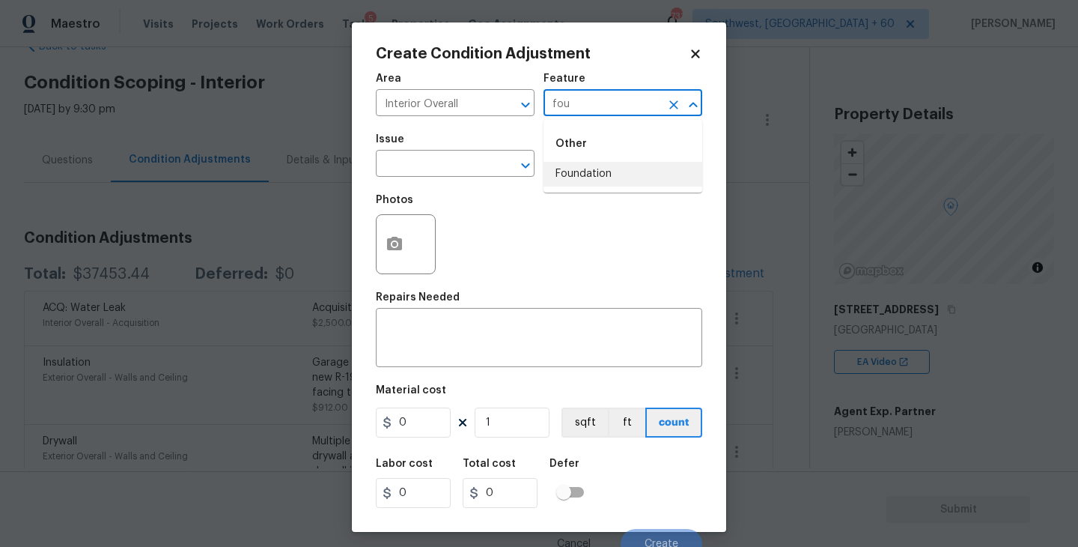
click at [598, 179] on li "Foundation" at bounding box center [623, 174] width 159 height 25
type input "Foundation"
click at [460, 162] on input "text" at bounding box center [434, 164] width 117 height 23
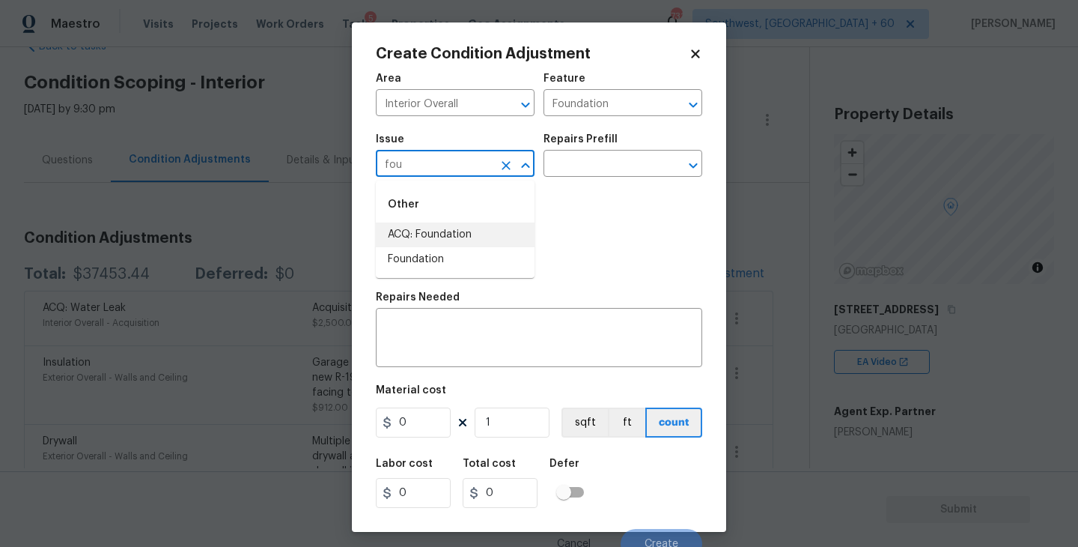
click at [450, 242] on li "ACQ: Foundation" at bounding box center [455, 234] width 159 height 25
type input "ACQ: Foundation"
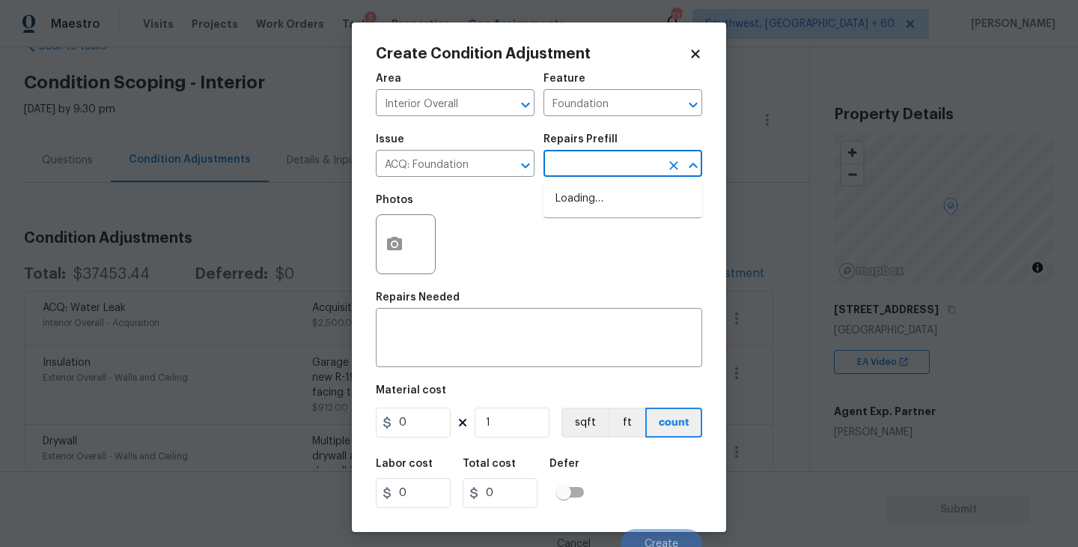
click at [579, 171] on input "text" at bounding box center [602, 164] width 117 height 23
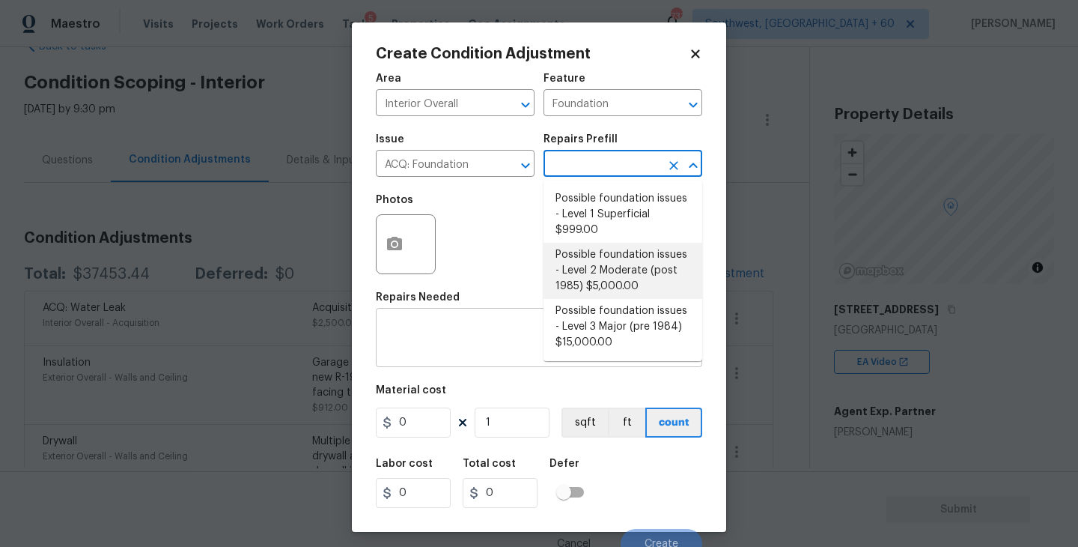
click at [612, 329] on li "Possible foundation issues - Level 3 Major (pre 1984) $15,000.00" at bounding box center [623, 327] width 159 height 56
type input "Acquisition"
type textarea "Possible foundation issues - Level 3 Major: Disclaimer: This is NOT a technical…"
type input "15000"
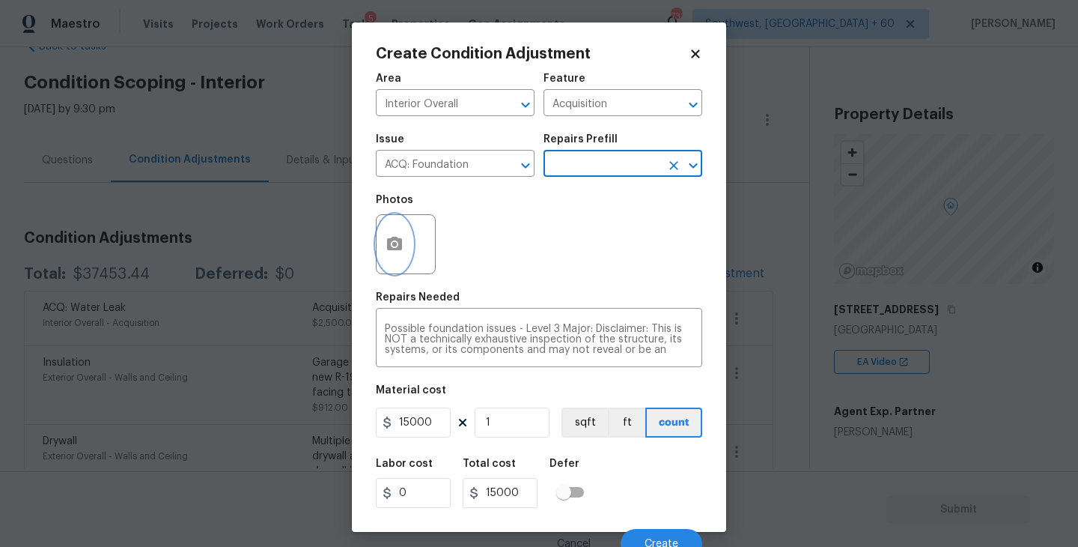
click at [398, 250] on icon "button" at bounding box center [394, 243] width 15 height 13
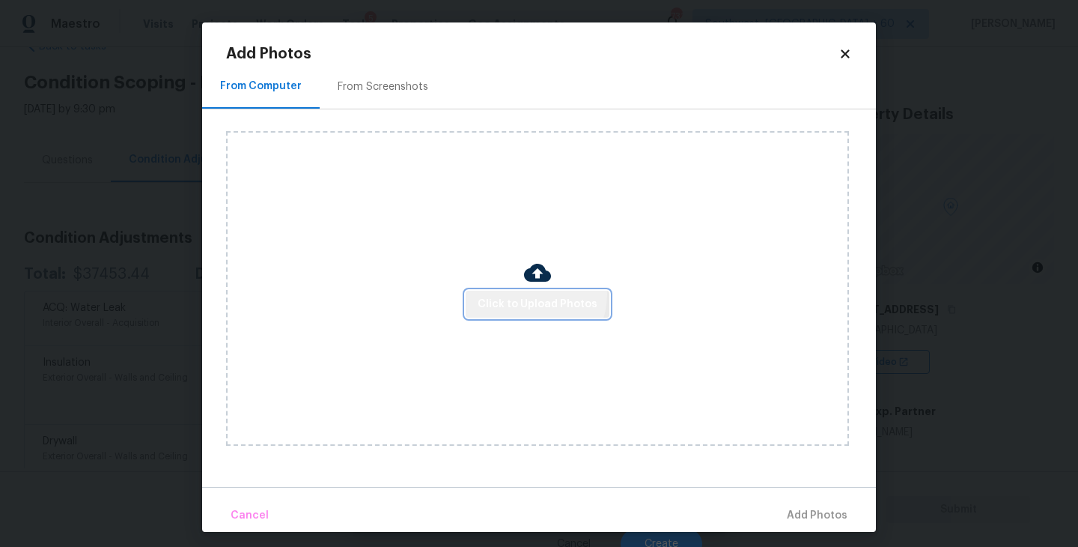
click at [529, 294] on button "Click to Upload Photos" at bounding box center [538, 305] width 144 height 28
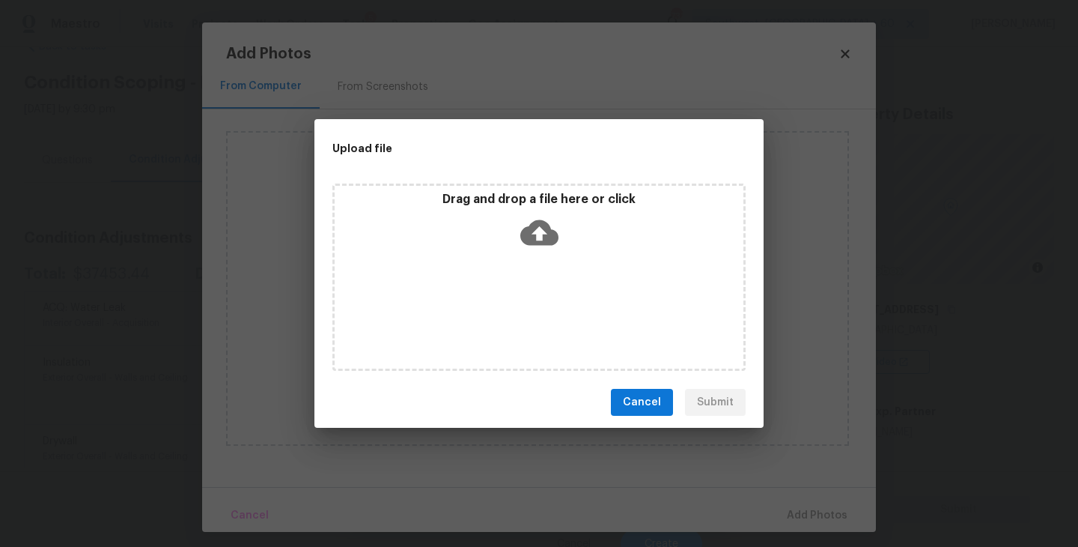
click at [529, 226] on icon at bounding box center [539, 232] width 38 height 25
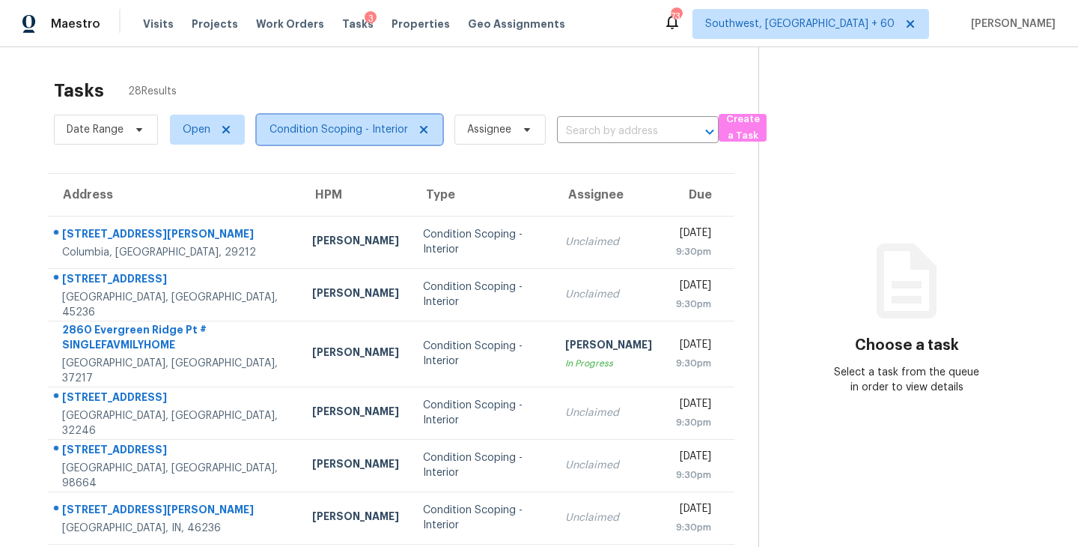
click at [330, 133] on span "Condition Scoping - Interior" at bounding box center [339, 129] width 139 height 15
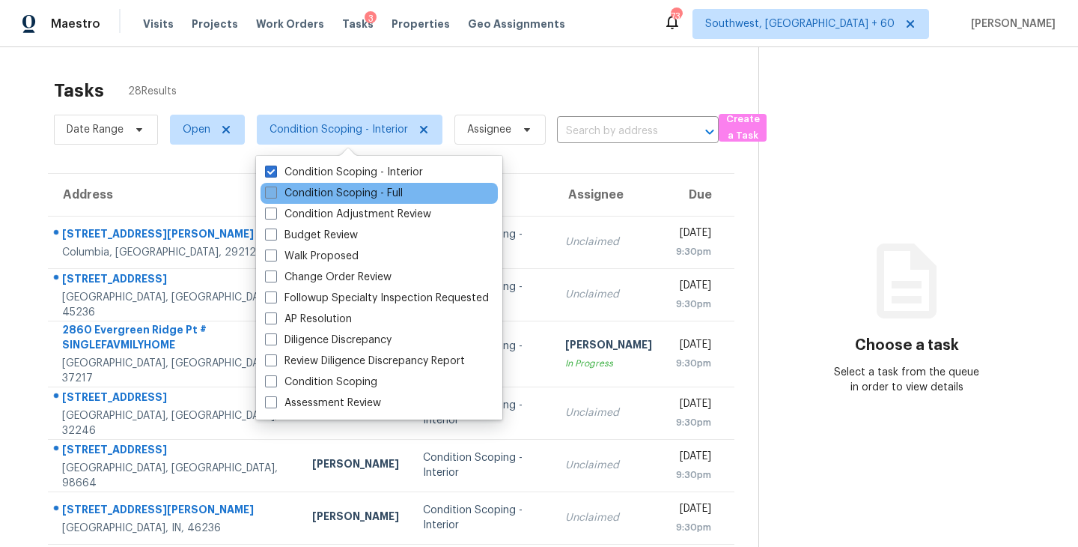
click at [340, 186] on label "Condition Scoping - Full" at bounding box center [334, 193] width 138 height 15
click at [275, 186] on input "Condition Scoping - Full" at bounding box center [270, 191] width 10 height 10
checkbox input "true"
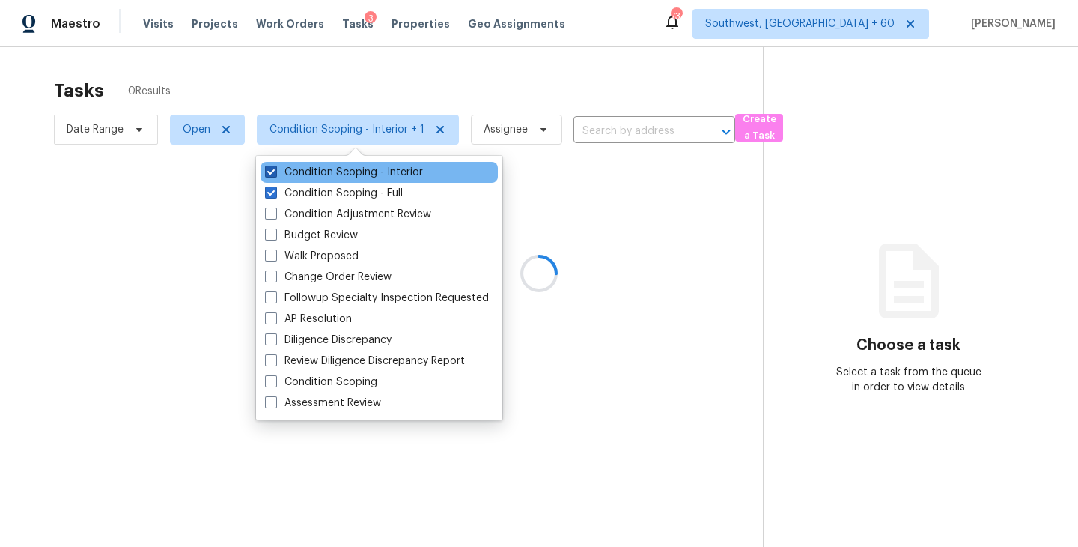
click at [356, 174] on label "Condition Scoping - Interior" at bounding box center [344, 172] width 158 height 15
click at [275, 174] on input "Condition Scoping - Interior" at bounding box center [270, 170] width 10 height 10
checkbox input "false"
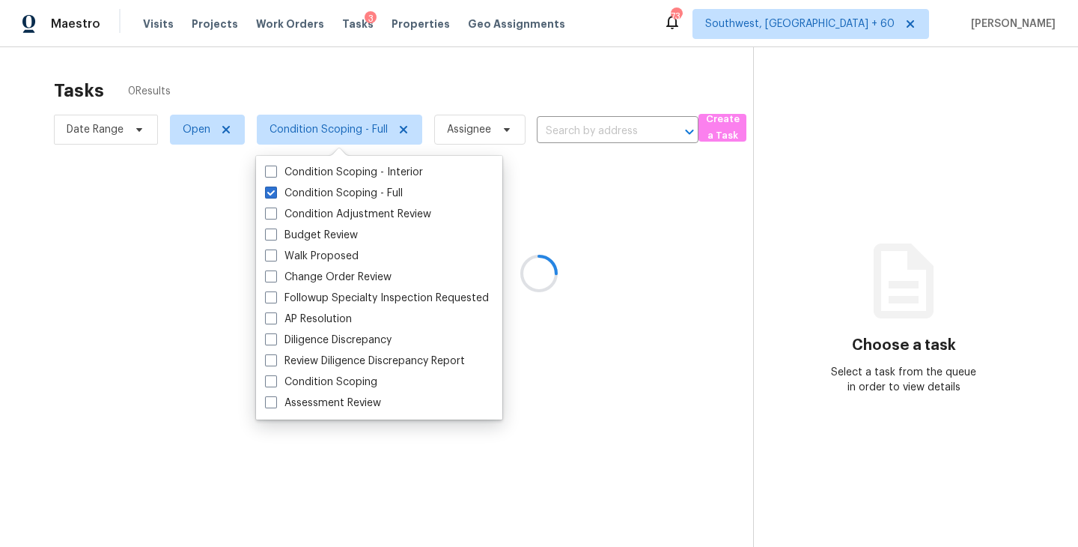
click at [414, 104] on div at bounding box center [539, 273] width 1078 height 547
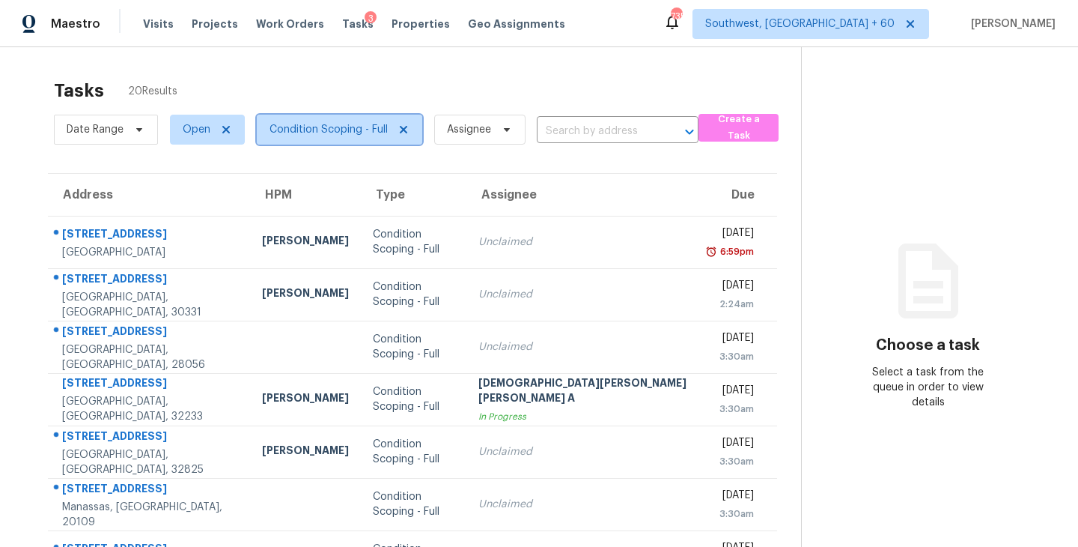
click at [325, 130] on span "Condition Scoping - Full" at bounding box center [329, 129] width 118 height 15
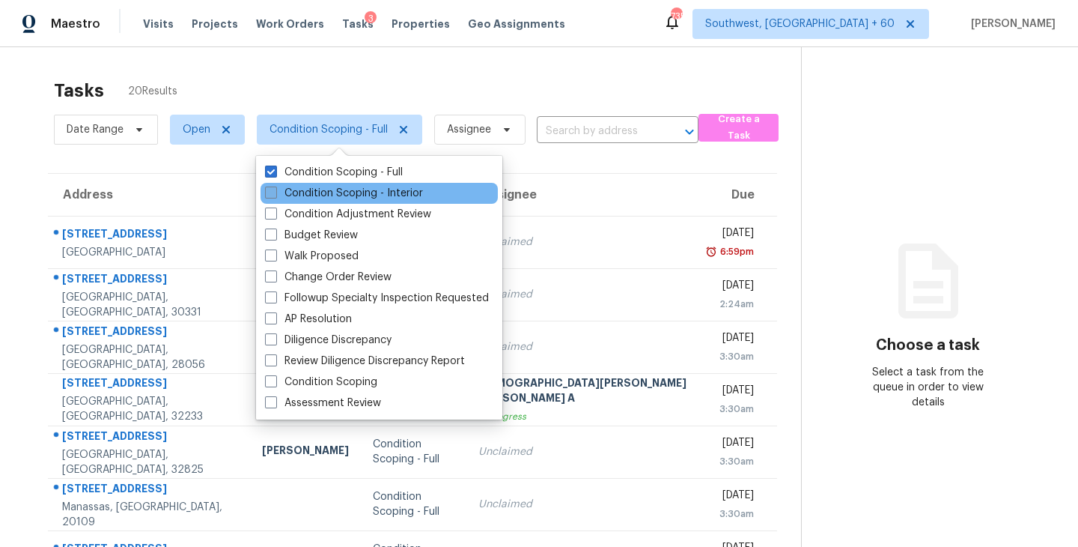
click at [335, 189] on label "Condition Scoping - Interior" at bounding box center [344, 193] width 158 height 15
click at [275, 189] on input "Condition Scoping - Interior" at bounding box center [270, 191] width 10 height 10
checkbox input "true"
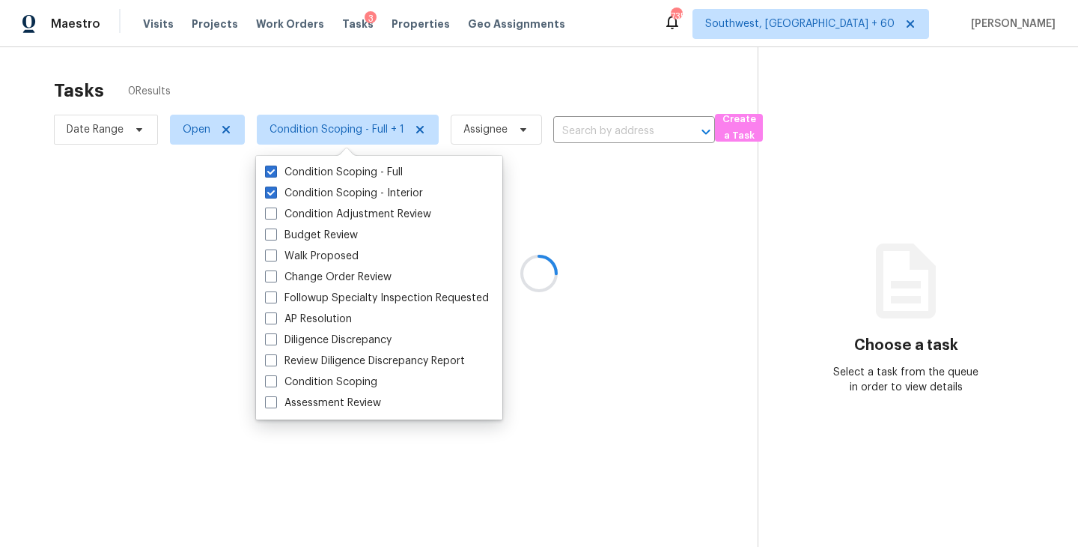
click at [386, 93] on div at bounding box center [539, 273] width 1078 height 547
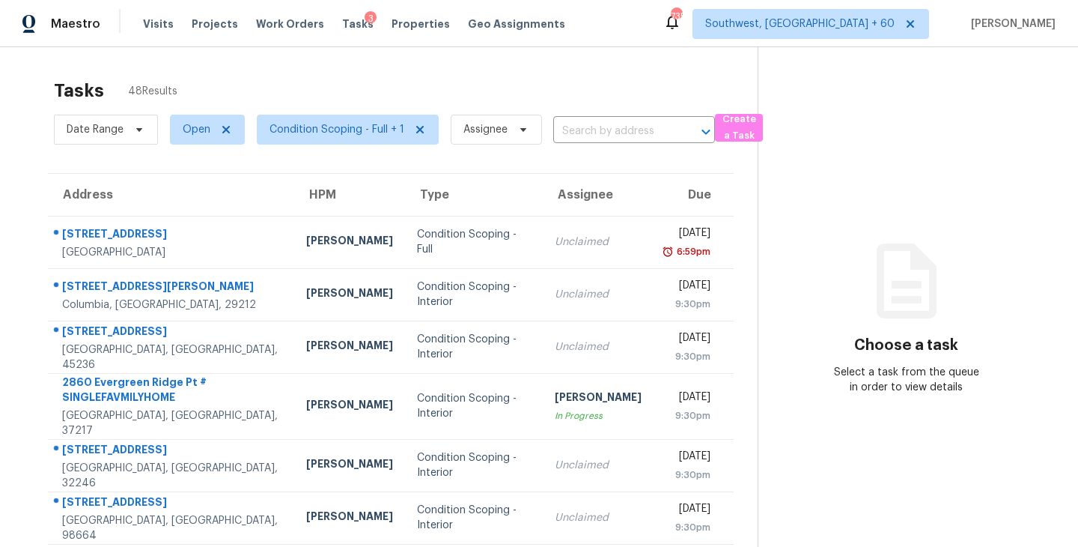
click at [270, 100] on div "Tasks 48 Results" at bounding box center [406, 90] width 704 height 39
click at [324, 136] on span "Condition Scoping - Full + 1" at bounding box center [337, 129] width 135 height 15
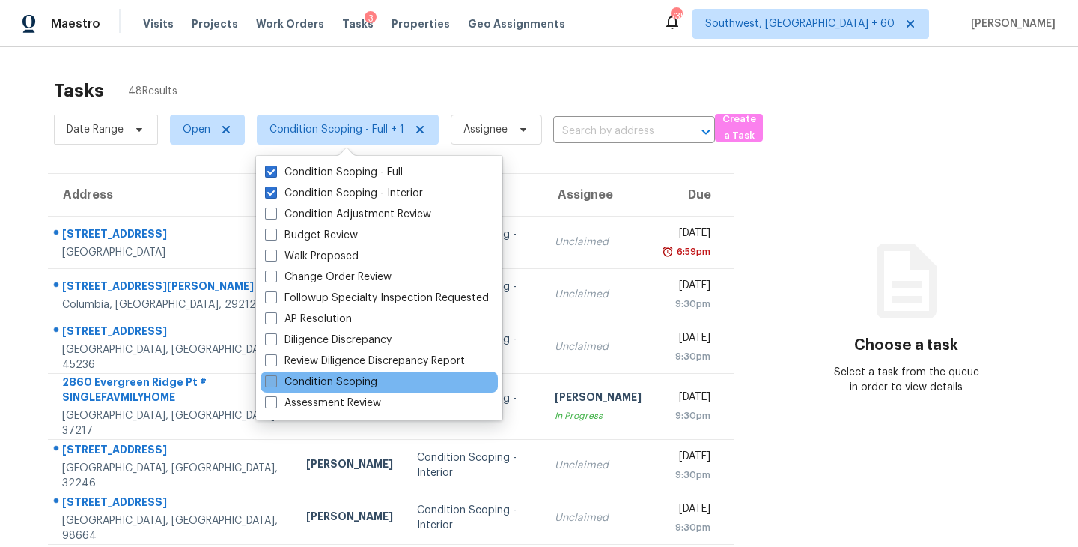
click at [344, 383] on label "Condition Scoping" at bounding box center [321, 381] width 112 height 15
click at [275, 383] on input "Condition Scoping" at bounding box center [270, 379] width 10 height 10
checkbox input "true"
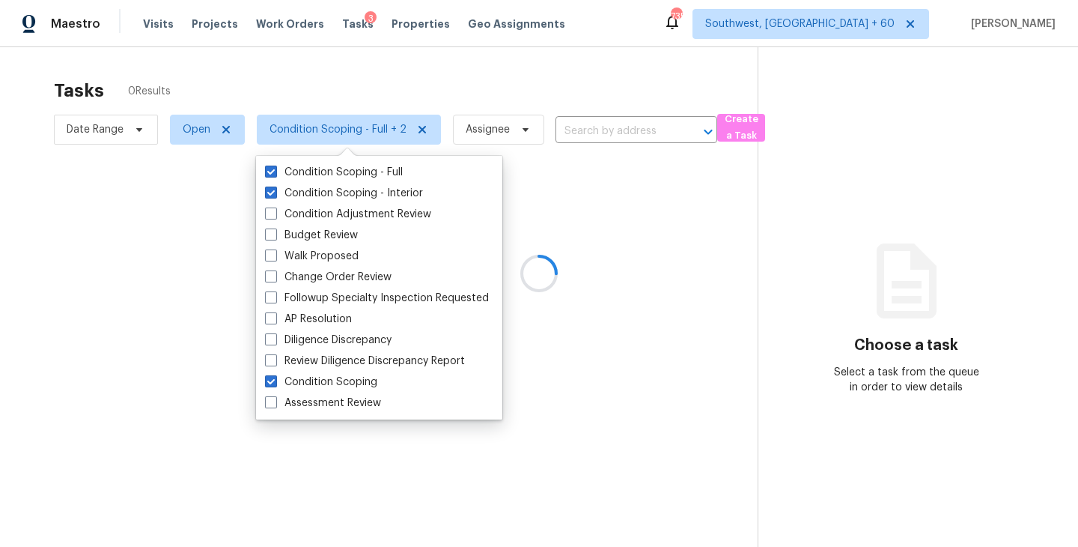
click at [379, 101] on div at bounding box center [539, 273] width 1078 height 547
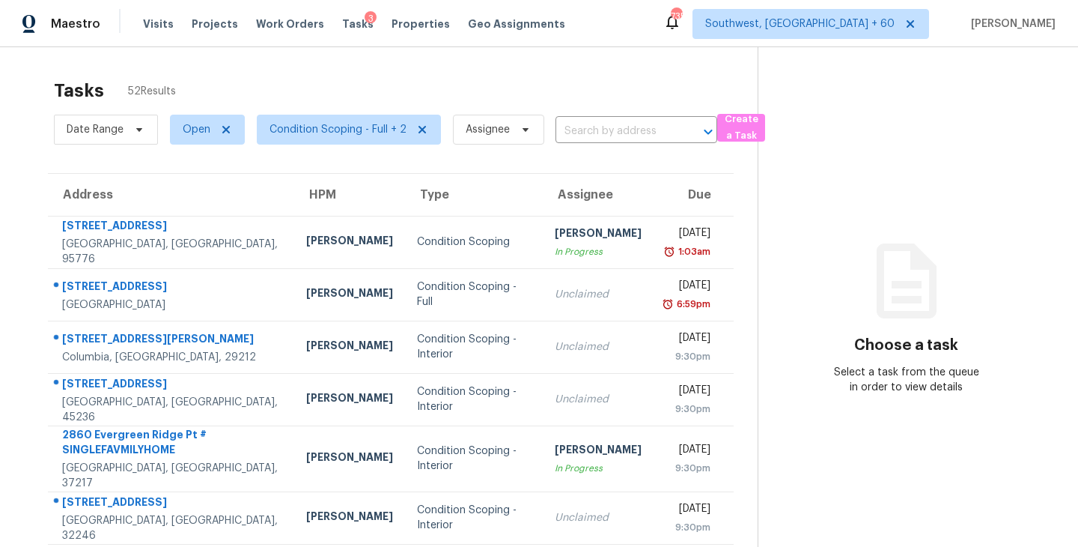
scroll to position [4, 0]
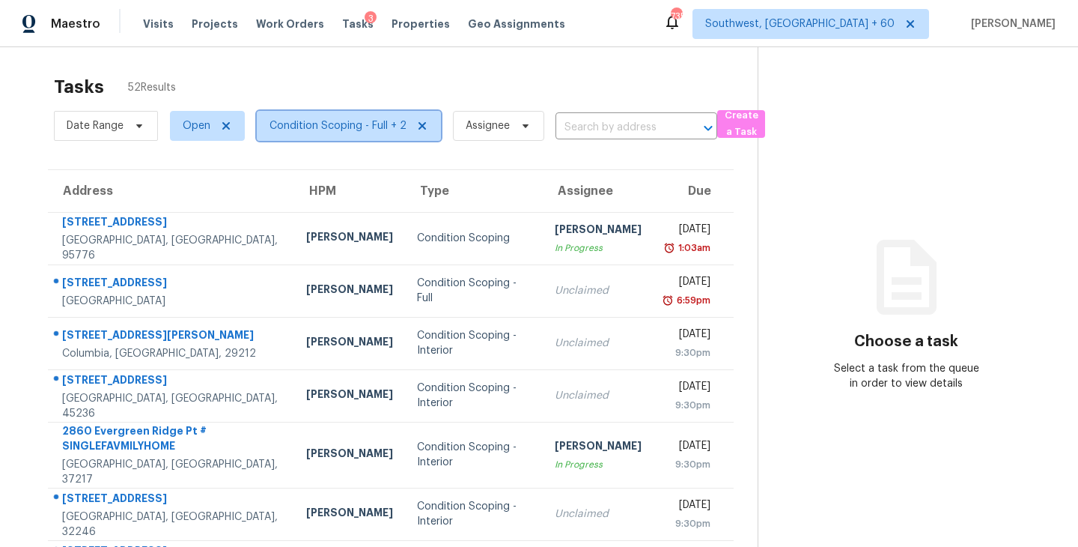
click at [340, 123] on span "Condition Scoping - Full + 2" at bounding box center [338, 125] width 137 height 15
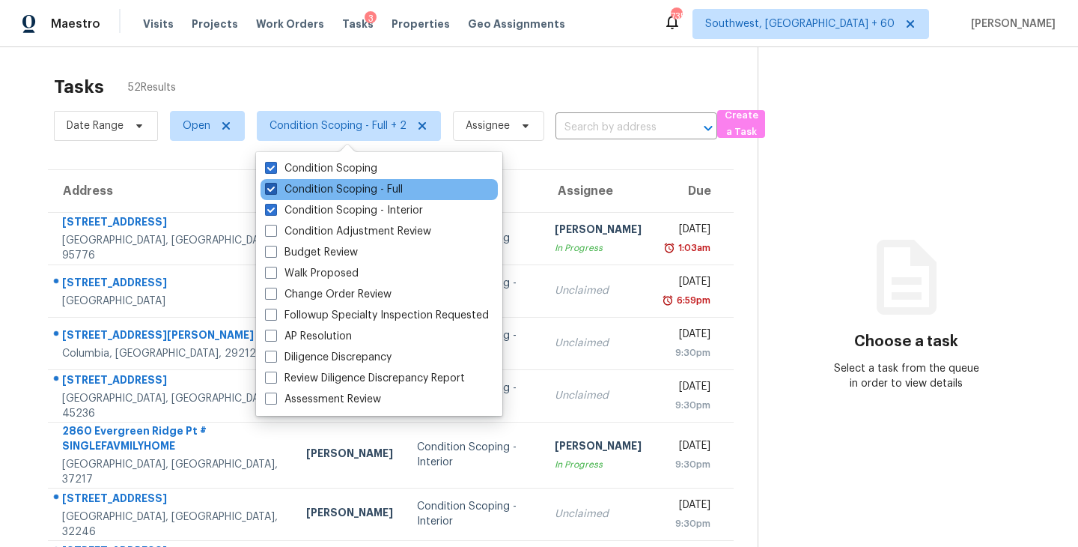
click at [368, 189] on label "Condition Scoping - Full" at bounding box center [334, 189] width 138 height 15
click at [275, 189] on input "Condition Scoping - Full" at bounding box center [270, 187] width 10 height 10
checkbox input "false"
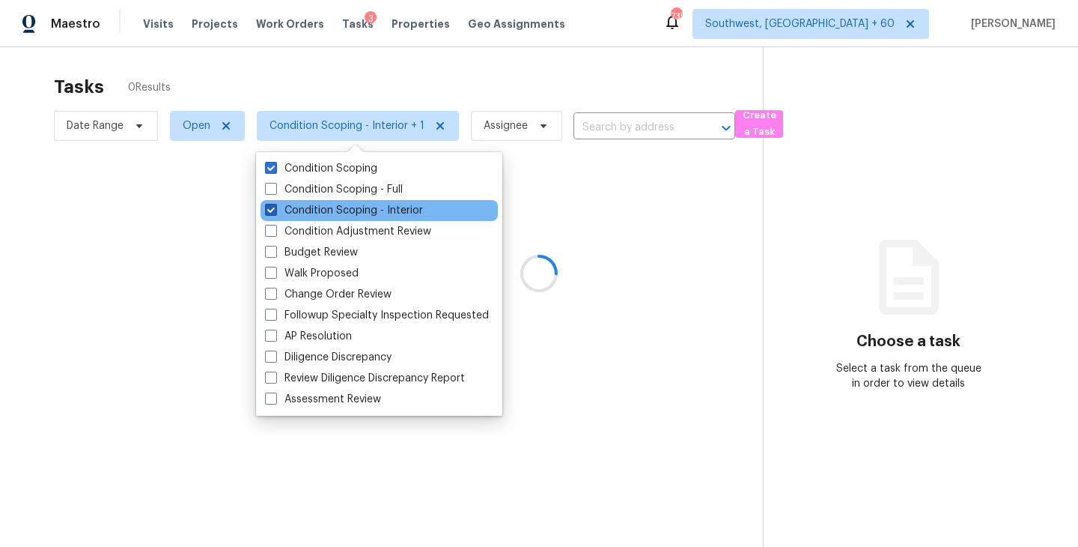
click at [368, 214] on label "Condition Scoping - Interior" at bounding box center [344, 210] width 158 height 15
click at [275, 213] on input "Condition Scoping - Interior" at bounding box center [270, 208] width 10 height 10
checkbox input "false"
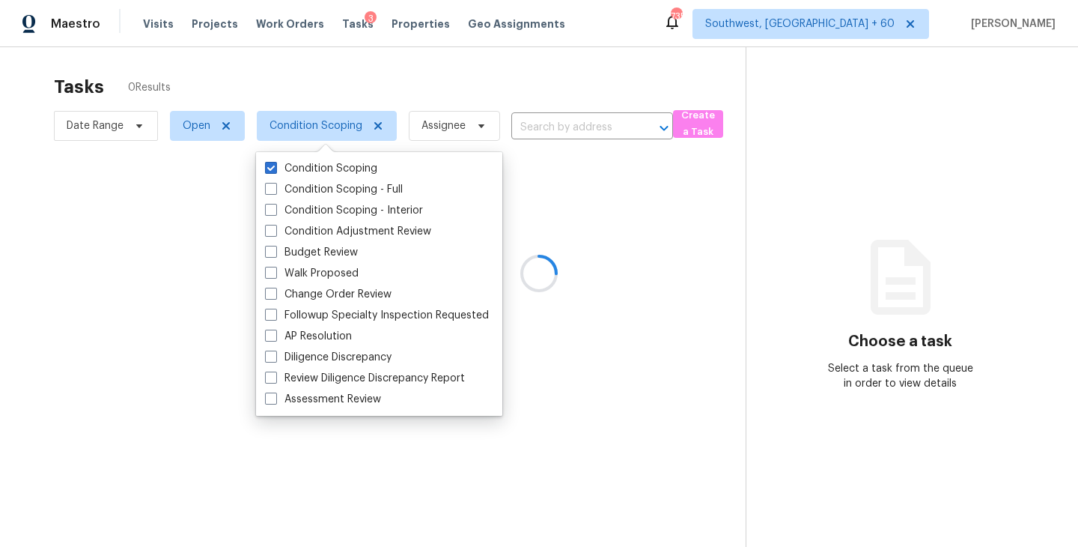
click at [490, 58] on div at bounding box center [539, 273] width 1078 height 547
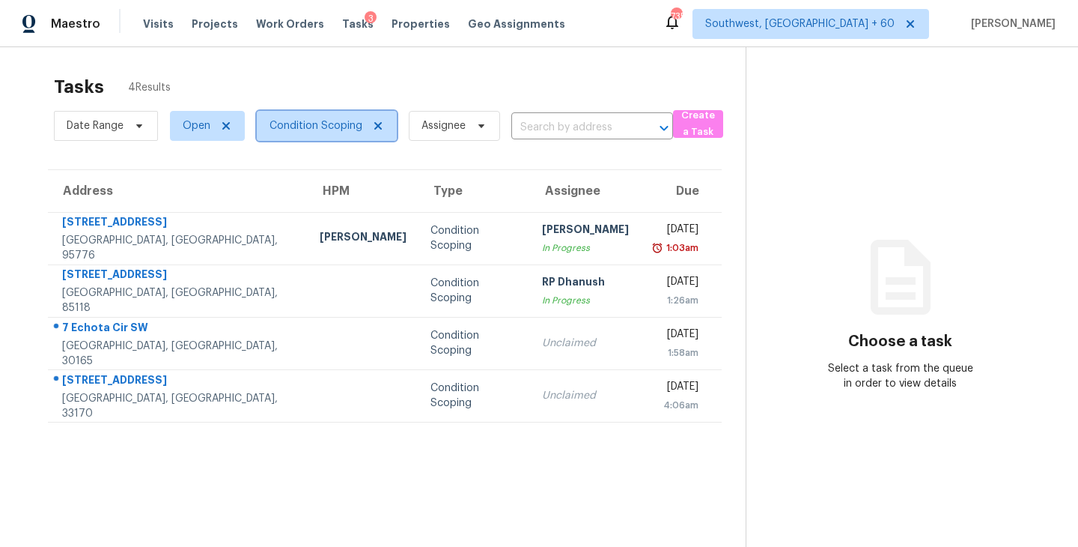
click at [319, 131] on span "Condition Scoping" at bounding box center [316, 125] width 93 height 15
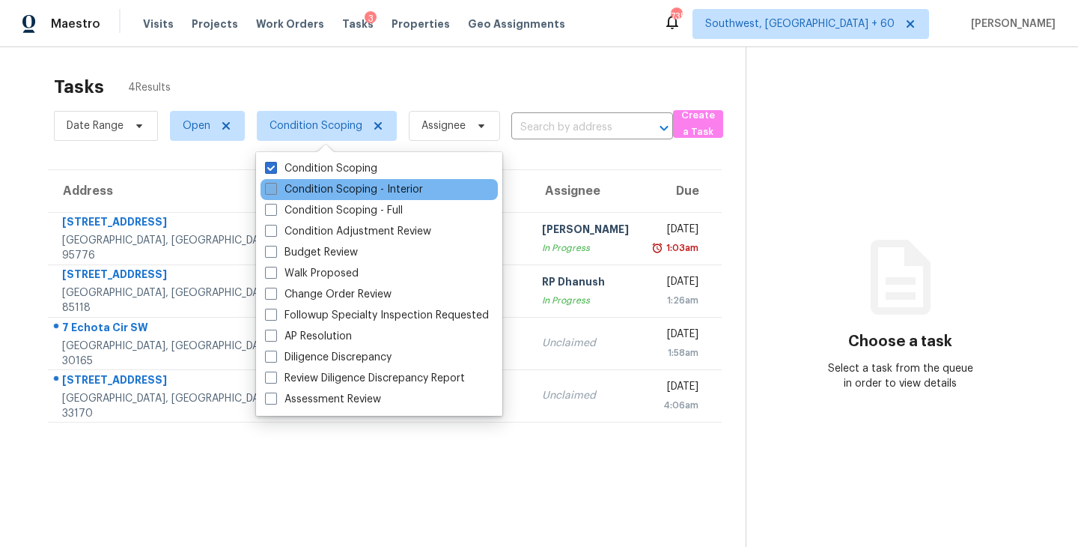
click at [323, 186] on label "Condition Scoping - Interior" at bounding box center [344, 189] width 158 height 15
click at [275, 186] on input "Condition Scoping - Interior" at bounding box center [270, 187] width 10 height 10
checkbox input "true"
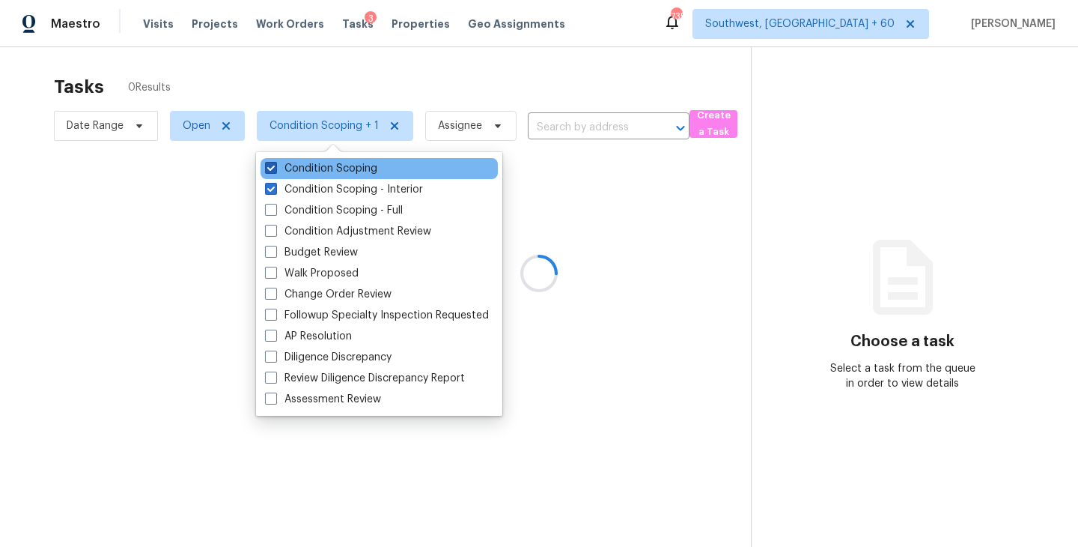
click at [341, 165] on label "Condition Scoping" at bounding box center [321, 168] width 112 height 15
click at [275, 165] on input "Condition Scoping" at bounding box center [270, 166] width 10 height 10
checkbox input "false"
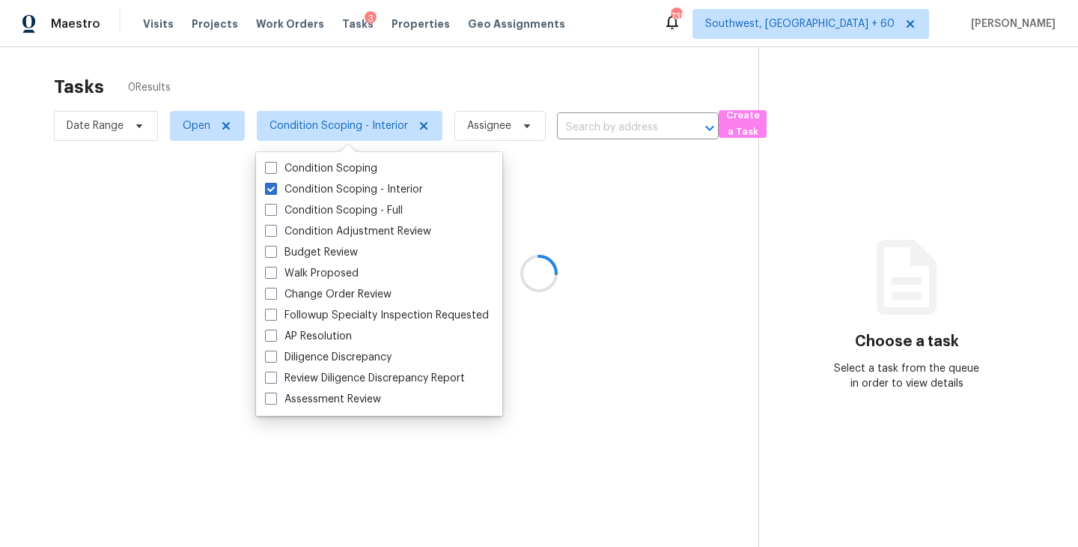
click at [539, 204] on div at bounding box center [539, 273] width 1078 height 547
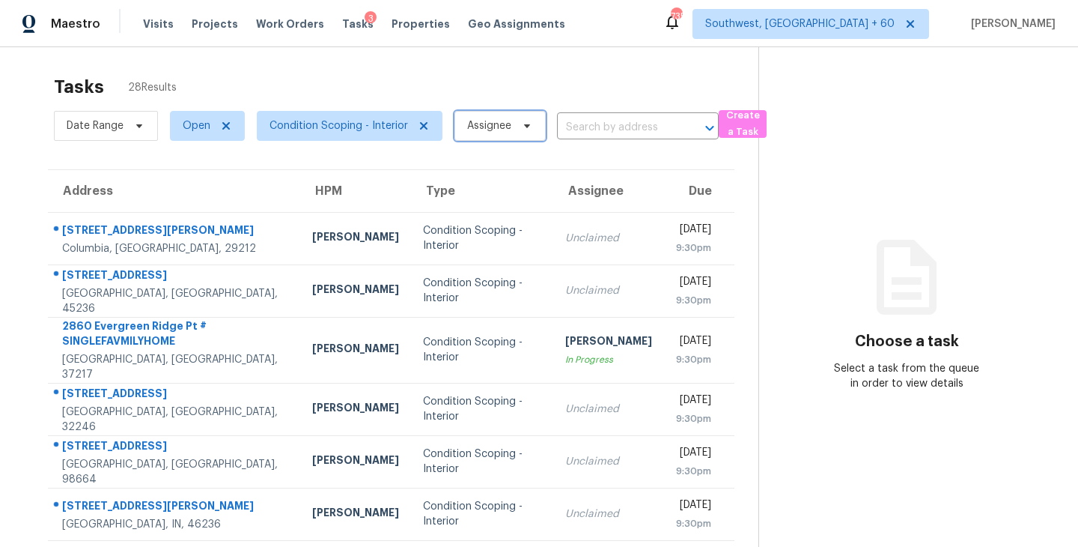
click at [506, 135] on span "Assignee" at bounding box center [499, 126] width 91 height 30
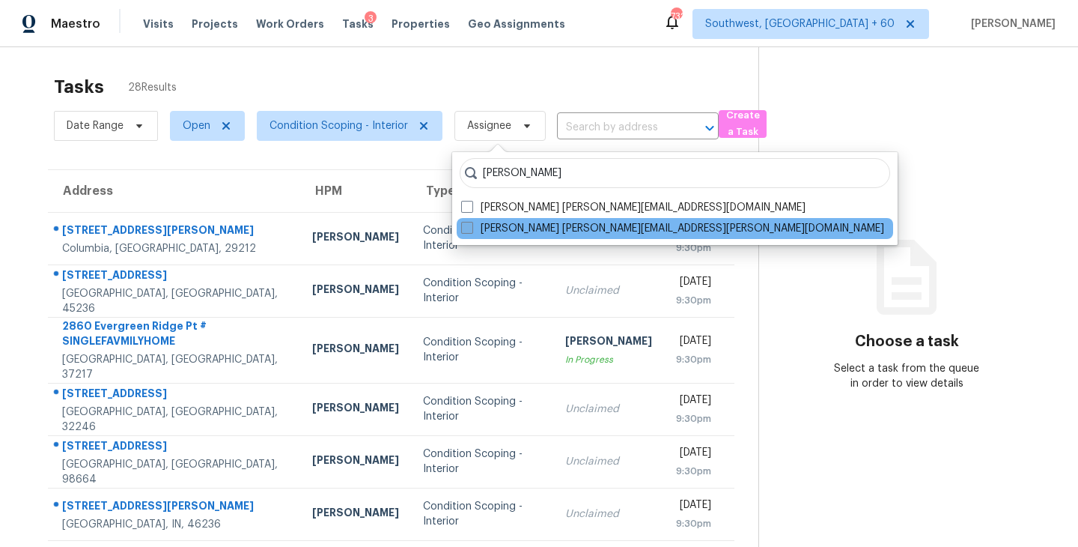
type input "sakthivel"
click at [507, 227] on label "Sakthivel Chandran sakthivel.chandran@opendoor.com" at bounding box center [672, 228] width 423 height 15
click at [471, 227] on input "Sakthivel Chandran sakthivel.chandran@opendoor.com" at bounding box center [466, 226] width 10 height 10
checkbox input "true"
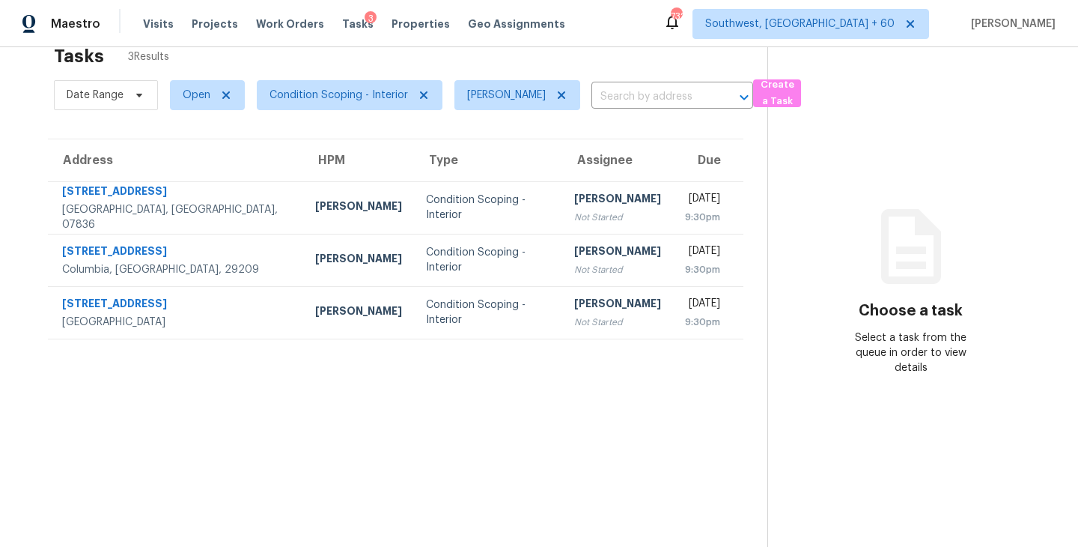
scroll to position [47, 0]
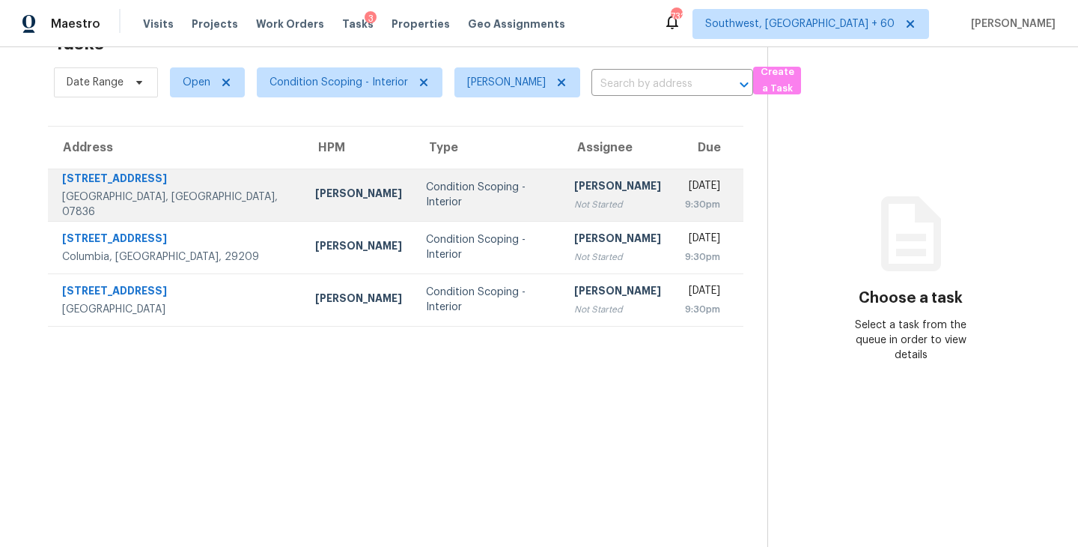
click at [562, 206] on td "Sakthivel Chandran Not Started" at bounding box center [617, 194] width 111 height 52
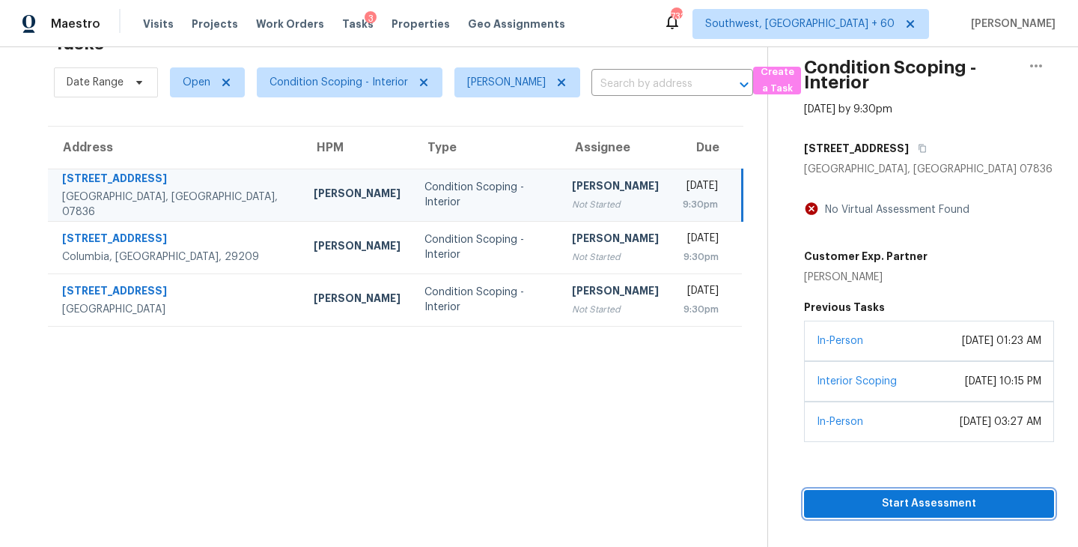
click at [884, 508] on button "Start Assessment" at bounding box center [929, 504] width 250 height 28
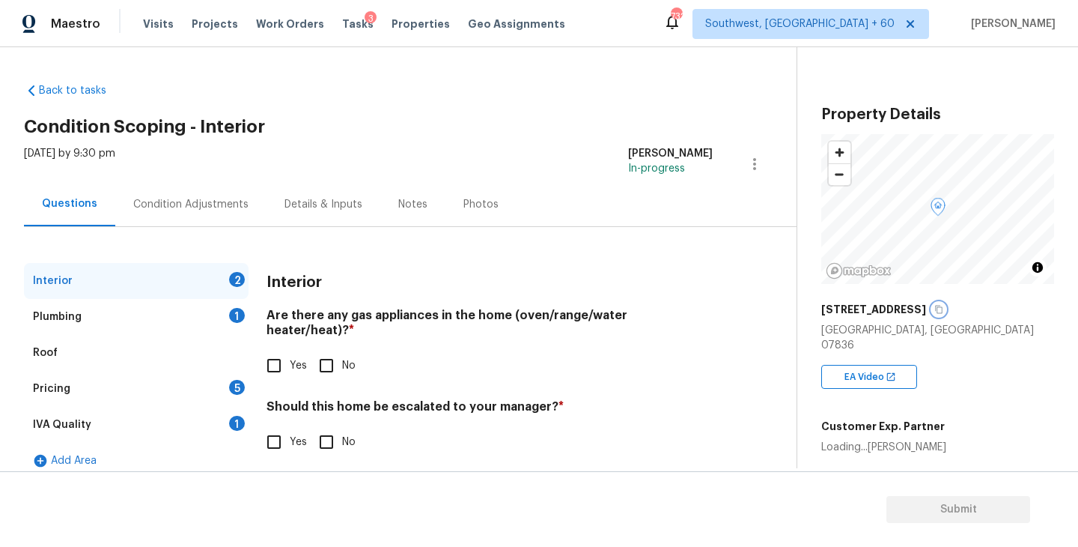
click at [943, 308] on icon "button" at bounding box center [938, 309] width 9 height 9
click at [225, 222] on div "Condition Adjustments" at bounding box center [190, 204] width 151 height 44
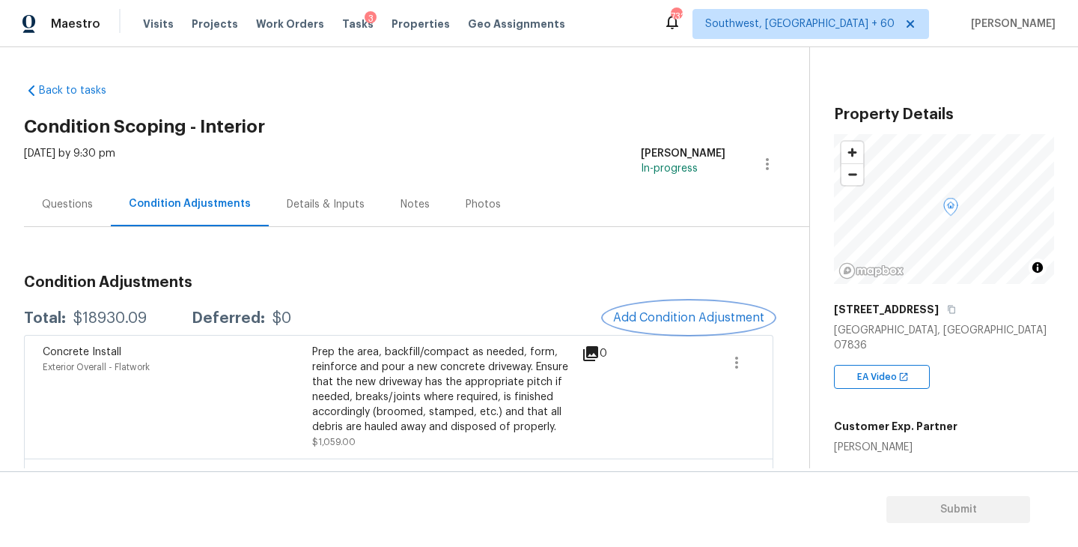
click at [638, 320] on span "Add Condition Adjustment" at bounding box center [688, 317] width 151 height 13
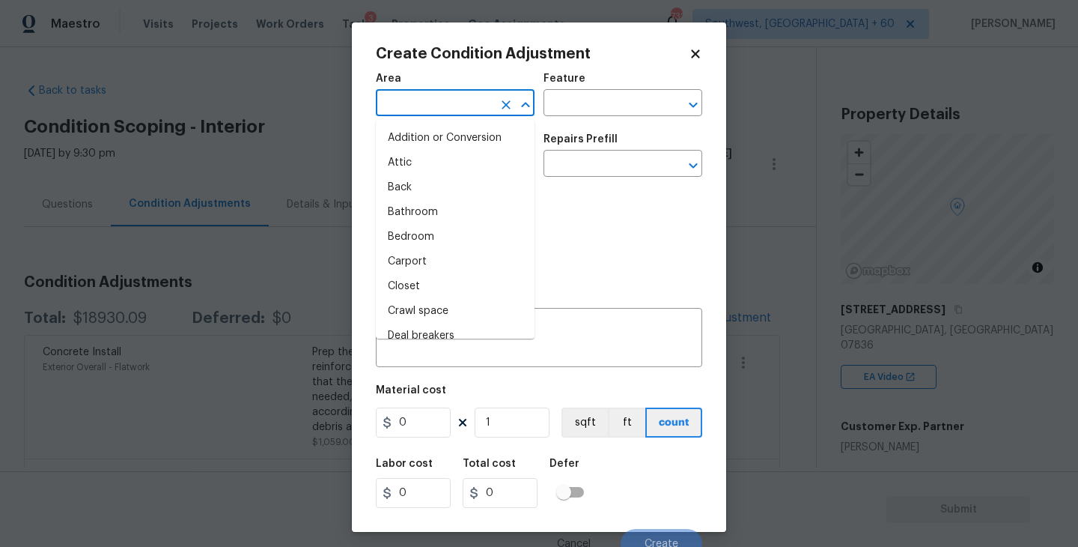
click at [451, 103] on input "text" at bounding box center [434, 104] width 117 height 23
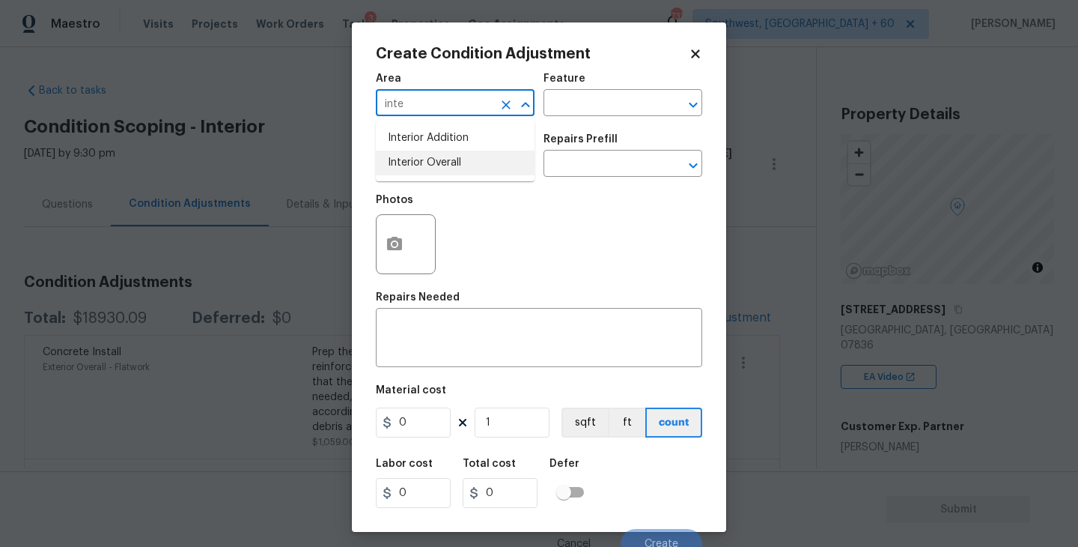
click at [449, 162] on li "Interior Overall" at bounding box center [455, 162] width 159 height 25
type input "Interior Overall"
click at [580, 106] on input "text" at bounding box center [602, 104] width 117 height 23
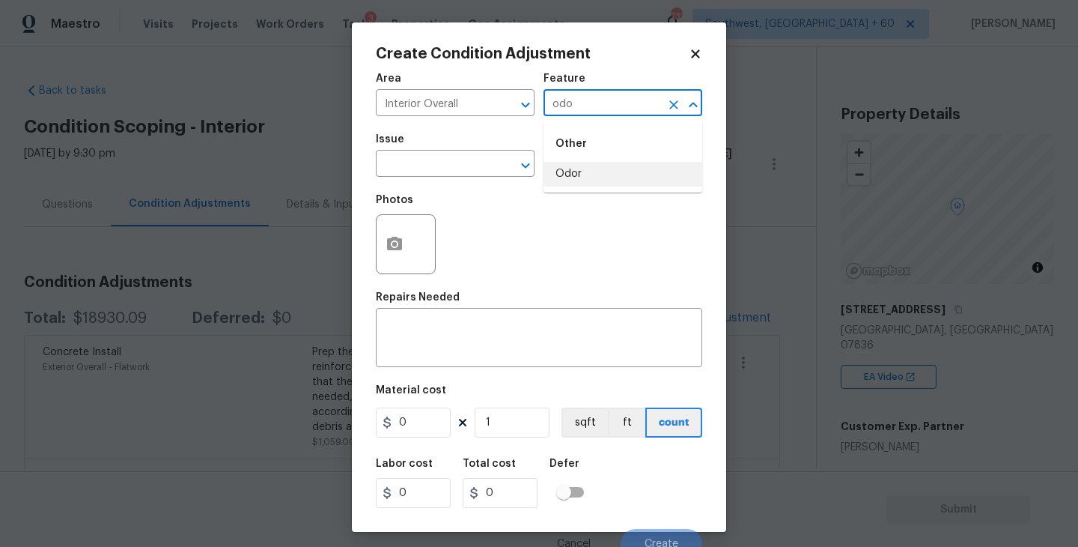
click at [563, 168] on li "Odor" at bounding box center [623, 174] width 159 height 25
type input "Odor"
click at [472, 167] on input "text" at bounding box center [434, 164] width 117 height 23
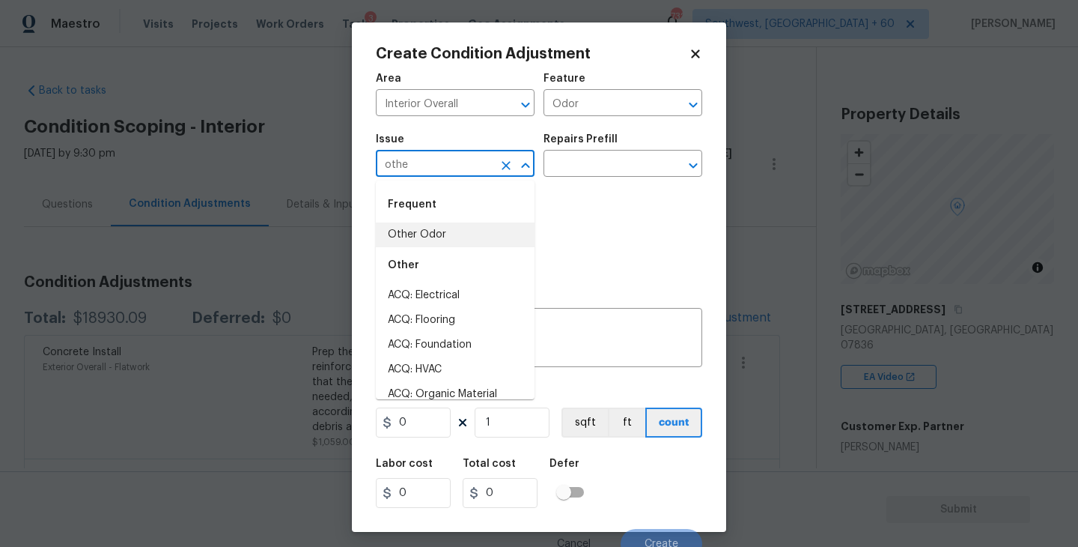
click at [469, 241] on li "Other Odor" at bounding box center [455, 234] width 159 height 25
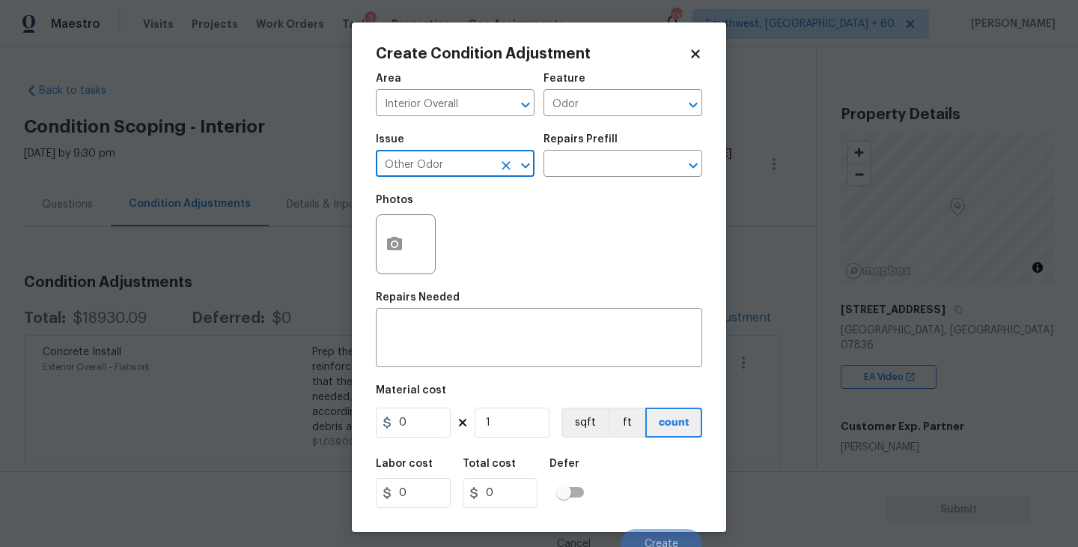
type input "Other Odor"
click at [571, 183] on div "Issue Other Odor ​ Repairs Prefill ​" at bounding box center [539, 155] width 326 height 61
click at [457, 336] on textarea at bounding box center [539, 338] width 308 height 31
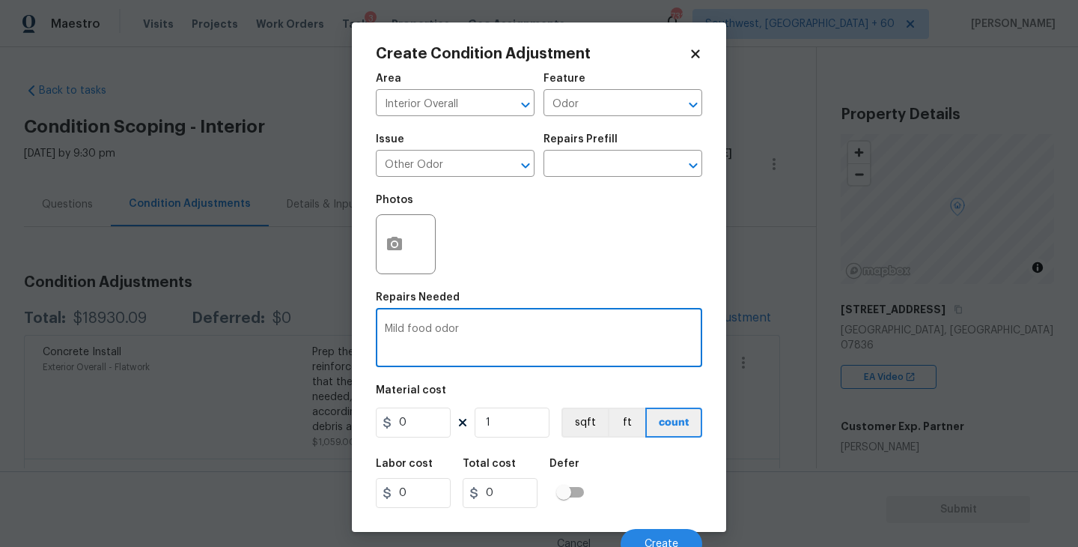
type textarea "Mild food odor"
drag, startPoint x: 409, startPoint y: 419, endPoint x: 338, endPoint y: 419, distance: 70.4
click at [338, 419] on div "Create Condition Adjustment Area Interior Overall ​ Feature Odor ​ Issue Other …" at bounding box center [539, 273] width 1078 height 547
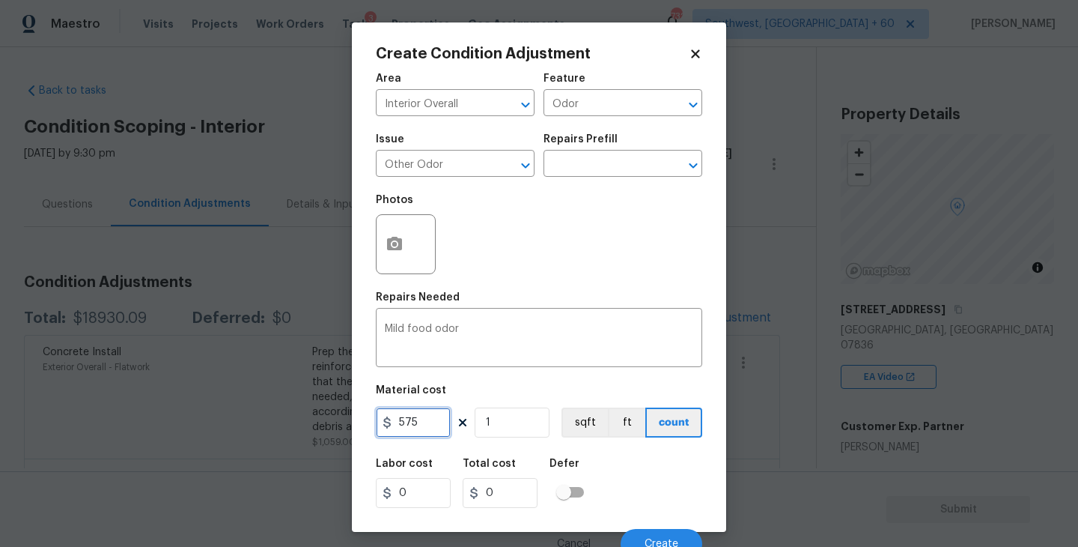
type input "575"
click at [633, 472] on div "Labor cost 0 Total cost 575 Defer" at bounding box center [539, 482] width 326 height 67
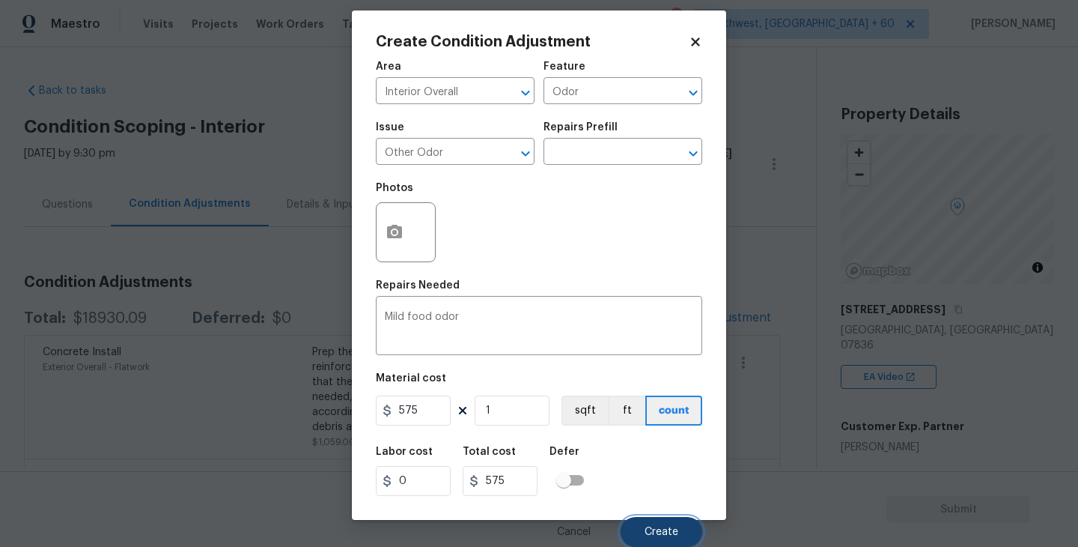
click at [649, 520] on button "Create" at bounding box center [662, 532] width 82 height 30
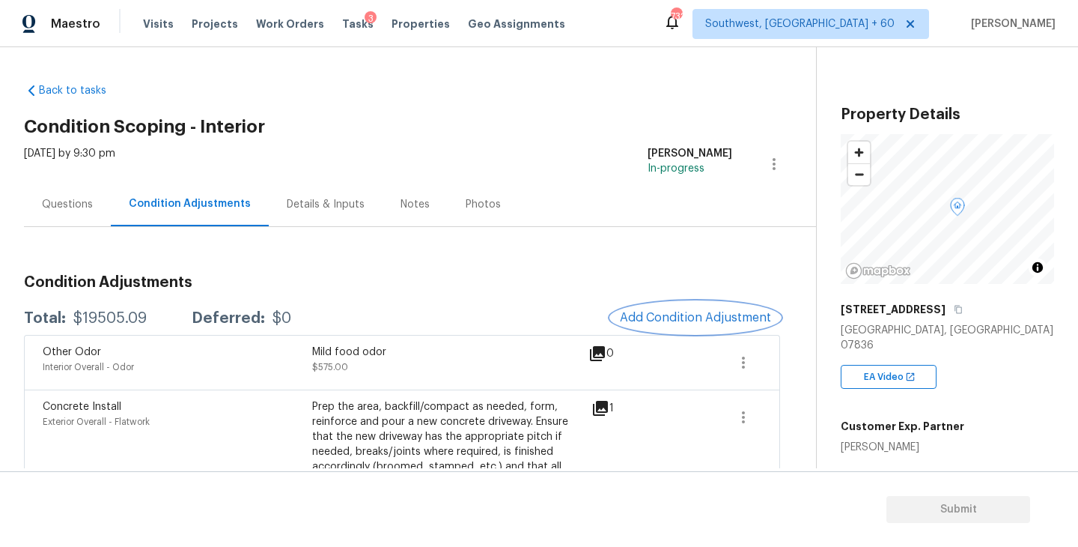
scroll to position [75, 0]
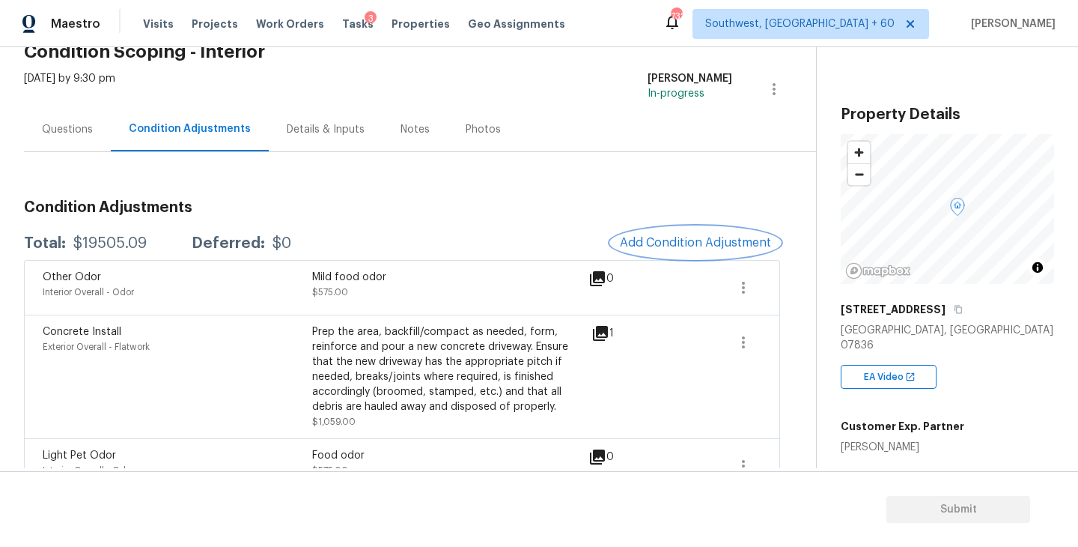
click at [653, 255] on button "Add Condition Adjustment" at bounding box center [695, 242] width 169 height 31
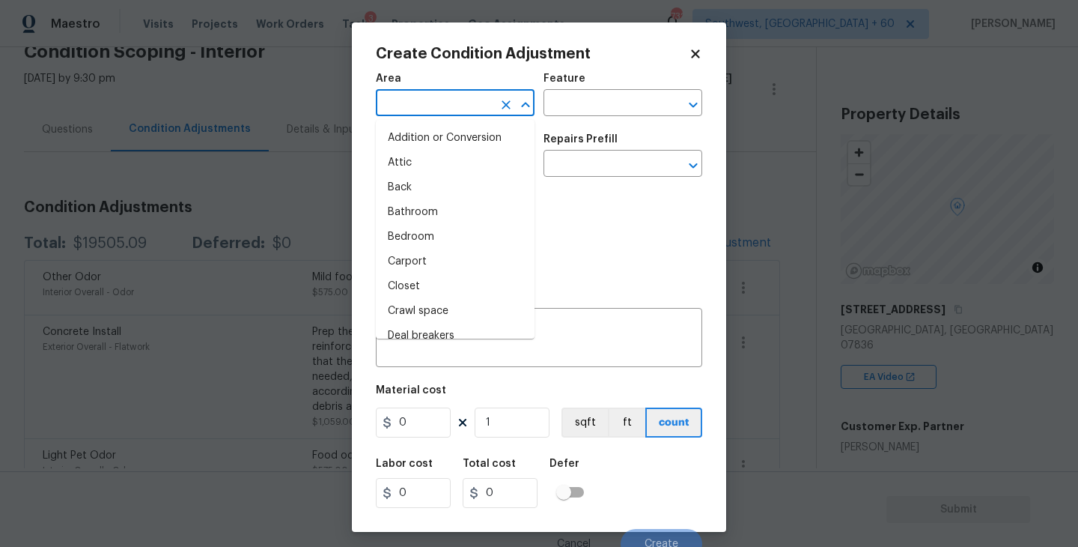
click at [435, 97] on input "text" at bounding box center [434, 104] width 117 height 23
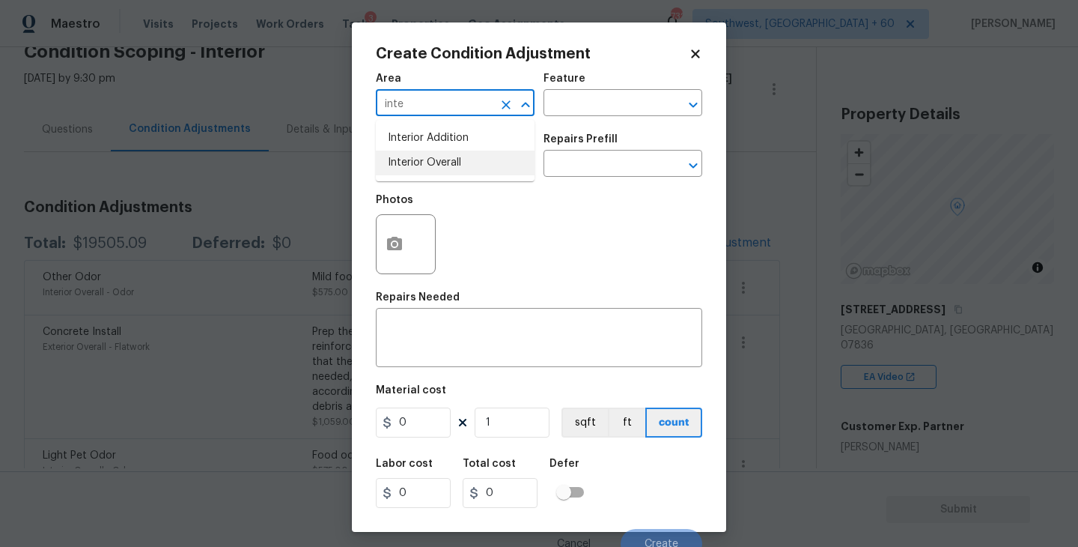
click at [436, 154] on li "Interior Overall" at bounding box center [455, 162] width 159 height 25
type input "Interior Overall"
click at [596, 106] on input "text" at bounding box center [602, 104] width 117 height 23
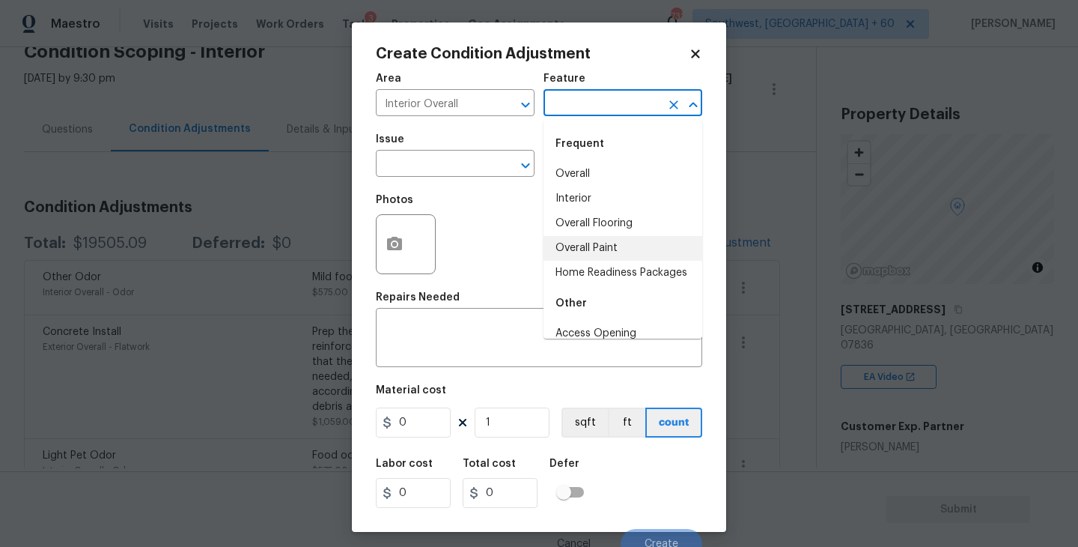
click at [598, 241] on li "Overall Paint" at bounding box center [623, 248] width 159 height 25
type input "Overall Paint"
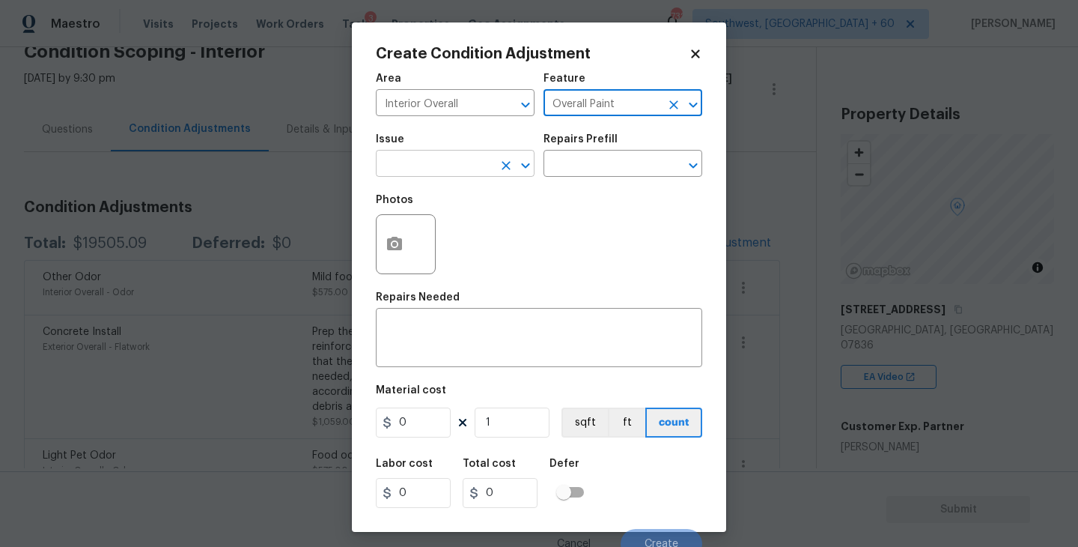
click at [450, 174] on input "text" at bounding box center [434, 164] width 117 height 23
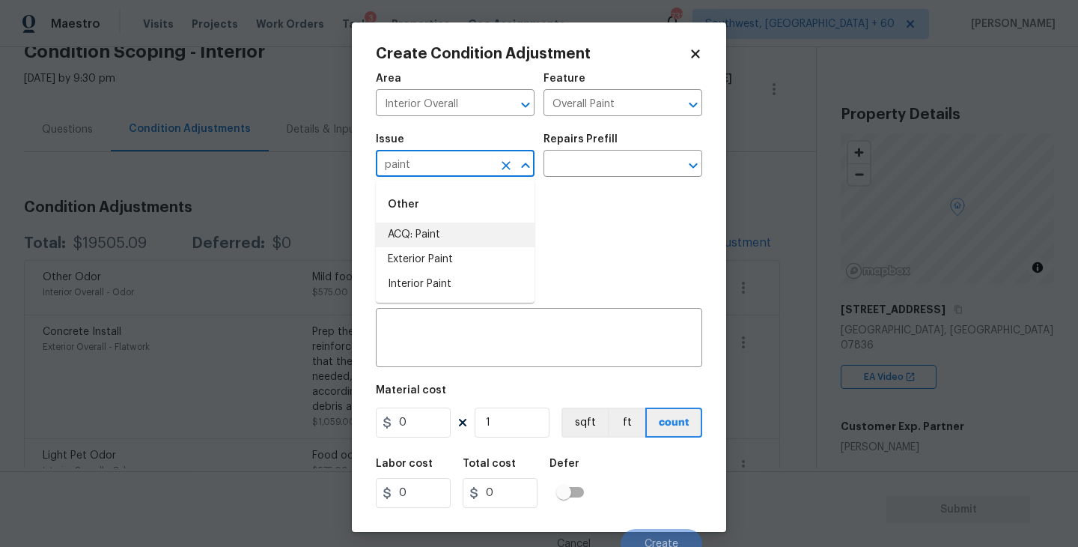
click at [443, 223] on li "ACQ: Paint" at bounding box center [455, 234] width 159 height 25
type input "ACQ: Paint"
click at [571, 173] on input "text" at bounding box center [602, 164] width 117 height 23
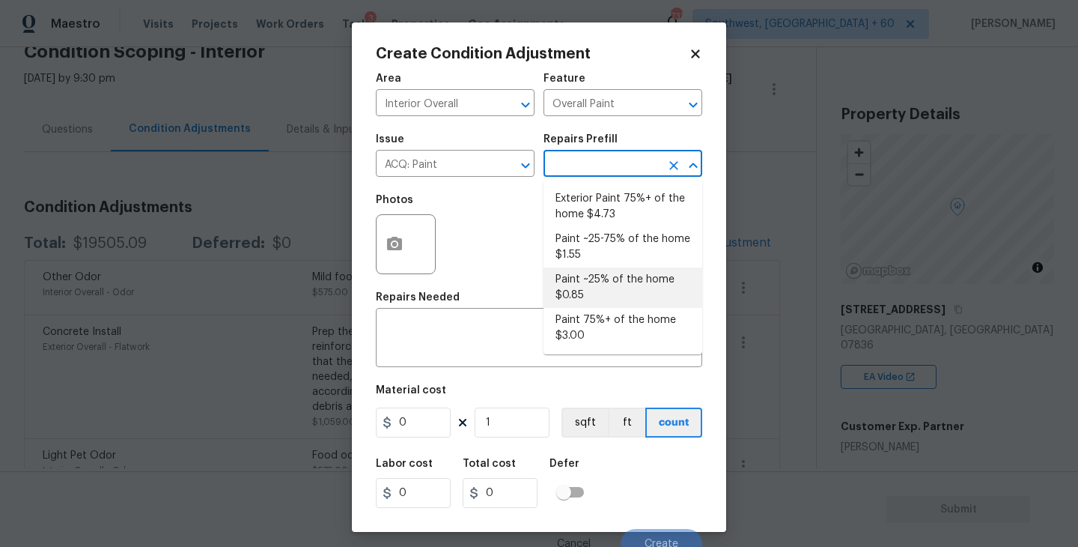
click at [589, 333] on li "Paint 75%+ of the home $3.00" at bounding box center [623, 328] width 159 height 40
type input "Acquisition"
type textarea "Acquisition Scope: 75%+ of the home will likely require interior paint"
type input "3"
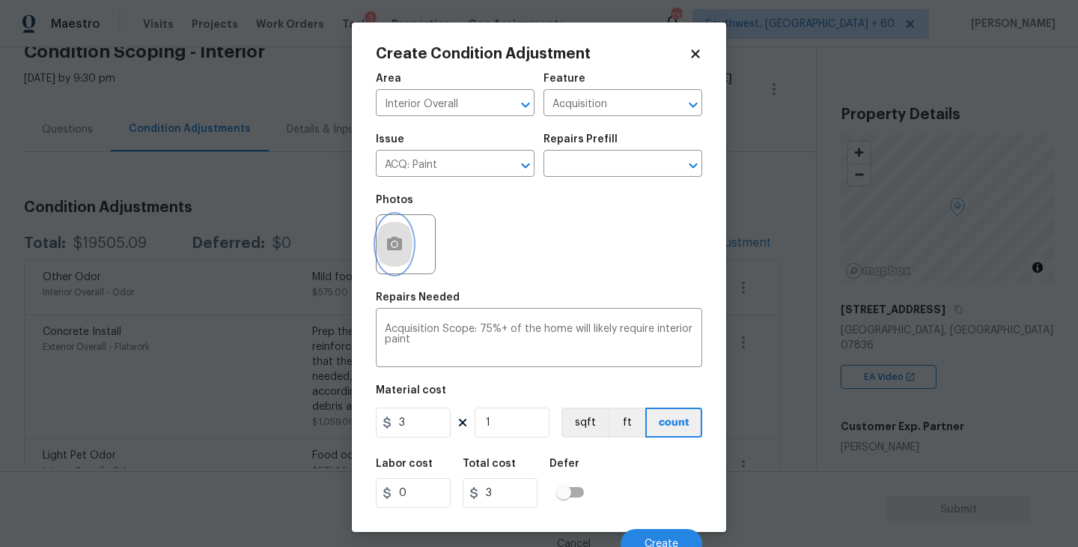
click at [379, 255] on button "button" at bounding box center [395, 244] width 36 height 58
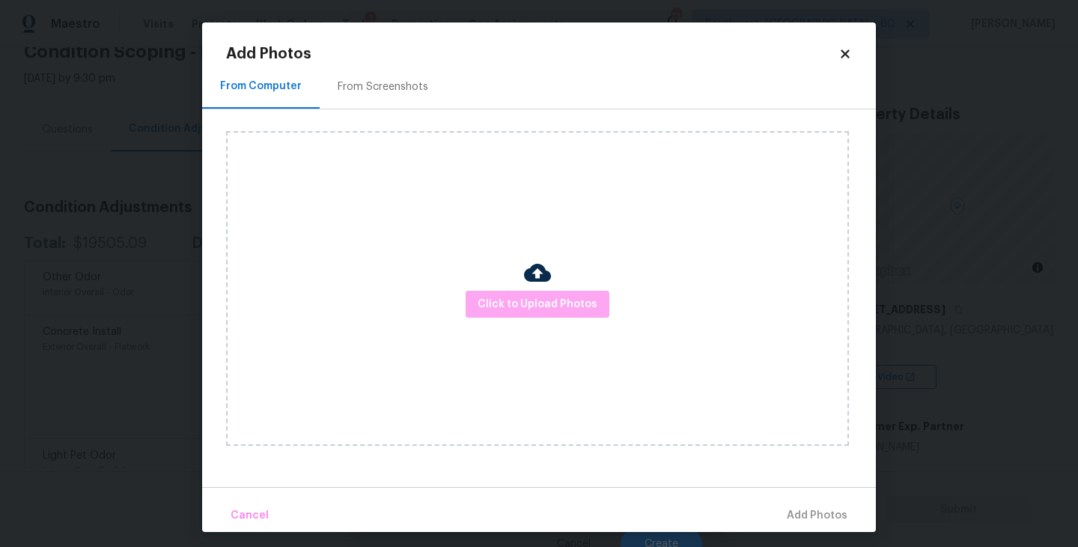
click at [548, 317] on button "Click to Upload Photos" at bounding box center [538, 305] width 144 height 28
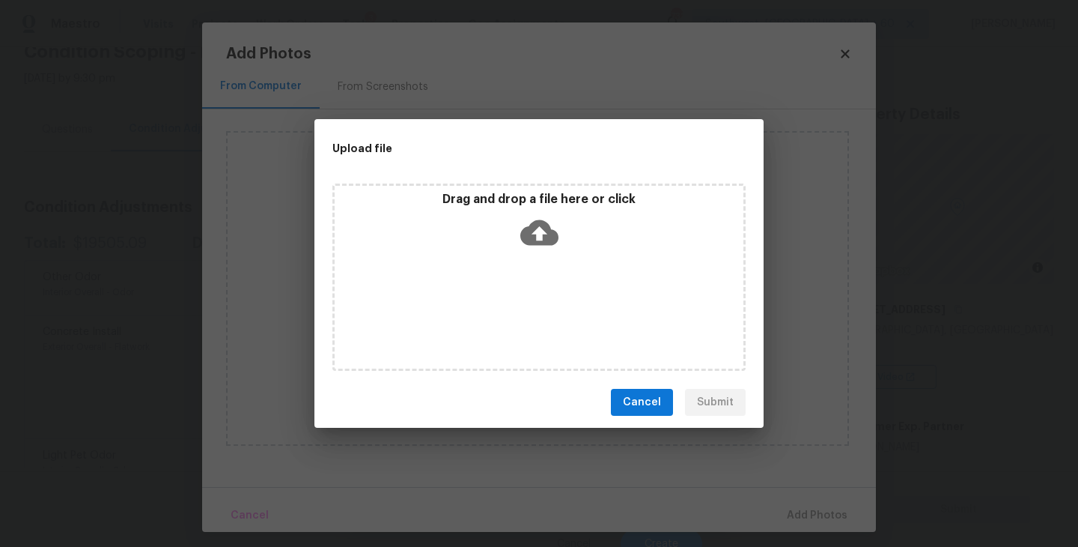
click at [548, 312] on div "Drag and drop a file here or click" at bounding box center [538, 276] width 413 height 187
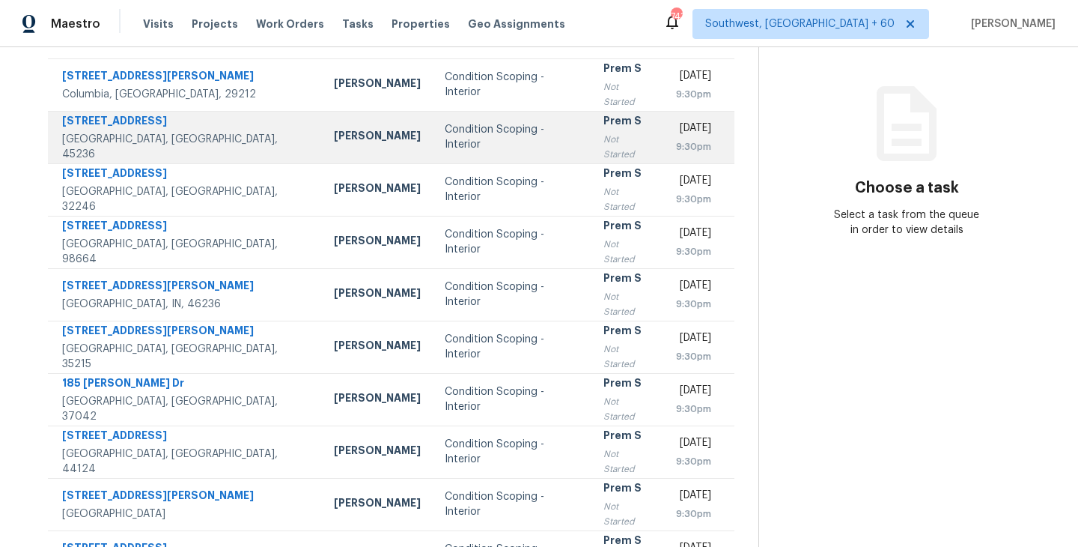
scroll to position [233, 0]
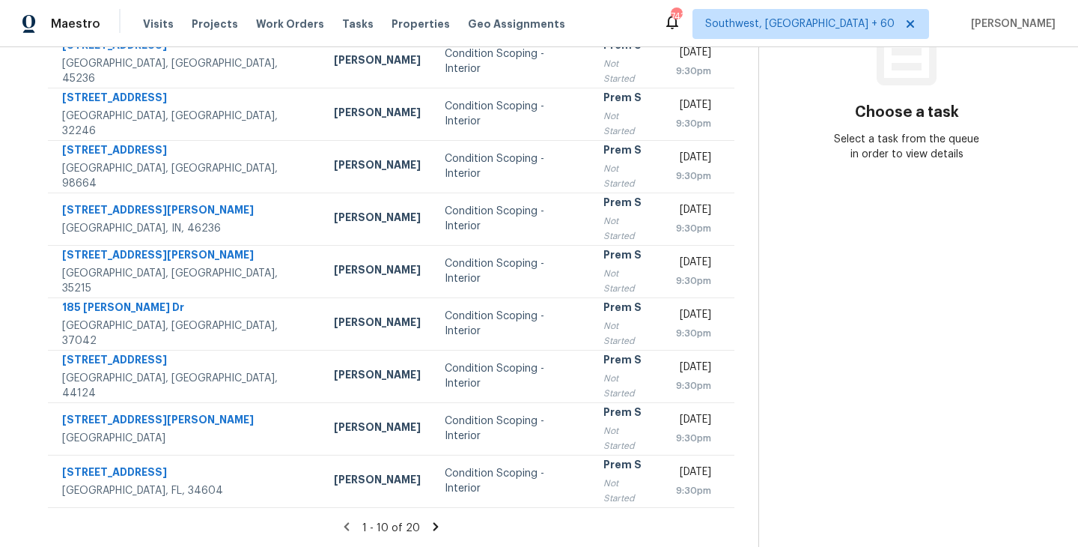
click at [429, 526] on icon at bounding box center [435, 526] width 13 height 13
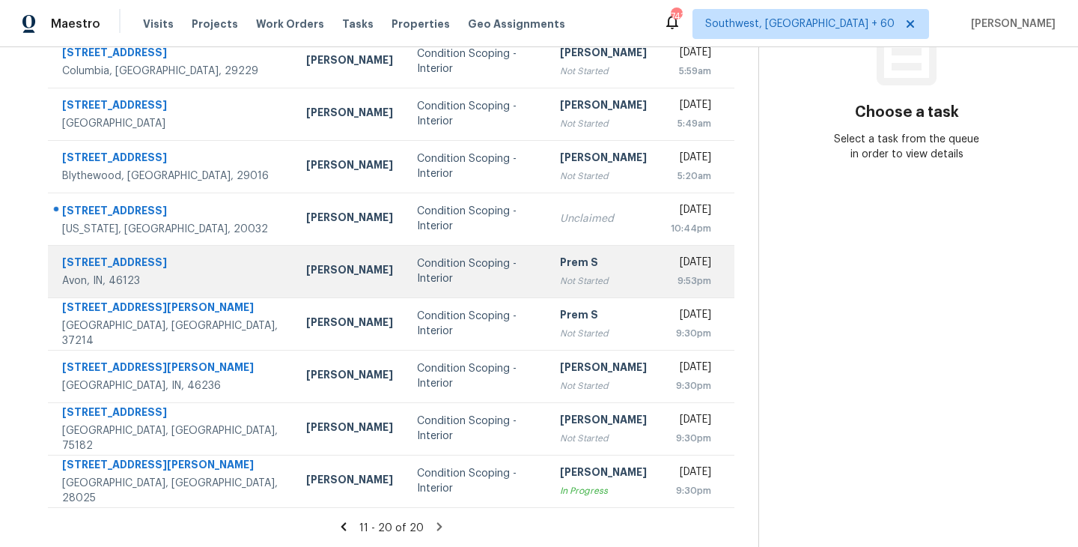
click at [560, 275] on div "Not Started" at bounding box center [603, 280] width 87 height 15
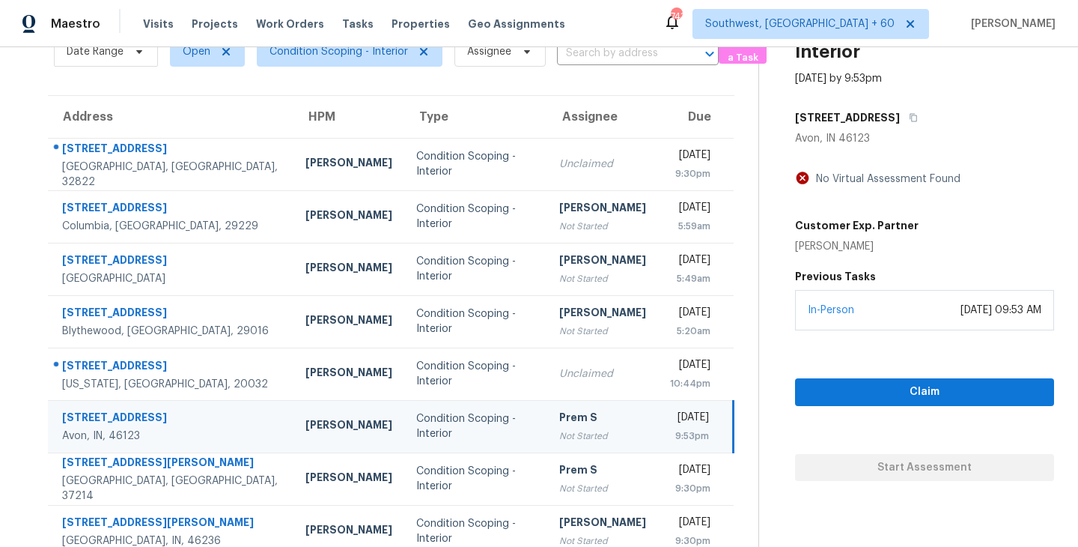
scroll to position [51, 0]
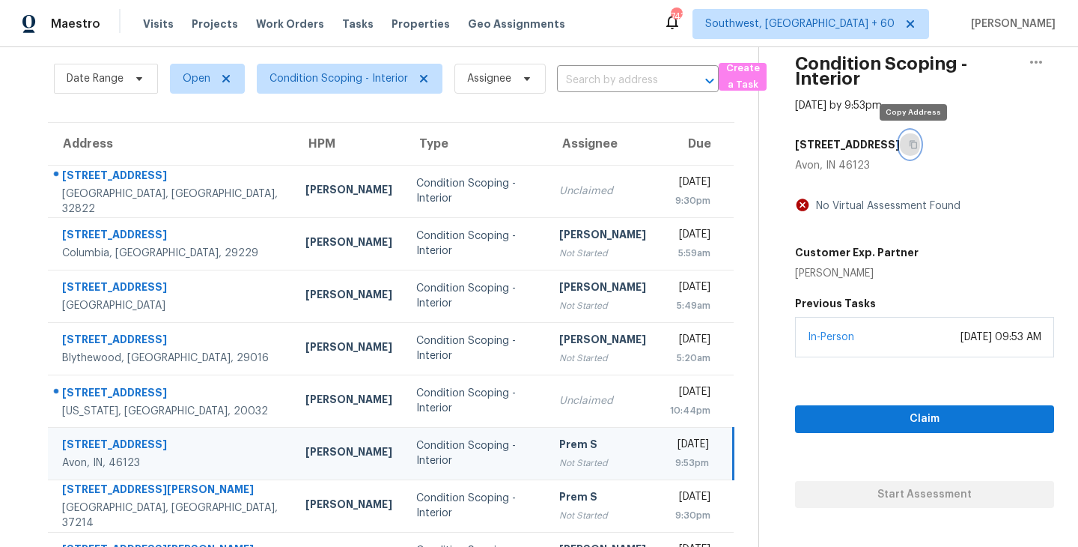
click at [917, 147] on icon "button" at bounding box center [913, 145] width 7 height 8
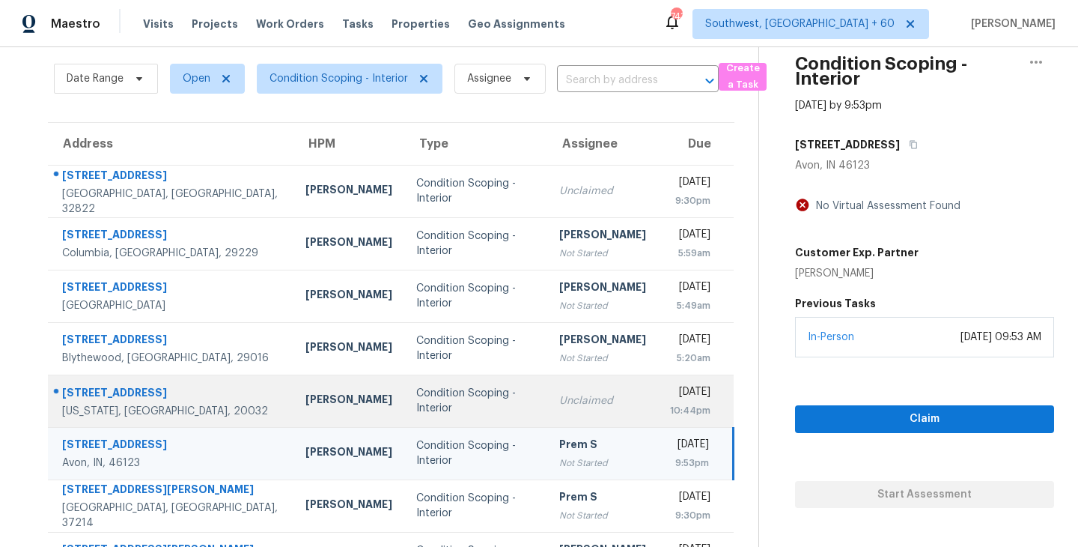
click at [466, 398] on td "Condition Scoping - Interior" at bounding box center [475, 400] width 142 height 52
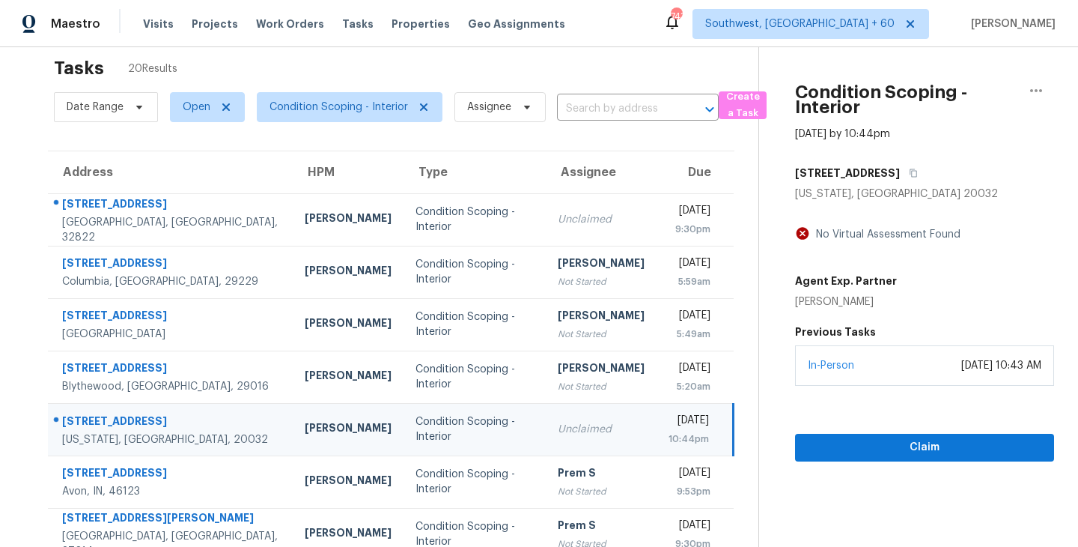
scroll to position [0, 0]
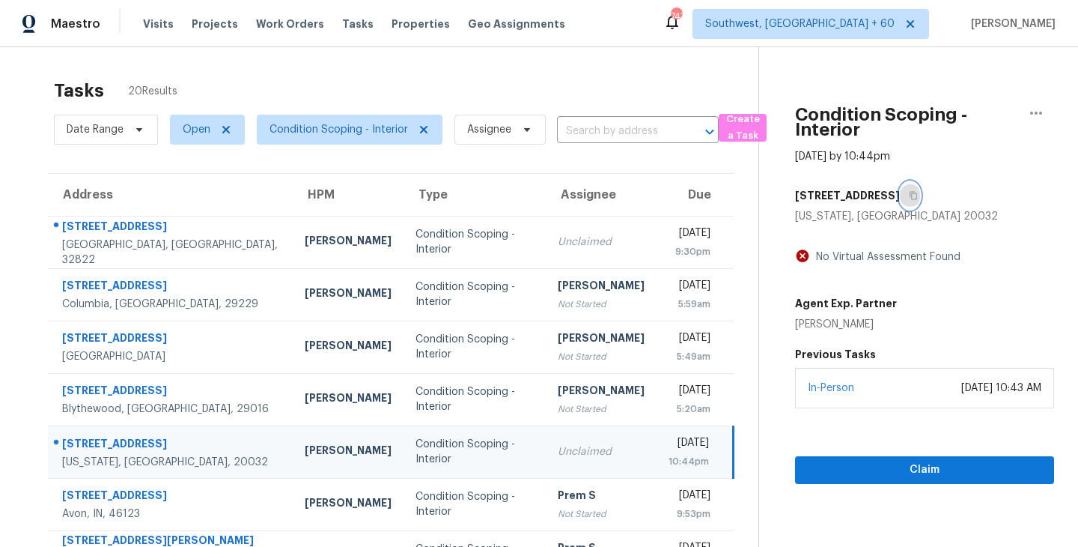
click at [909, 198] on icon "button" at bounding box center [913, 195] width 9 height 9
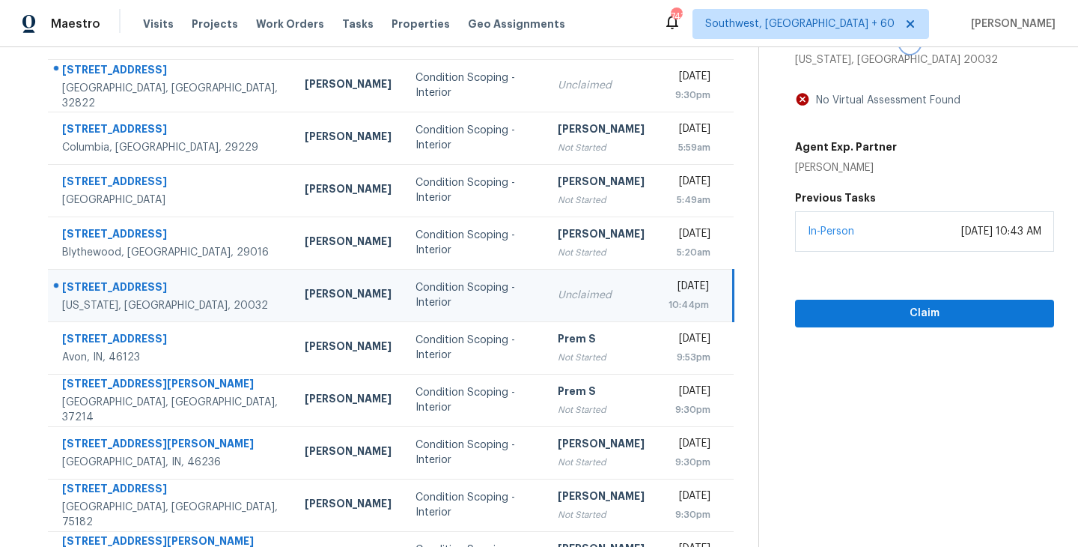
scroll to position [233, 0]
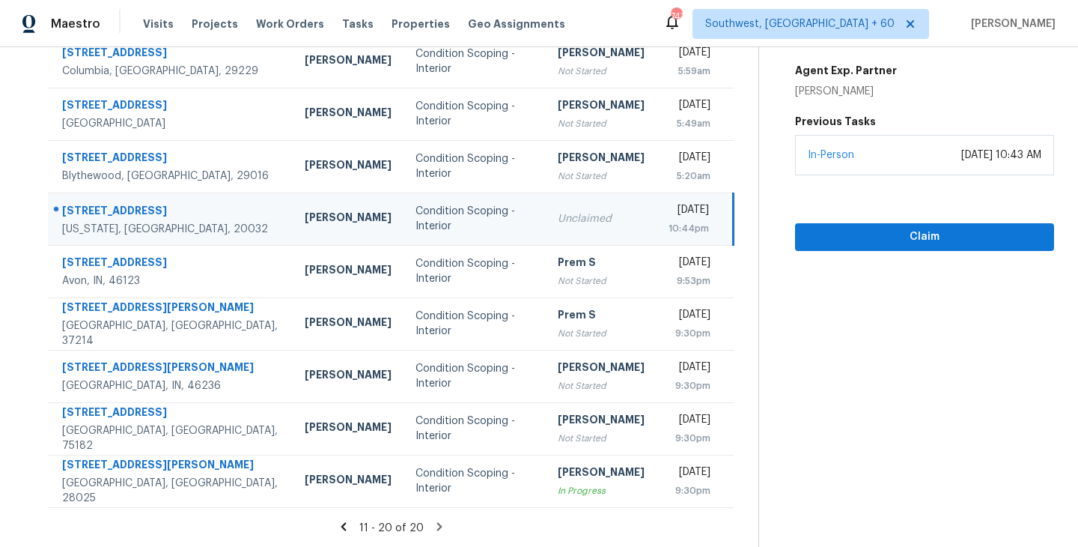
click at [347, 526] on icon at bounding box center [343, 526] width 13 height 13
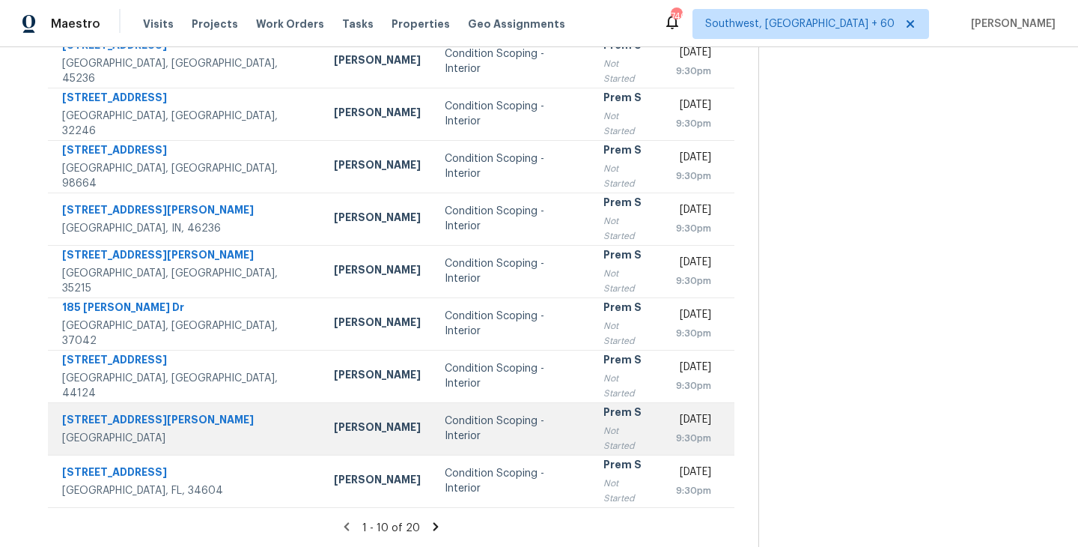
click at [603, 431] on div "Not Started" at bounding box center [627, 438] width 49 height 30
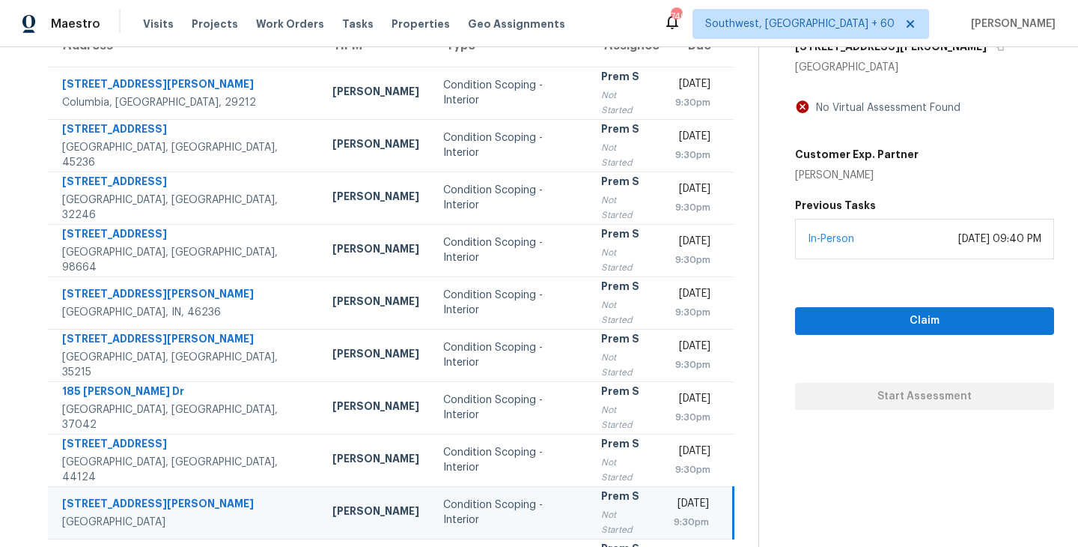
scroll to position [125, 0]
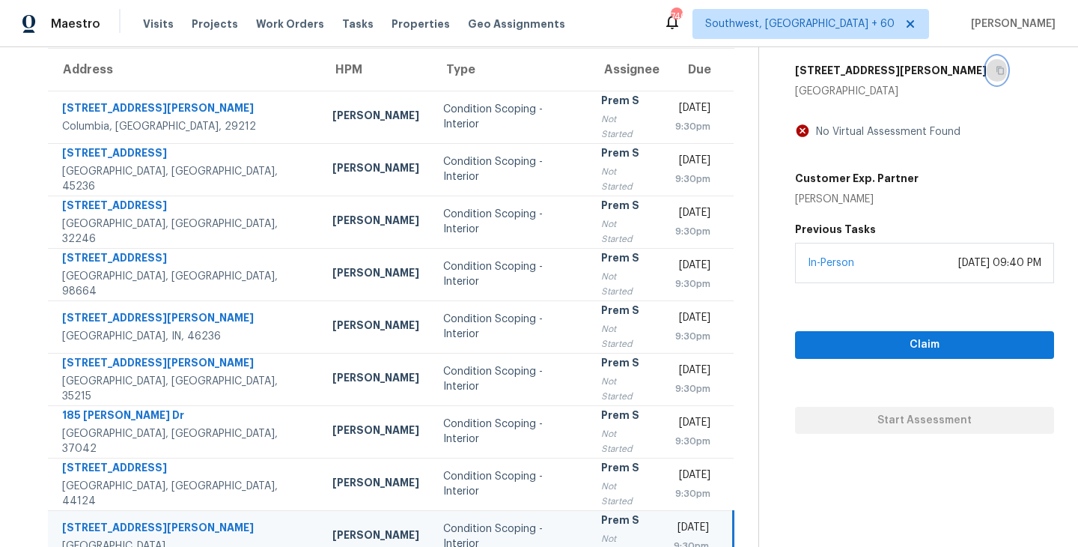
click at [997, 67] on icon "button" at bounding box center [1000, 71] width 7 height 8
click at [902, 338] on span "Claim" at bounding box center [924, 344] width 235 height 19
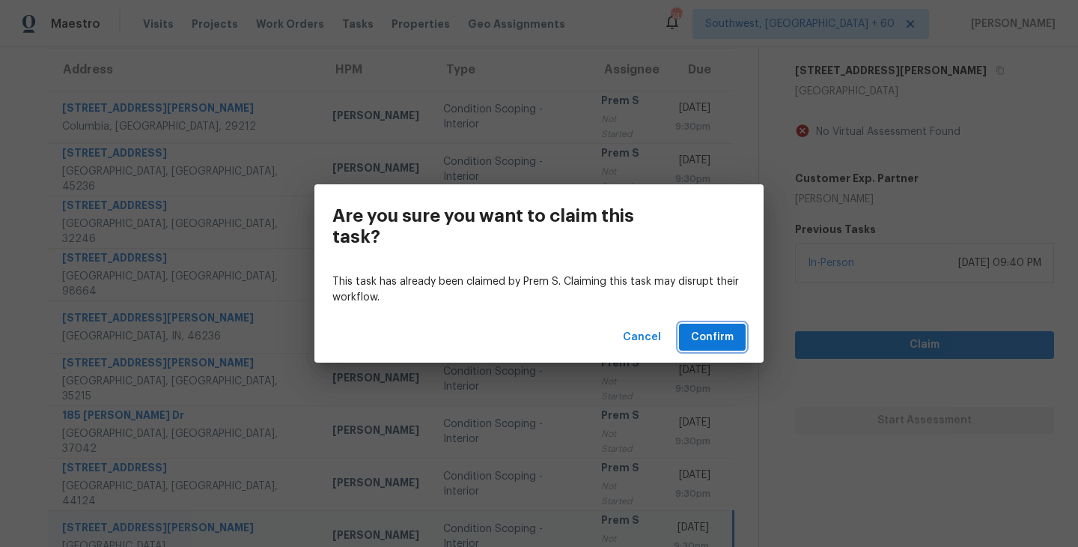
click at [726, 338] on span "Confirm" at bounding box center [712, 337] width 43 height 19
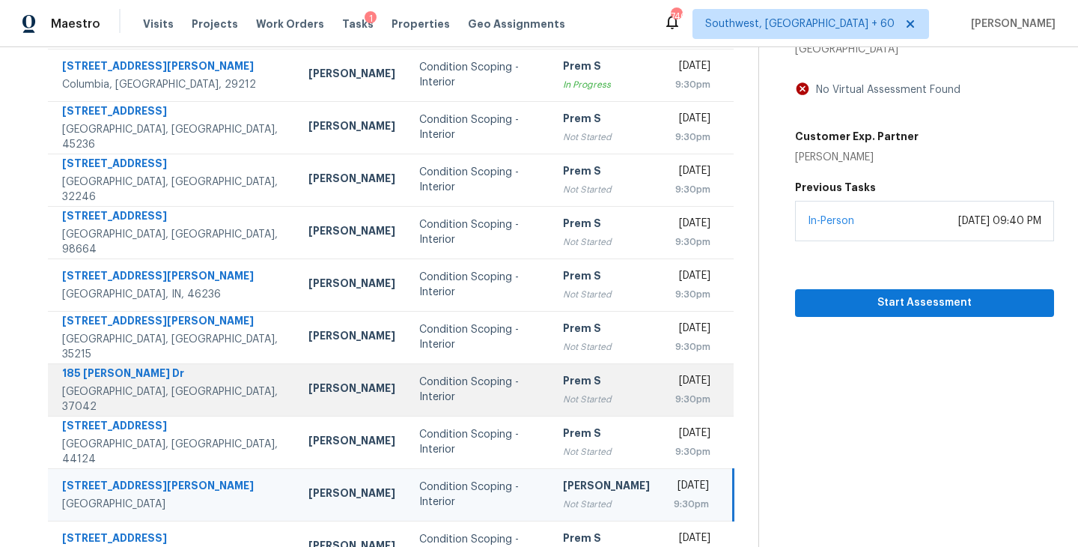
scroll to position [233, 0]
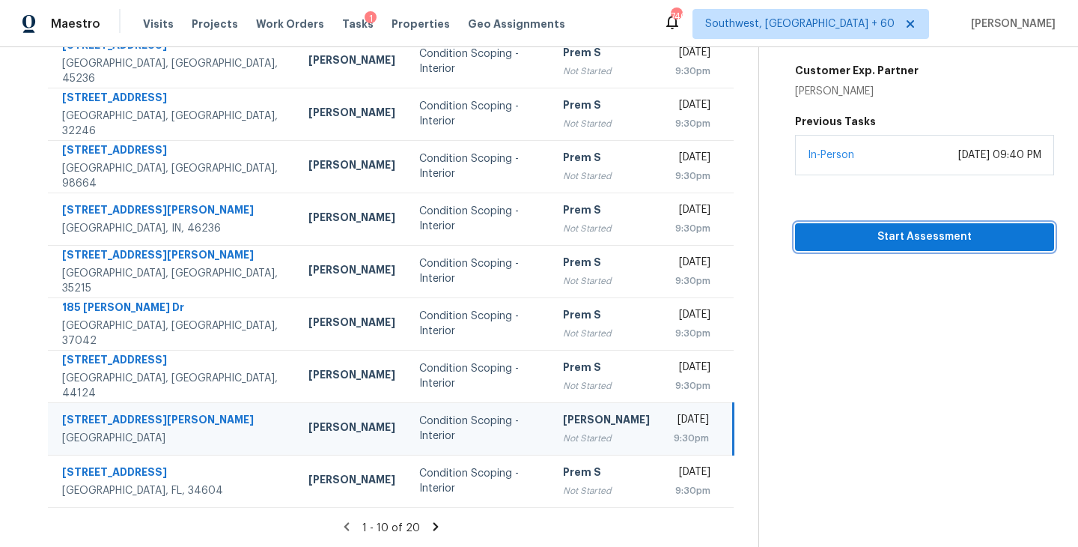
click at [928, 240] on span "Start Assessment" at bounding box center [924, 237] width 235 height 19
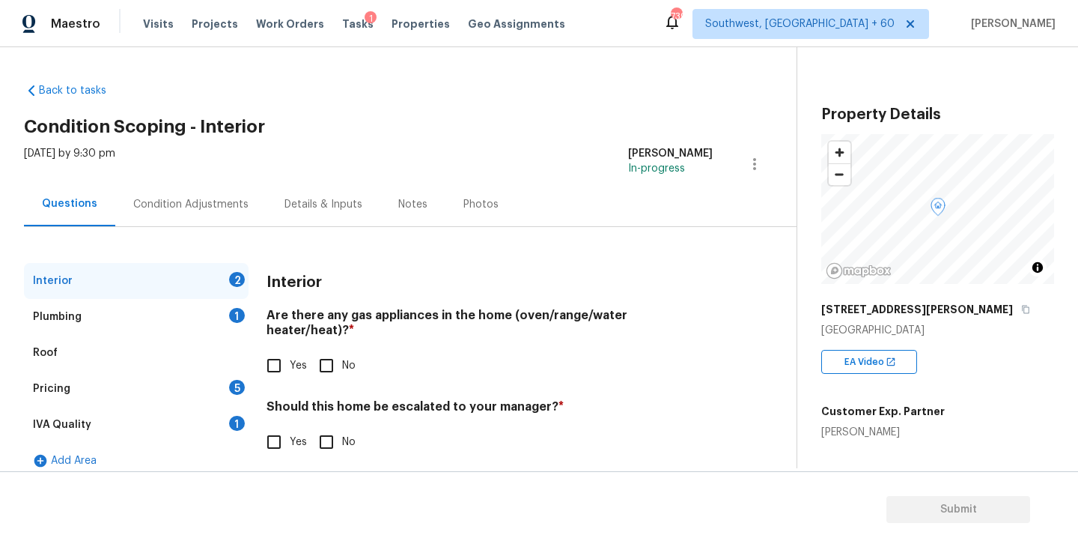
click at [183, 184] on div "Condition Adjustments" at bounding box center [190, 204] width 151 height 44
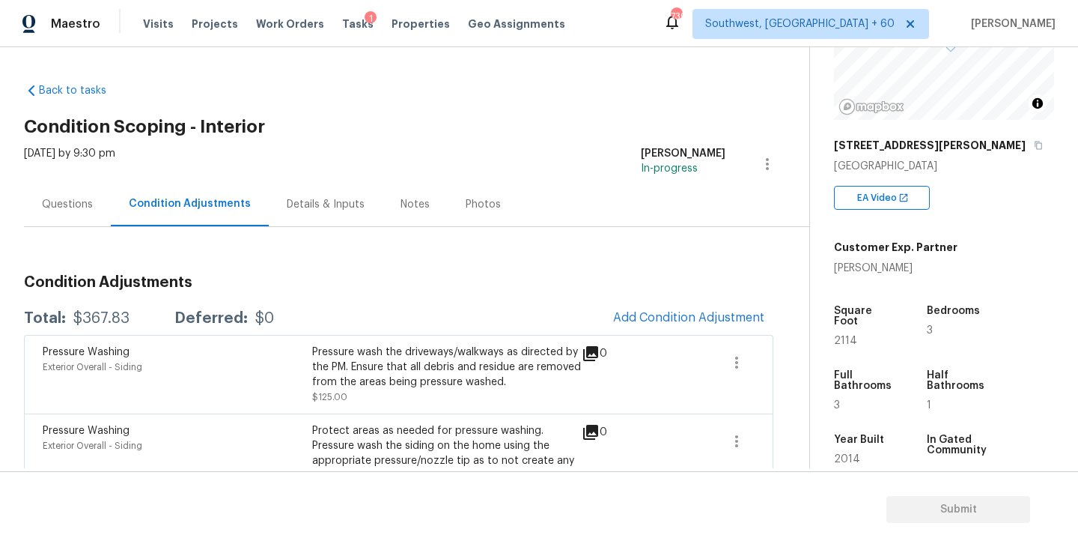
scroll to position [165, 0]
click at [685, 320] on span "Add Condition Adjustment" at bounding box center [688, 317] width 151 height 13
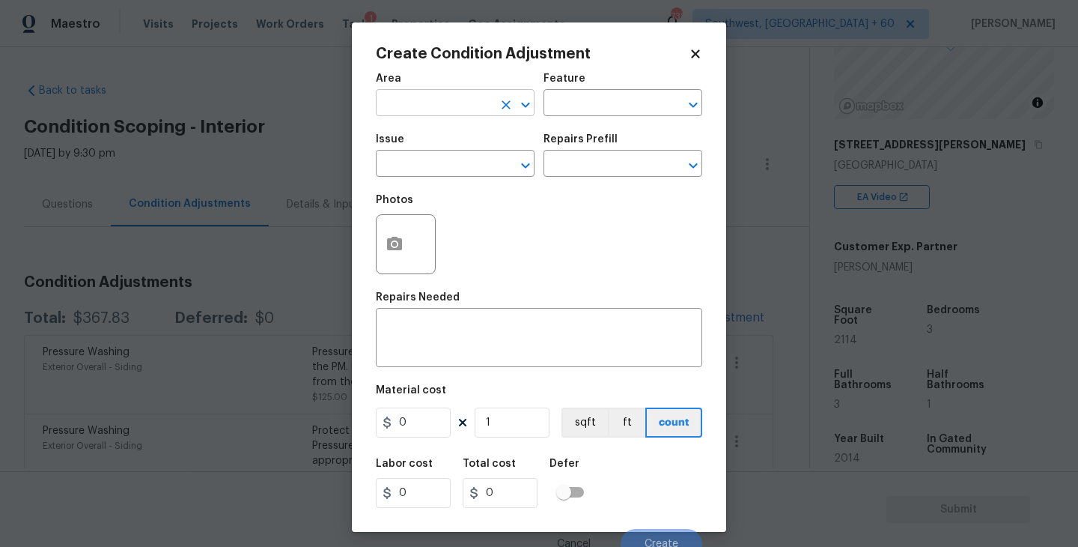
click at [431, 97] on input "text" at bounding box center [434, 104] width 117 height 23
click at [443, 166] on li "Interior Overall" at bounding box center [455, 162] width 159 height 25
type input "Interior Overall"
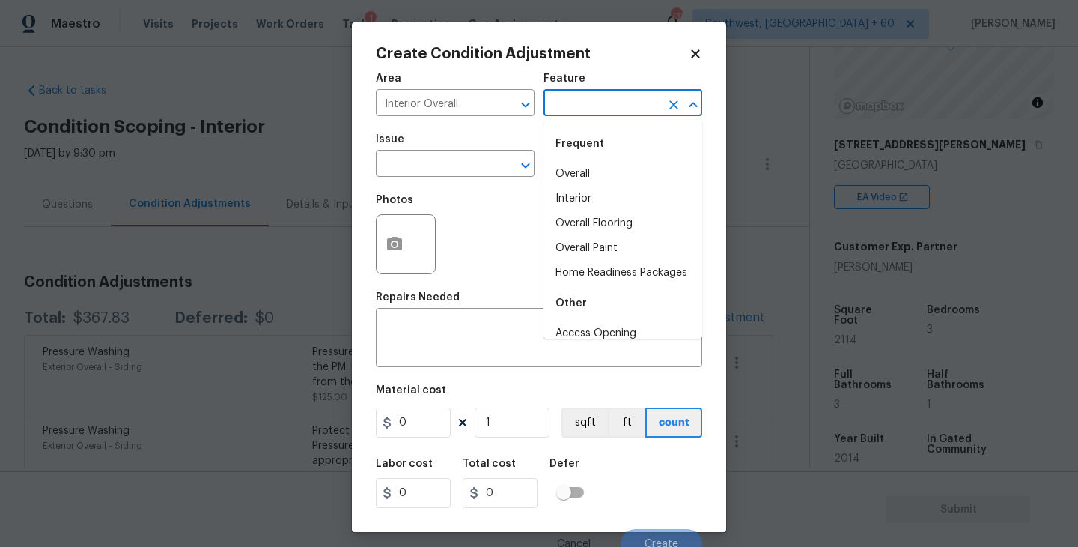
click at [581, 99] on input "text" at bounding box center [602, 104] width 117 height 23
click at [583, 239] on li "Overall Paint" at bounding box center [623, 248] width 159 height 25
type input "Overall Paint"
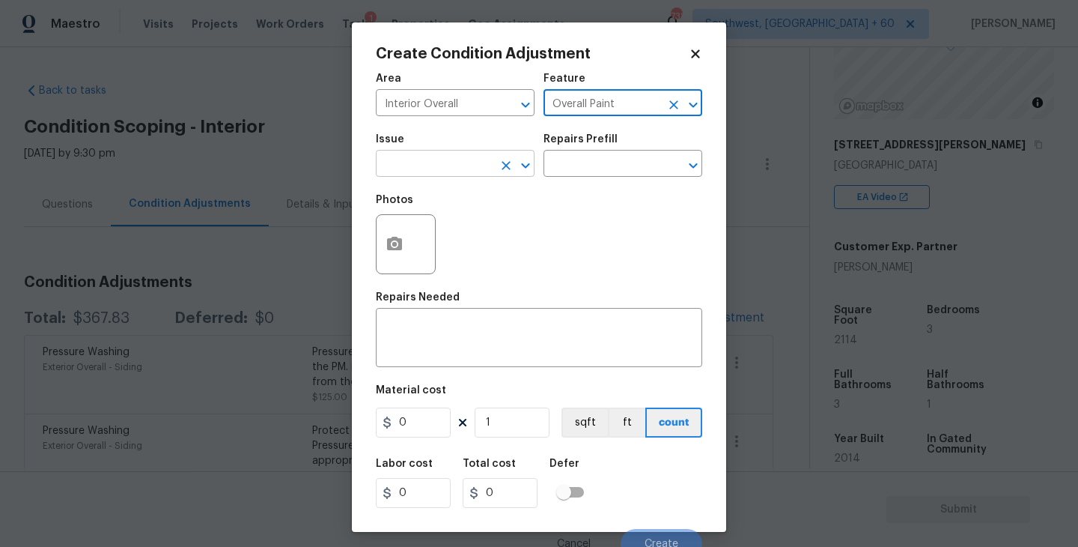
click at [460, 168] on input "text" at bounding box center [434, 164] width 117 height 23
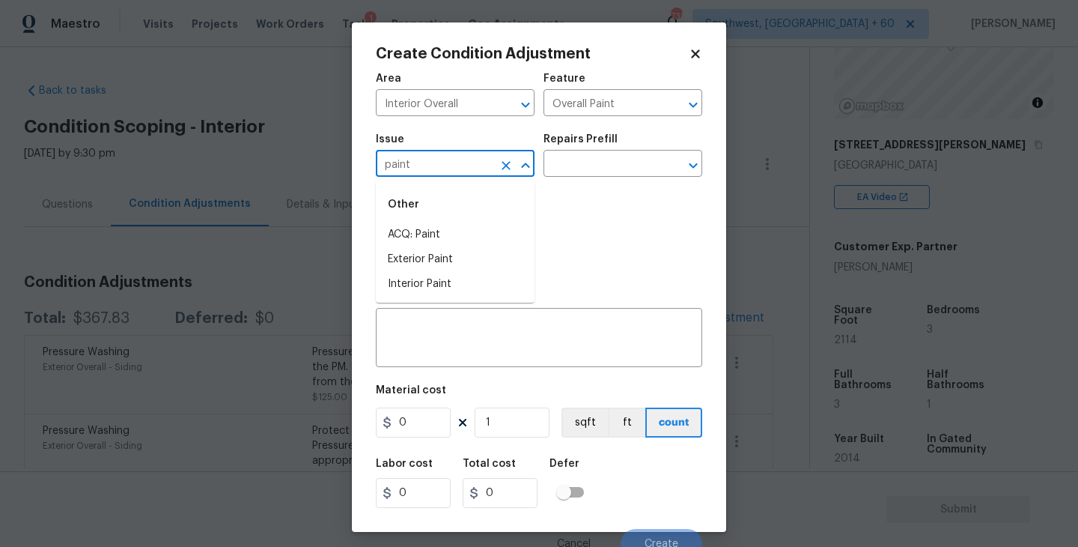
click at [449, 226] on li "ACQ: Paint" at bounding box center [455, 234] width 159 height 25
type input "ACQ: Paint"
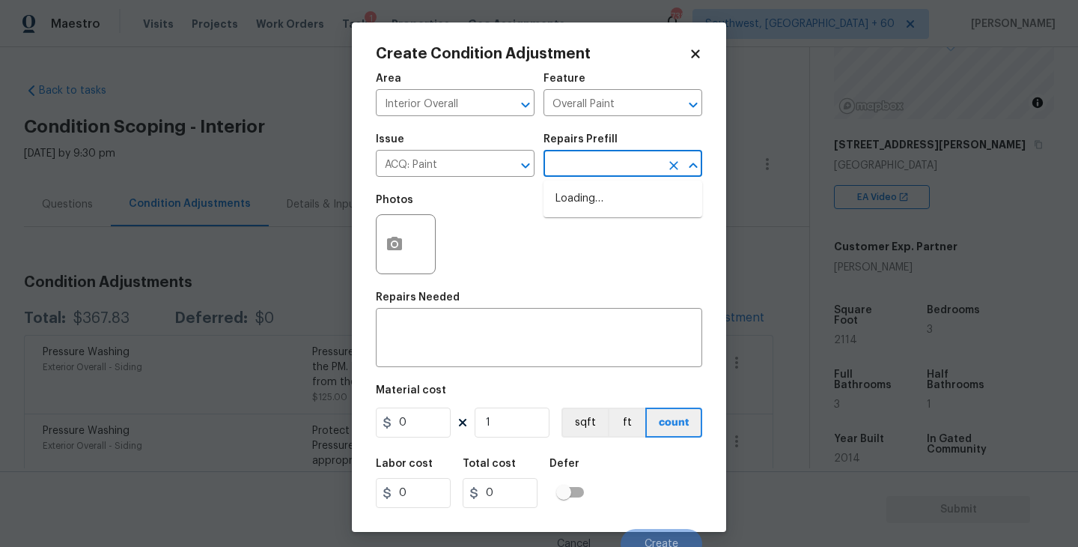
click at [566, 172] on input "text" at bounding box center [602, 164] width 117 height 23
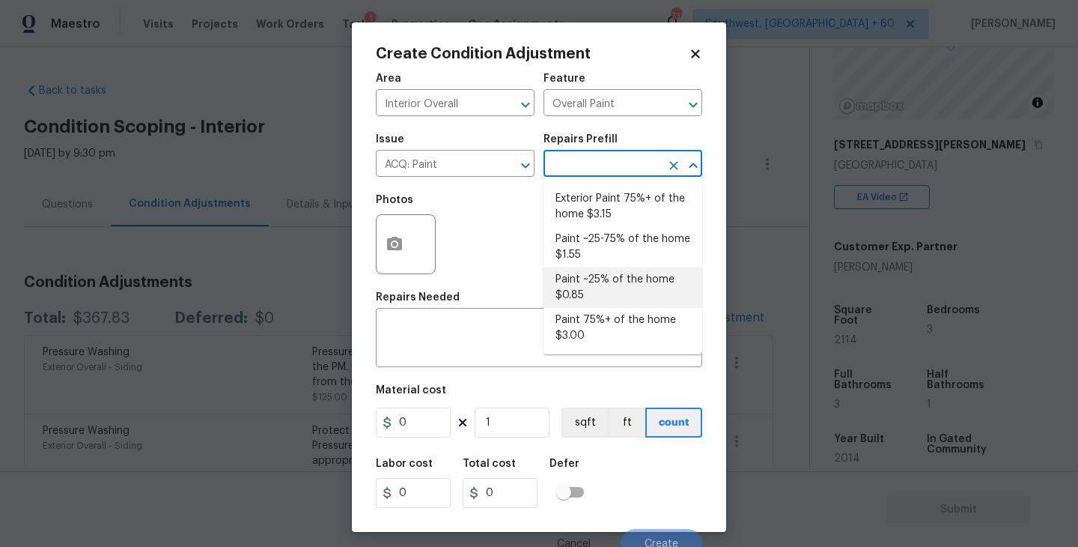
click at [595, 287] on li "Paint ~25% of the home $0.85" at bounding box center [623, 287] width 159 height 40
type input "Acquisition"
type textarea "Acquisition Scope: ~25% of the home needs interior paint"
type input "0.85"
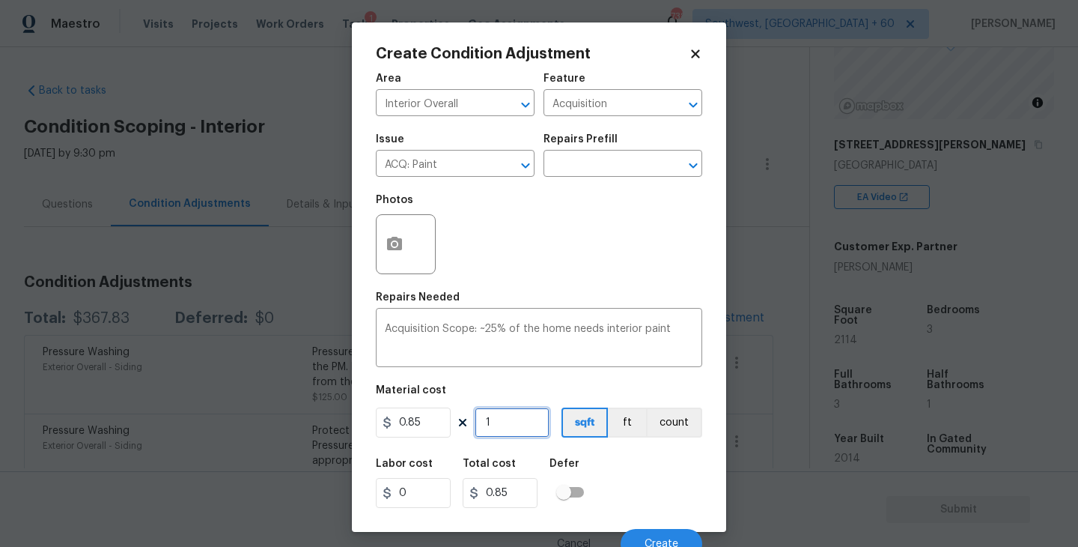
click at [527, 428] on input "1" at bounding box center [512, 422] width 75 height 30
type input "0"
type input "2"
type input "1.7"
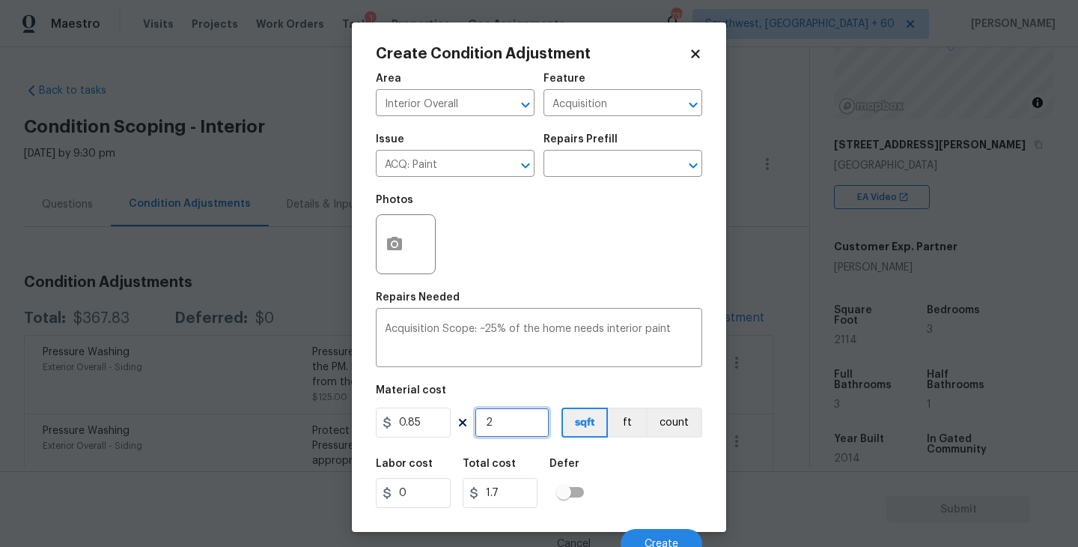
type input "21"
type input "17.85"
type input "211"
type input "179.35"
type input "2114"
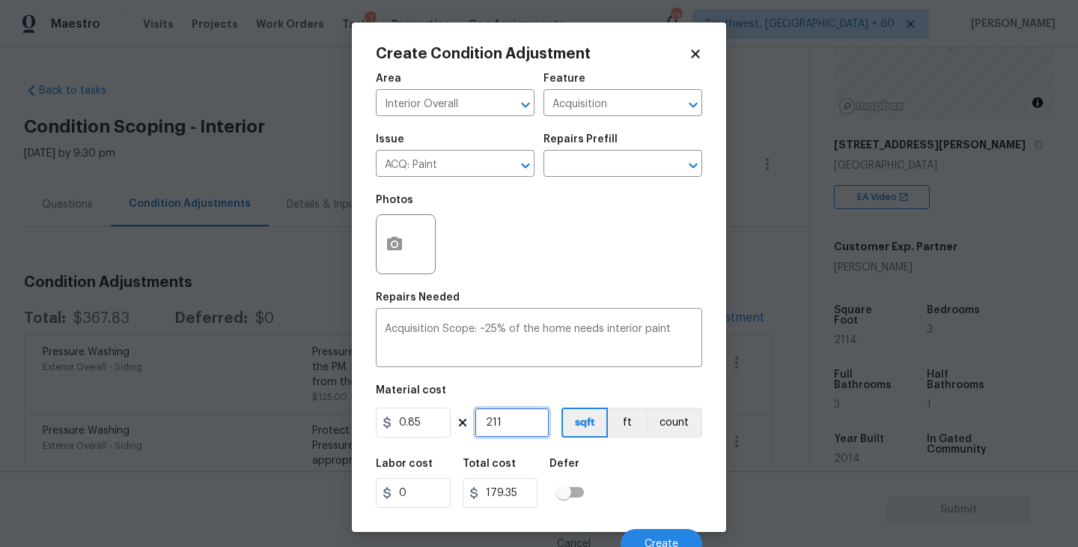
type input "1796.9"
type input "2114"
click at [649, 463] on div "Labor cost 0 Total cost 1796.9 Defer" at bounding box center [539, 482] width 326 height 67
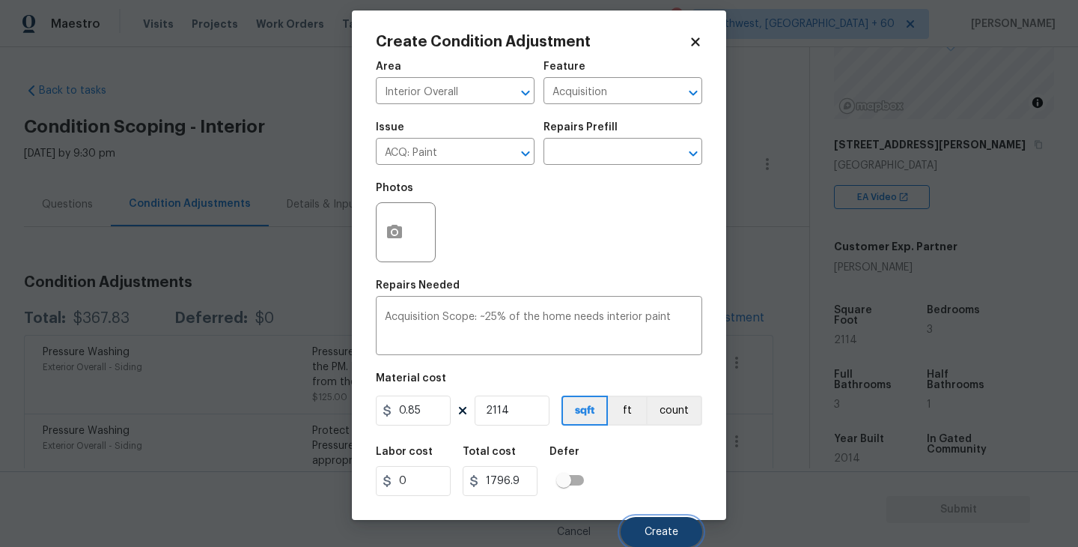
click at [658, 528] on span "Create" at bounding box center [662, 531] width 34 height 11
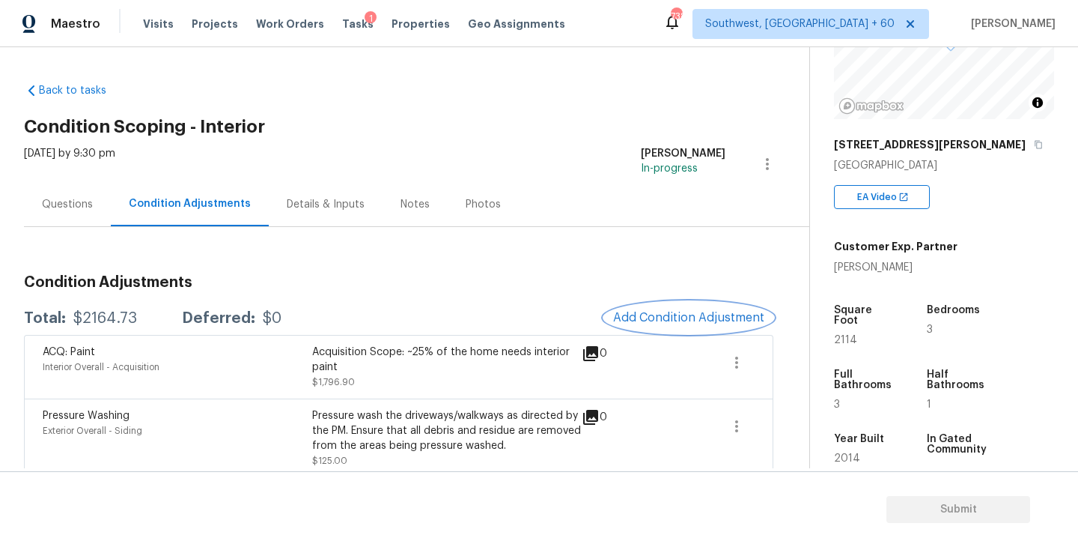
scroll to position [0, 0]
click at [639, 311] on span "Add Condition Adjustment" at bounding box center [688, 317] width 151 height 13
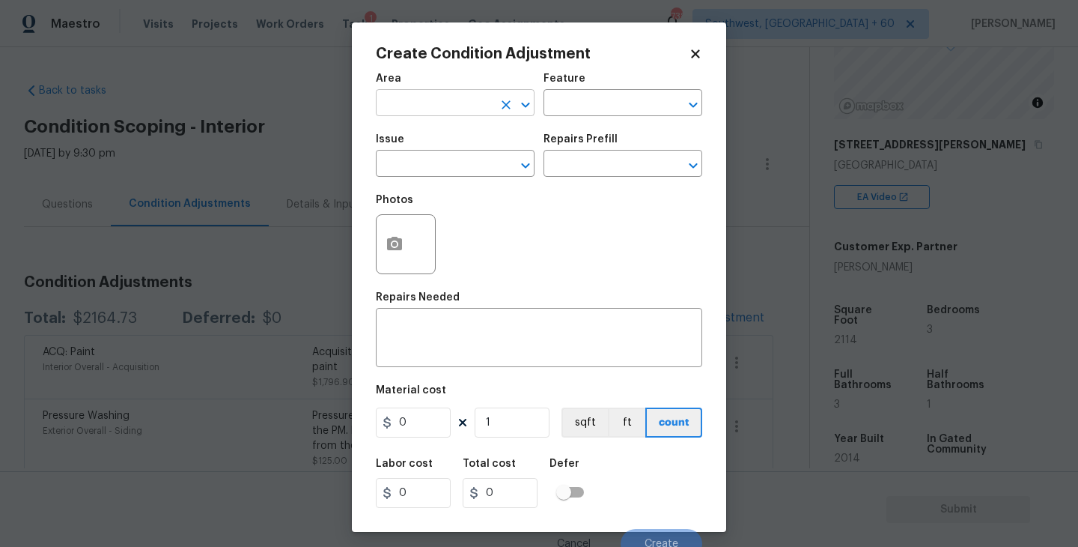
click at [446, 111] on input "text" at bounding box center [434, 104] width 117 height 23
click at [450, 152] on li "Interior Overall" at bounding box center [455, 162] width 159 height 25
type input "Interior Overall"
click at [546, 121] on div "Area Interior Overall ​ Feature ​" at bounding box center [539, 94] width 326 height 61
click at [592, 110] on input "text" at bounding box center [602, 104] width 117 height 23
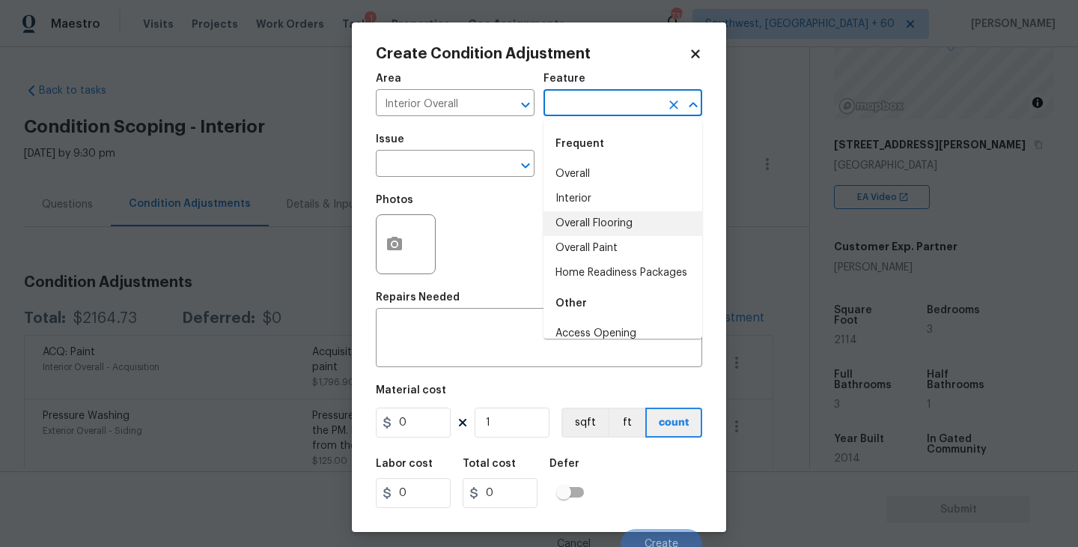
click at [595, 218] on li "Overall Flooring" at bounding box center [623, 223] width 159 height 25
type input "Overall Flooring"
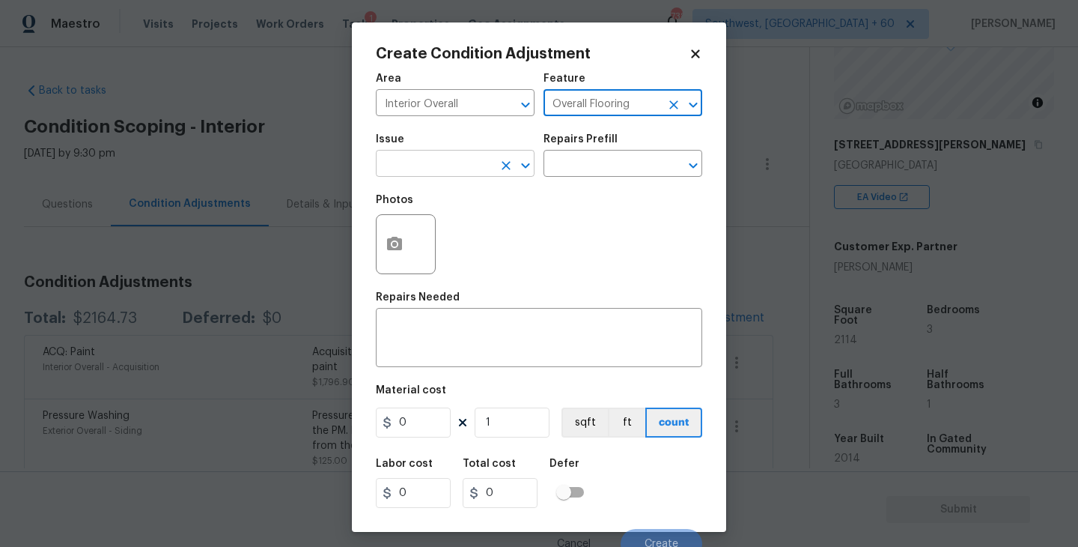
click at [469, 171] on input "text" at bounding box center [434, 164] width 117 height 23
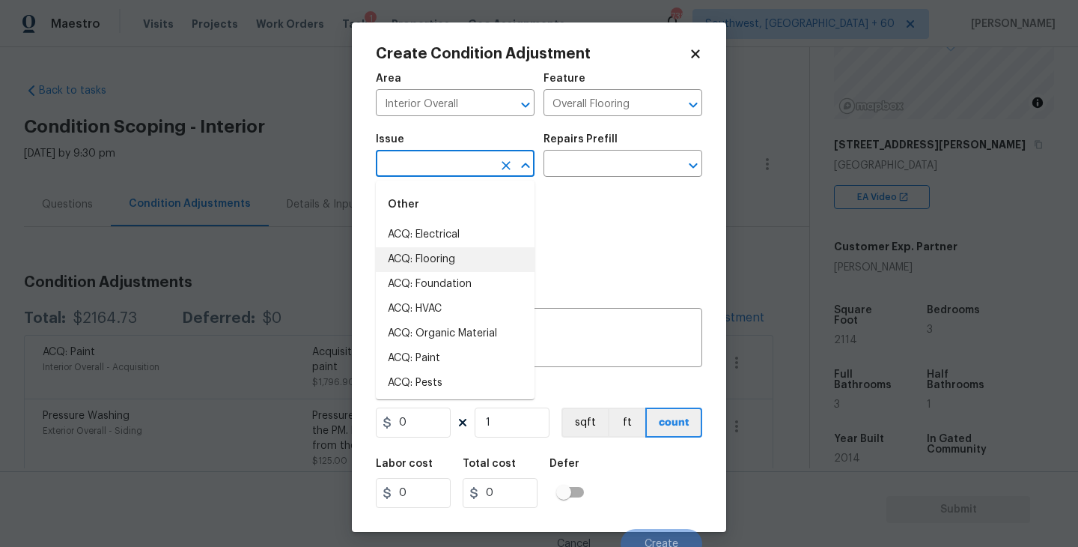
click at [455, 256] on li "ACQ: Flooring" at bounding box center [455, 259] width 159 height 25
type input "ACQ: Flooring"
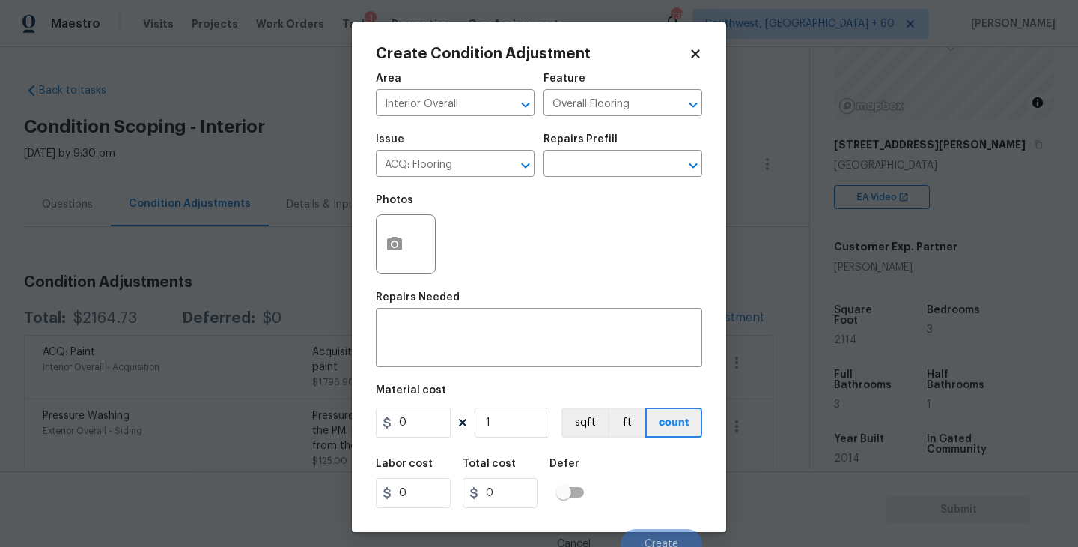
click at [610, 140] on h5 "Repairs Prefill" at bounding box center [581, 139] width 74 height 10
click at [603, 169] on input "text" at bounding box center [602, 164] width 117 height 23
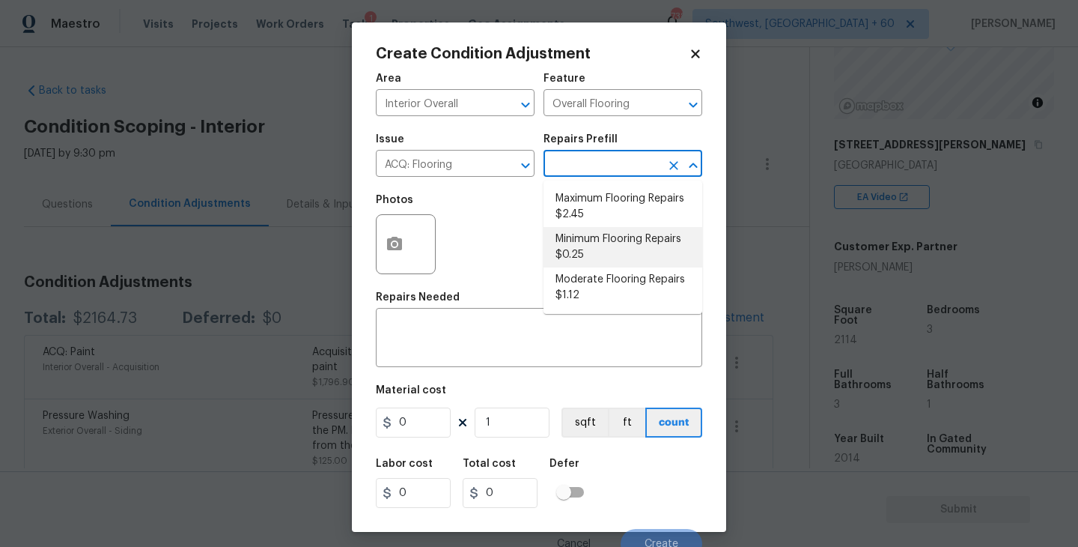
click at [597, 260] on li "Minimum Flooring Repairs $0.25" at bounding box center [623, 247] width 159 height 40
type input "Acquisition"
type textarea "Acquisition Scope: Minimum flooring repairs"
type input "0.25"
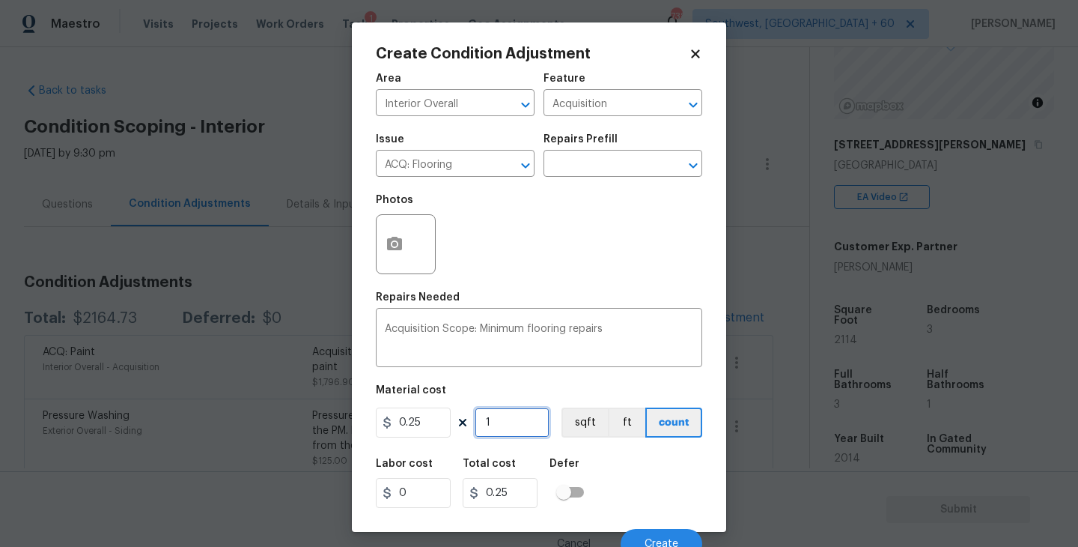
click at [499, 414] on input "1" at bounding box center [512, 422] width 75 height 30
type input "0"
type input "2"
type input "0.5"
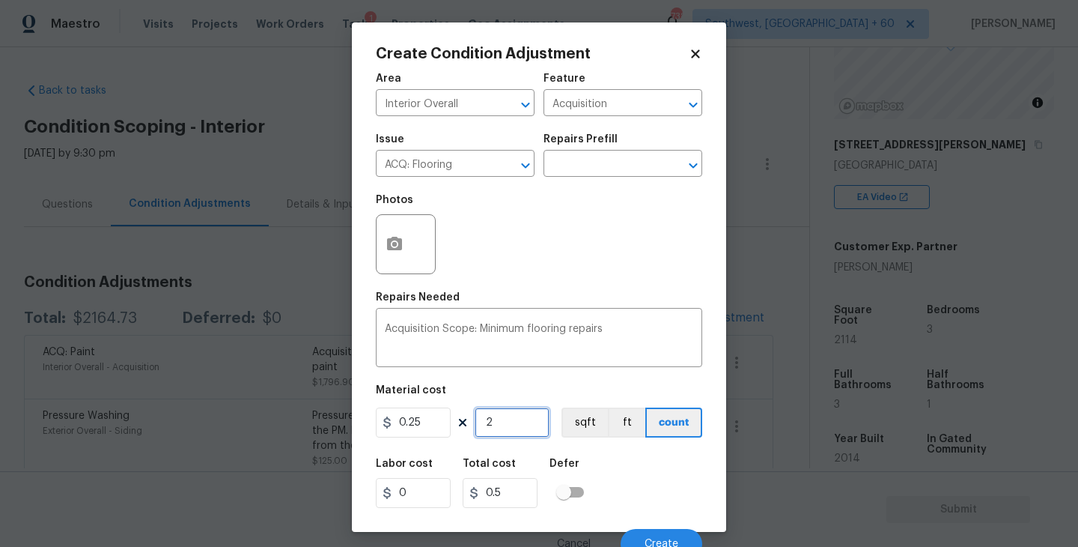
type input "21"
type input "5.25"
type input "211"
type input "52.75"
type input "2114"
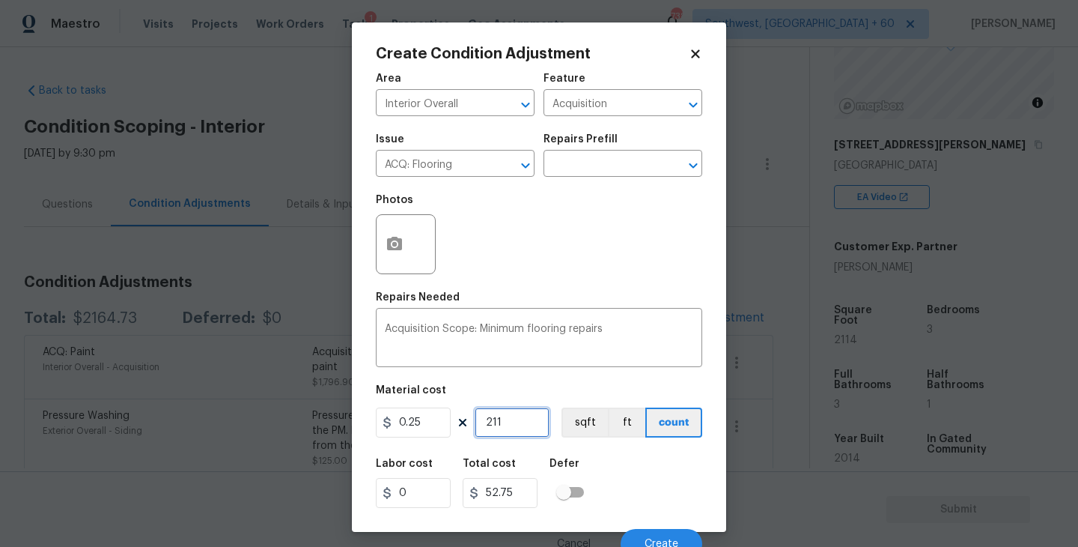
type input "528.5"
type input "2114"
click at [585, 413] on button "sqft" at bounding box center [585, 422] width 46 height 30
click at [612, 463] on div "Labor cost 0 Total cost 528.5 Defer" at bounding box center [539, 482] width 326 height 67
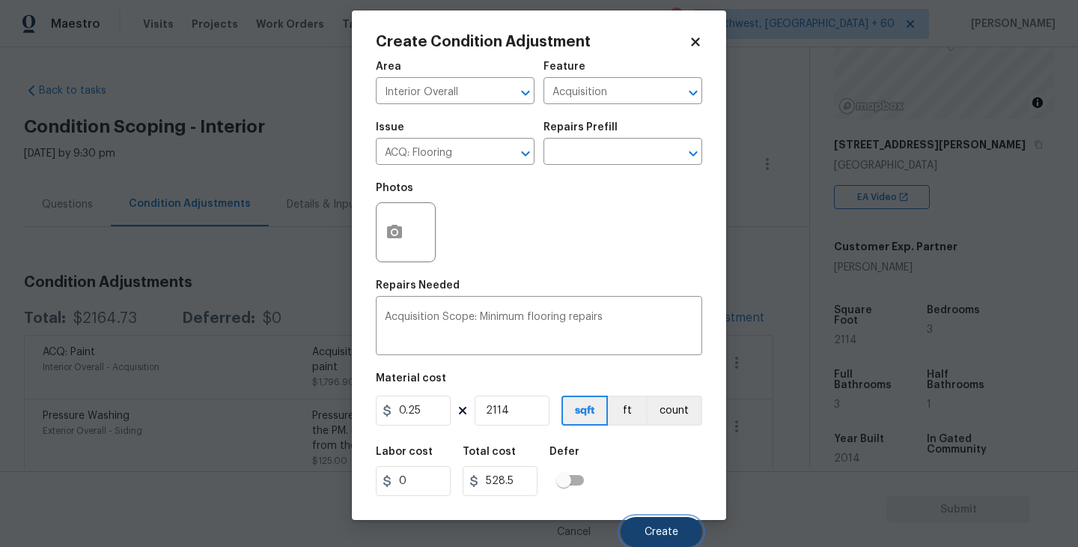
click at [653, 532] on span "Create" at bounding box center [662, 531] width 34 height 11
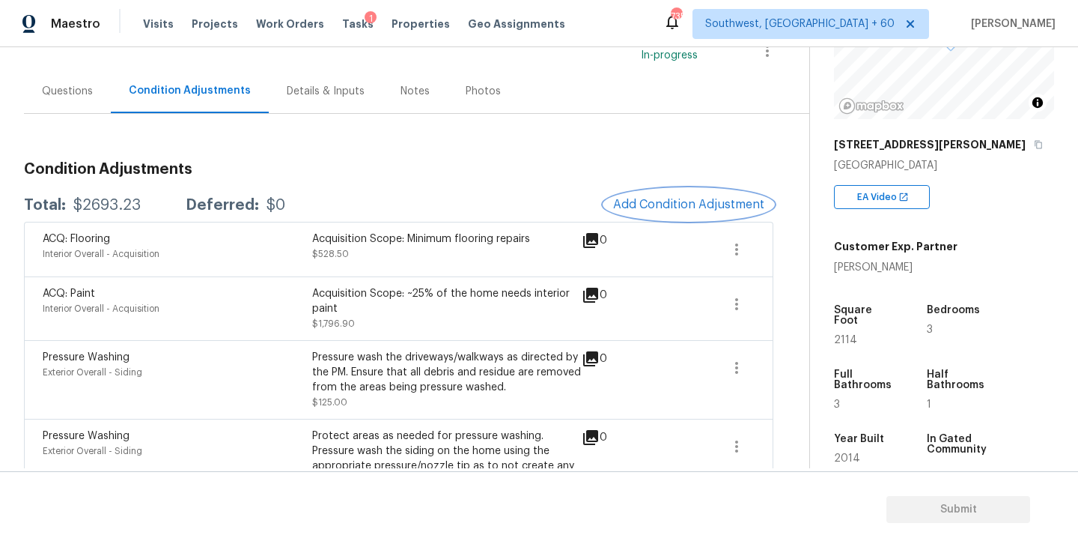
scroll to position [91, 0]
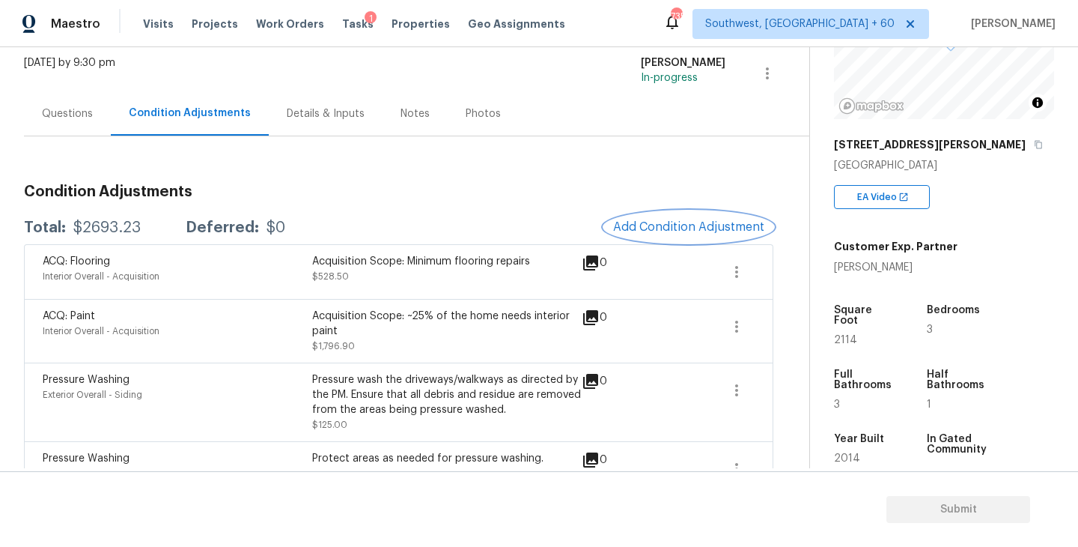
click at [697, 226] on span "Add Condition Adjustment" at bounding box center [688, 226] width 151 height 13
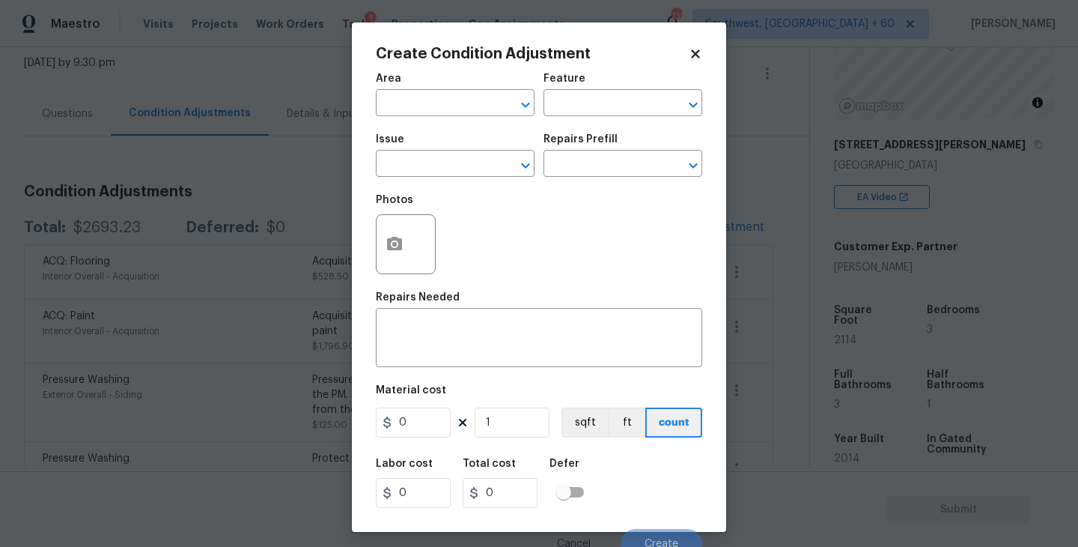
click at [416, 116] on span "Area ​" at bounding box center [455, 94] width 159 height 61
click at [426, 110] on input "text" at bounding box center [434, 104] width 117 height 23
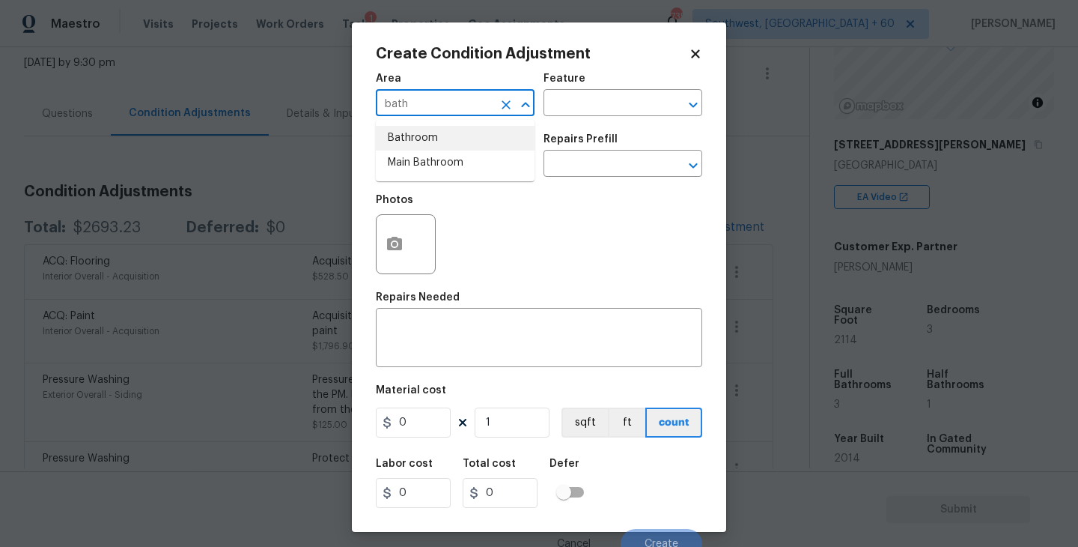
click at [443, 145] on li "Bathroom" at bounding box center [455, 138] width 159 height 25
type input "Bathroom"
click at [555, 118] on div "Area Bathroom ​ Feature ​" at bounding box center [539, 94] width 326 height 61
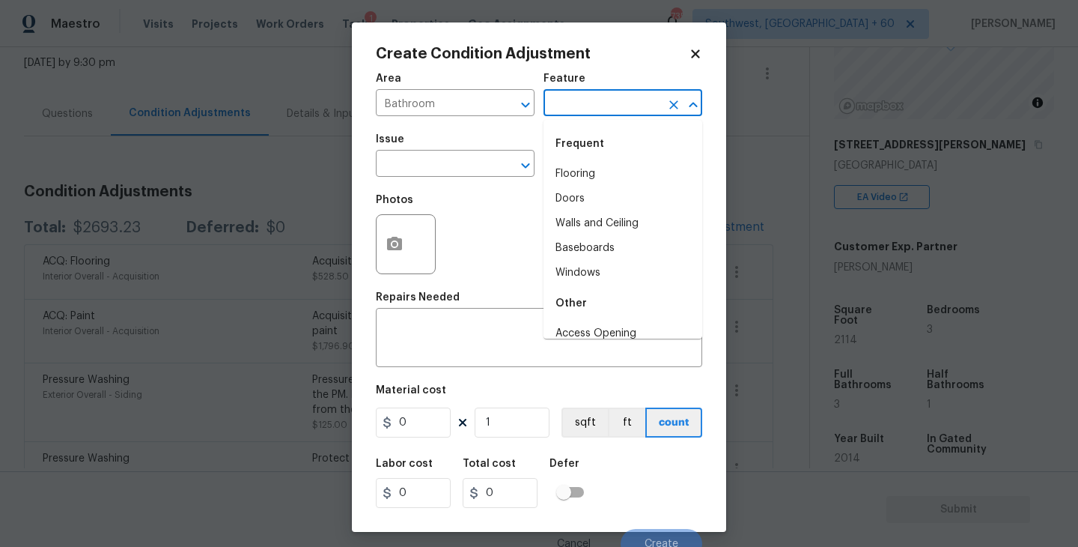
click at [580, 107] on input "text" at bounding box center [602, 104] width 117 height 23
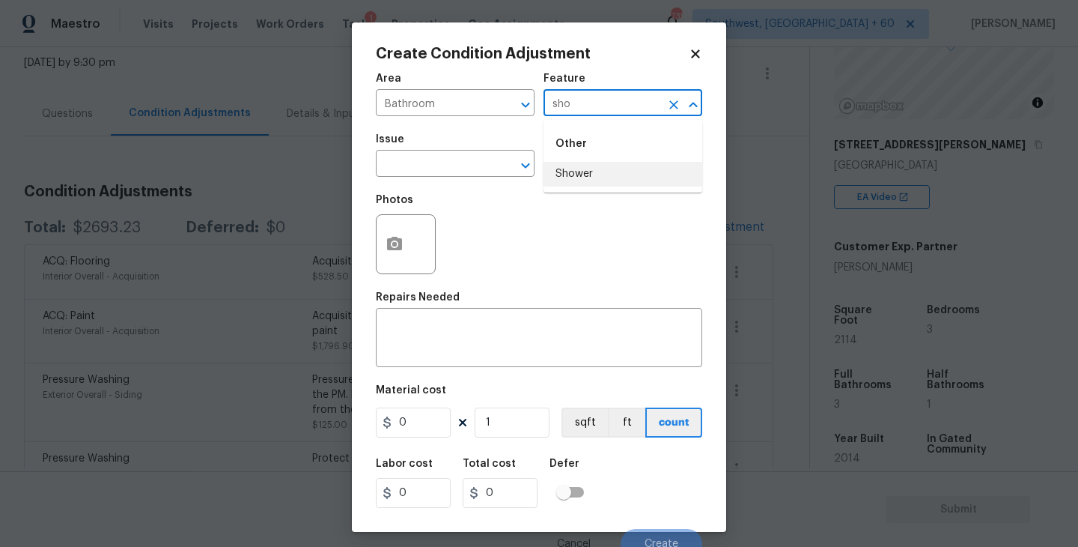
click at [586, 174] on li "Shower" at bounding box center [623, 174] width 159 height 25
type input "Shower"
click at [476, 168] on input "text" at bounding box center [434, 164] width 117 height 23
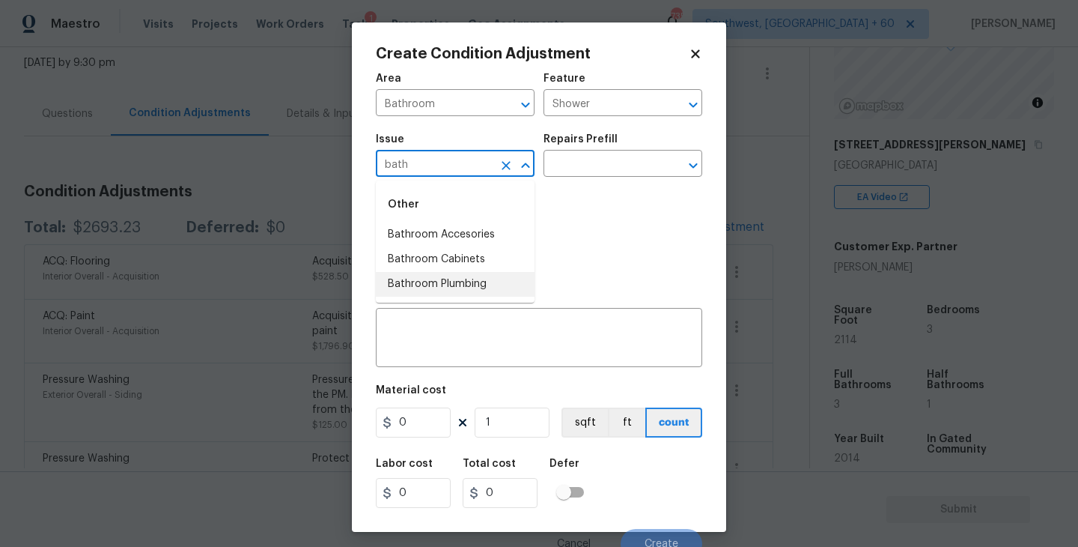
click at [469, 277] on li "Bathroom Plumbing" at bounding box center [455, 284] width 159 height 25
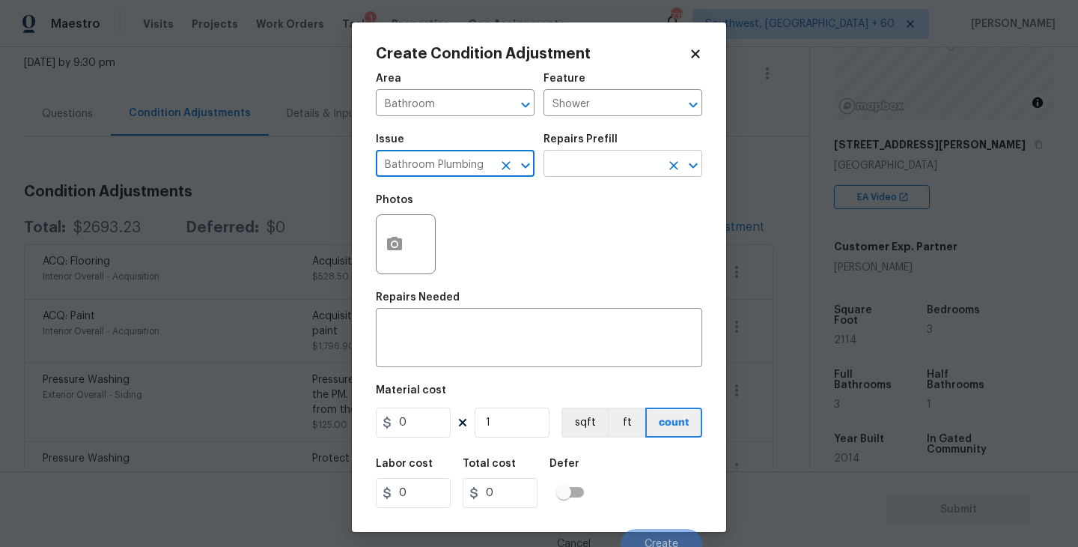
type input "Bathroom Plumbing"
click at [581, 168] on input "text" at bounding box center [602, 164] width 117 height 23
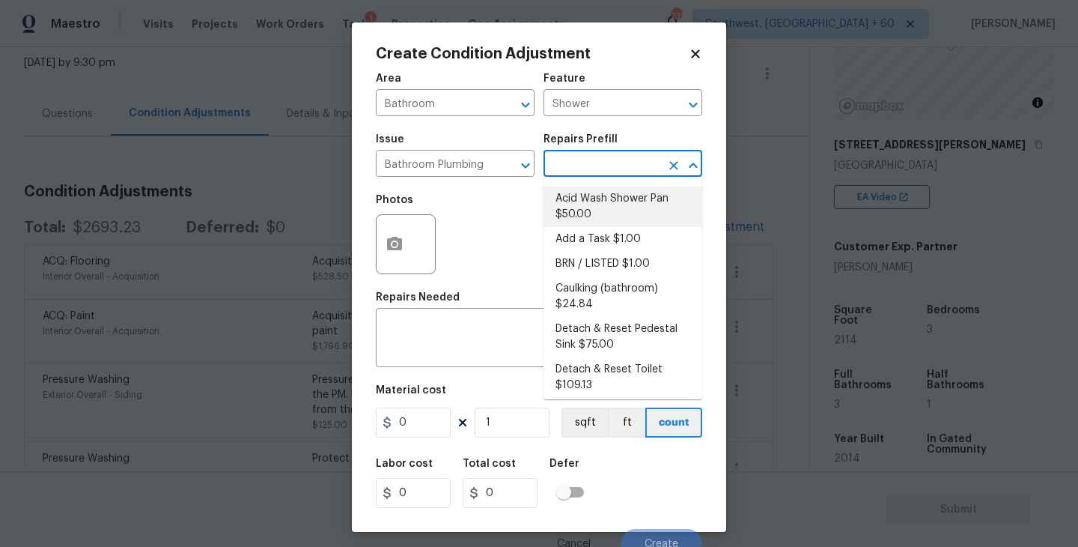
click at [592, 207] on li "Acid Wash Shower Pan $50.00" at bounding box center [623, 206] width 159 height 40
type input "Plumbing"
type textarea "Prep and acid wash/deep clean the shower pan."
type input "50"
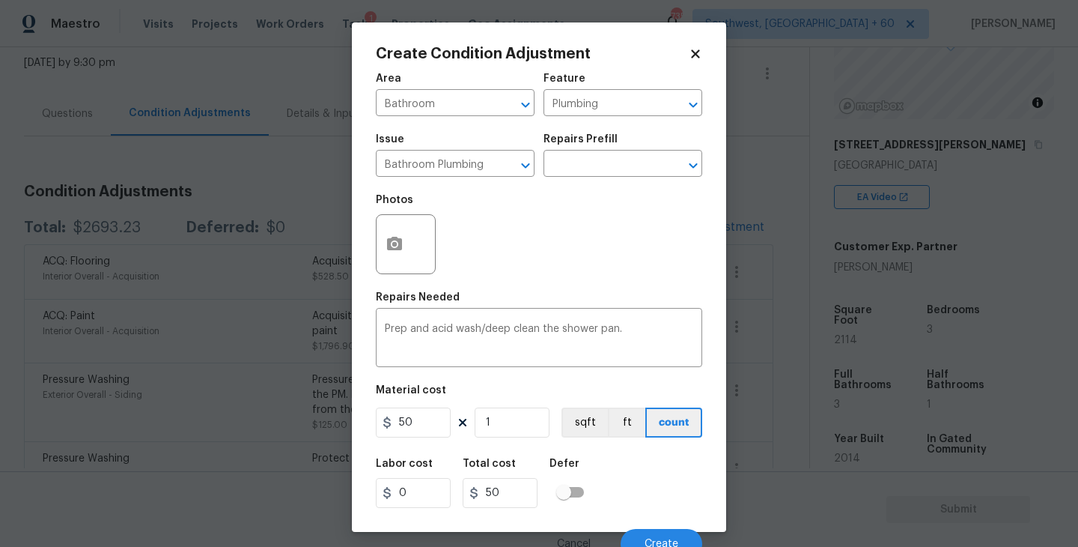
click at [416, 255] on div at bounding box center [406, 244] width 60 height 60
click at [393, 254] on button "button" at bounding box center [395, 244] width 36 height 58
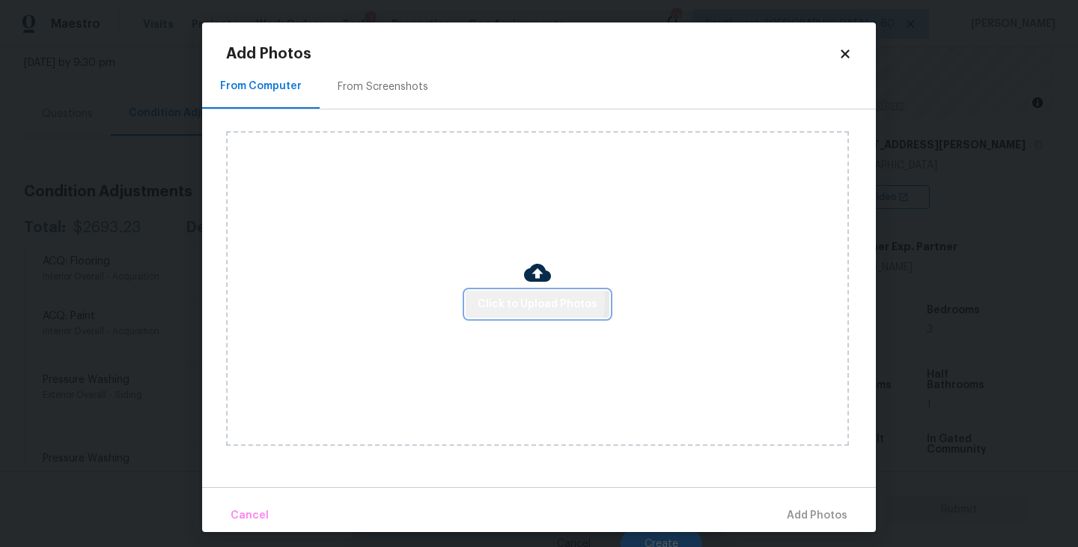
click at [502, 300] on span "Click to Upload Photos" at bounding box center [538, 304] width 120 height 19
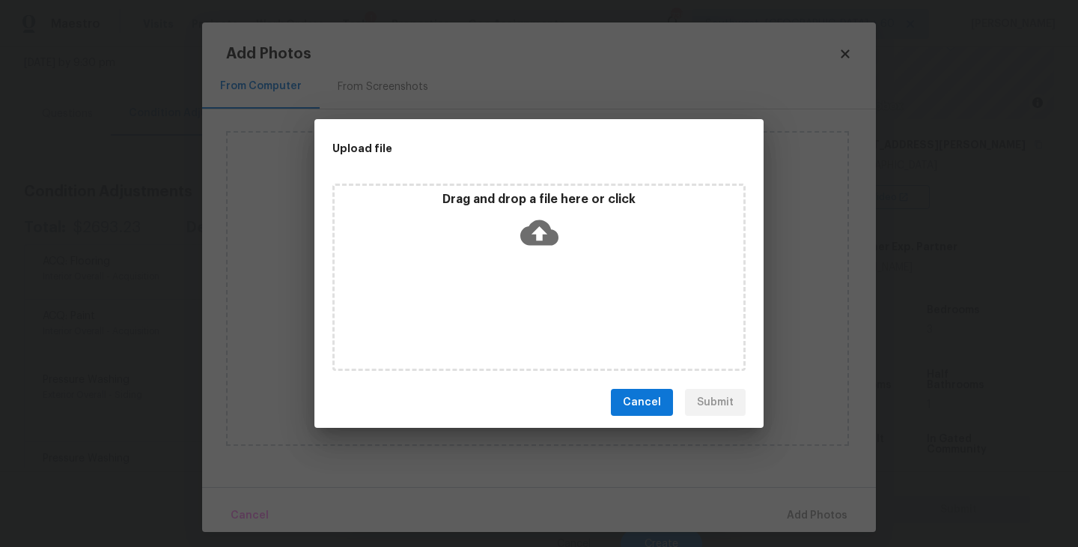
click at [543, 257] on div "Drag and drop a file here or click" at bounding box center [538, 276] width 413 height 187
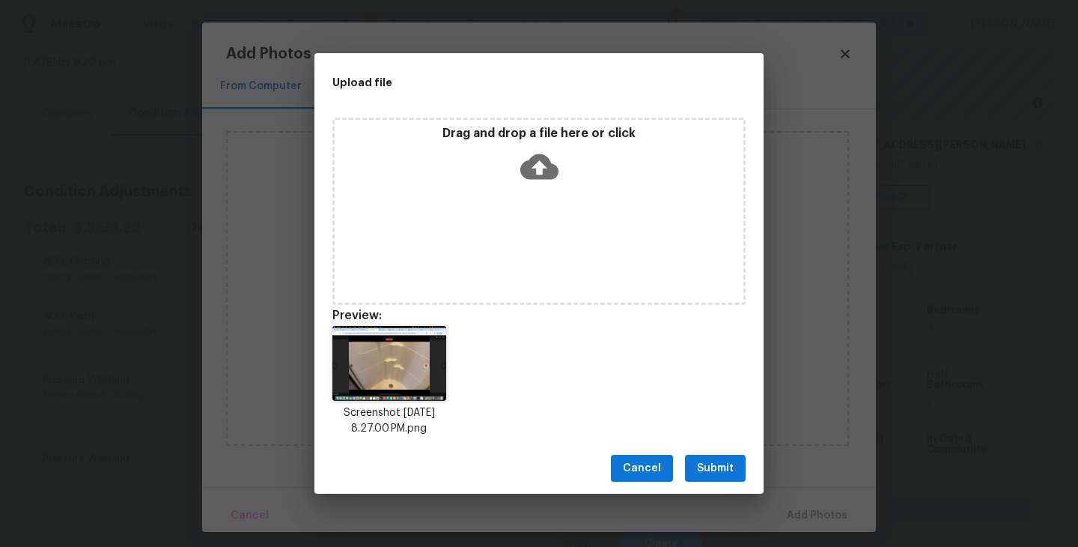
click at [720, 476] on span "Submit" at bounding box center [715, 468] width 37 height 19
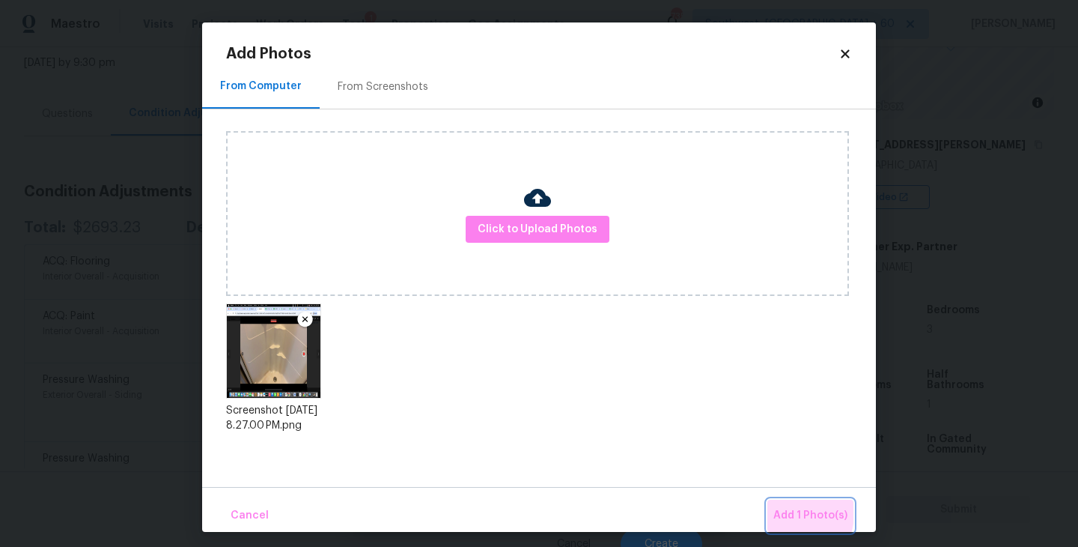
drag, startPoint x: 781, startPoint y: 512, endPoint x: 754, endPoint y: 506, distance: 27.6
click at [781, 512] on span "Add 1 Photo(s)" at bounding box center [810, 515] width 74 height 19
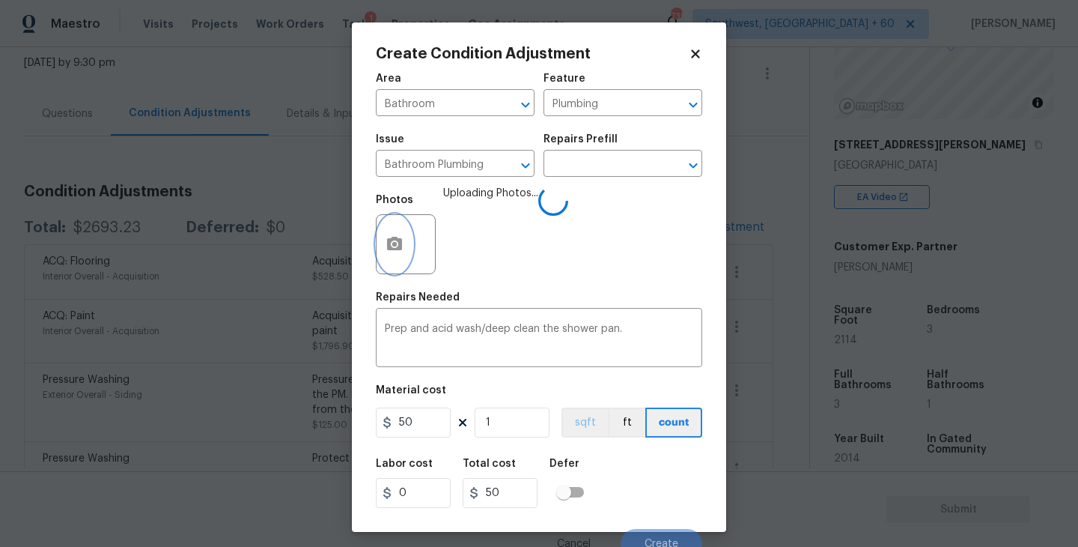
scroll to position [13, 0]
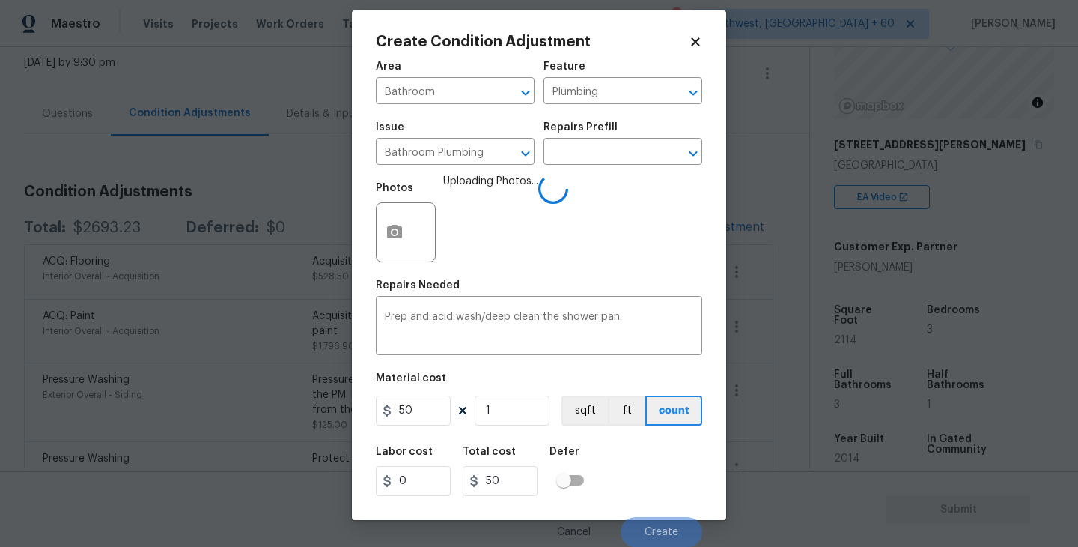
click at [636, 458] on div "Labor cost 0 Total cost 50 Defer" at bounding box center [539, 470] width 326 height 67
click at [664, 454] on div "Labor cost 0 Total cost 50 Defer" at bounding box center [539, 470] width 326 height 67
click at [664, 458] on div "Labor cost 0 Total cost 50 Defer" at bounding box center [539, 470] width 326 height 67
click at [664, 487] on div "Labor cost 0 Total cost 50 Defer" at bounding box center [539, 470] width 326 height 67
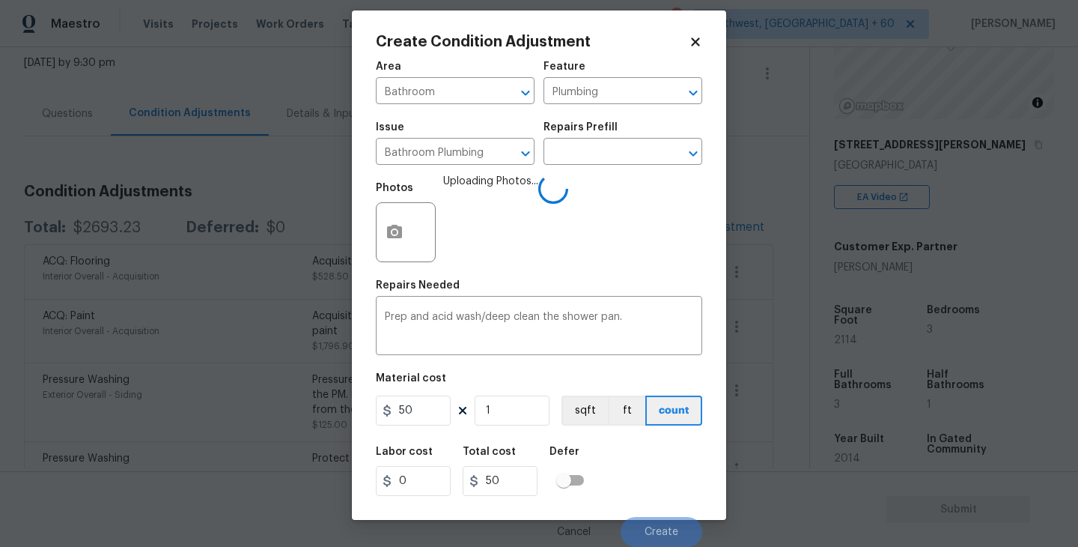
click at [650, 484] on div "Labor cost 0 Total cost 50 Defer" at bounding box center [539, 470] width 326 height 67
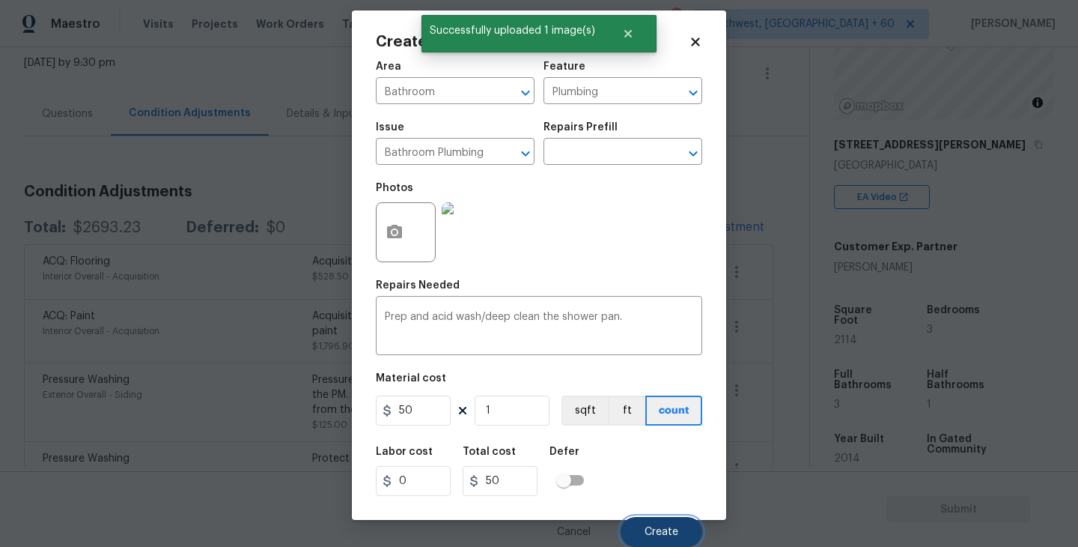
click at [662, 532] on span "Create" at bounding box center [662, 531] width 34 height 11
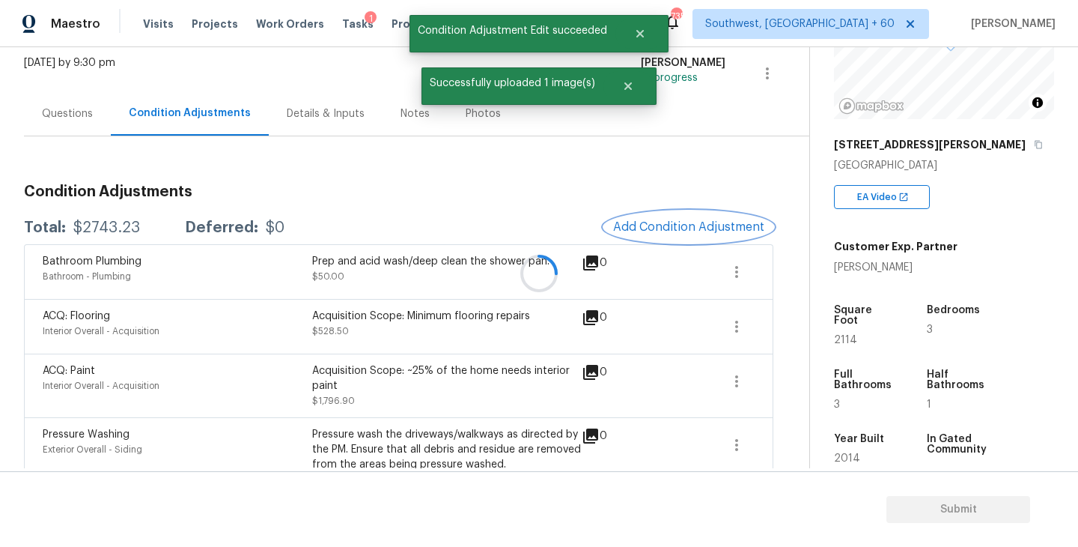
scroll to position [0, 0]
click at [75, 118] on div at bounding box center [539, 273] width 1078 height 547
click at [68, 112] on div "Questions" at bounding box center [67, 113] width 51 height 15
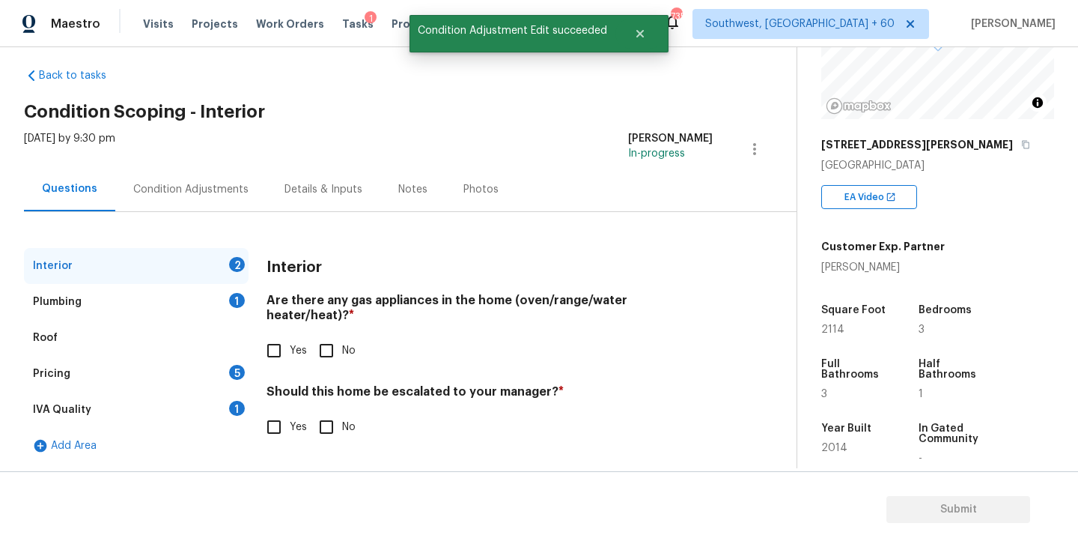
click at [277, 338] on input "Yes" at bounding box center [273, 350] width 31 height 31
checkbox input "true"
click at [317, 416] on input "No" at bounding box center [326, 428] width 31 height 31
checkbox input "true"
click at [193, 302] on div "Plumbing 1" at bounding box center [136, 302] width 225 height 36
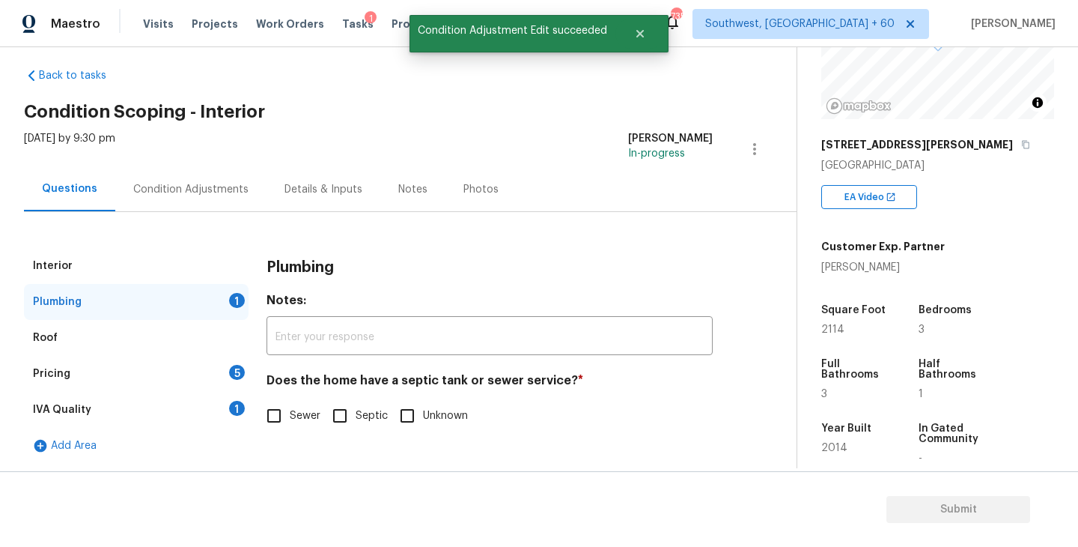
click at [282, 419] on input "Sewer" at bounding box center [273, 415] width 31 height 31
checkbox input "true"
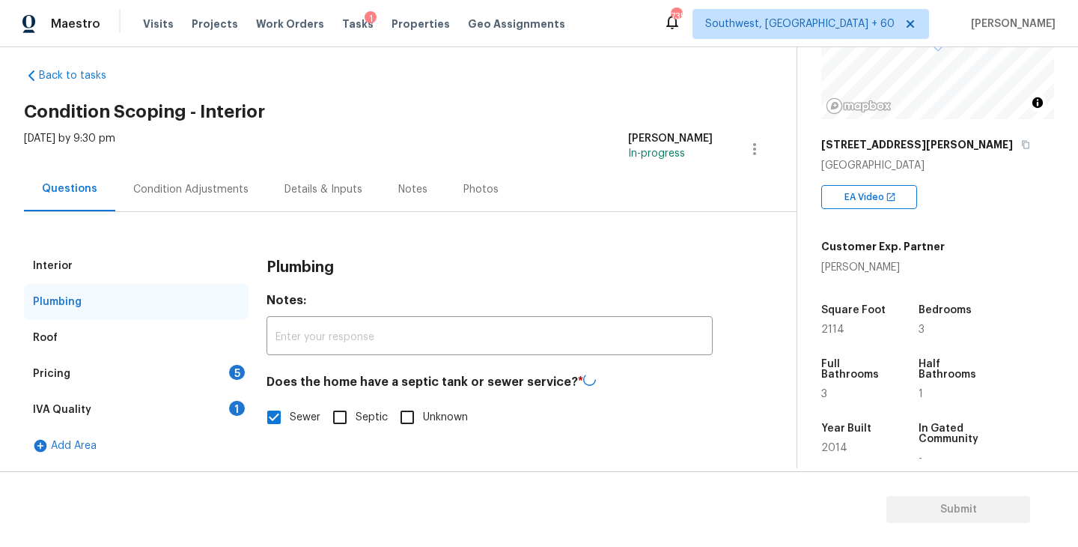
click at [180, 347] on div "Roof" at bounding box center [136, 338] width 225 height 36
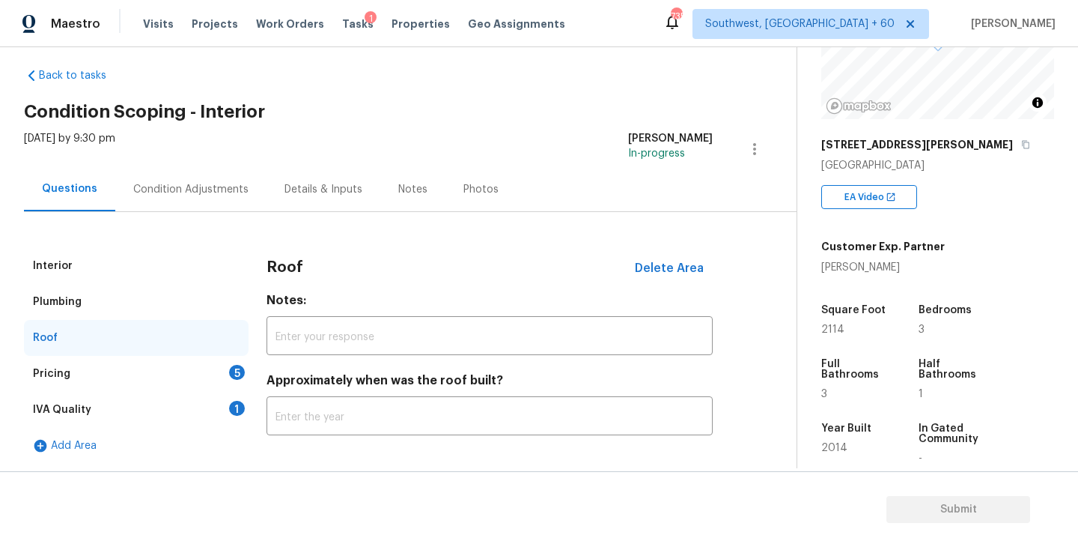
click at [177, 377] on div "Pricing 5" at bounding box center [136, 374] width 225 height 36
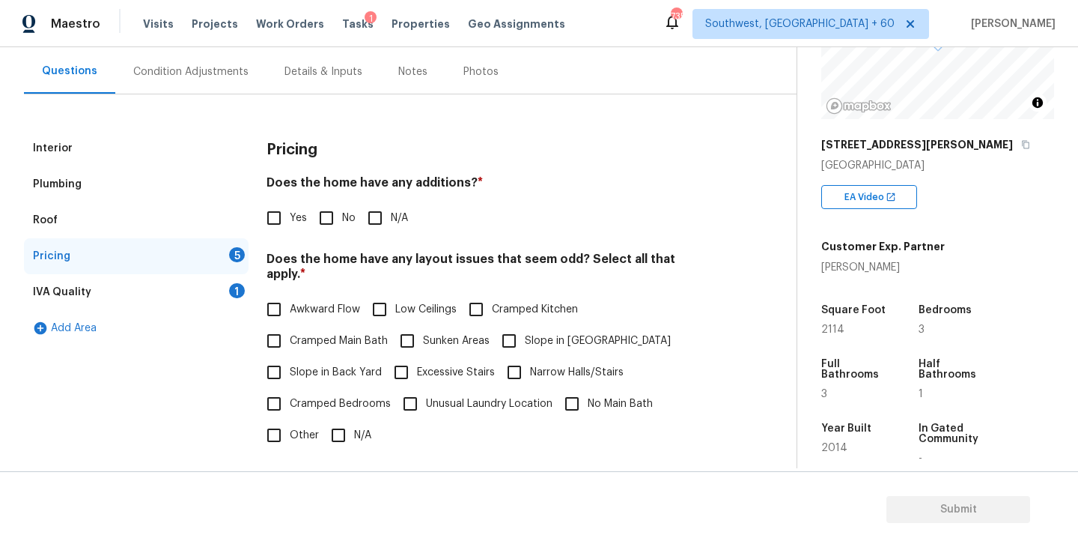
scroll to position [150, 0]
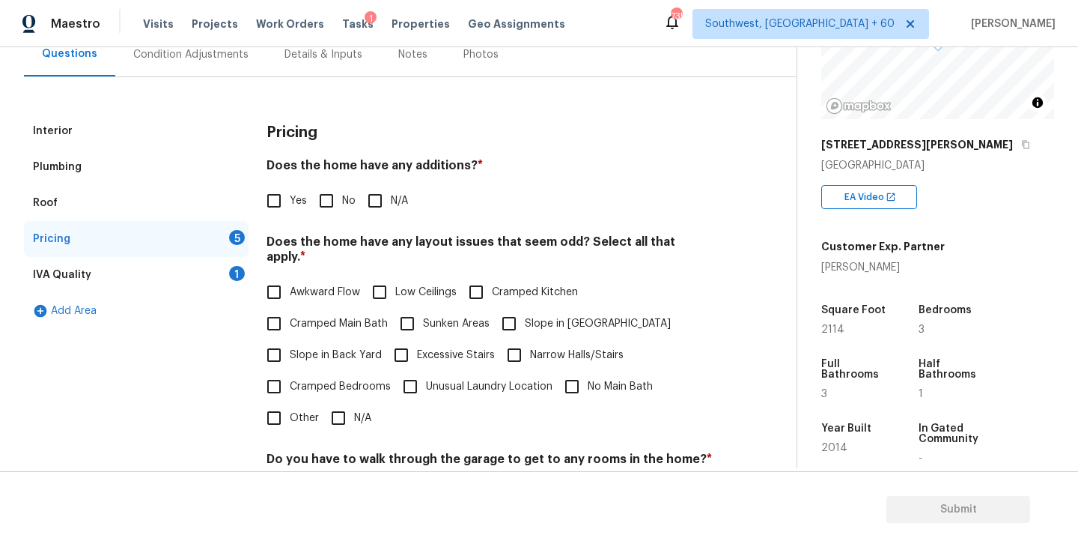
click at [369, 219] on div "Pricing Does the home have any additions? * Yes No N/A Does the home have any l…" at bounding box center [490, 397] width 446 height 568
click at [377, 207] on input "N/A" at bounding box center [374, 200] width 31 height 31
checkbox input "true"
click at [308, 410] on span "Other" at bounding box center [304, 418] width 29 height 16
click at [290, 404] on input "Other" at bounding box center [273, 417] width 31 height 31
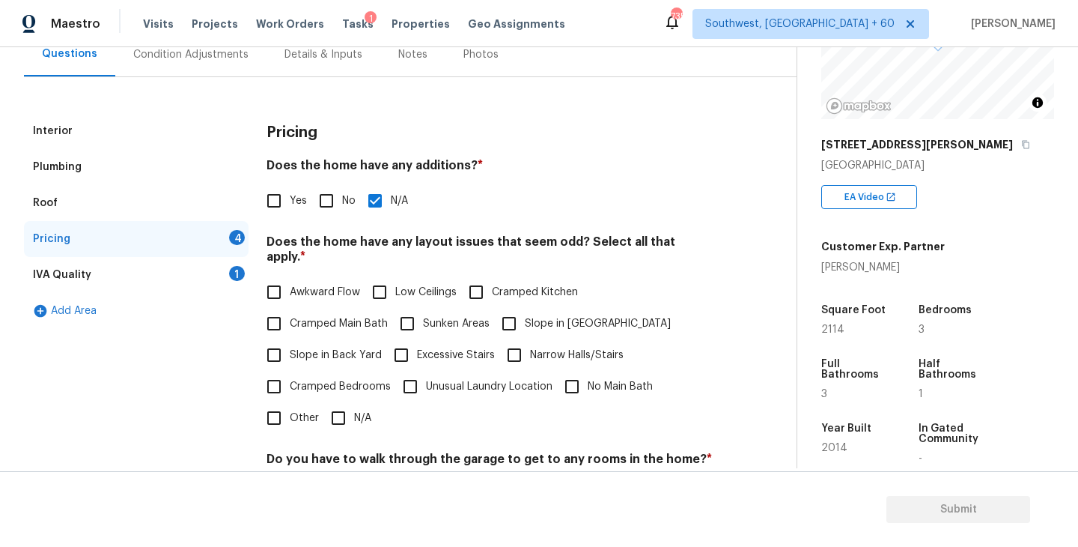
checkbox input "true"
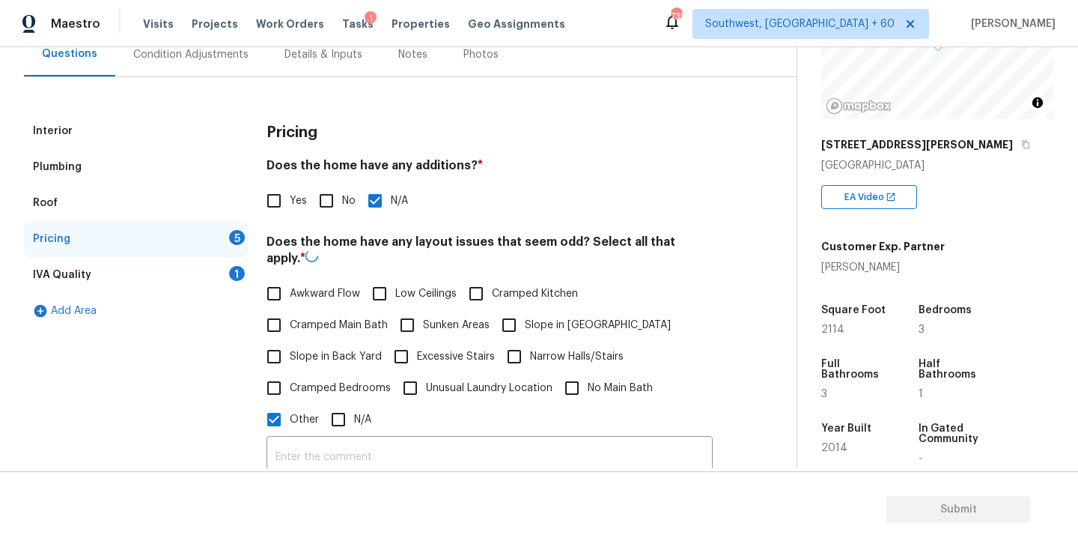
click at [350, 416] on input "N/A" at bounding box center [338, 419] width 31 height 31
checkbox input "true"
click at [265, 402] on input "Other" at bounding box center [273, 417] width 31 height 31
checkbox input "false"
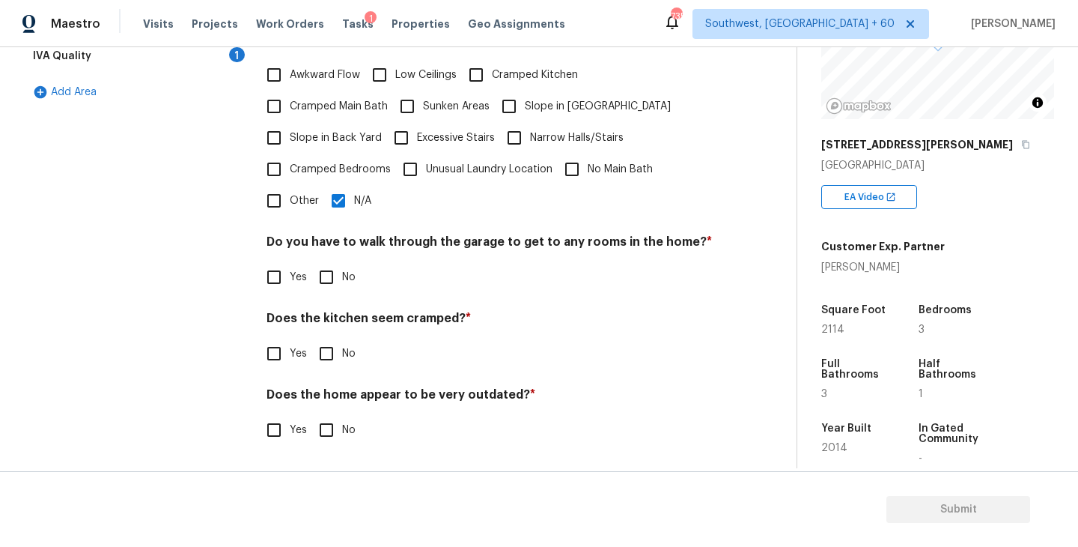
scroll to position [352, 0]
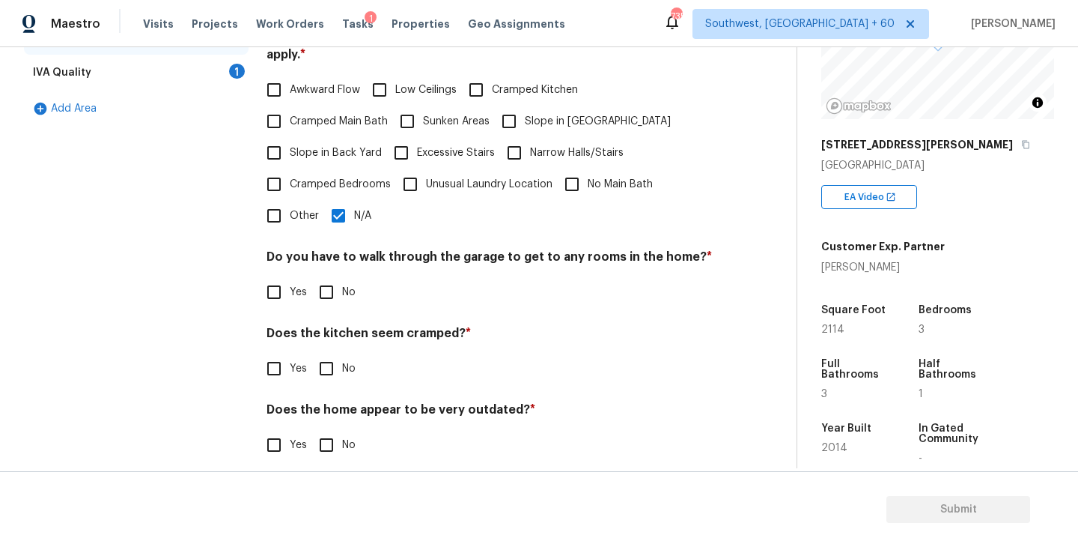
click at [330, 276] on input "No" at bounding box center [326, 291] width 31 height 31
checkbox input "true"
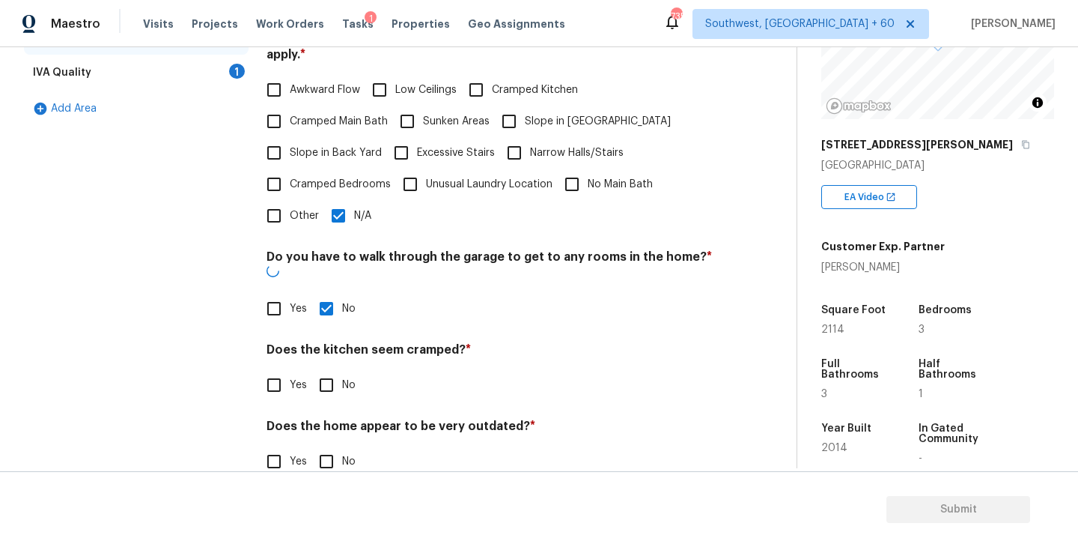
click at [333, 342] on div "Does the kitchen seem cramped? * Yes No" at bounding box center [490, 371] width 446 height 58
click at [330, 369] on input "No" at bounding box center [326, 384] width 31 height 31
checkbox input "true"
click at [323, 447] on input "No" at bounding box center [326, 462] width 31 height 31
checkbox input "true"
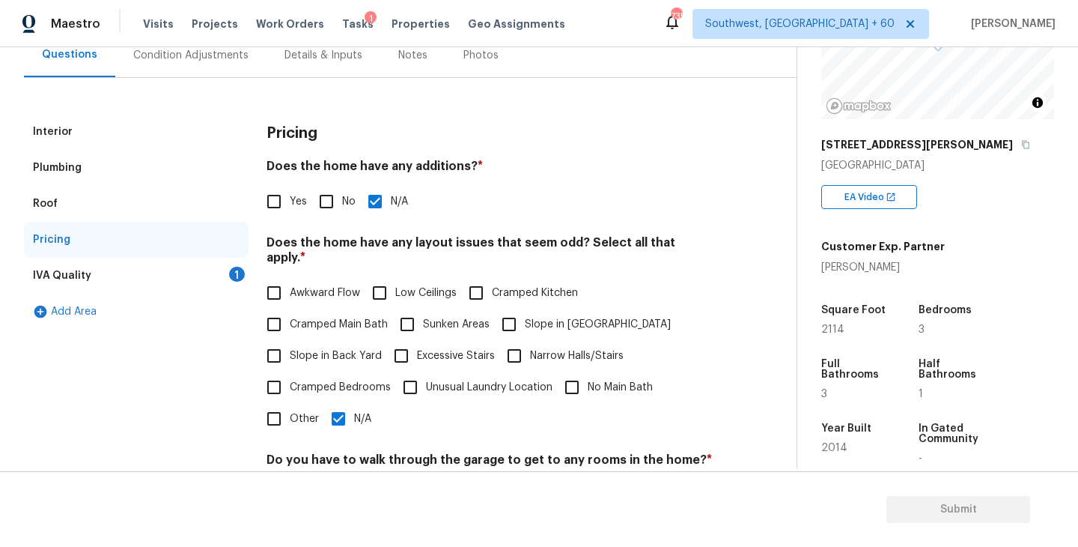
click at [197, 276] on div "IVA Quality 1" at bounding box center [136, 276] width 225 height 36
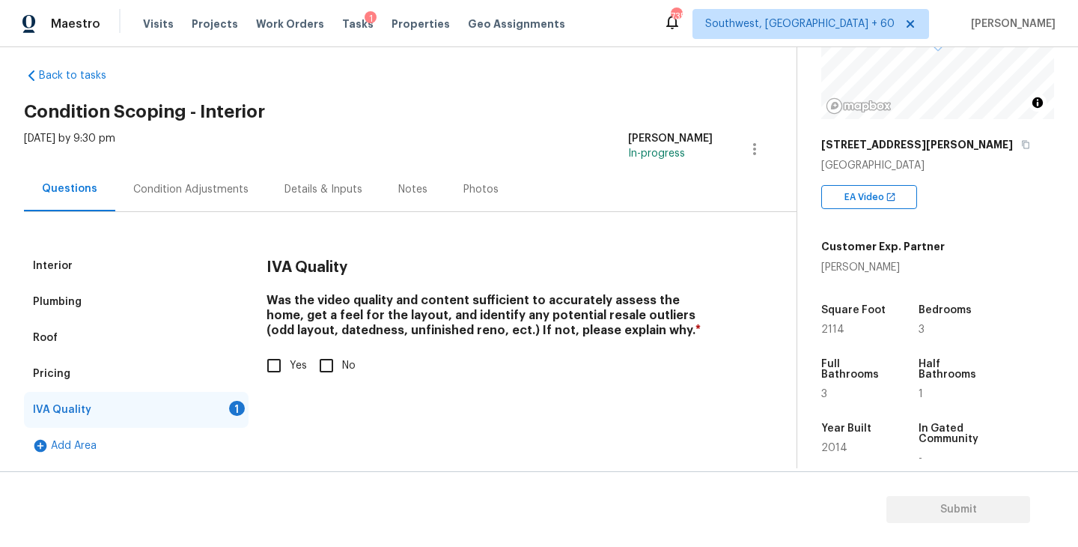
scroll to position [15, 0]
click at [278, 353] on input "Yes" at bounding box center [273, 365] width 31 height 31
checkbox input "true"
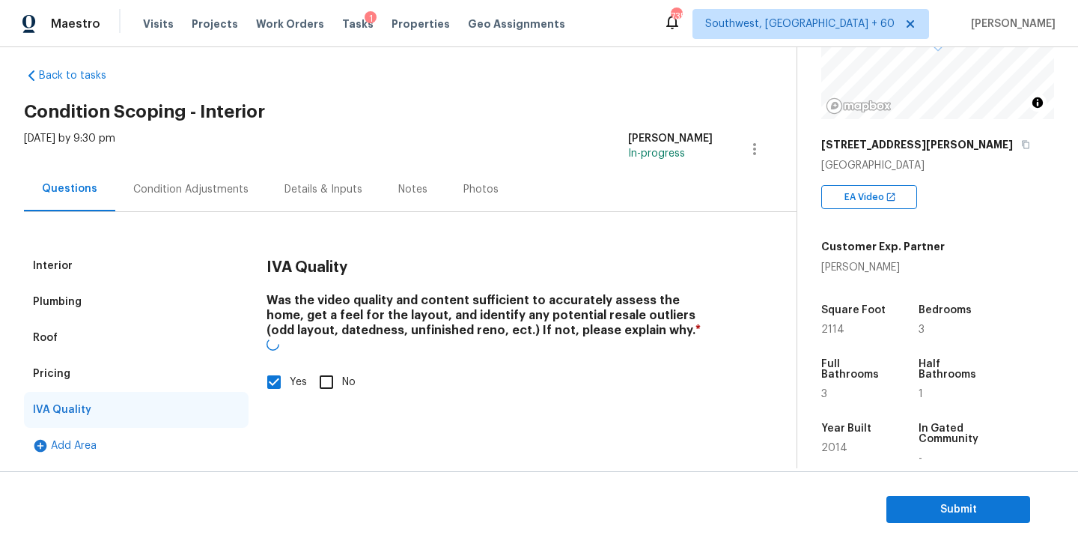
click at [208, 195] on div "Condition Adjustments" at bounding box center [190, 189] width 115 height 15
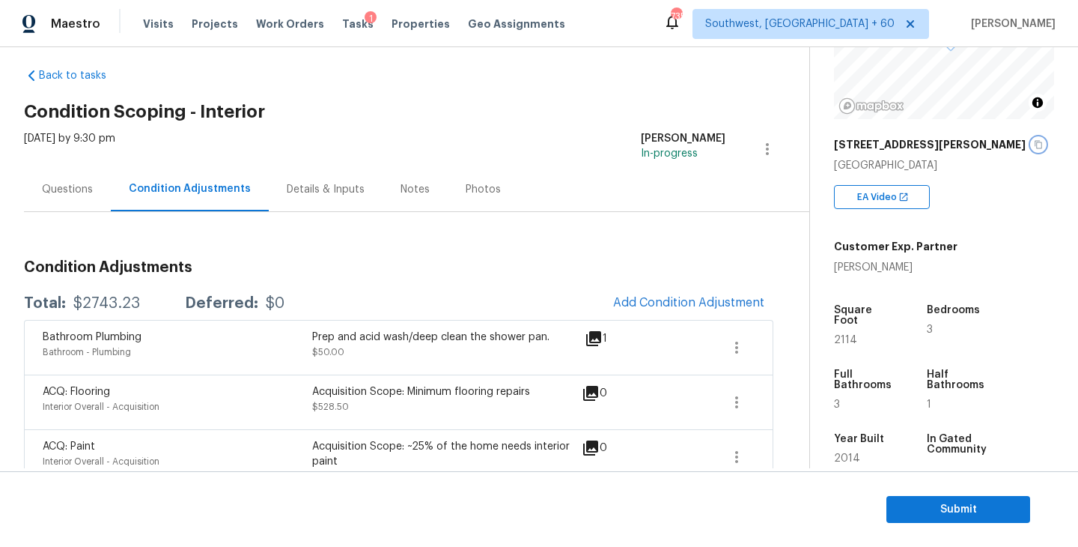
click at [1034, 142] on icon "button" at bounding box center [1038, 144] width 9 height 9
click at [362, 109] on h2 "Condition Scoping - Interior" at bounding box center [416, 111] width 785 height 15
click at [109, 300] on div "$2743.23" at bounding box center [106, 303] width 67 height 15
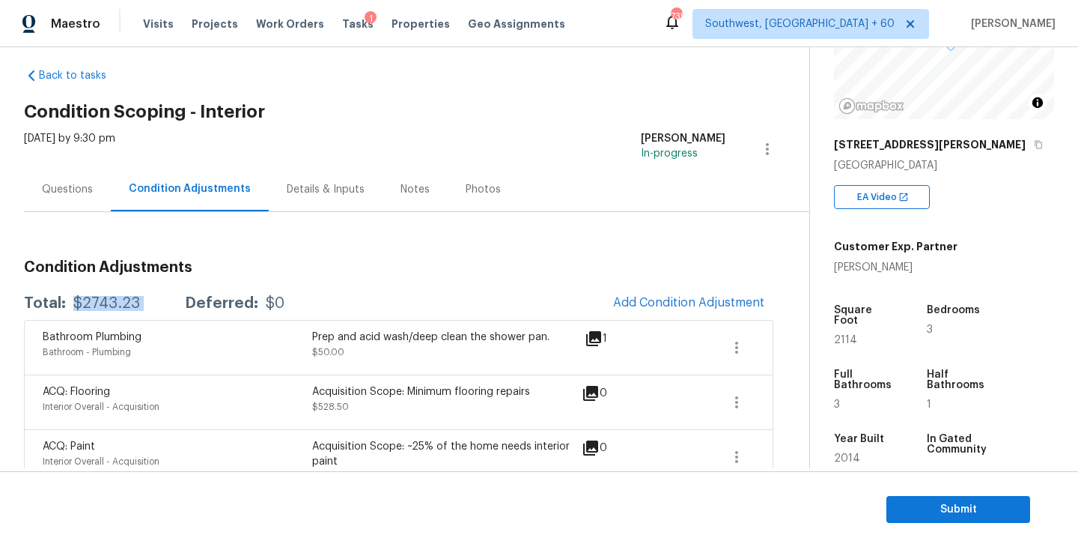
copy div "$2743.23"
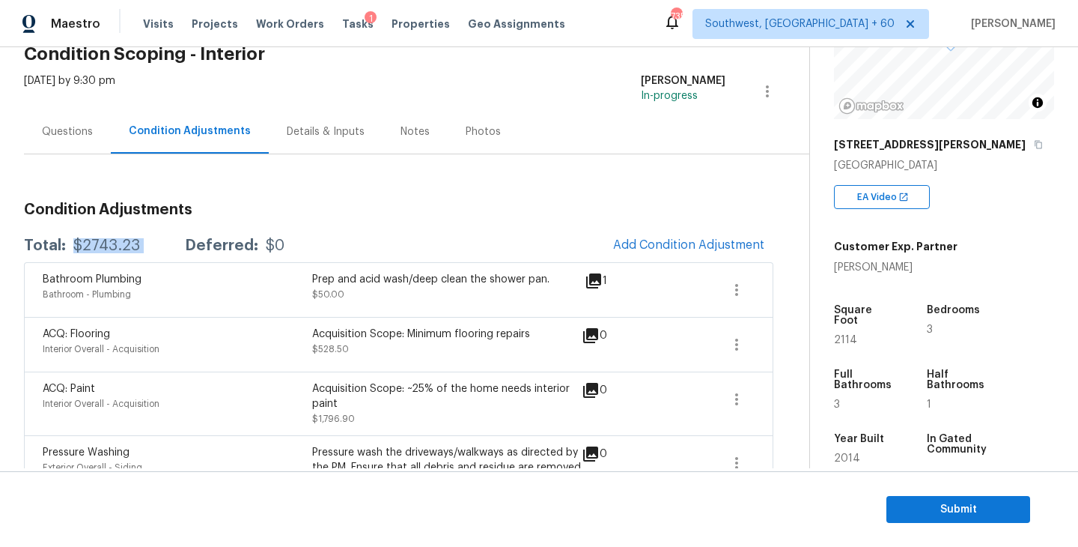
scroll to position [137, 0]
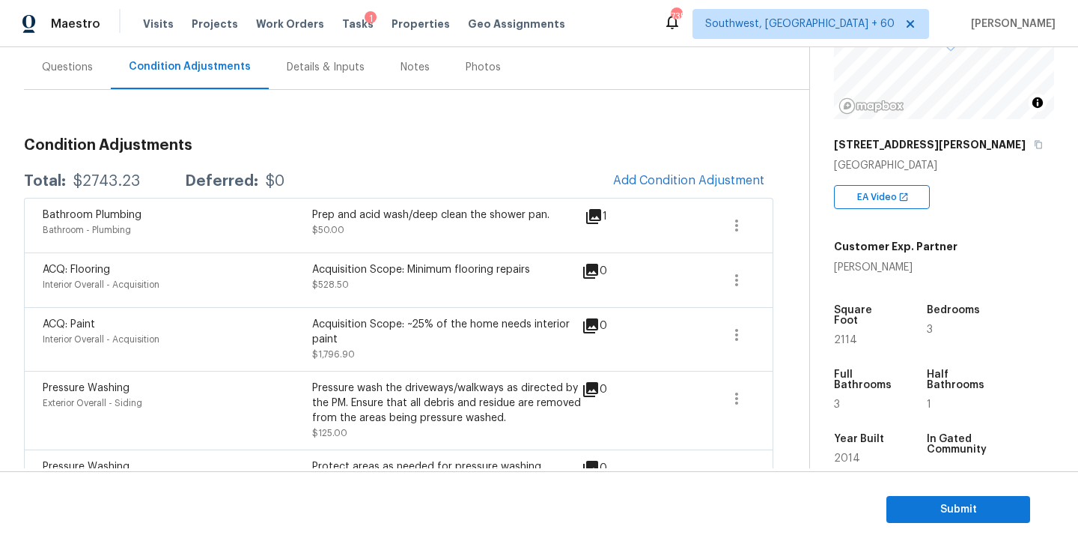
click at [405, 156] on div "Condition Adjustments Total: $2743.23 Deferred: $0 Add Condition Adjustment Bat…" at bounding box center [399, 426] width 750 height 601
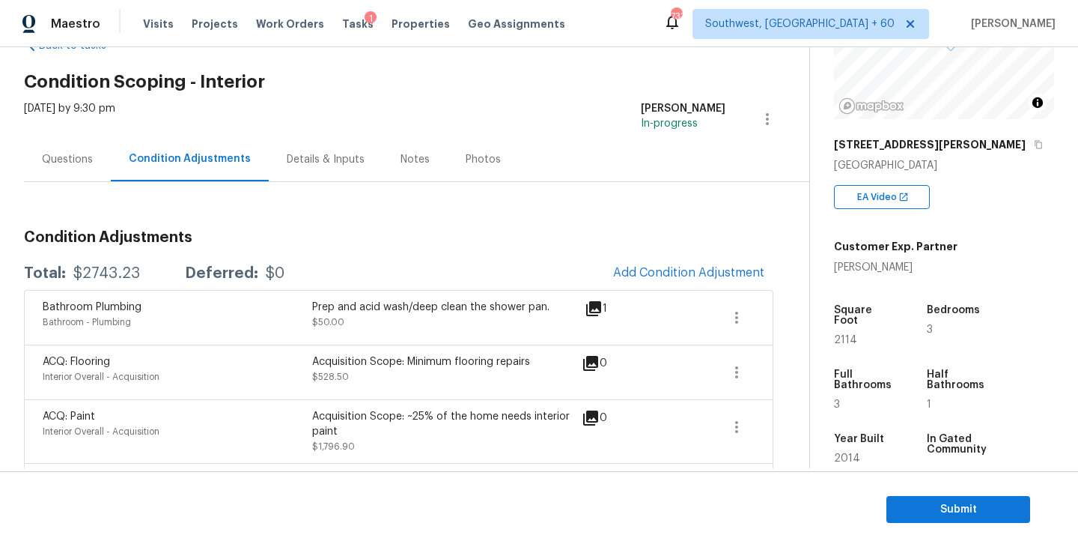
click at [73, 166] on div "Questions" at bounding box center [67, 159] width 87 height 44
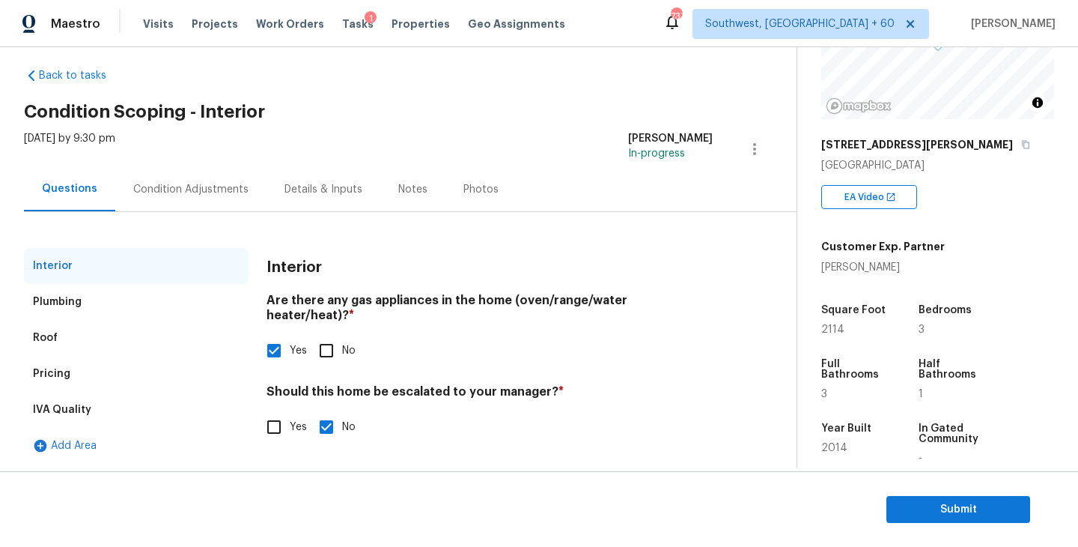
click at [174, 177] on div "Condition Adjustments" at bounding box center [190, 189] width 151 height 44
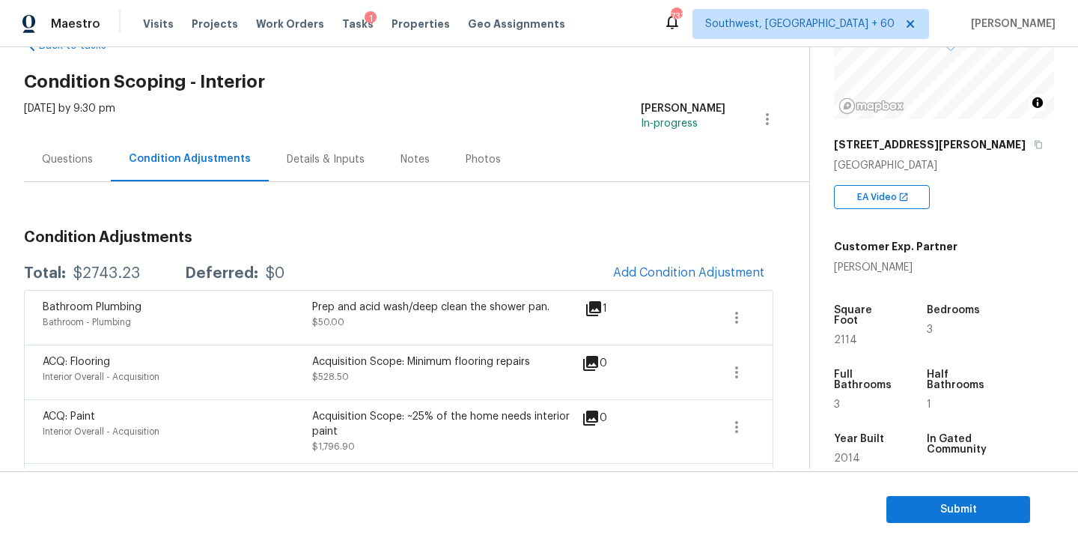
click at [601, 200] on div "Condition Adjustments Total: $2743.23 Deferred: $0 Add Condition Adjustment Bat…" at bounding box center [399, 500] width 750 height 637
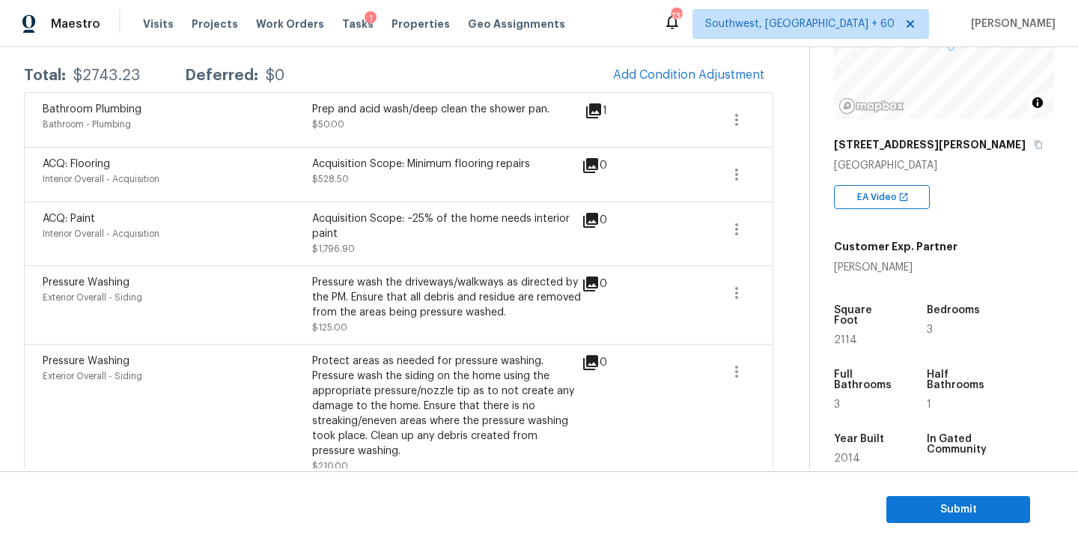
scroll to position [244, 0]
click at [990, 509] on span "Submit" at bounding box center [959, 509] width 120 height 19
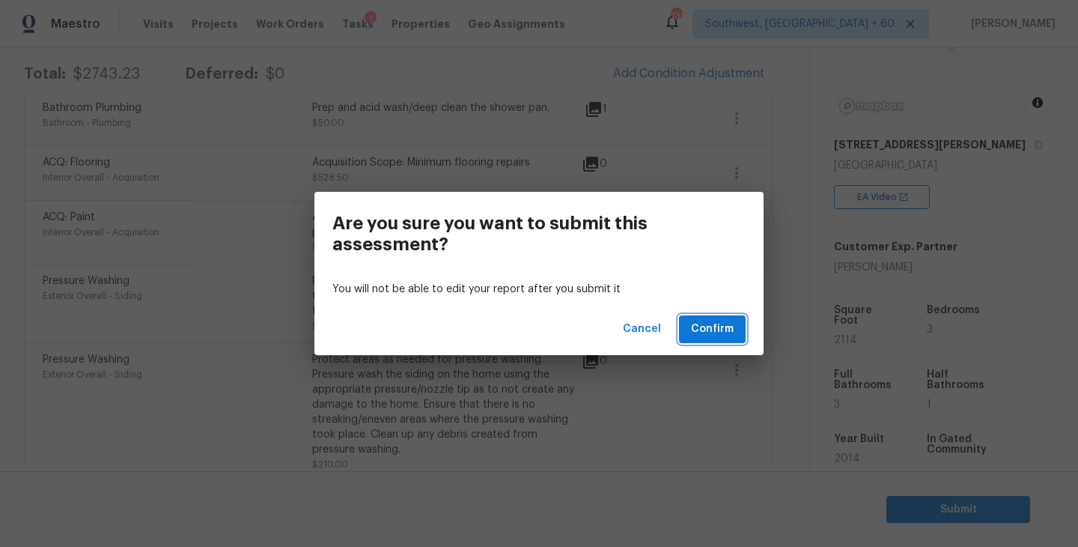
click at [730, 331] on span "Confirm" at bounding box center [712, 329] width 43 height 19
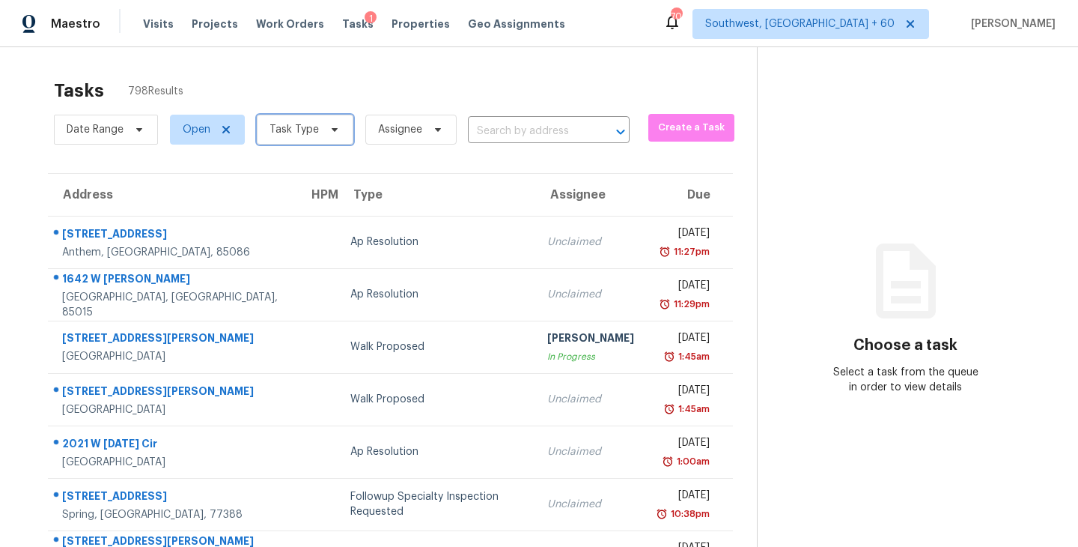
click at [281, 135] on span "Task Type" at bounding box center [294, 129] width 49 height 15
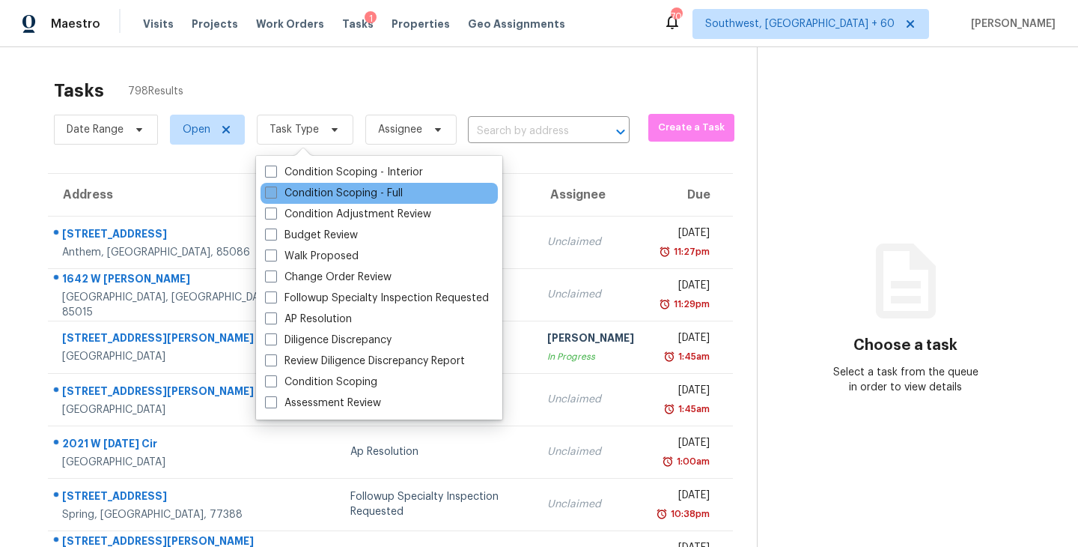
click at [291, 192] on label "Condition Scoping - Full" at bounding box center [334, 193] width 138 height 15
click at [275, 192] on input "Condition Scoping - Full" at bounding box center [270, 191] width 10 height 10
checkbox input "true"
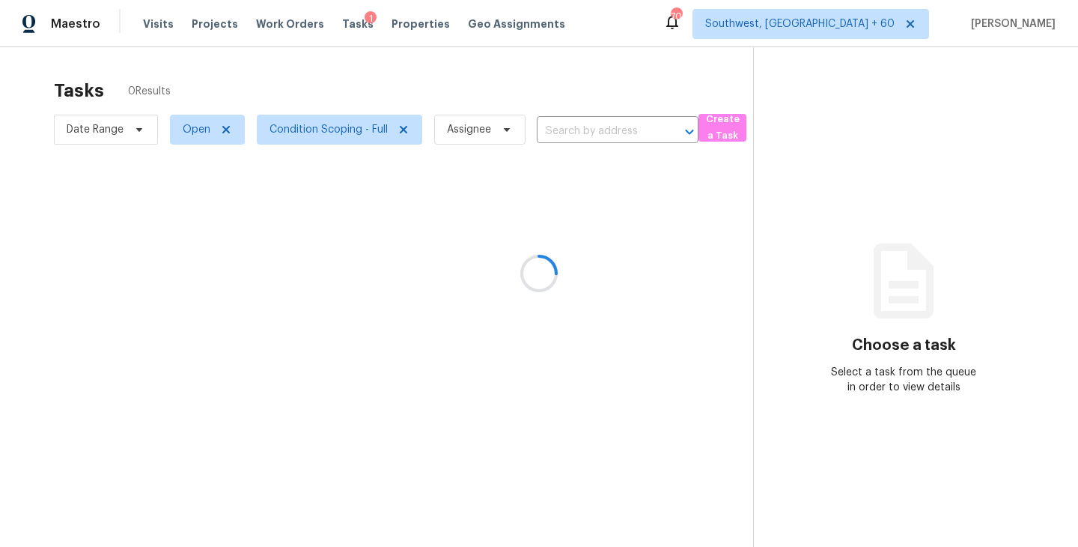
click at [314, 71] on div at bounding box center [539, 273] width 1078 height 547
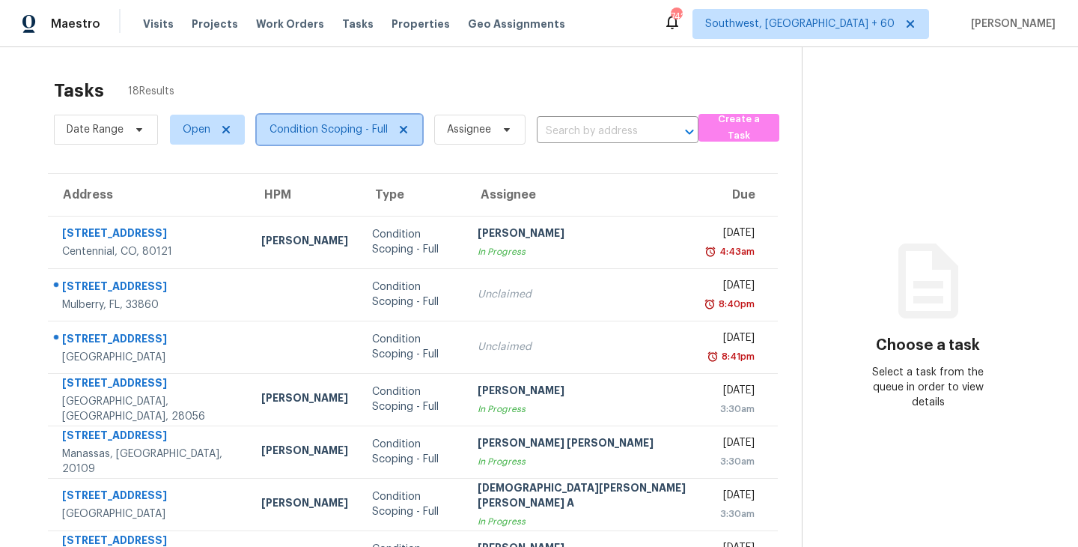
click at [317, 127] on span "Condition Scoping - Full" at bounding box center [329, 129] width 118 height 15
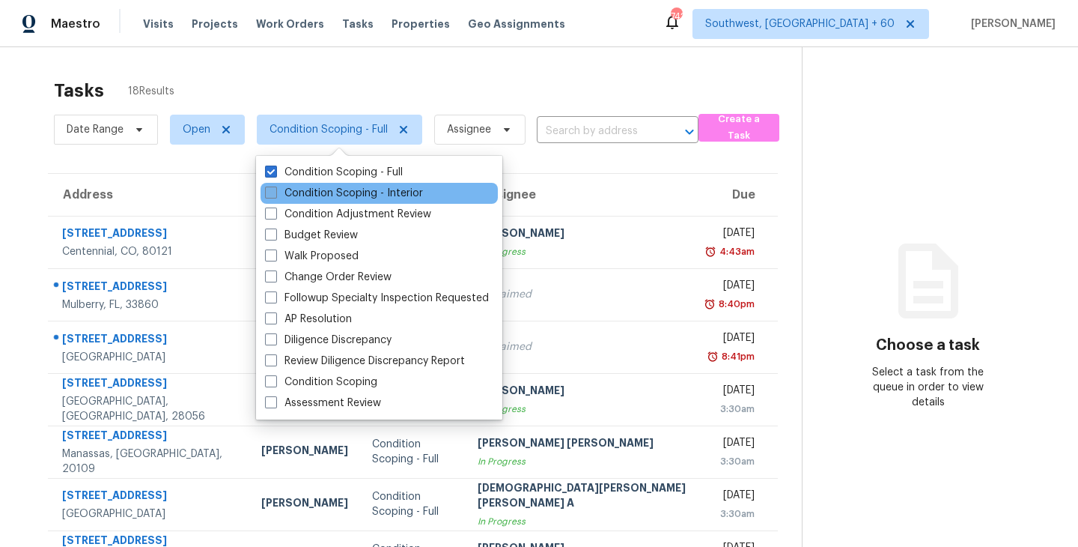
click at [320, 189] on label "Condition Scoping - Interior" at bounding box center [344, 193] width 158 height 15
click at [275, 189] on input "Condition Scoping - Interior" at bounding box center [270, 191] width 10 height 10
checkbox input "true"
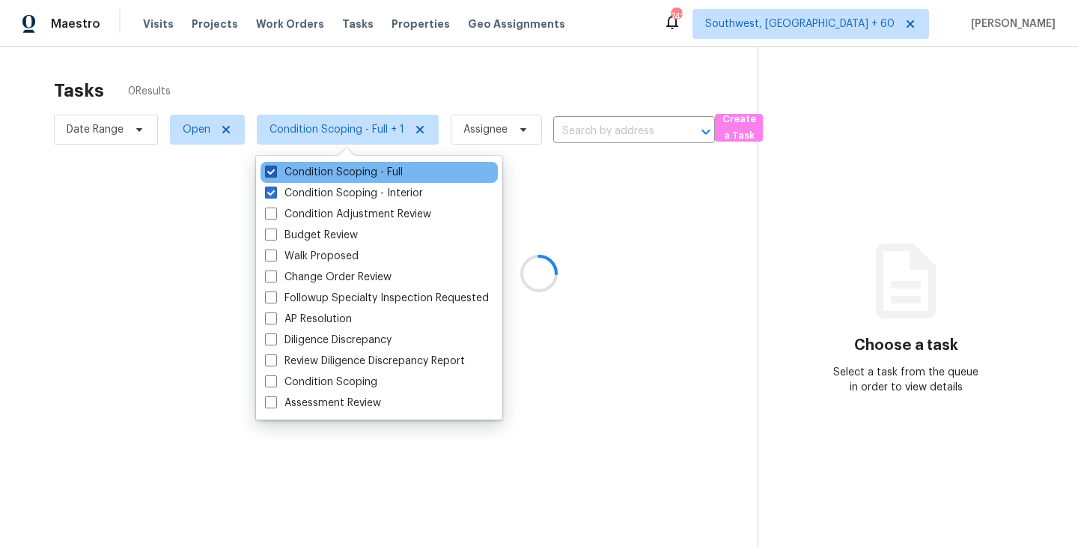
click at [345, 171] on label "Condition Scoping - Full" at bounding box center [334, 172] width 138 height 15
click at [275, 171] on input "Condition Scoping - Full" at bounding box center [270, 170] width 10 height 10
checkbox input "false"
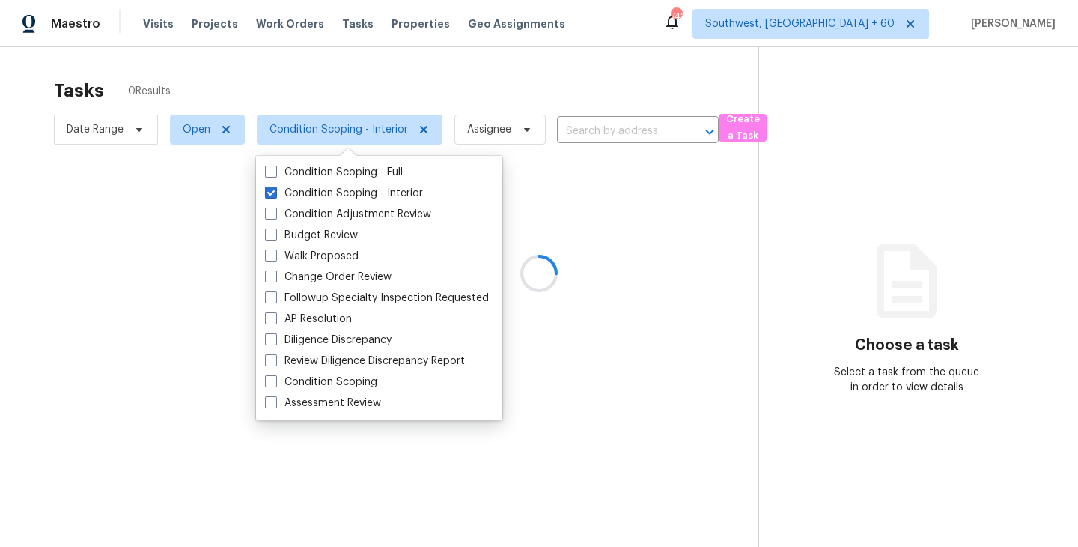
click at [449, 86] on div at bounding box center [539, 273] width 1078 height 547
